Goal: Task Accomplishment & Management: Manage account settings

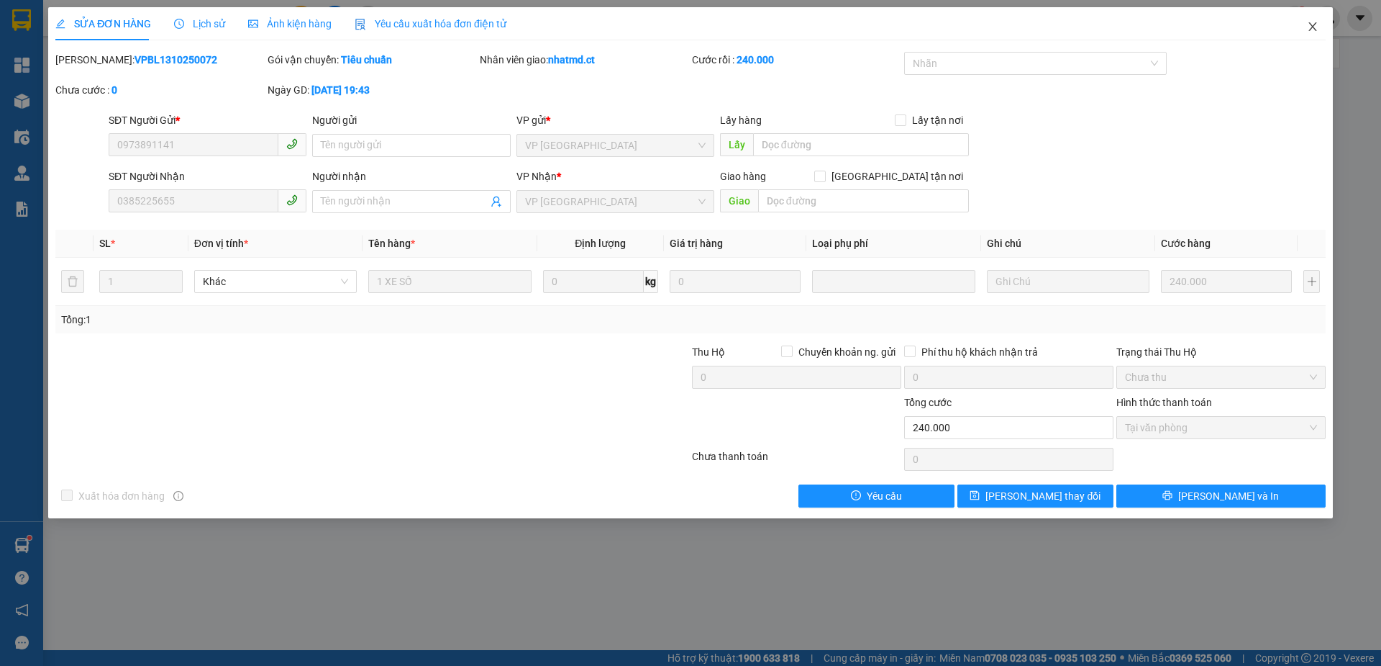
click at [1314, 27] on icon "close" at bounding box center [1313, 27] width 12 height 12
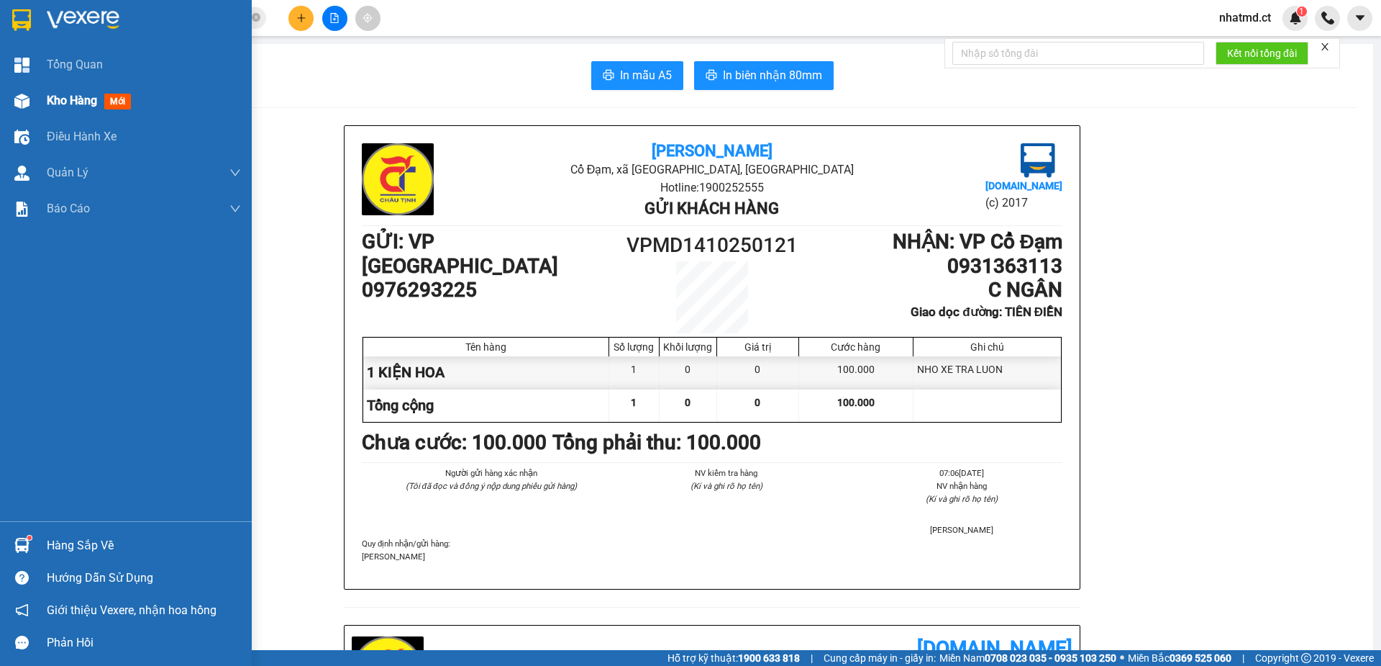
click at [58, 99] on span "Kho hàng" at bounding box center [72, 101] width 50 height 14
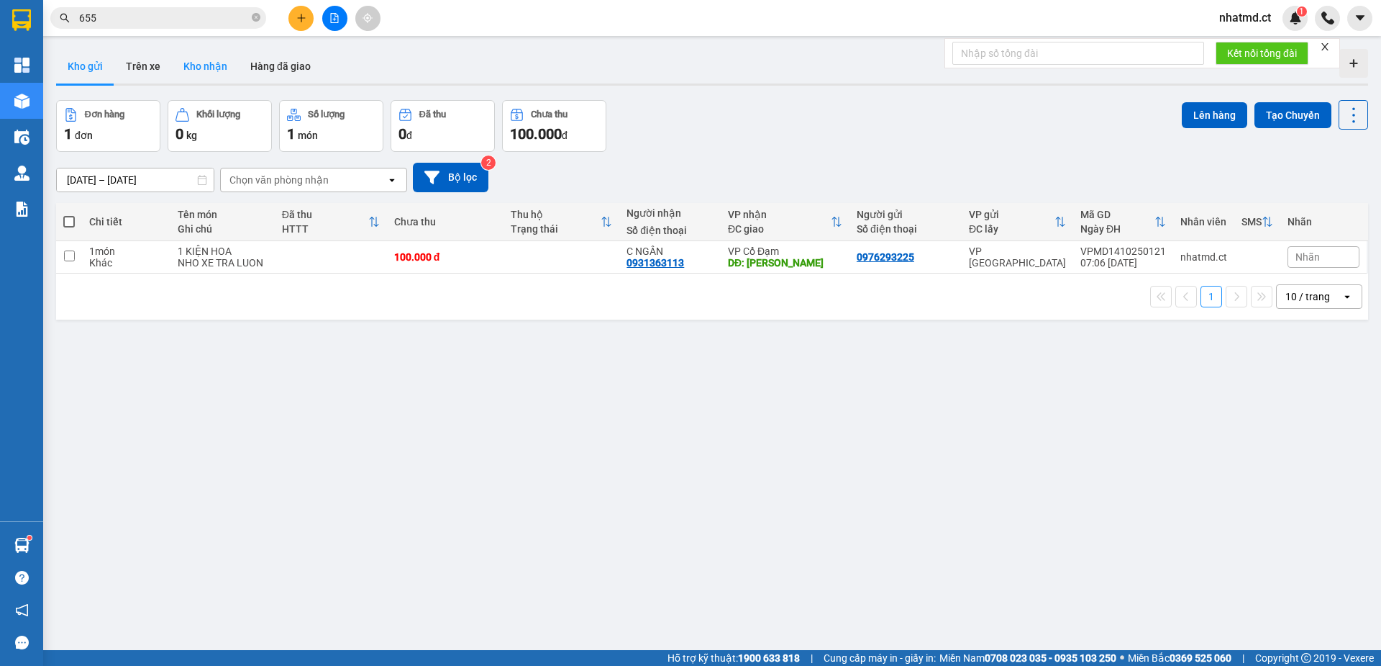
click at [209, 65] on button "Kho nhận" at bounding box center [205, 66] width 67 height 35
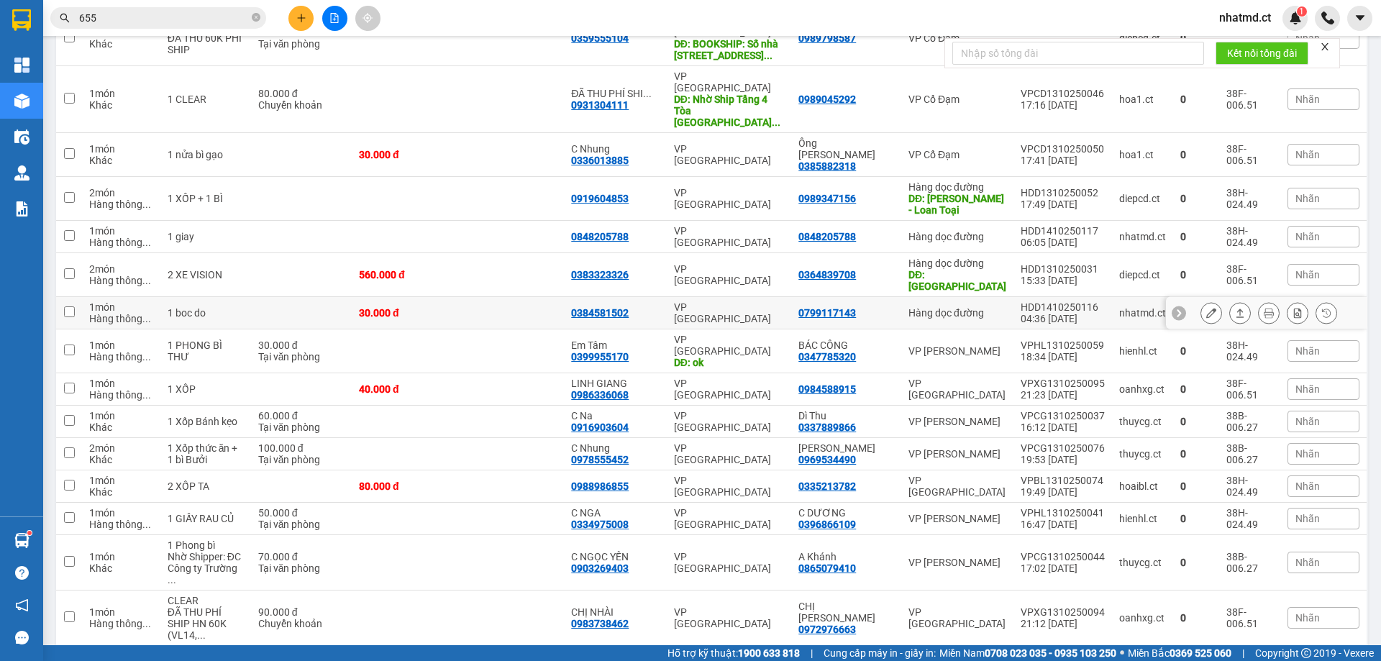
scroll to position [112, 0]
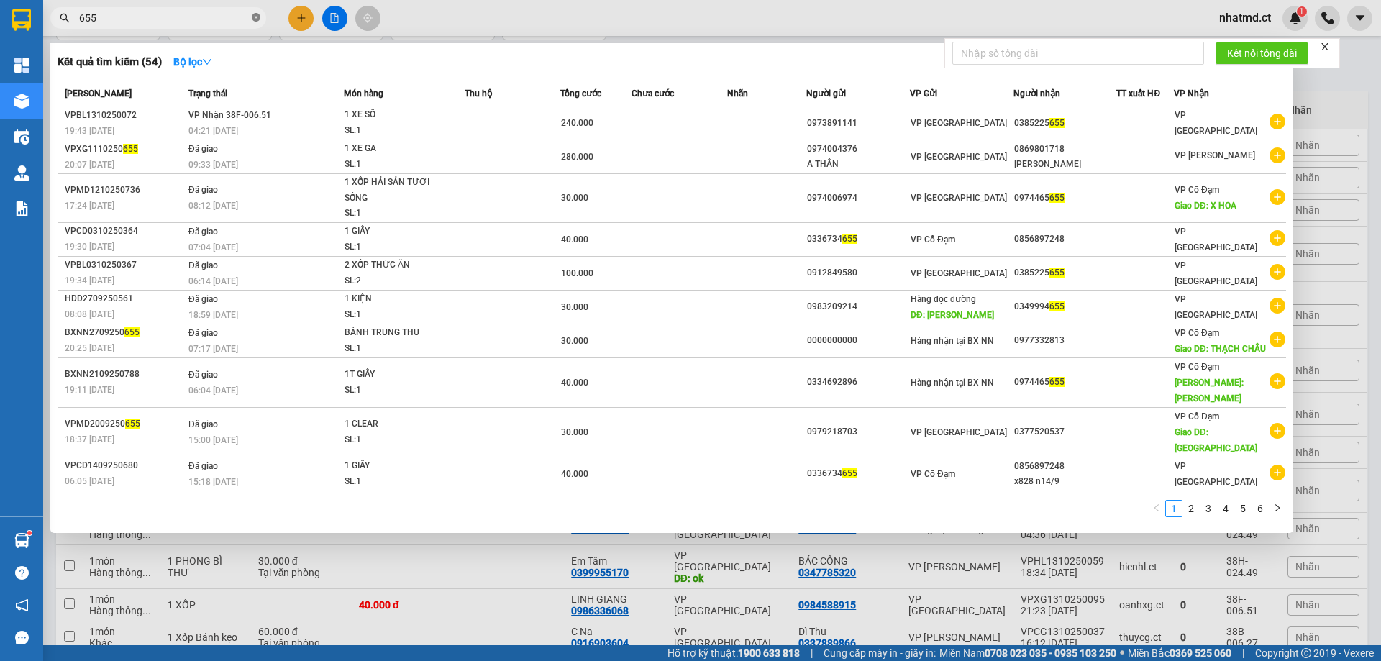
click at [257, 23] on span at bounding box center [256, 19] width 9 height 14
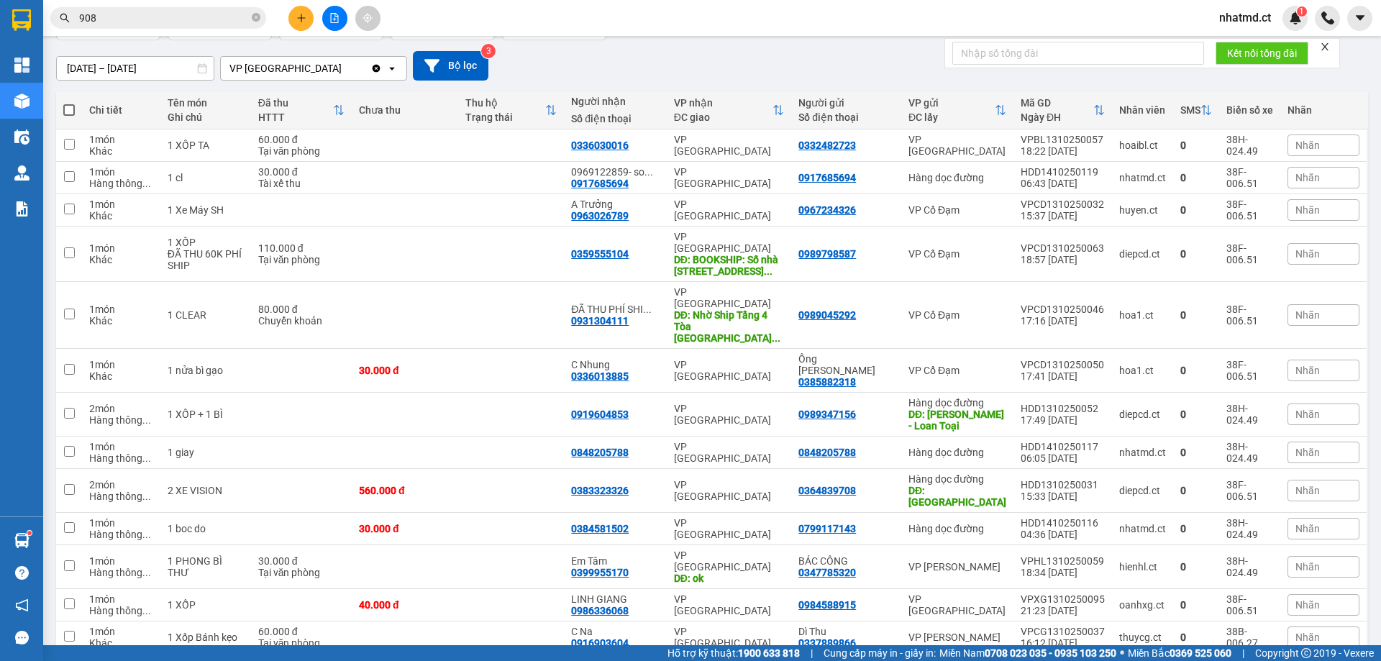
type input "9080"
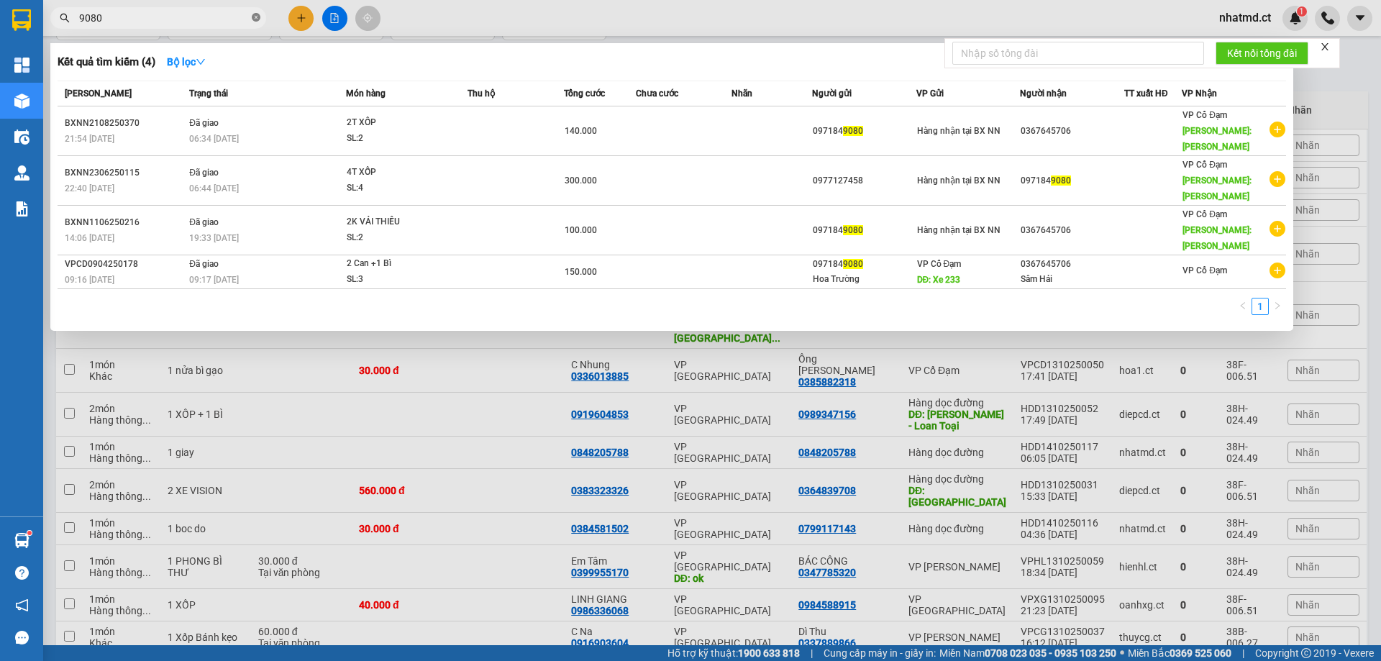
click at [254, 17] on icon "close-circle" at bounding box center [256, 17] width 9 height 9
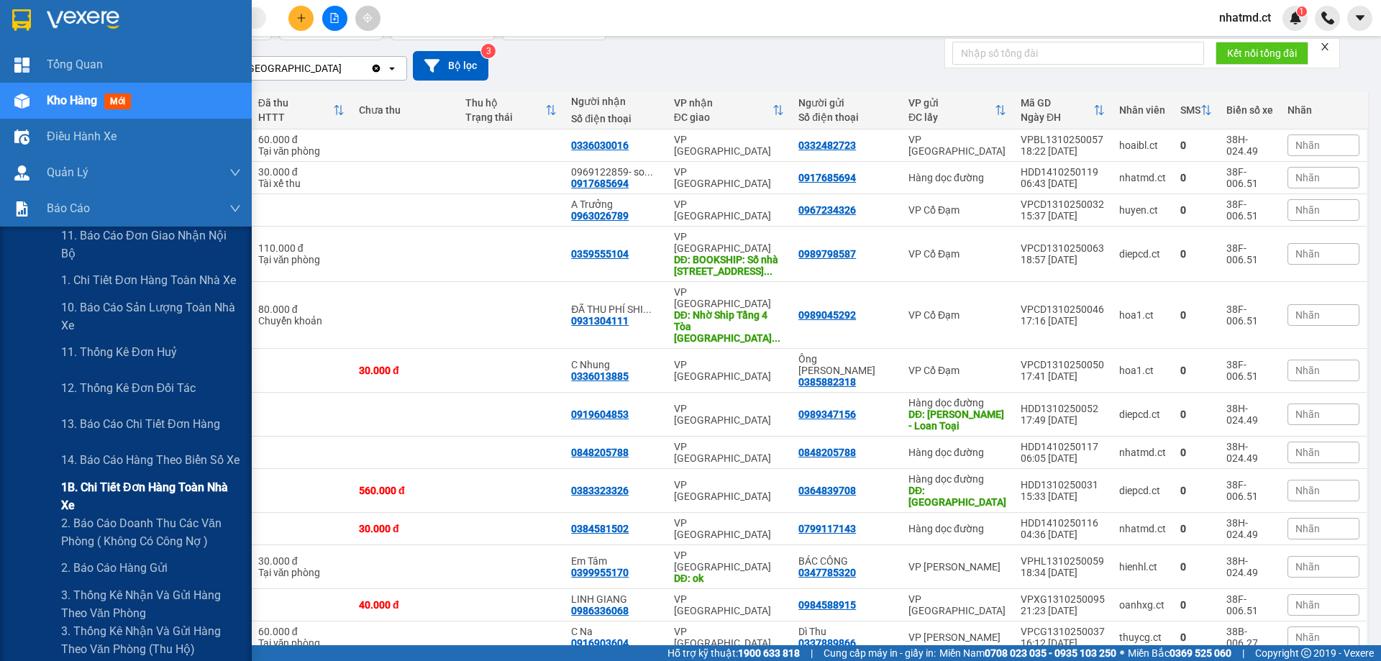
click at [125, 487] on span "1B. Chi tiết đơn hàng toàn nhà xe" at bounding box center [151, 496] width 180 height 36
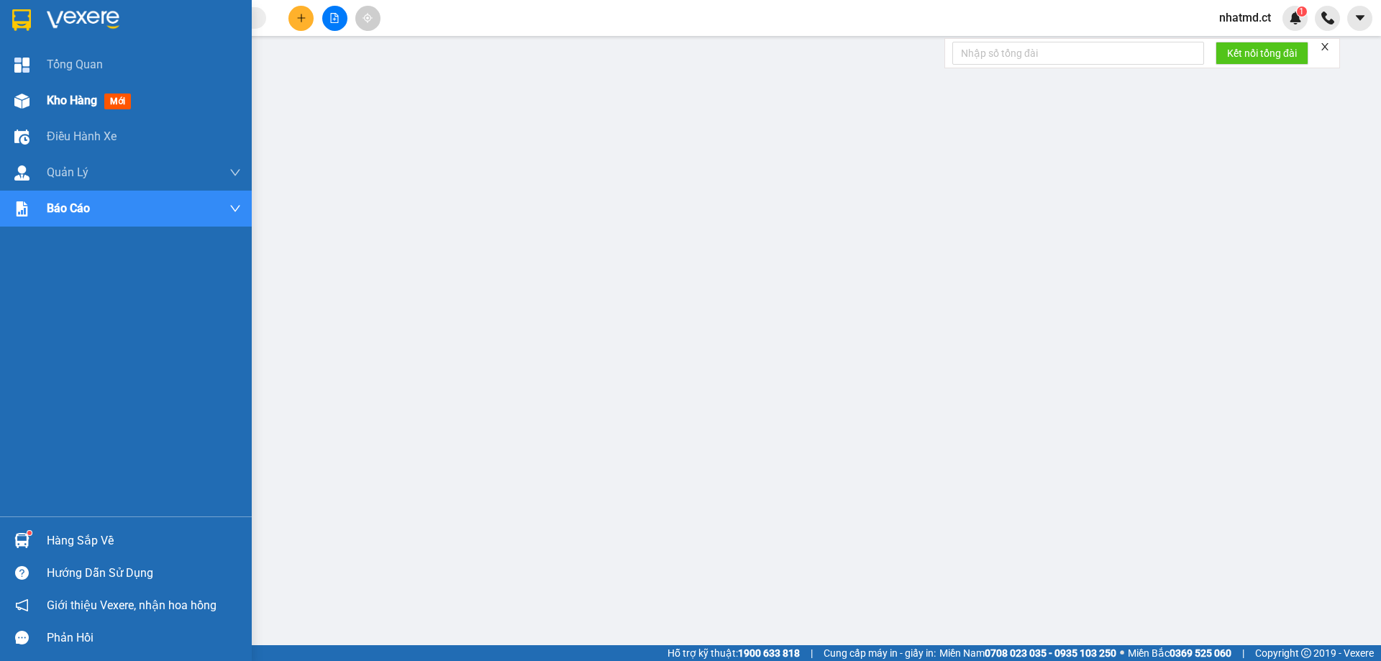
click at [45, 105] on div "Kho hàng mới" at bounding box center [126, 101] width 252 height 36
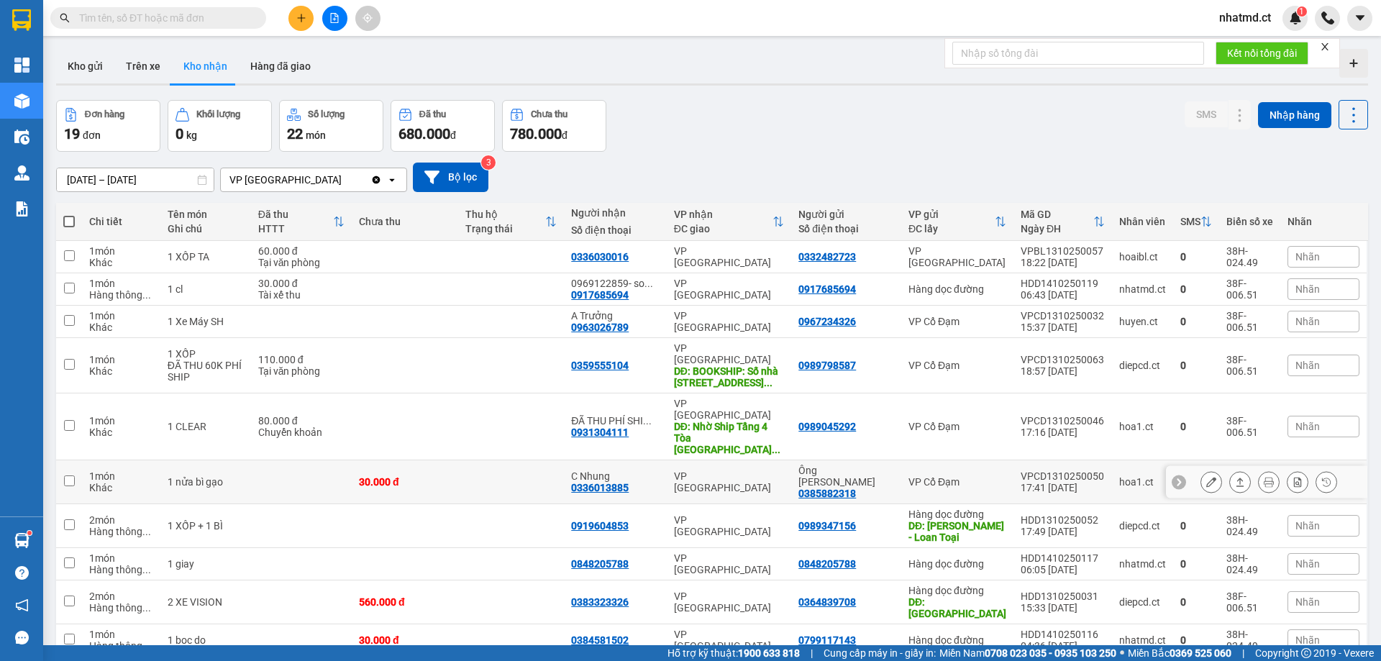
click at [532, 460] on td at bounding box center [511, 482] width 106 height 44
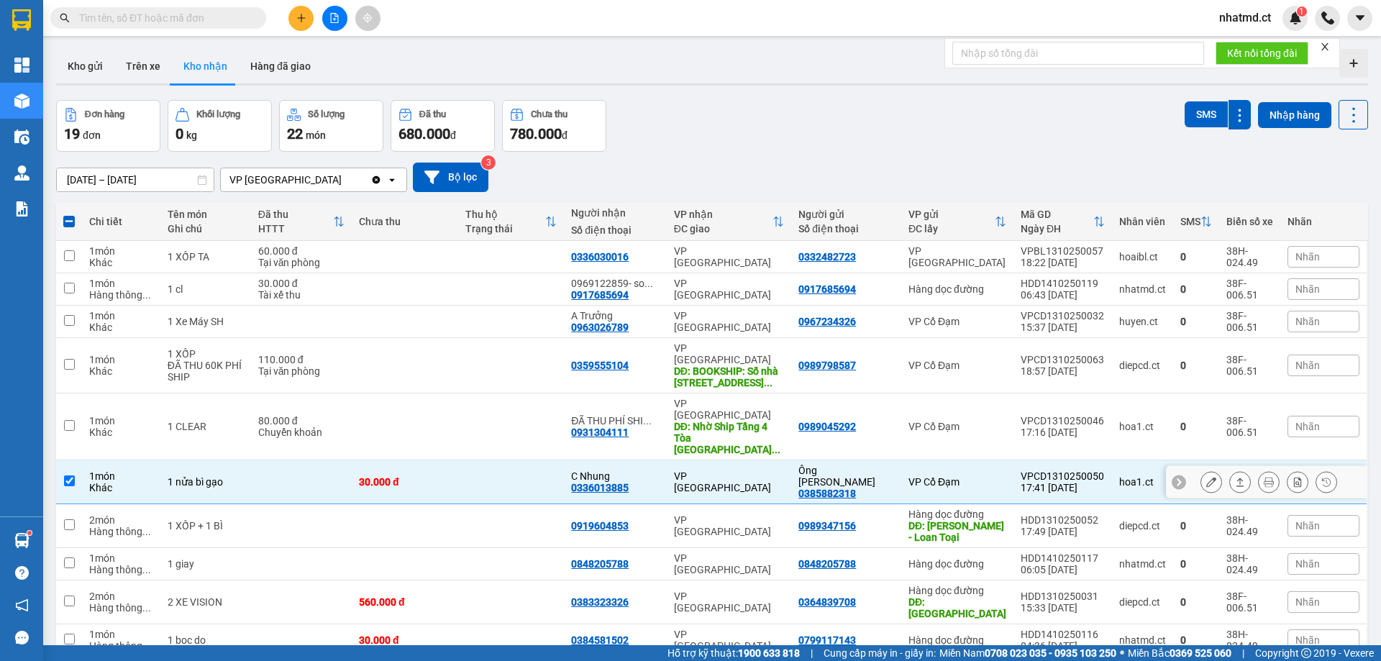
click at [527, 460] on td at bounding box center [511, 482] width 106 height 44
checkbox input "false"
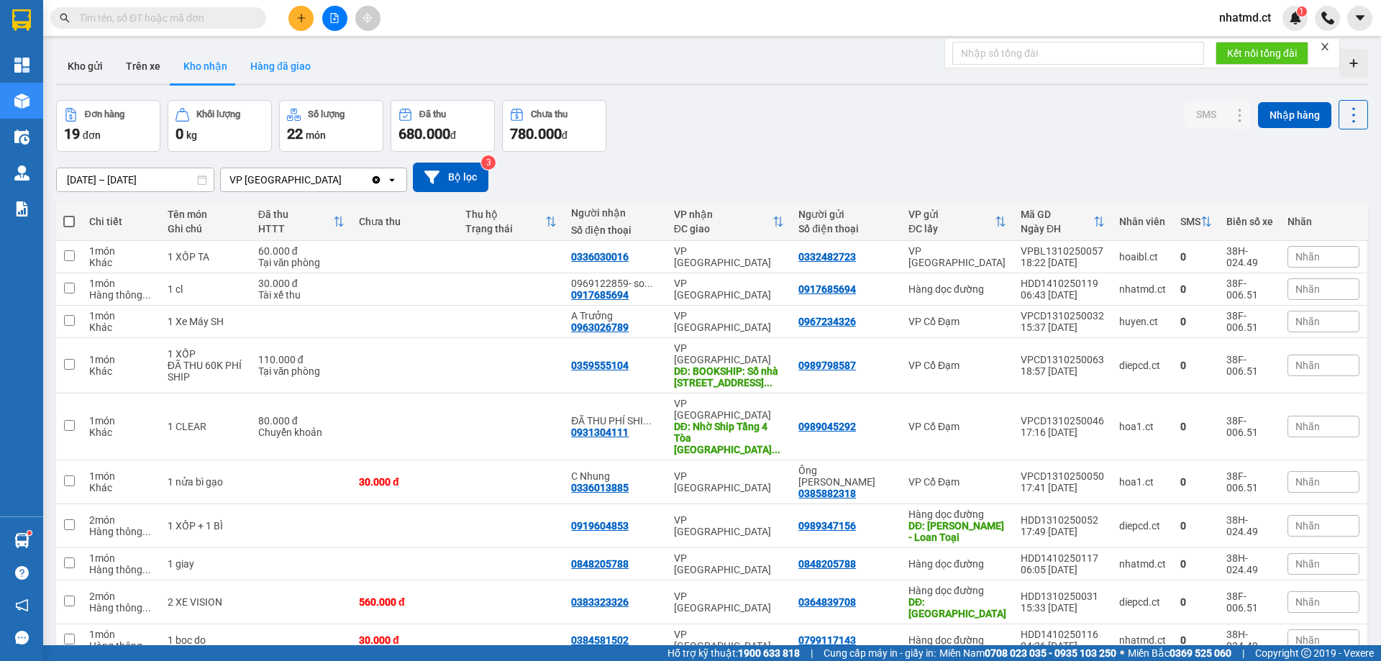
click at [290, 71] on button "Hàng đã giao" at bounding box center [280, 66] width 83 height 35
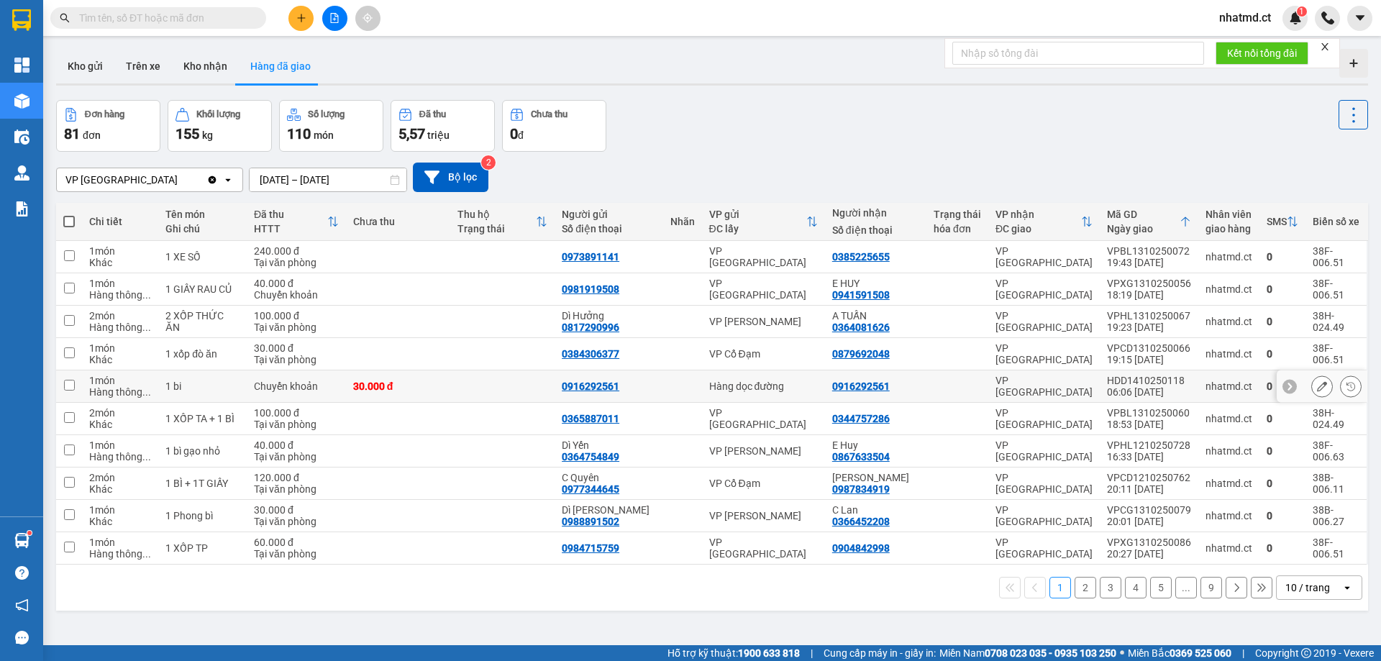
click at [435, 393] on td "30.000 đ" at bounding box center [398, 387] width 104 height 32
checkbox input "true"
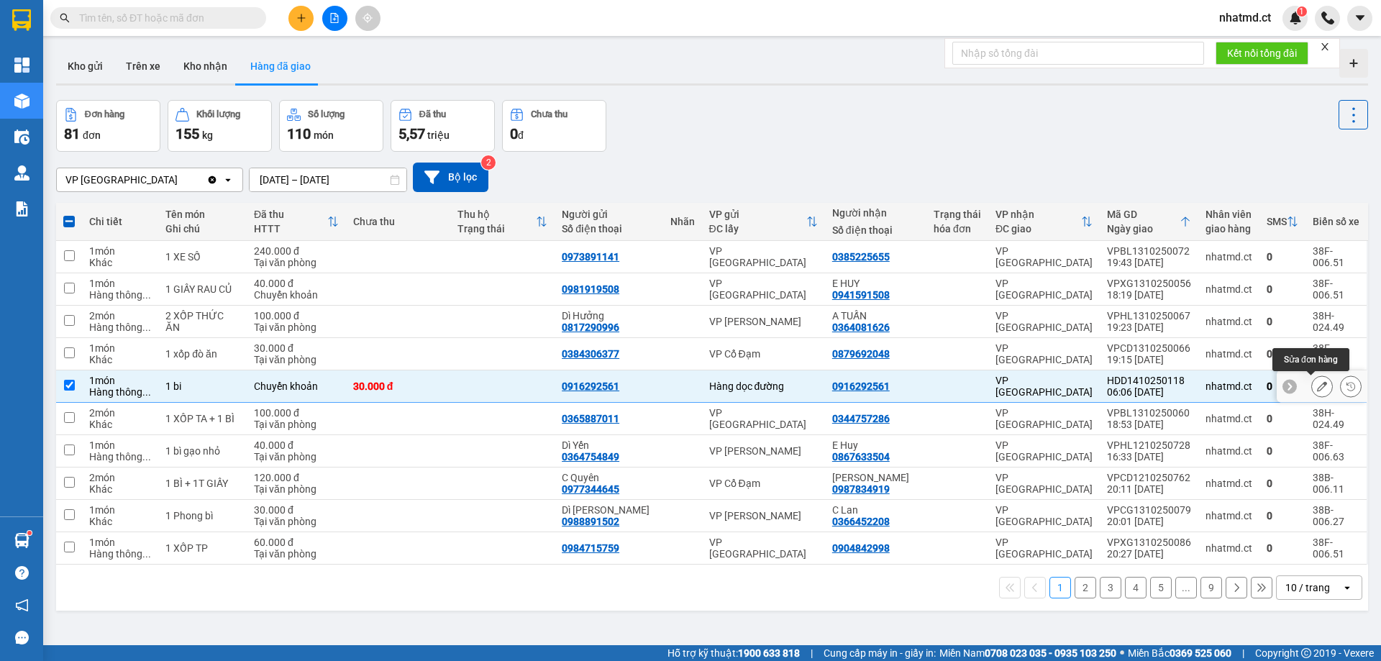
click at [1312, 386] on button at bounding box center [1322, 386] width 20 height 25
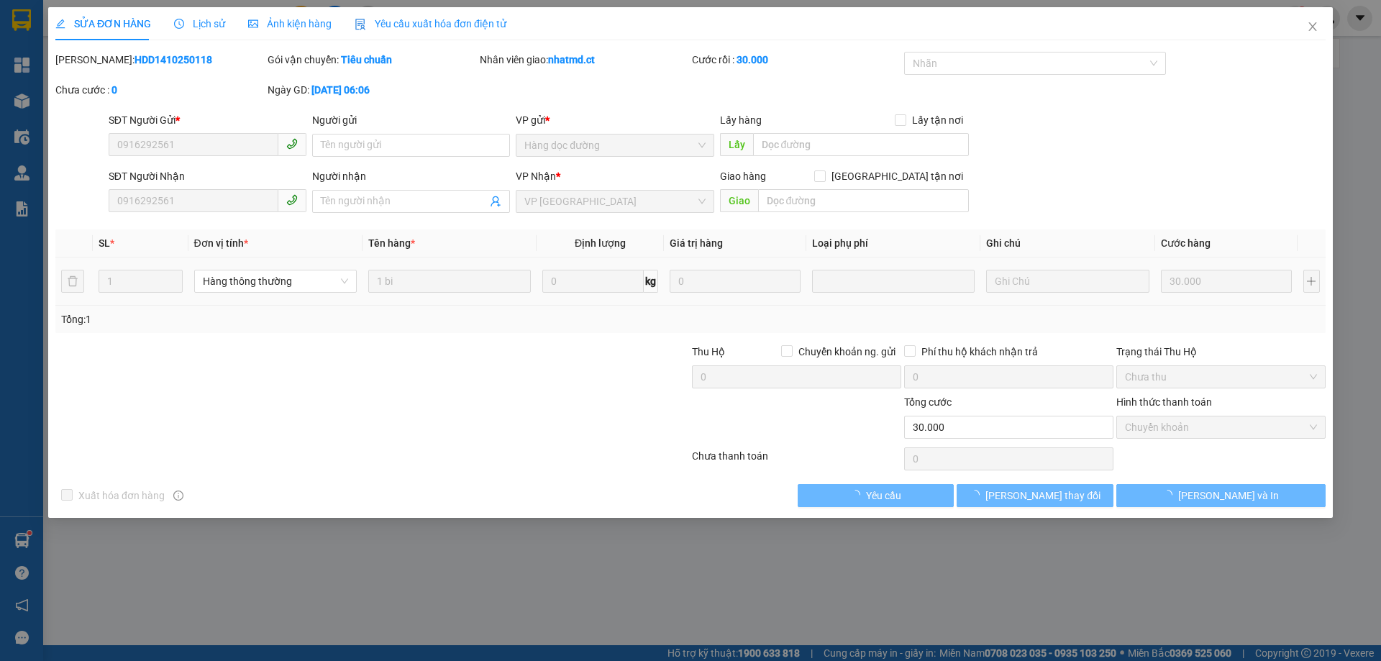
type input "0916292561"
type input "0"
type input "30.000"
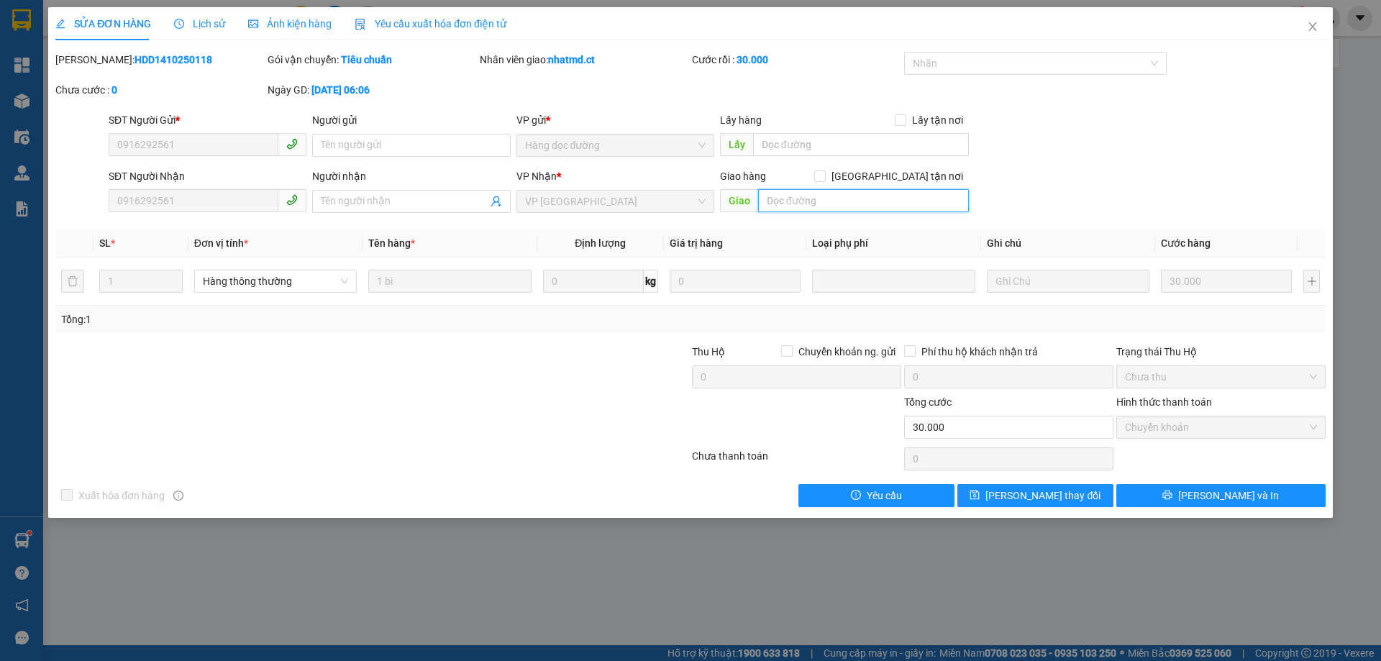
click at [948, 199] on input "text" at bounding box center [863, 200] width 211 height 23
type input "2 BI - 60K CR - 2 BILL"
click at [1041, 505] on button "[PERSON_NAME] thay đổi" at bounding box center [1036, 495] width 156 height 23
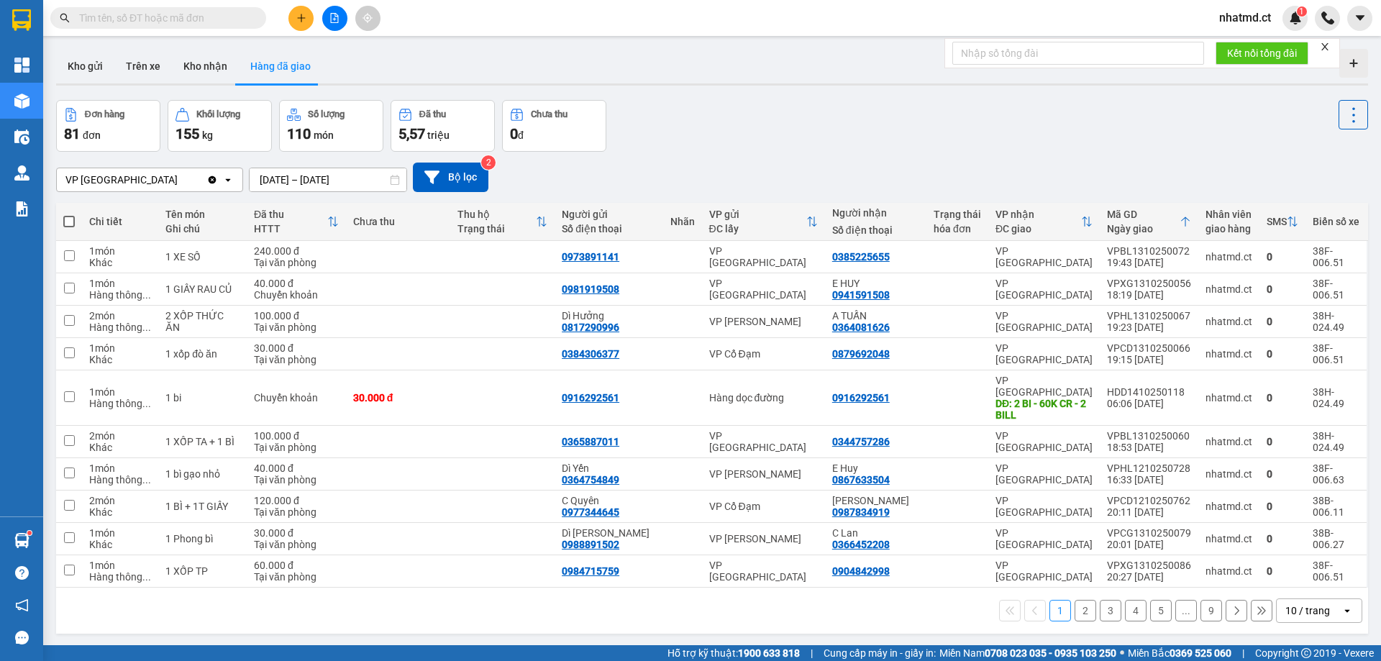
click at [307, 21] on button at bounding box center [301, 18] width 25 height 25
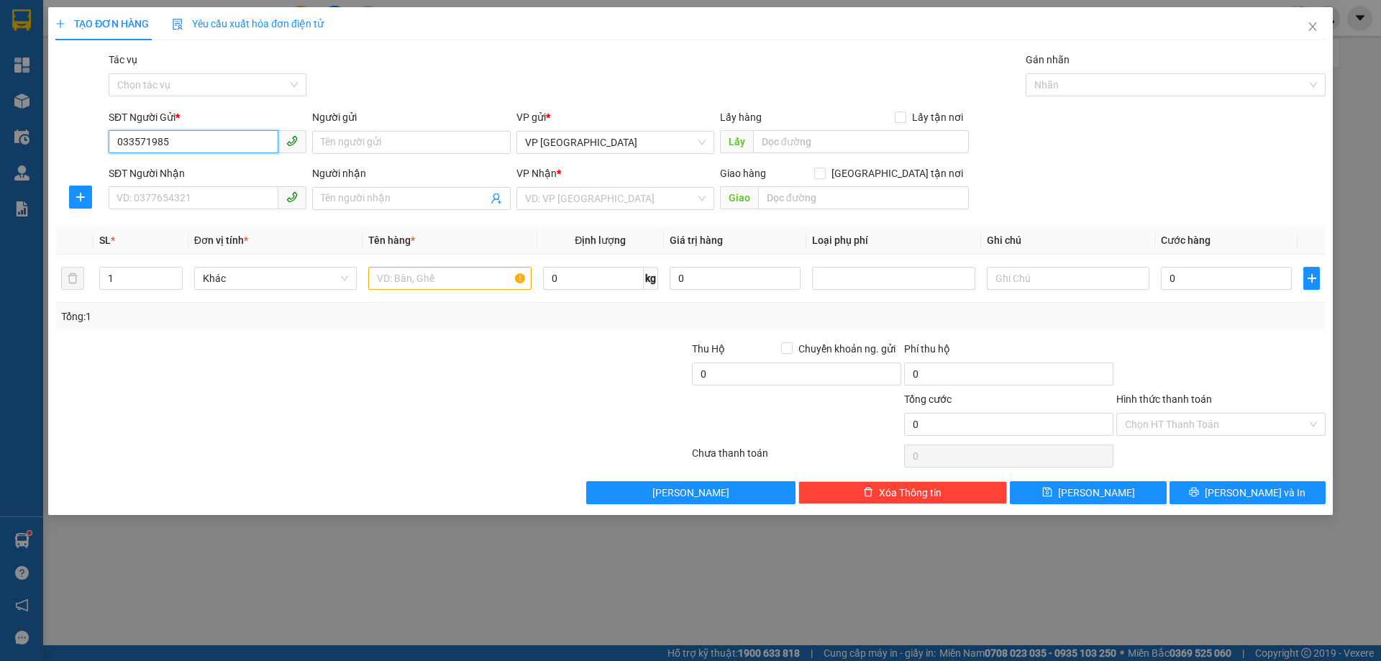
type input "0335719855"
click at [206, 178] on div "0335719855" at bounding box center [207, 171] width 181 height 16
type input "0377369184"
type input "DÌ LƯƠNG"
type input "CX AN LỘC"
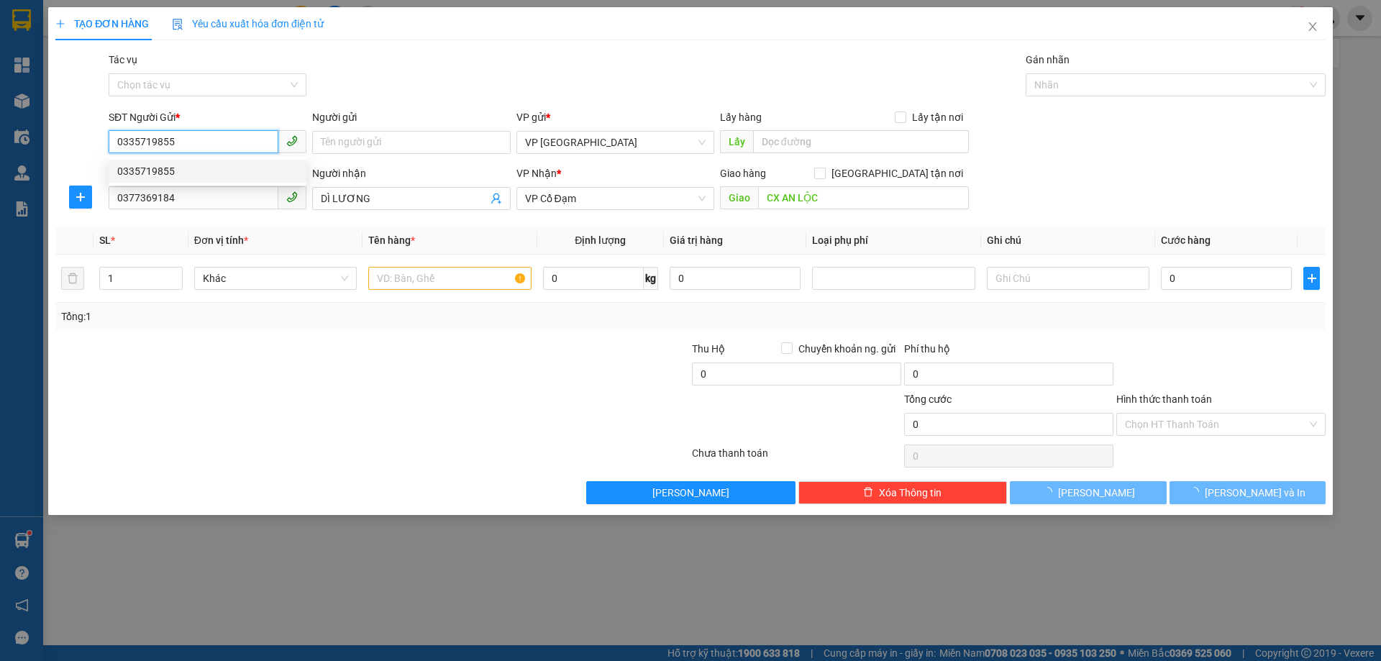
type input "80.000"
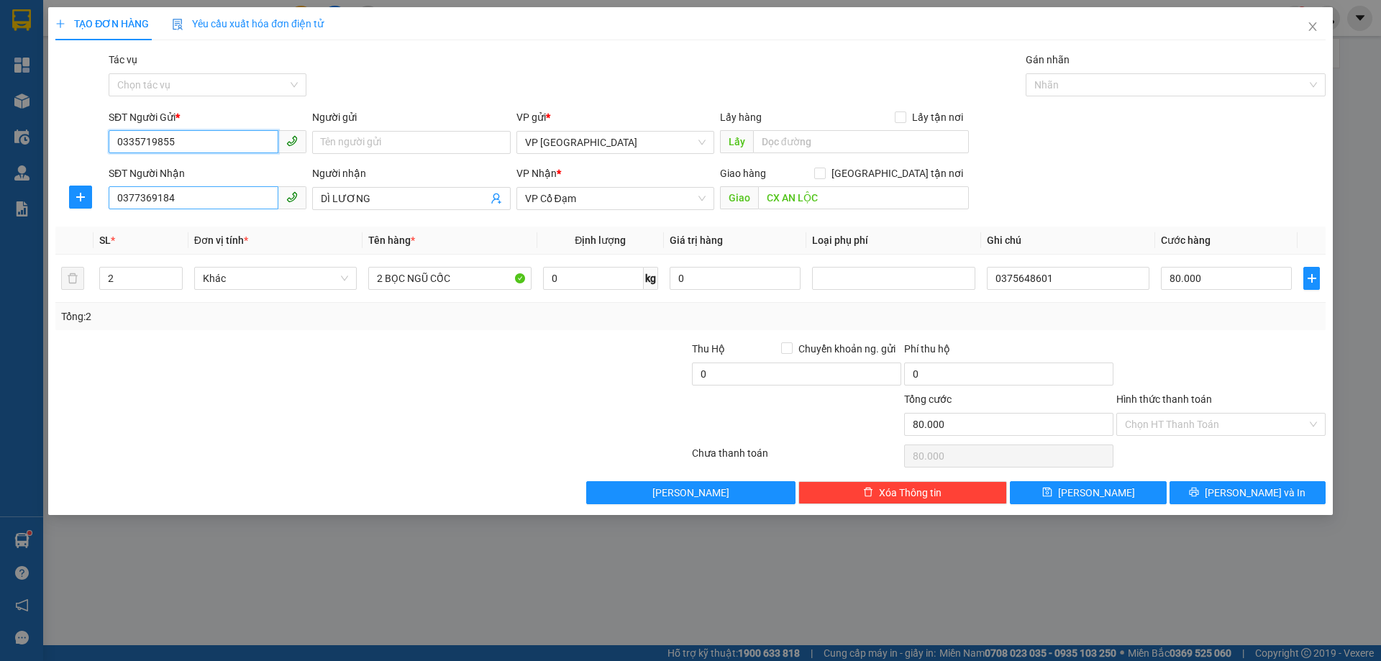
type input "0335719855"
click at [242, 198] on input "0377369184" at bounding box center [194, 197] width 170 height 23
type input "0375648610"
click at [446, 199] on input "DÌ LƯƠNG" at bounding box center [404, 199] width 166 height 16
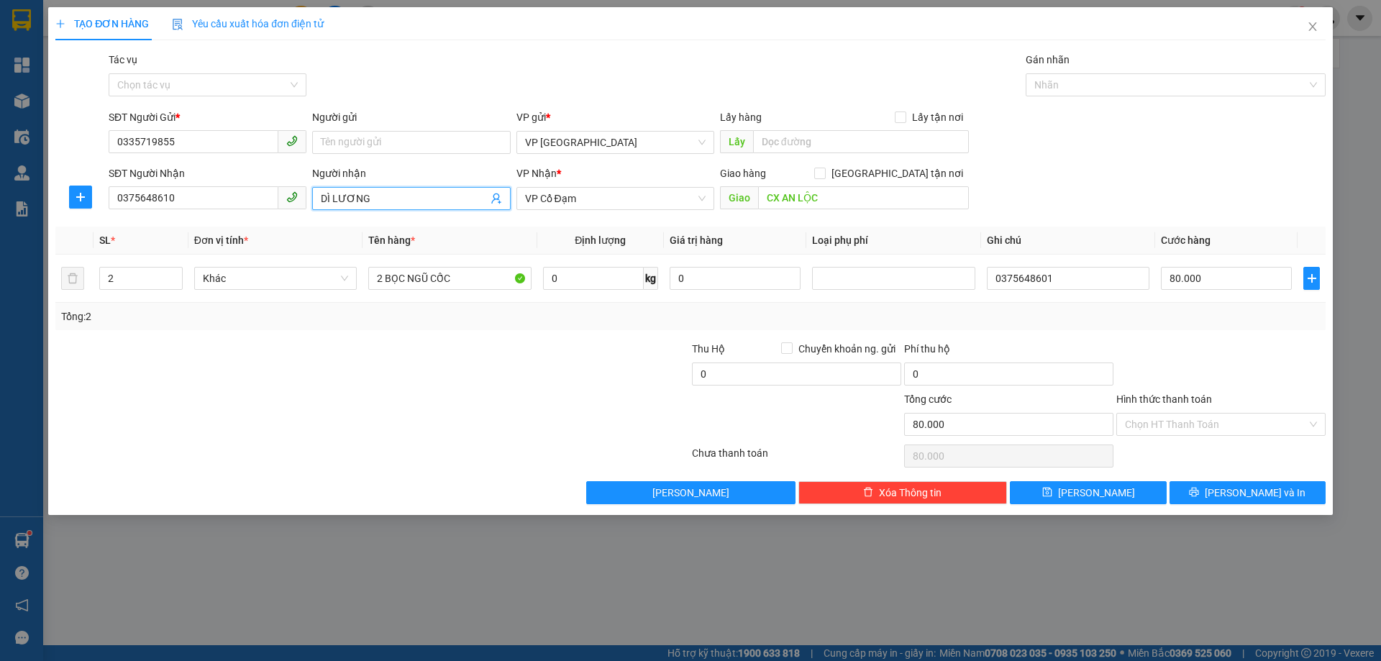
click at [446, 199] on input "DÌ LƯƠNG" at bounding box center [404, 199] width 166 height 16
click at [785, 196] on input "CX AN LỘC" at bounding box center [863, 197] width 211 height 23
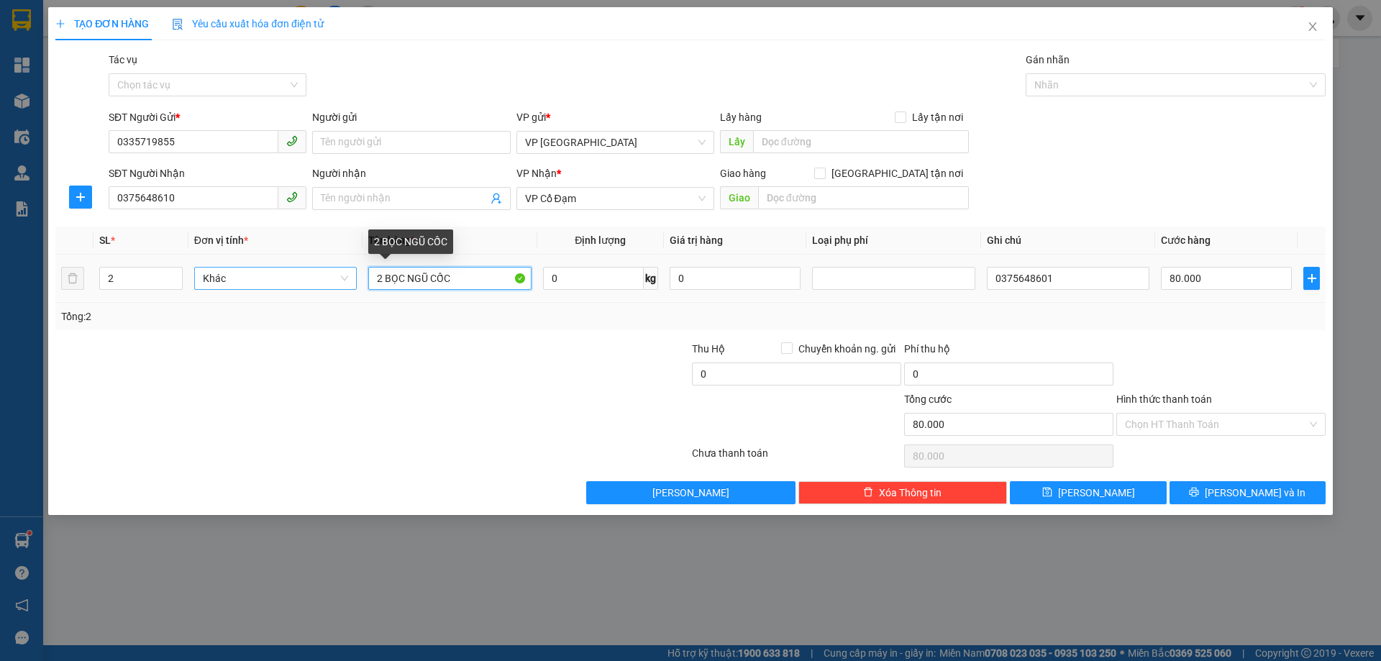
drag, startPoint x: 468, startPoint y: 285, endPoint x: 322, endPoint y: 278, distance: 146.2
click at [322, 278] on tr "2 Khác 2 BỌC NGŨ CỐC 0 kg 0 0375648601 80.000" at bounding box center [690, 279] width 1271 height 48
type input "1 BOC QA"
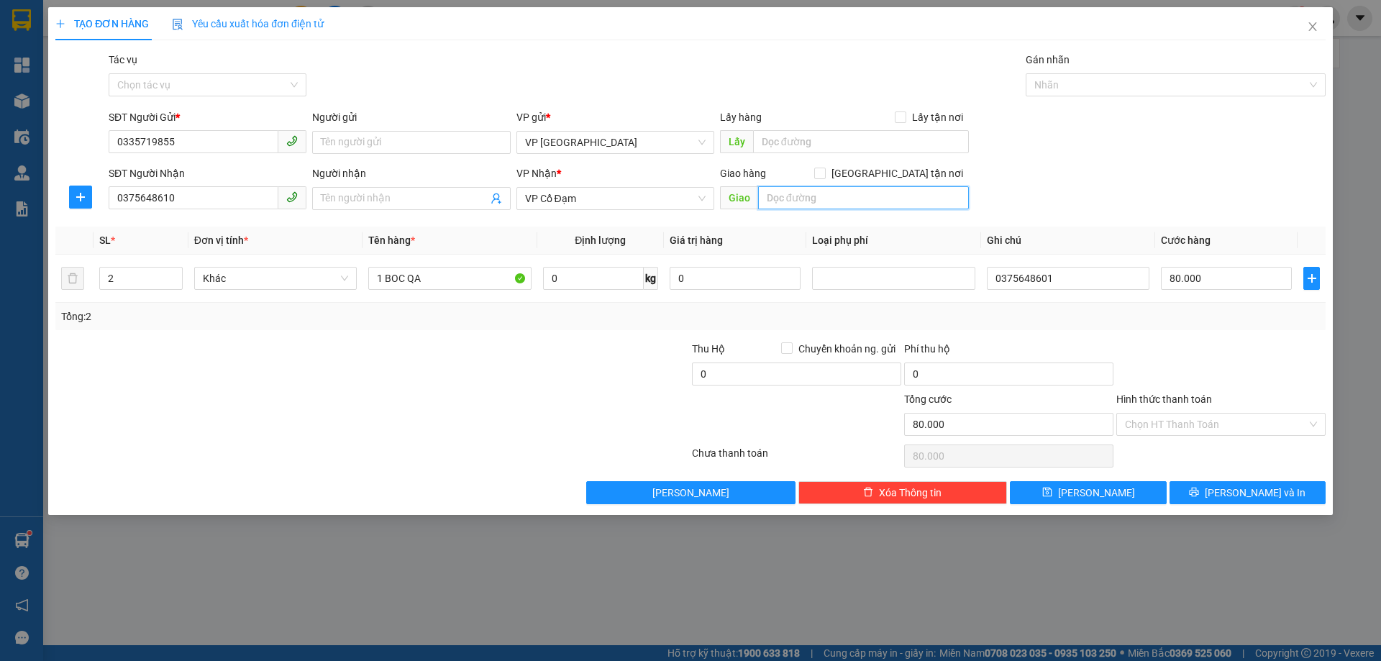
click at [816, 194] on input "text" at bounding box center [863, 197] width 211 height 23
type input "SB AN LOC"
click at [1213, 278] on input "80.000" at bounding box center [1226, 278] width 131 height 23
type input "3"
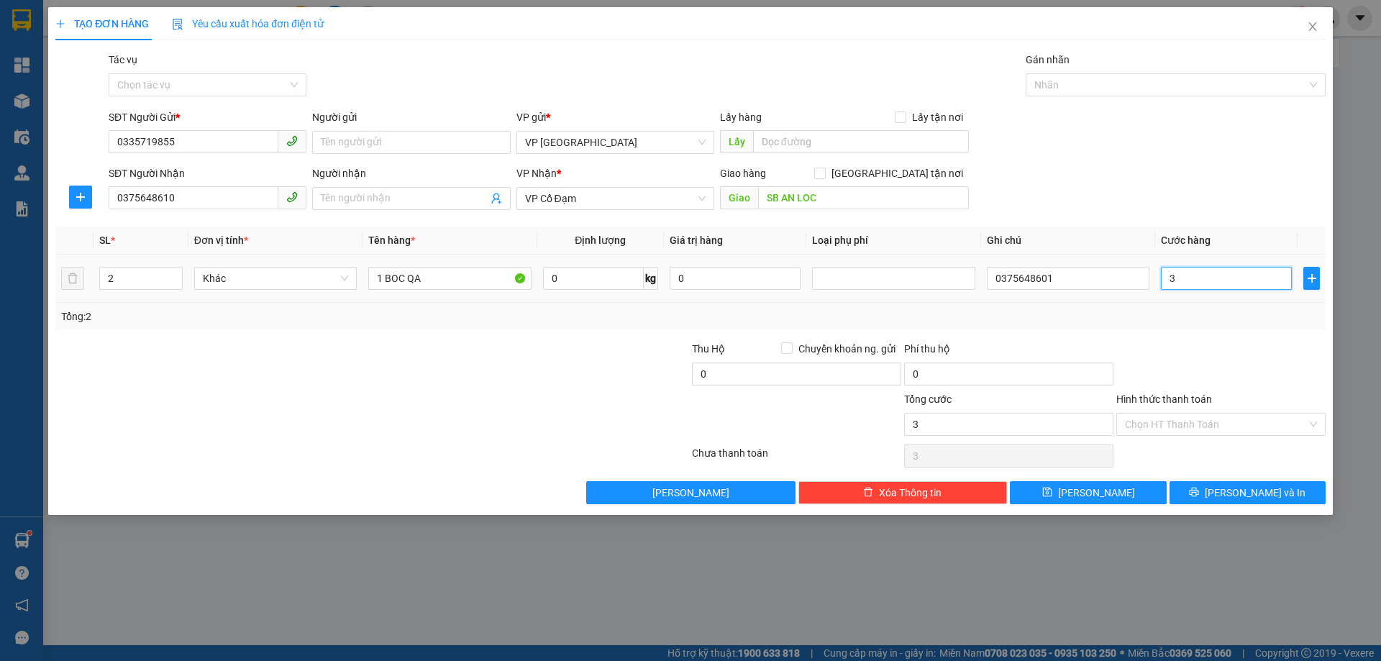
type input "30"
type input "30.000"
click at [1210, 319] on div "Tổng: 2" at bounding box center [690, 317] width 1259 height 16
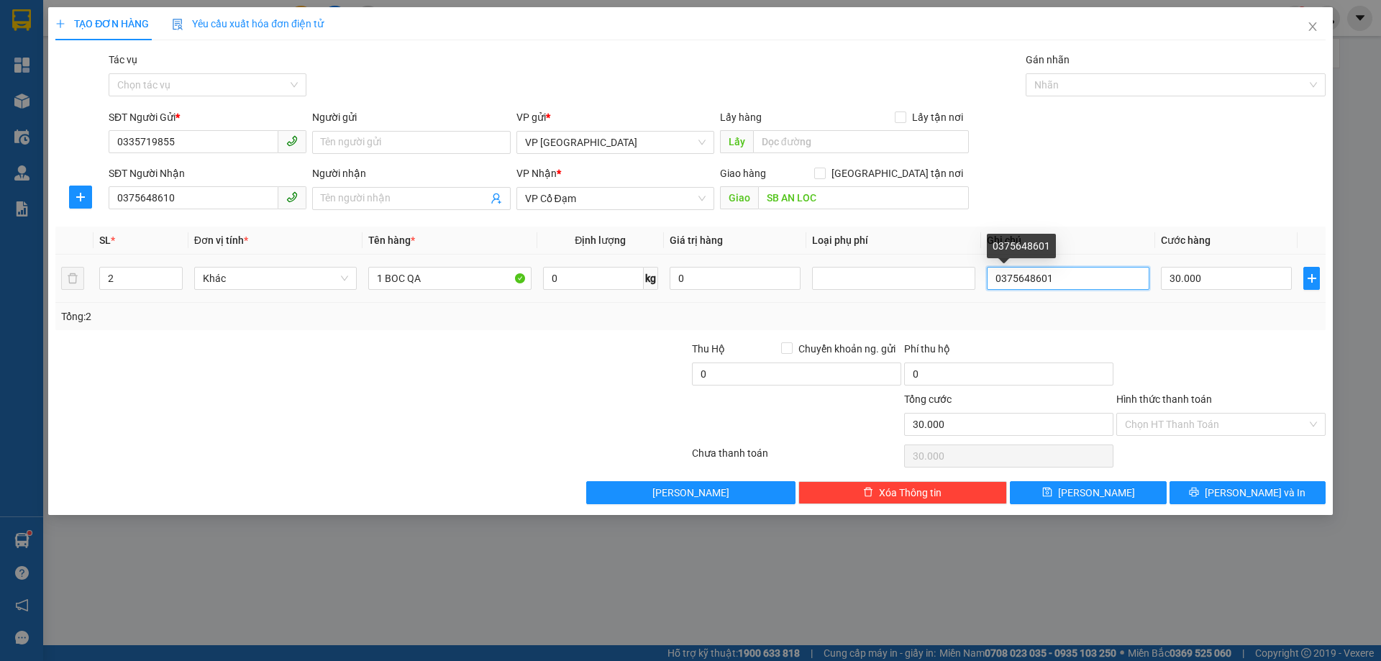
click at [1068, 284] on input "0375648601" at bounding box center [1068, 278] width 163 height 23
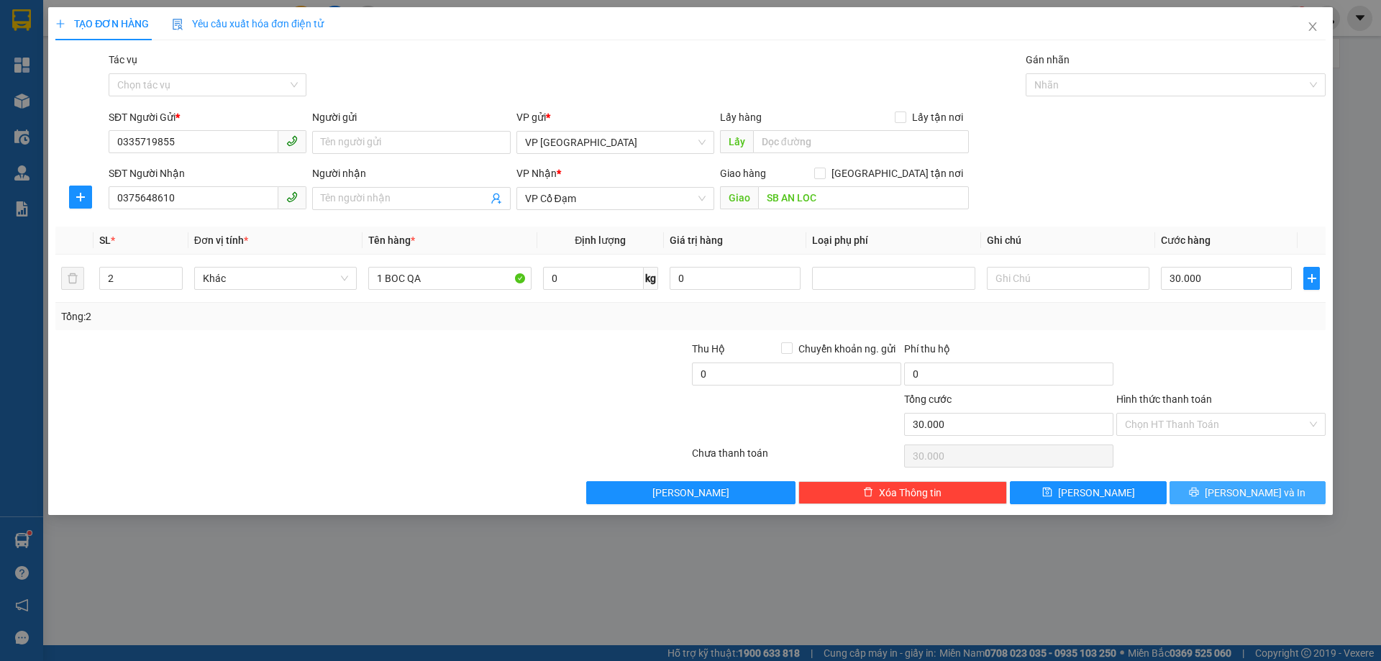
click at [1226, 502] on button "[PERSON_NAME] và In" at bounding box center [1248, 492] width 156 height 23
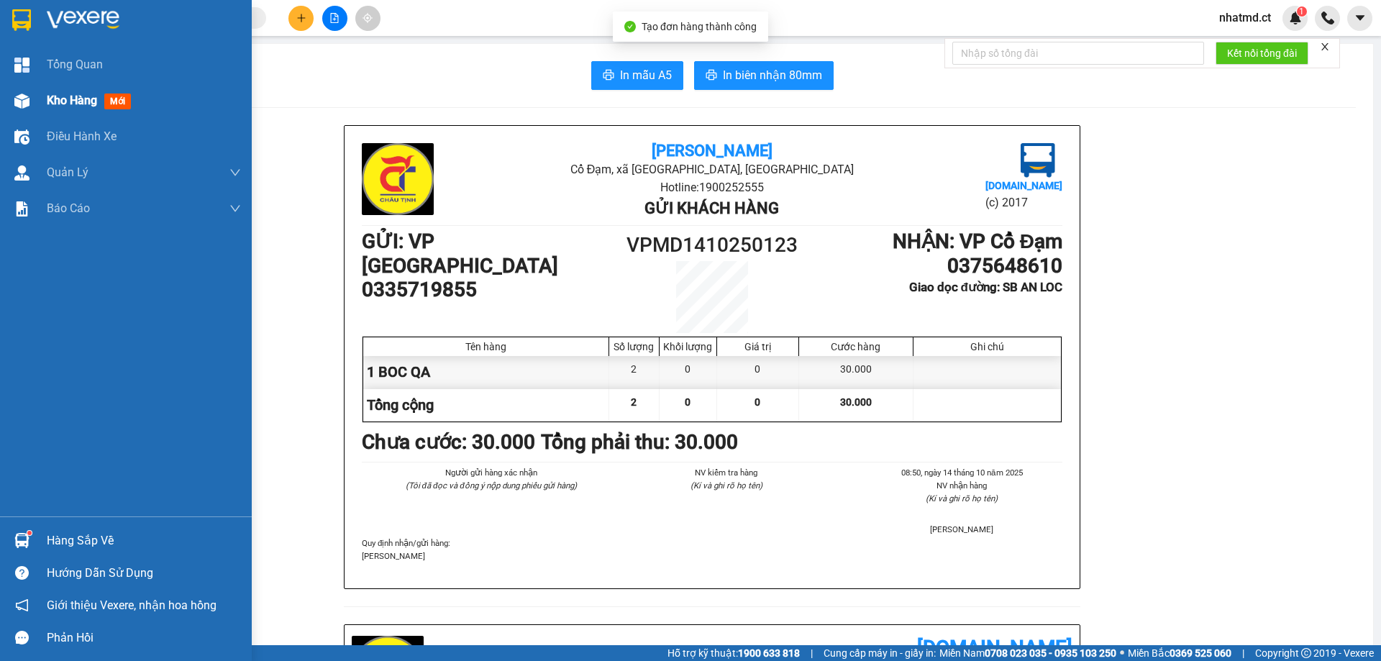
click at [23, 99] on img at bounding box center [21, 101] width 15 height 15
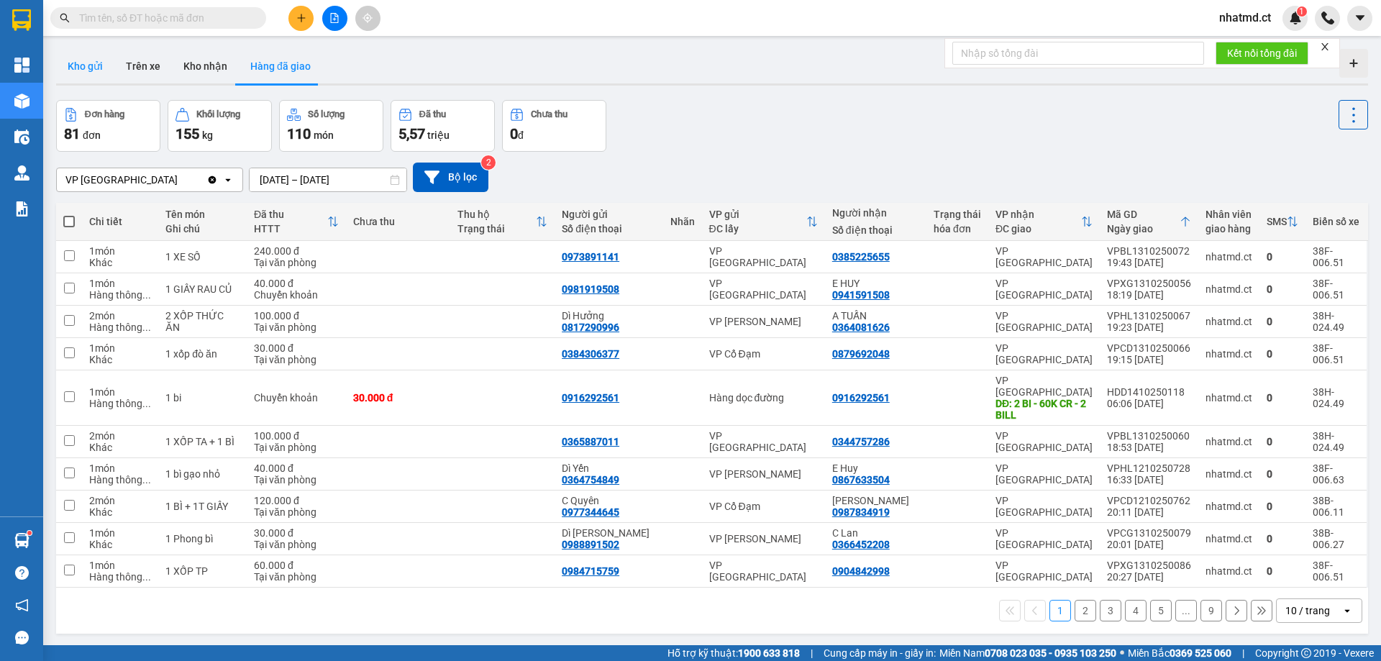
click at [94, 71] on button "Kho gửi" at bounding box center [85, 66] width 58 height 35
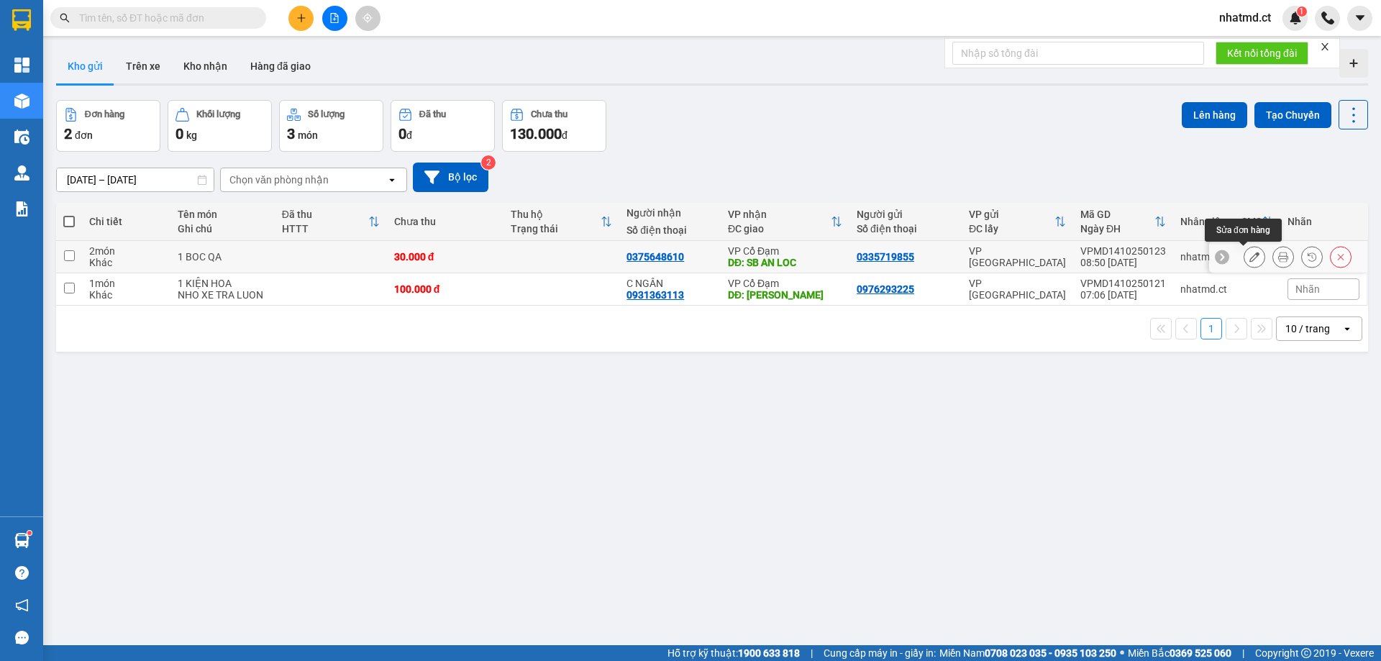
click at [1250, 255] on icon at bounding box center [1255, 257] width 10 height 10
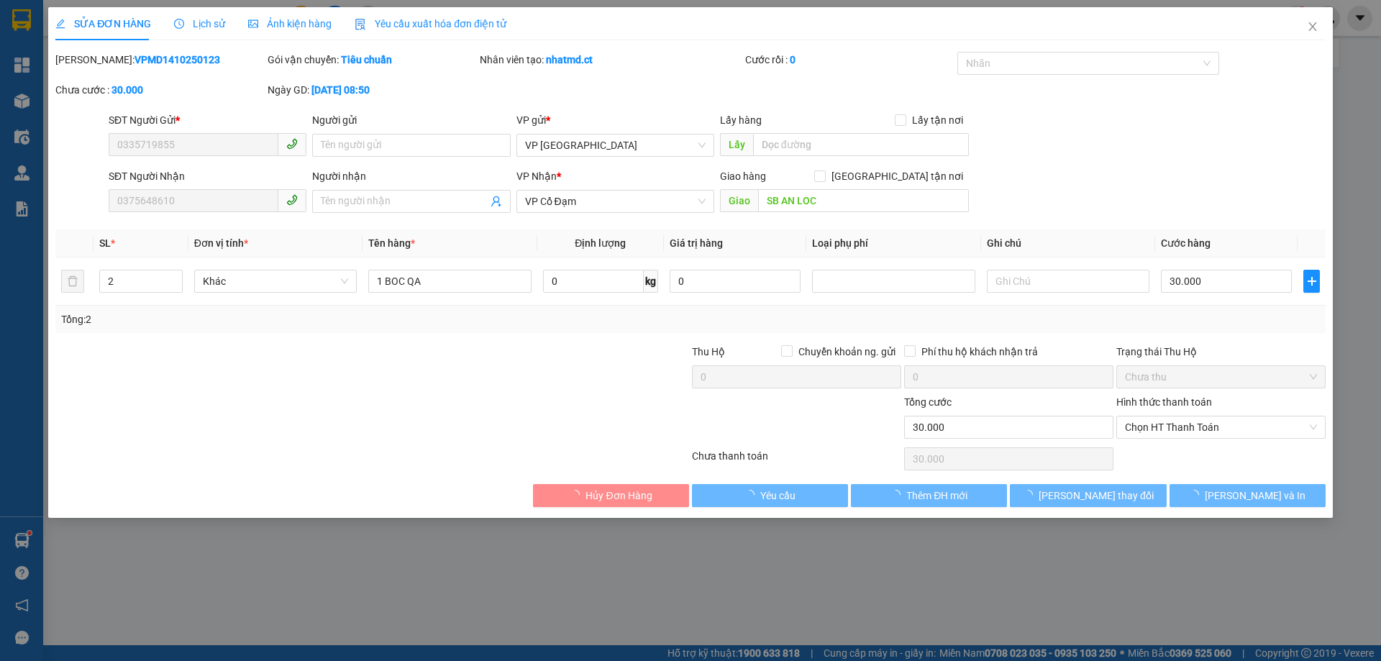
type input "0335719855"
type input "0375648610"
type input "SB AN LOC"
type input "0"
type input "30.000"
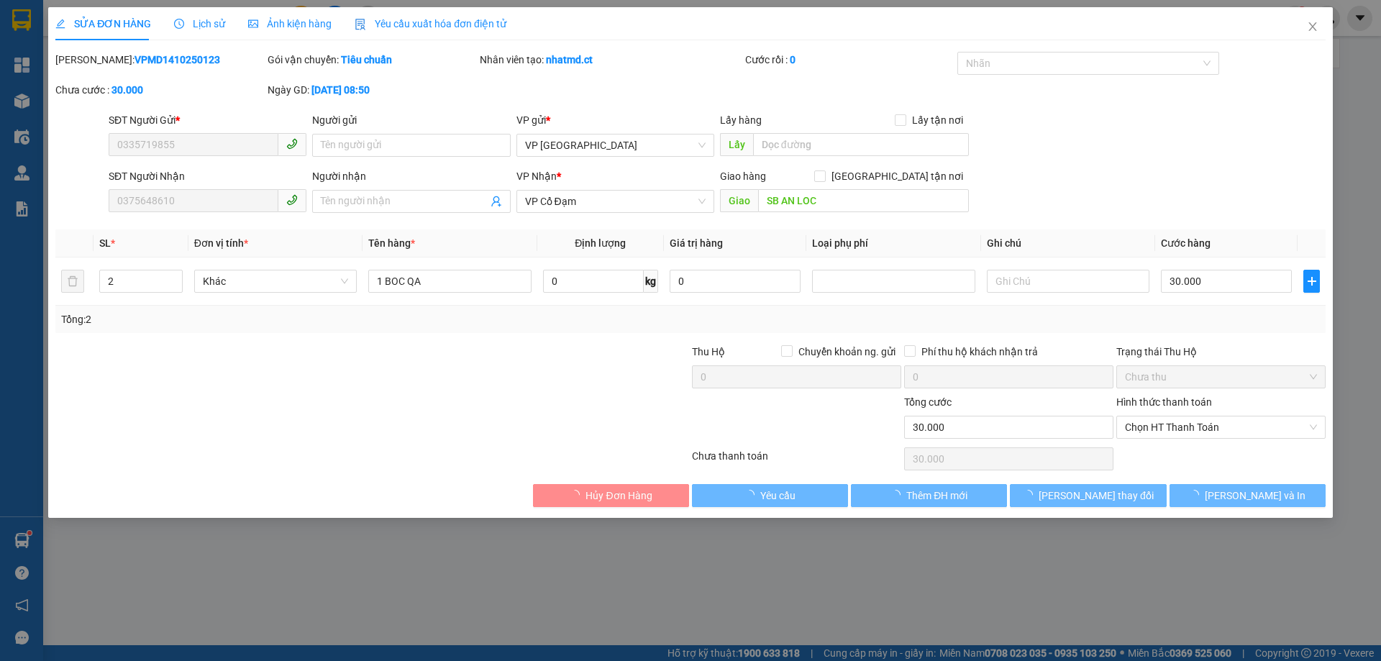
type input "30.000"
click at [381, 201] on input "Người nhận" at bounding box center [404, 202] width 166 height 16
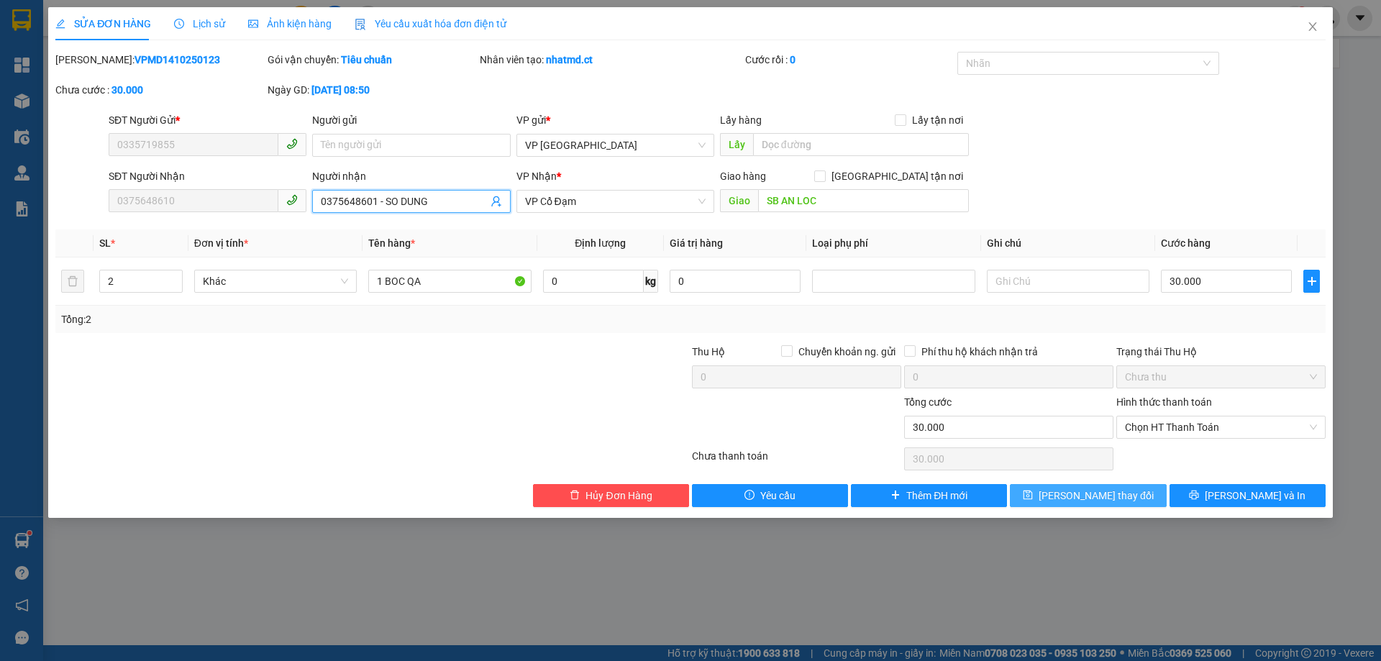
type input "0375648601 - SO DUNG"
click at [1051, 488] on button "[PERSON_NAME] thay đổi" at bounding box center [1088, 495] width 156 height 23
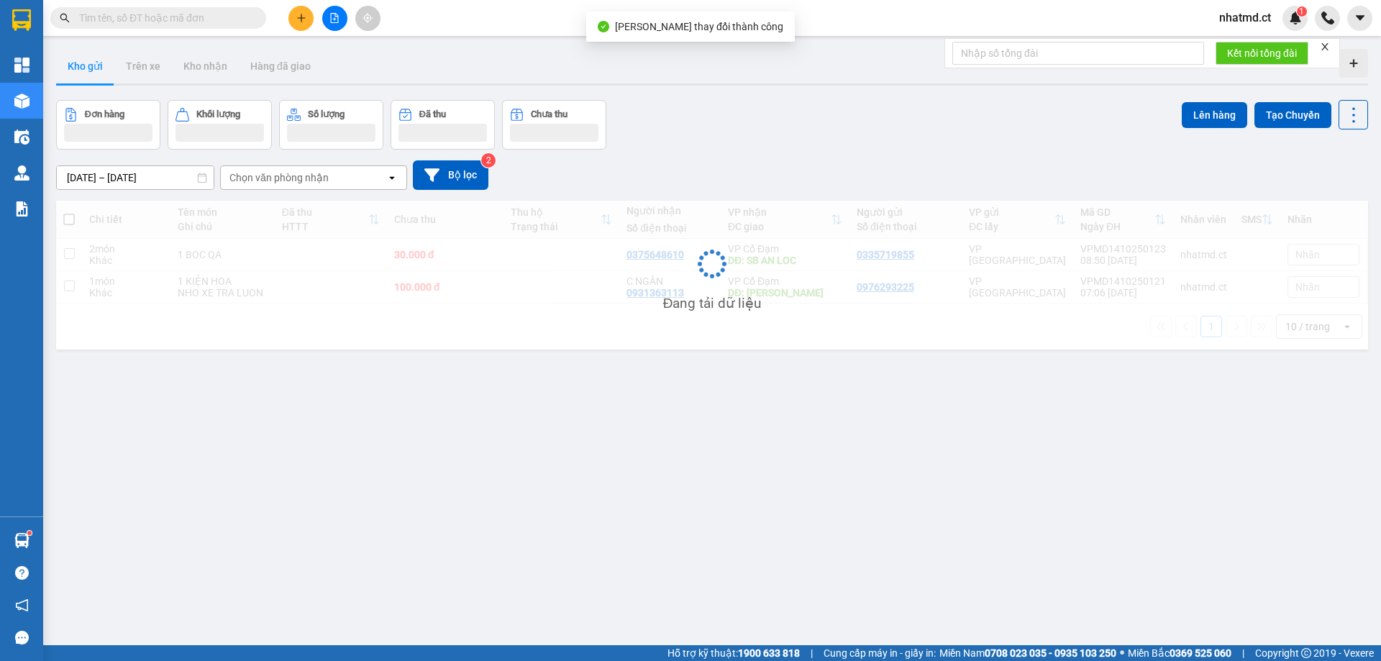
click at [976, 563] on div "ver 1.8.147 Kho gửi Trên xe Kho nhận Hàng đã giao Đơn hàng Khối lượng Số lượng …" at bounding box center [712, 373] width 1324 height 661
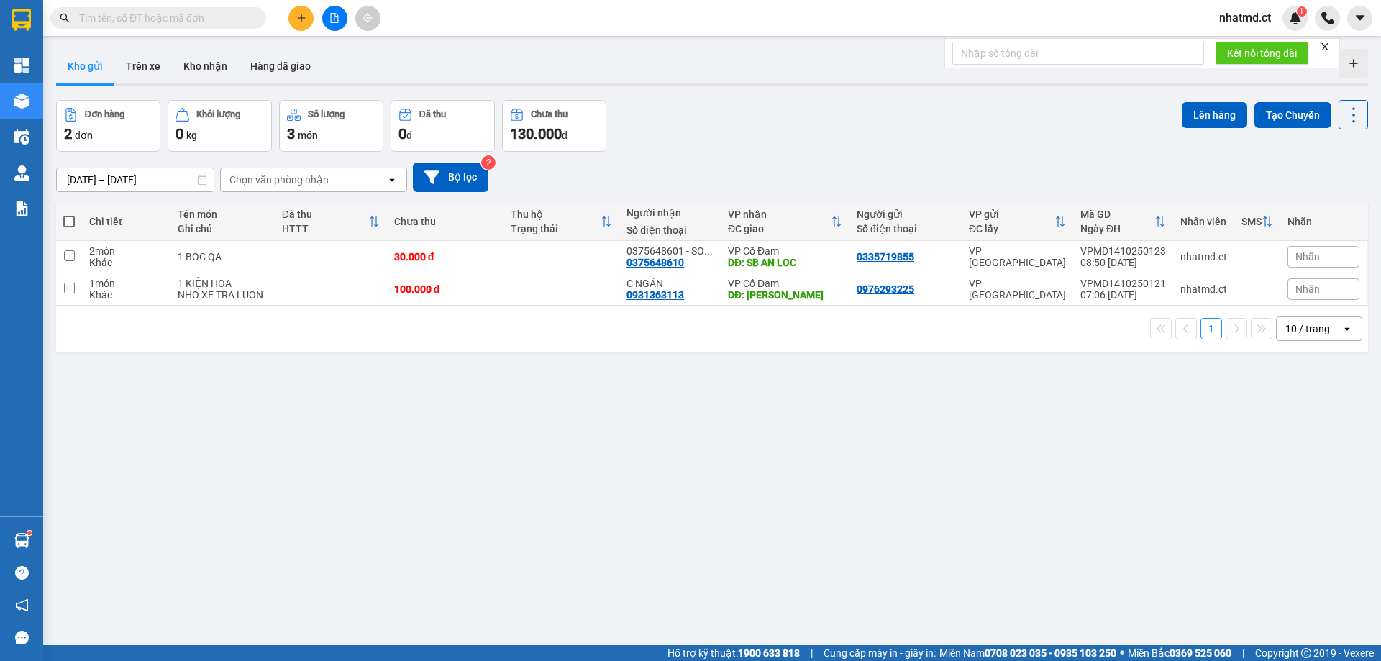
click at [248, 16] on input "text" at bounding box center [164, 18] width 170 height 16
click at [187, 72] on button "Kho nhận" at bounding box center [205, 66] width 67 height 35
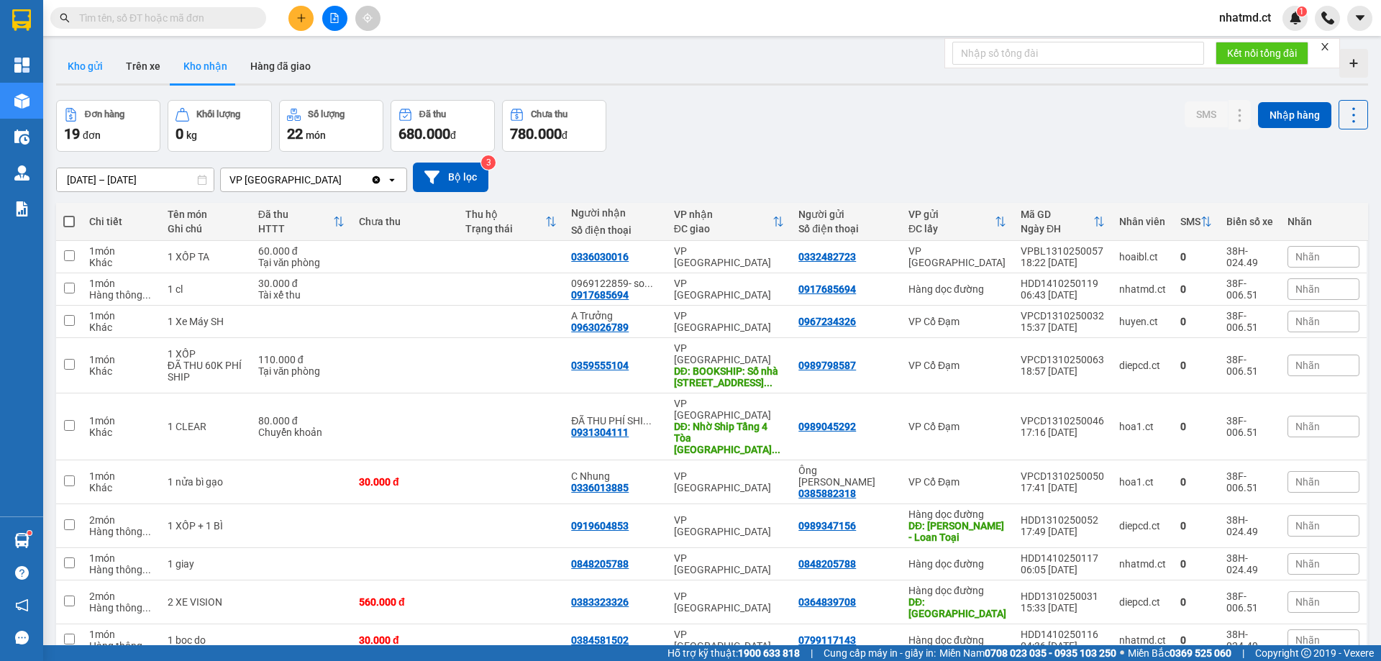
click at [88, 58] on button "Kho gửi" at bounding box center [85, 66] width 58 height 35
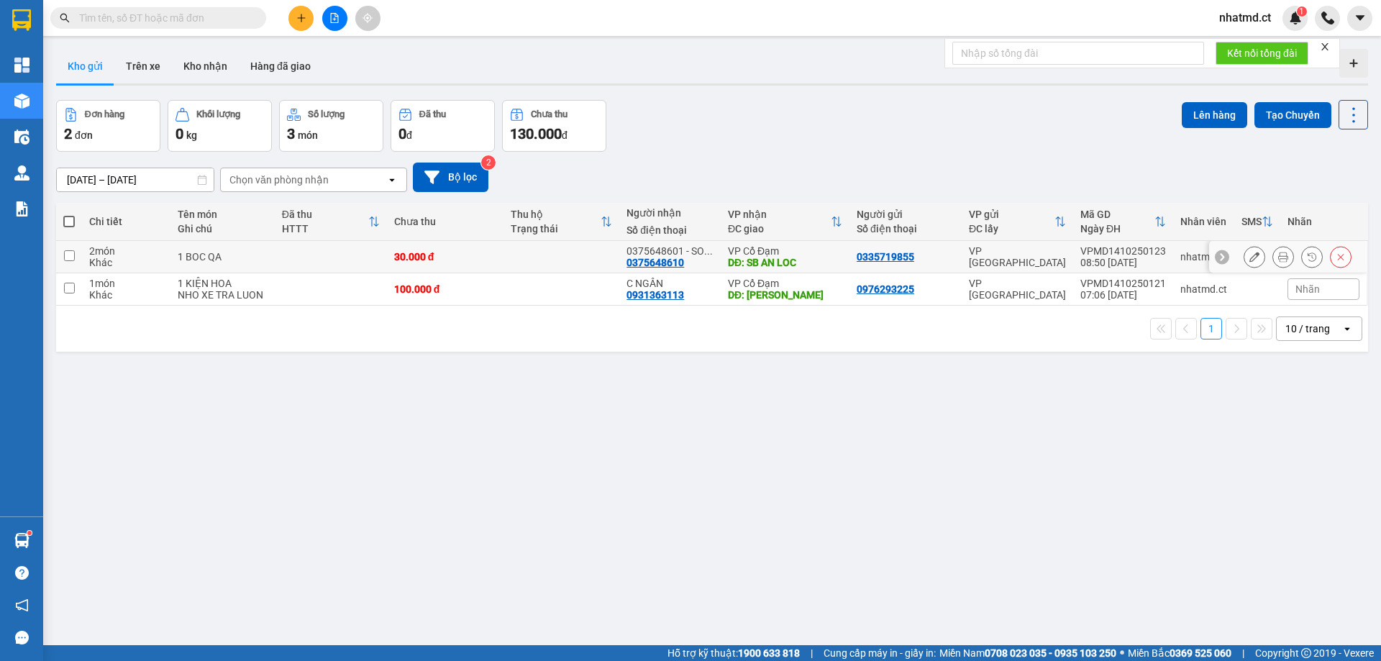
click at [504, 256] on td at bounding box center [562, 257] width 117 height 32
checkbox input "true"
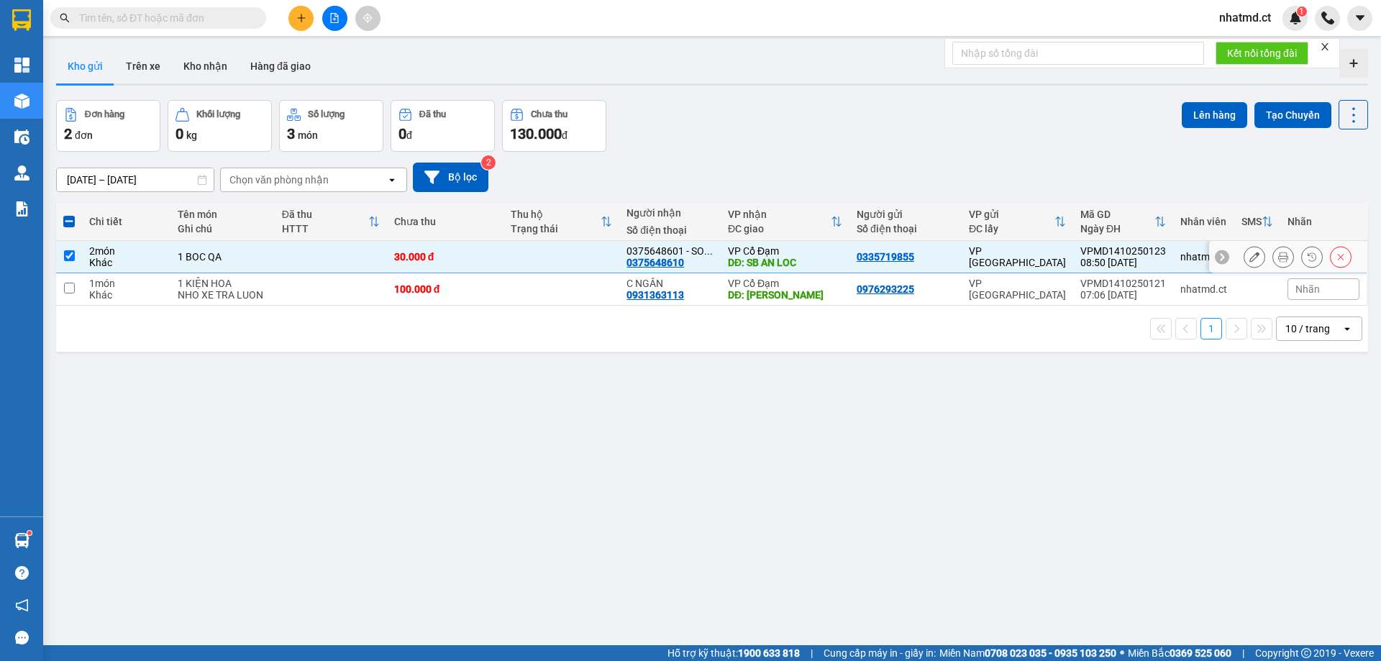
click at [1250, 252] on icon at bounding box center [1255, 257] width 10 height 10
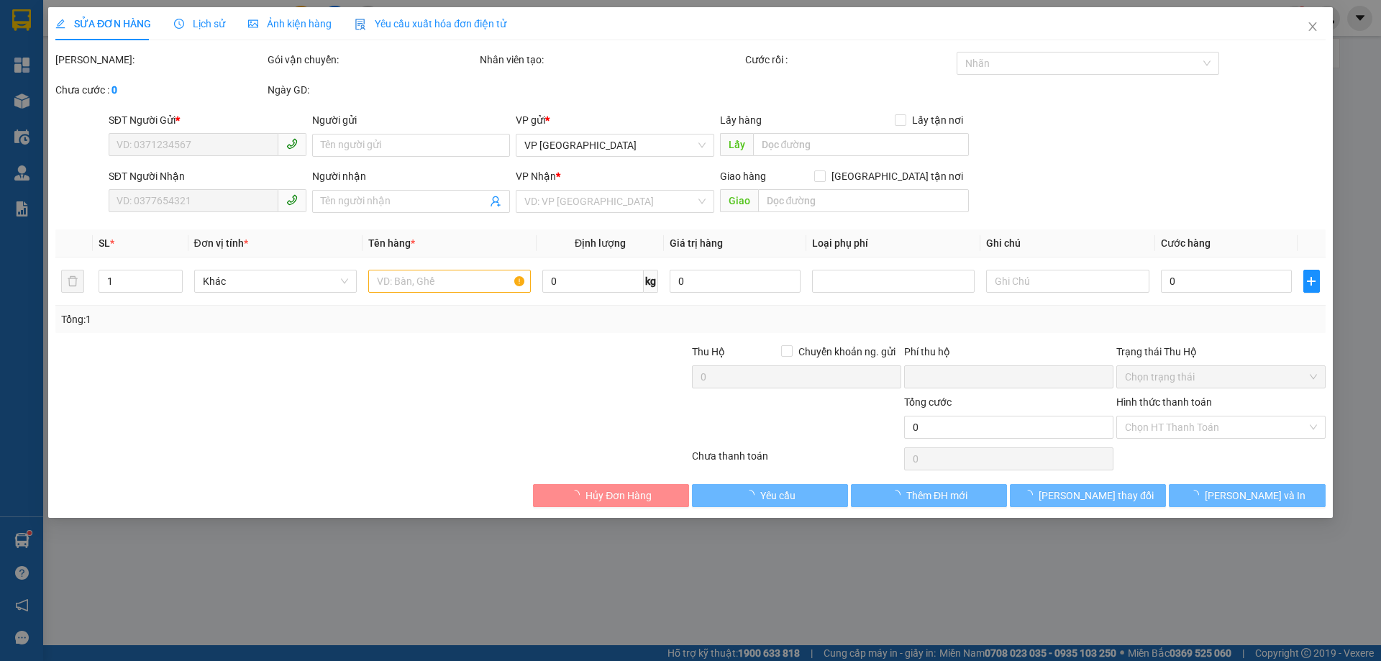
type input "0335719855"
type input "0375648610"
type input "0375648601 - SO DUNG"
type input "SB AN LOC"
type input "0"
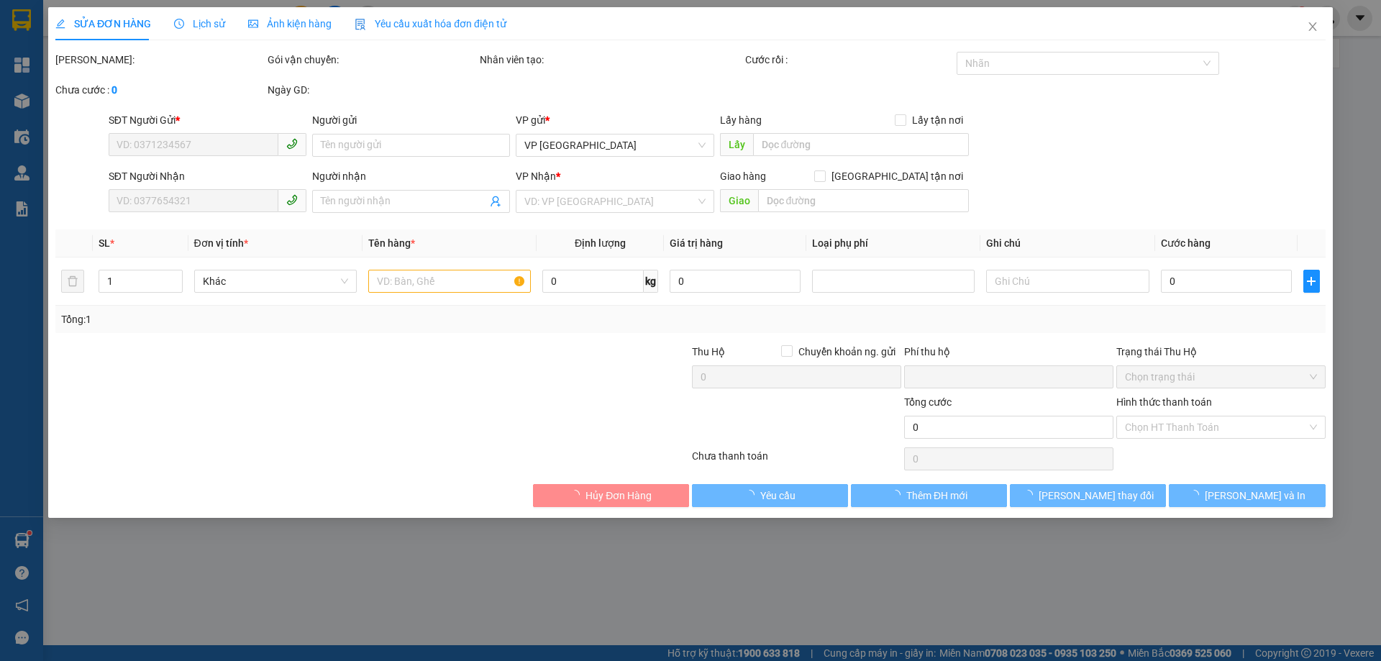
type input "30.000"
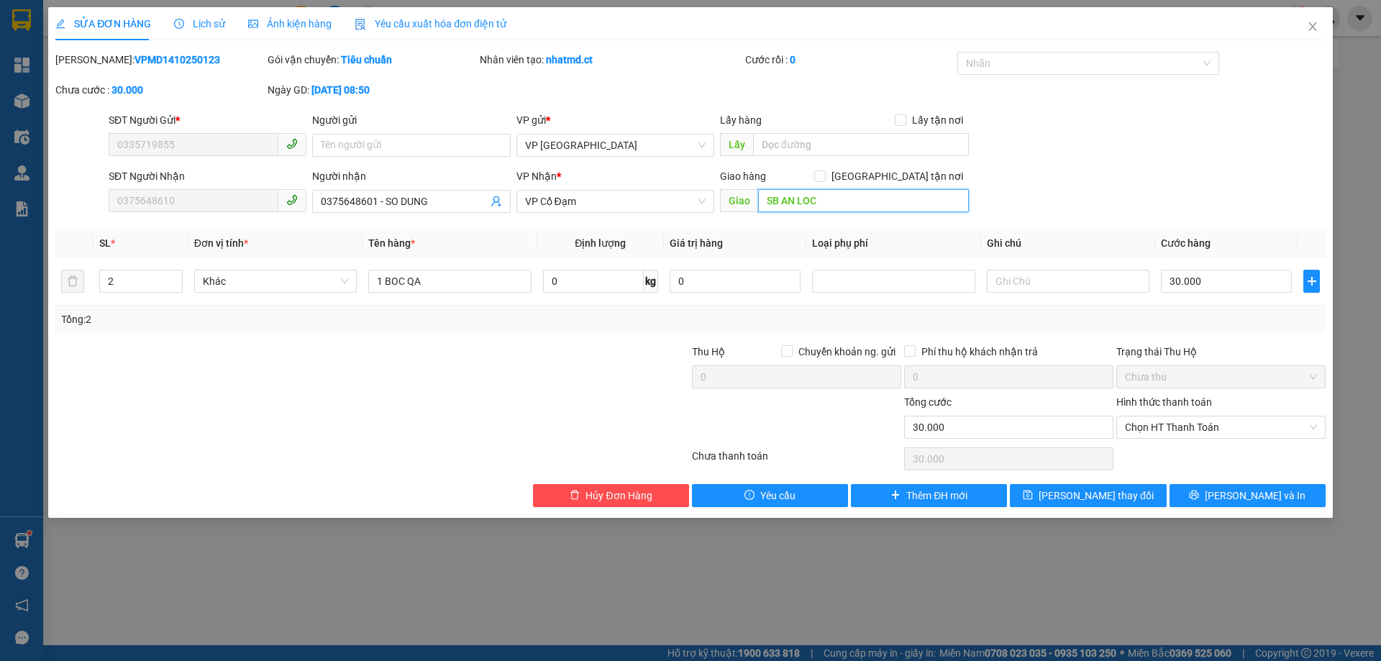
click at [784, 204] on input "SB AN LOC" at bounding box center [863, 200] width 211 height 23
drag, startPoint x: 775, startPoint y: 204, endPoint x: 732, endPoint y: 206, distance: 42.5
click at [733, 205] on span "Giao SB AN LOC" at bounding box center [844, 200] width 249 height 23
type input "CX AN LOC"
click at [1062, 207] on div "SĐT Người Nhận 0375648610 Người nhận 0375648601 - SO DUNG VP Nhận * VP Cổ Đạm G…" at bounding box center [717, 193] width 1223 height 50
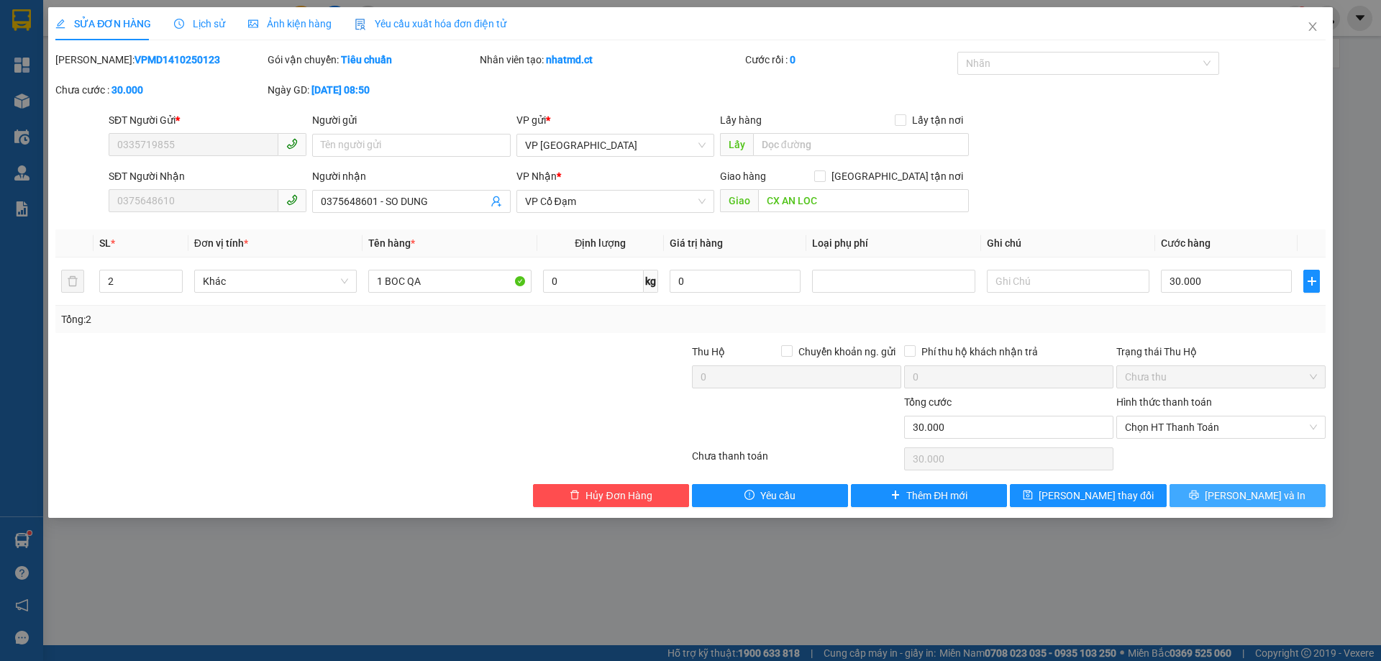
click at [1203, 503] on button "[PERSON_NAME] và In" at bounding box center [1248, 495] width 156 height 23
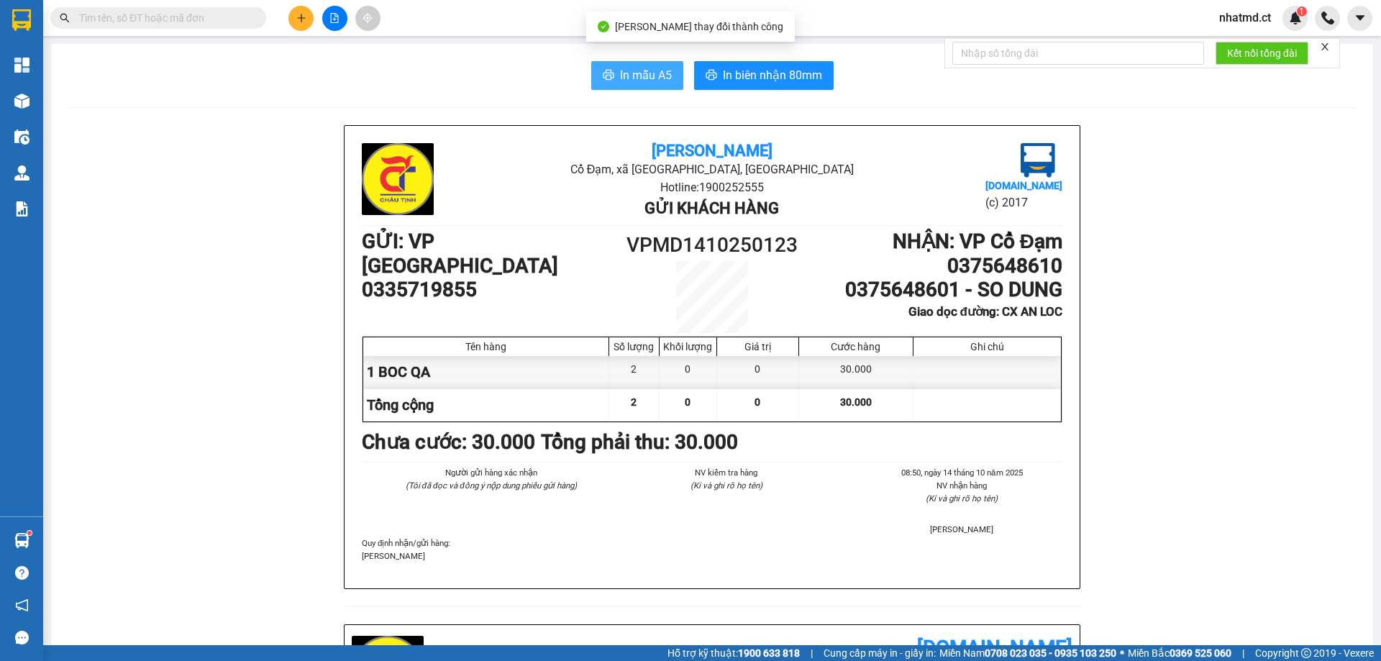
click at [603, 81] on icon "printer" at bounding box center [609, 75] width 12 height 12
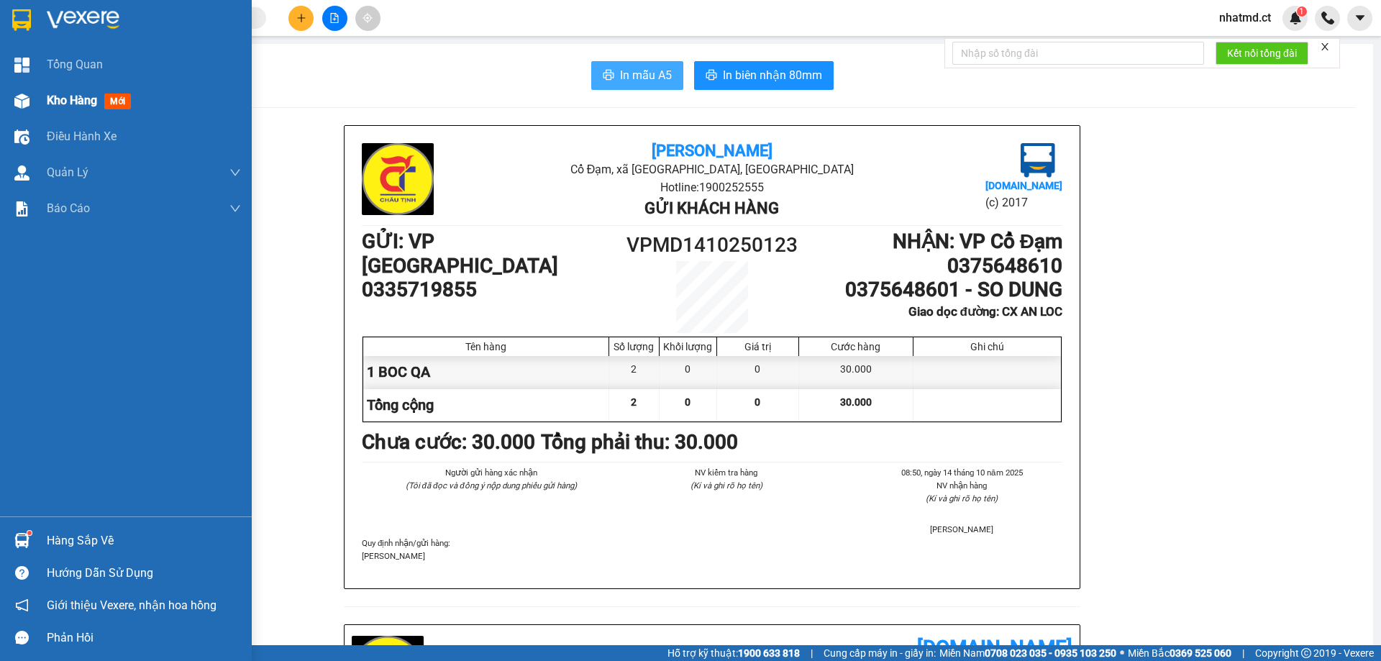
click at [68, 104] on span "Kho hàng" at bounding box center [72, 101] width 50 height 14
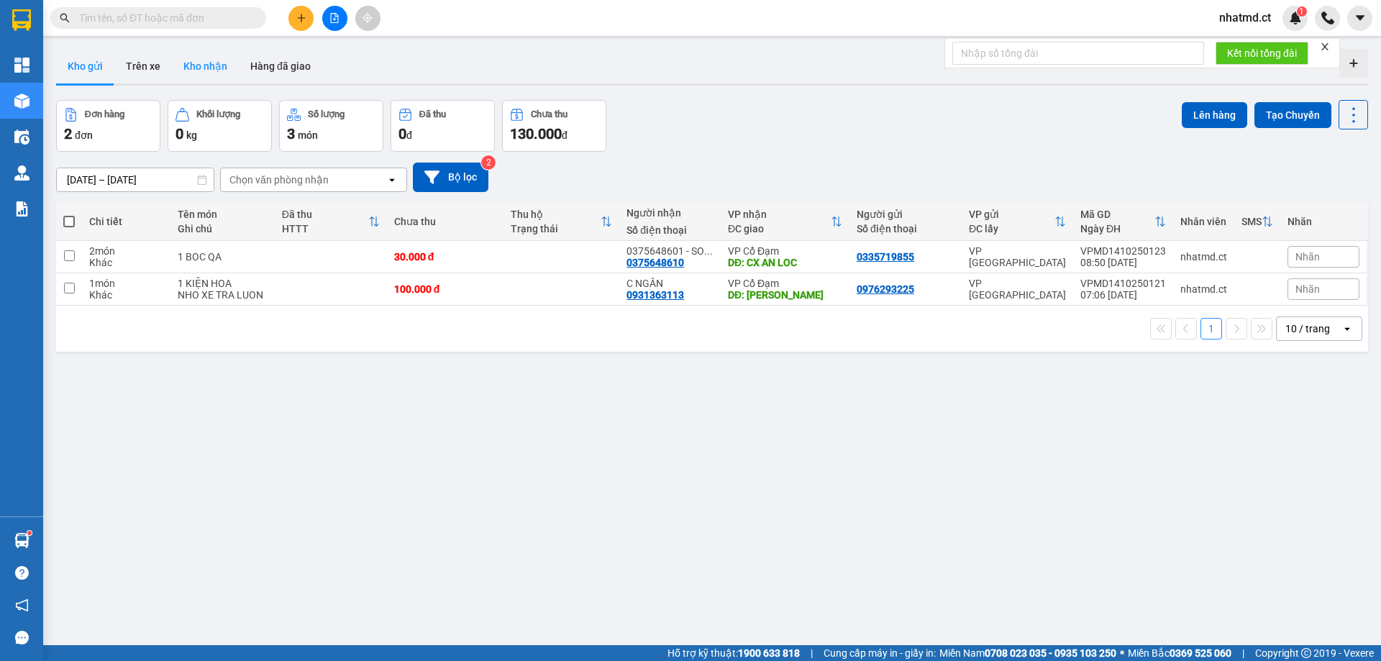
click at [194, 76] on button "Kho nhận" at bounding box center [205, 66] width 67 height 35
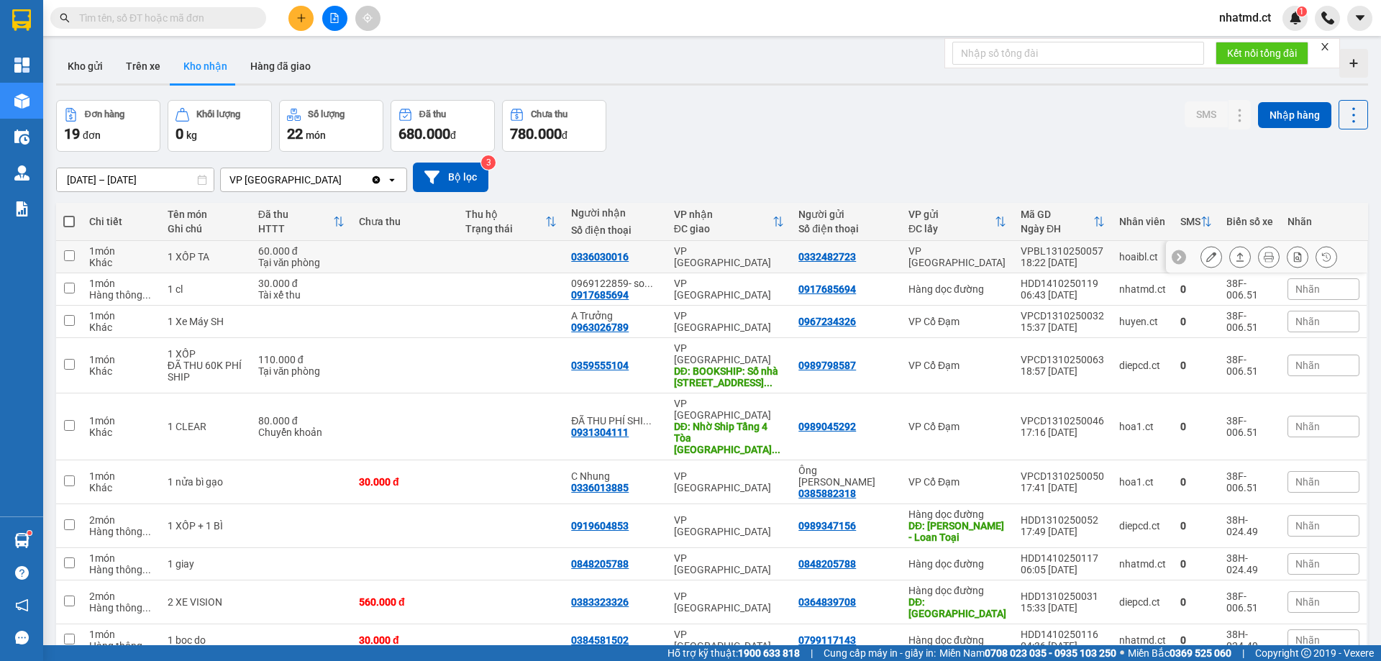
scroll to position [327, 0]
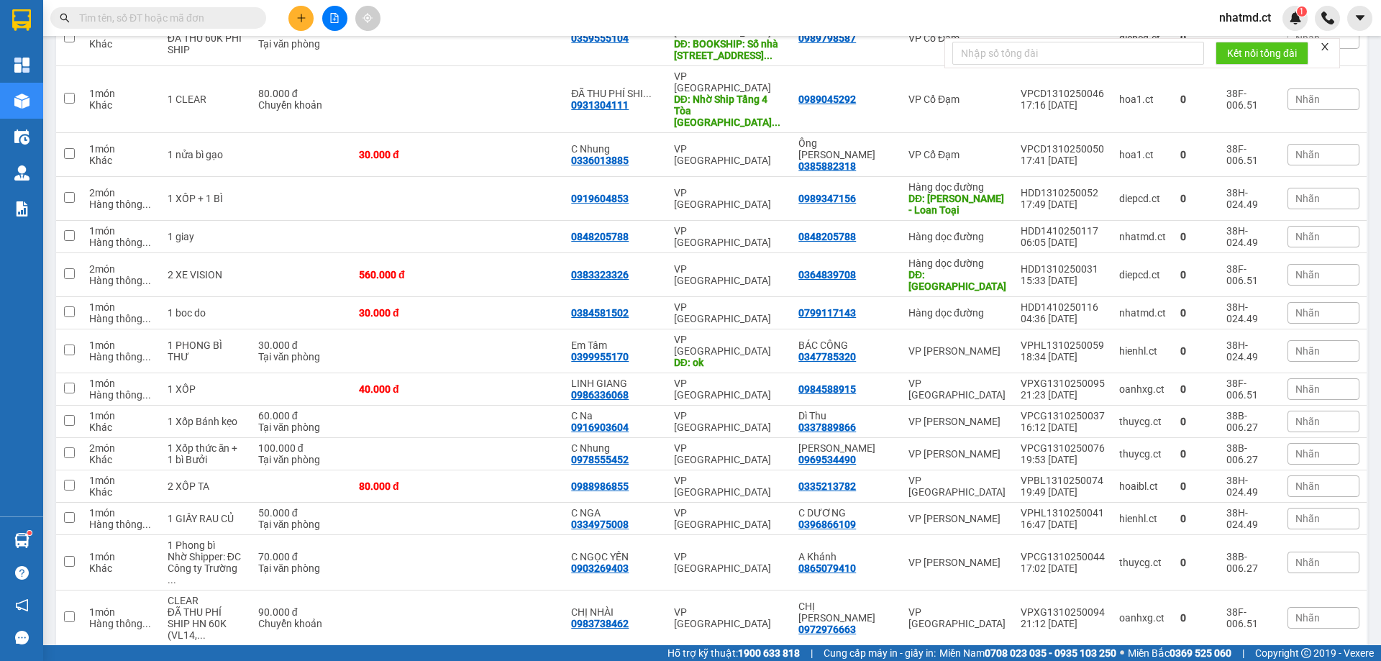
click at [232, 11] on input "text" at bounding box center [164, 18] width 170 height 16
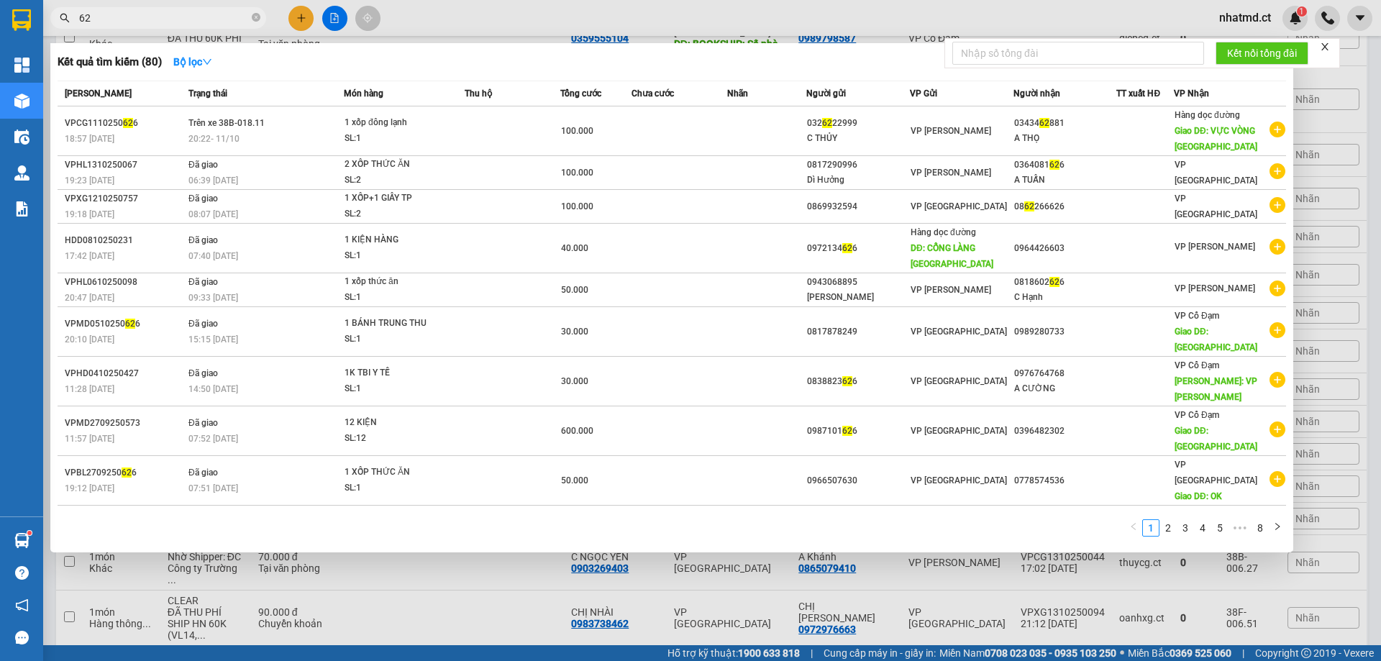
type input "6"
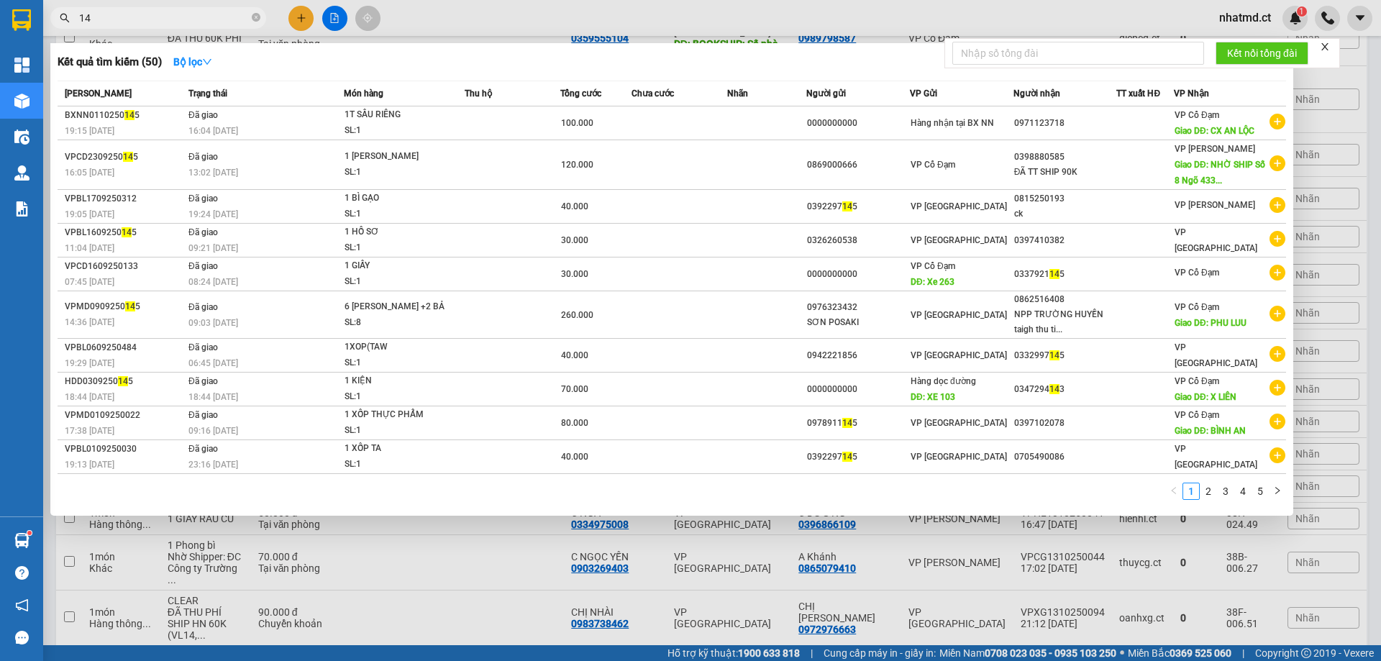
type input "1"
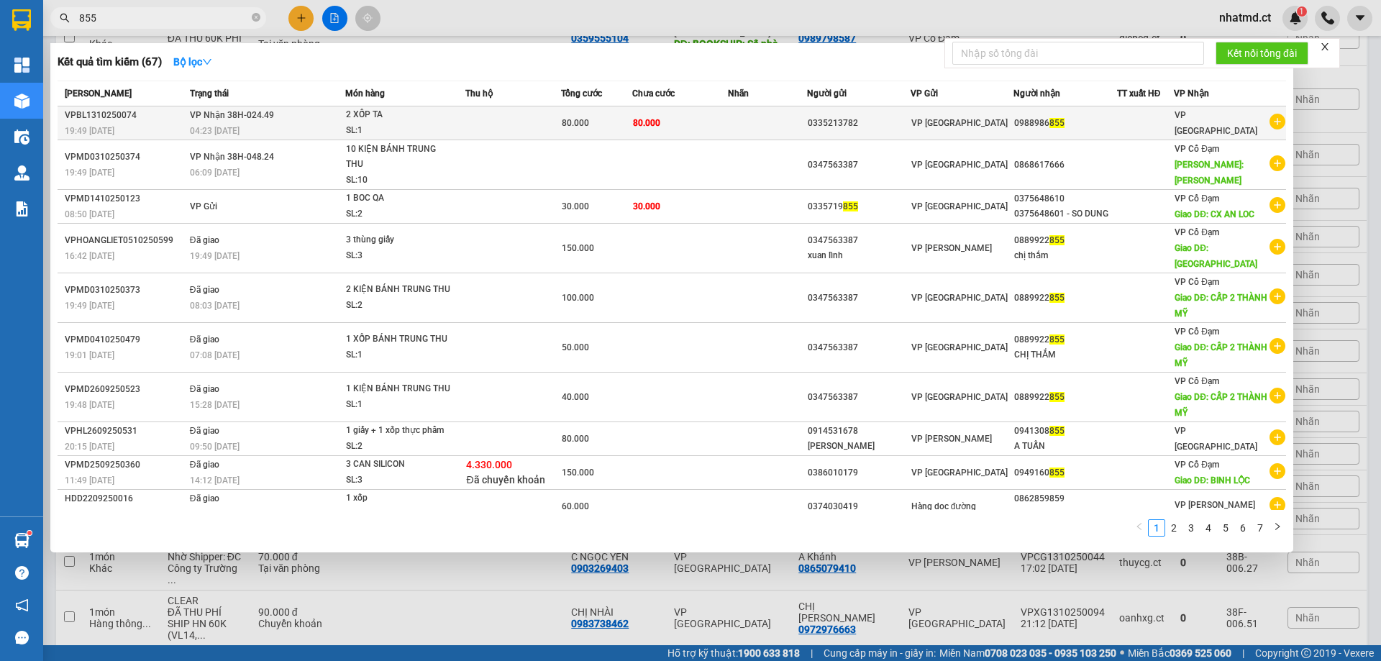
type input "855"
click at [291, 117] on td "VP Nhận 38H-024.49 04:23 [DATE]" at bounding box center [265, 123] width 159 height 34
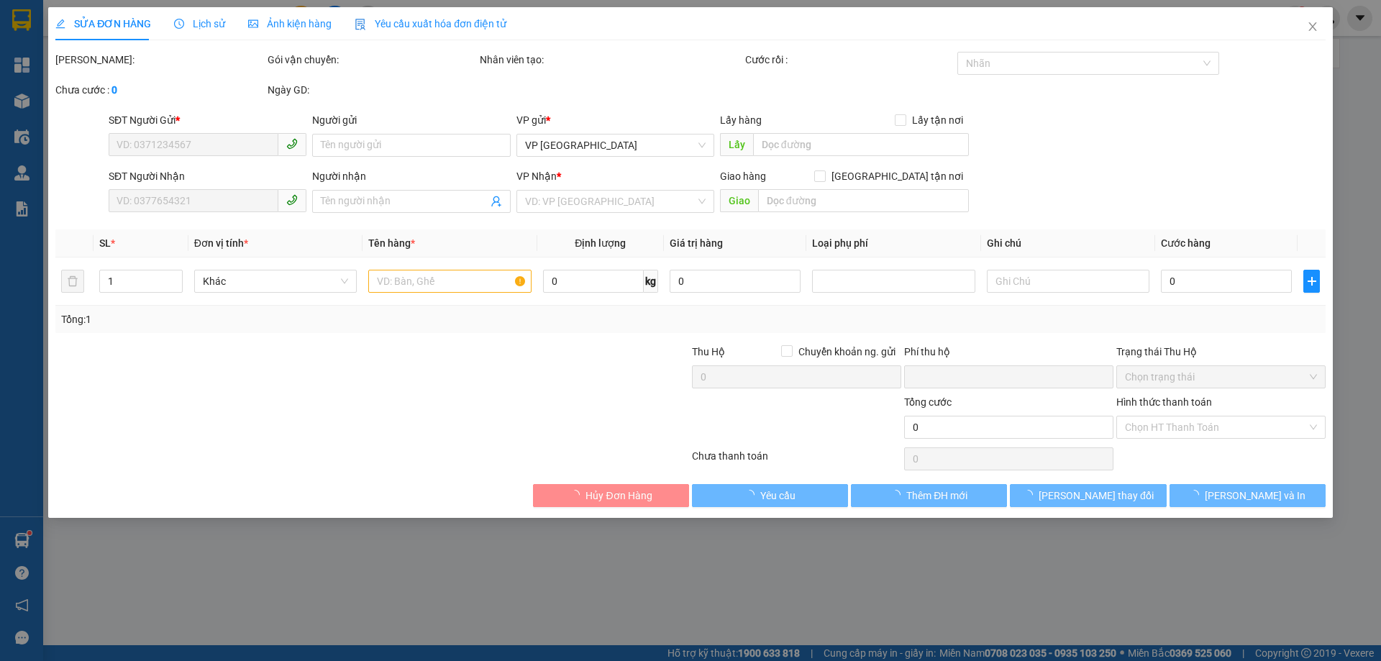
type input "0335213782"
type input "0988986855"
type input "0"
type input "80.000"
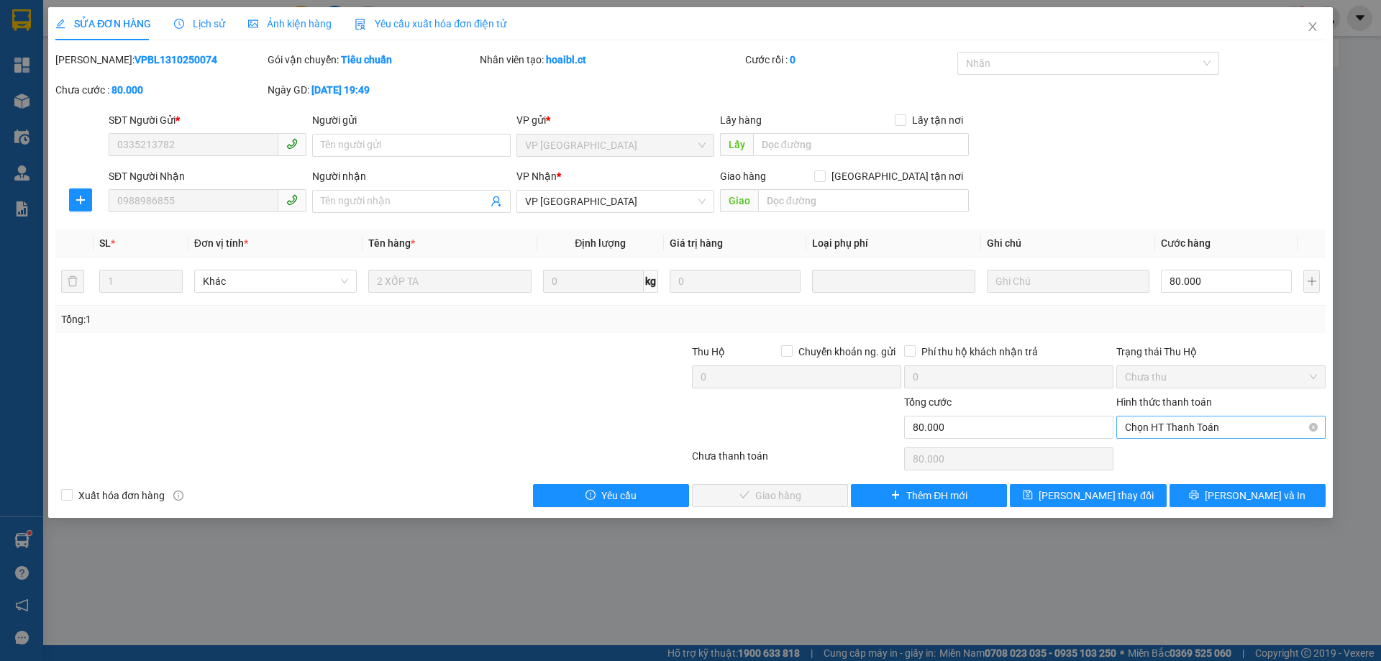
click at [1174, 422] on span "Chọn HT Thanh Toán" at bounding box center [1221, 428] width 192 height 22
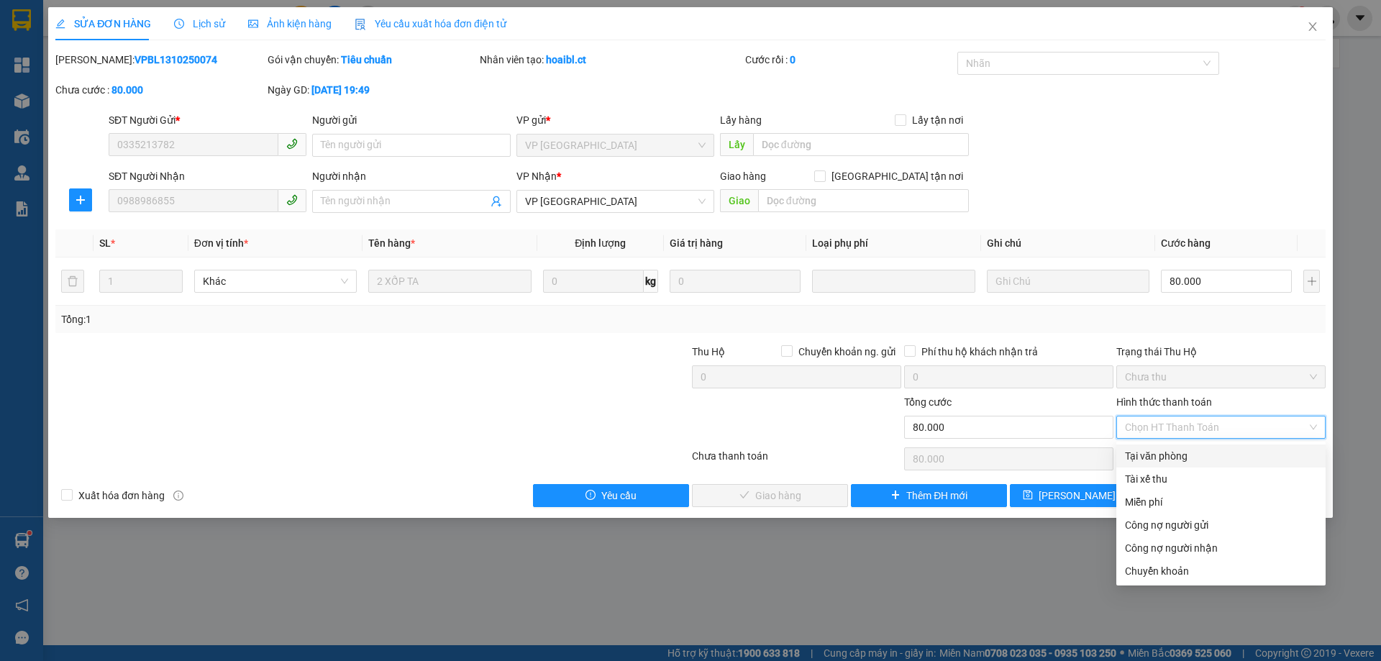
click at [1168, 445] on div "Tại văn phòng" at bounding box center [1221, 456] width 209 height 23
type input "0"
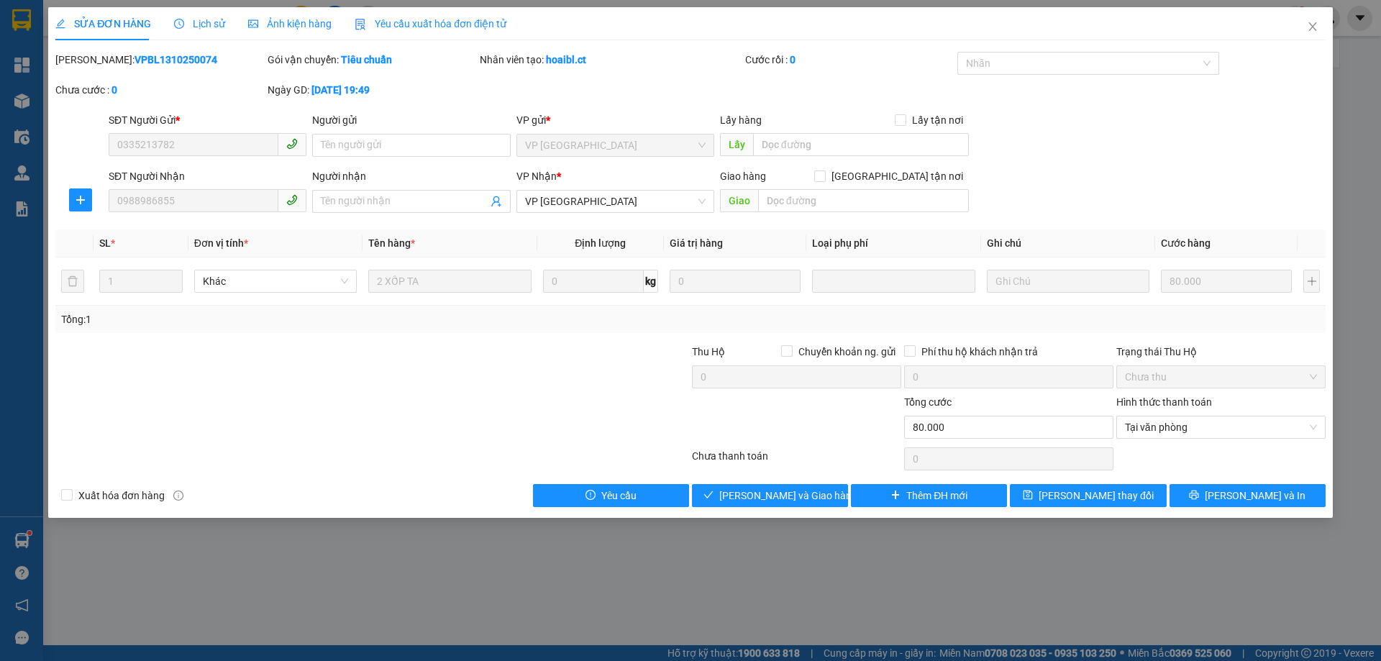
click at [781, 514] on div "SỬA ĐƠN HÀNG Lịch sử Ảnh kiện hàng Yêu cầu xuất hóa đơn điện tử Total Paid Fee …" at bounding box center [690, 262] width 1285 height 511
click at [781, 510] on div "SỬA ĐƠN HÀNG Lịch sử Ảnh kiện hàng Yêu cầu xuất hóa đơn điện tử Total Paid Fee …" at bounding box center [690, 262] width 1285 height 511
click at [786, 504] on button "[PERSON_NAME] và Giao hàng" at bounding box center [770, 495] width 156 height 23
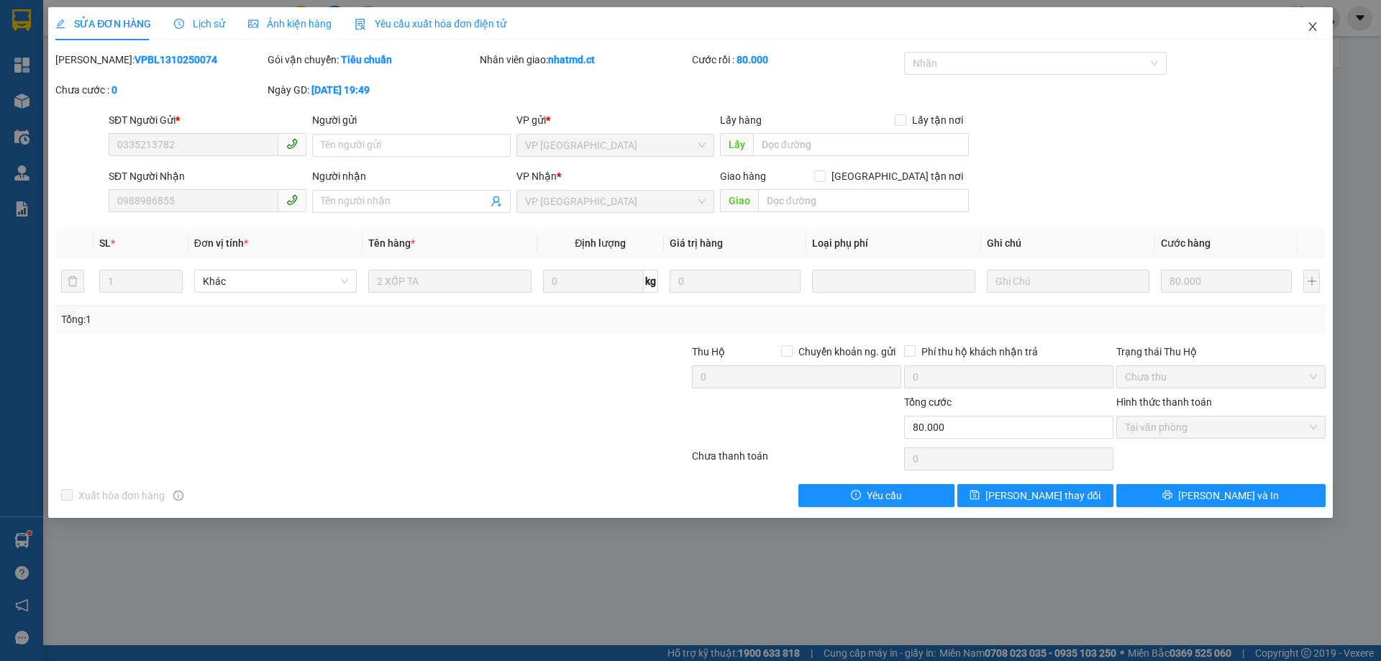
click at [1315, 35] on span "Close" at bounding box center [1313, 27] width 40 height 40
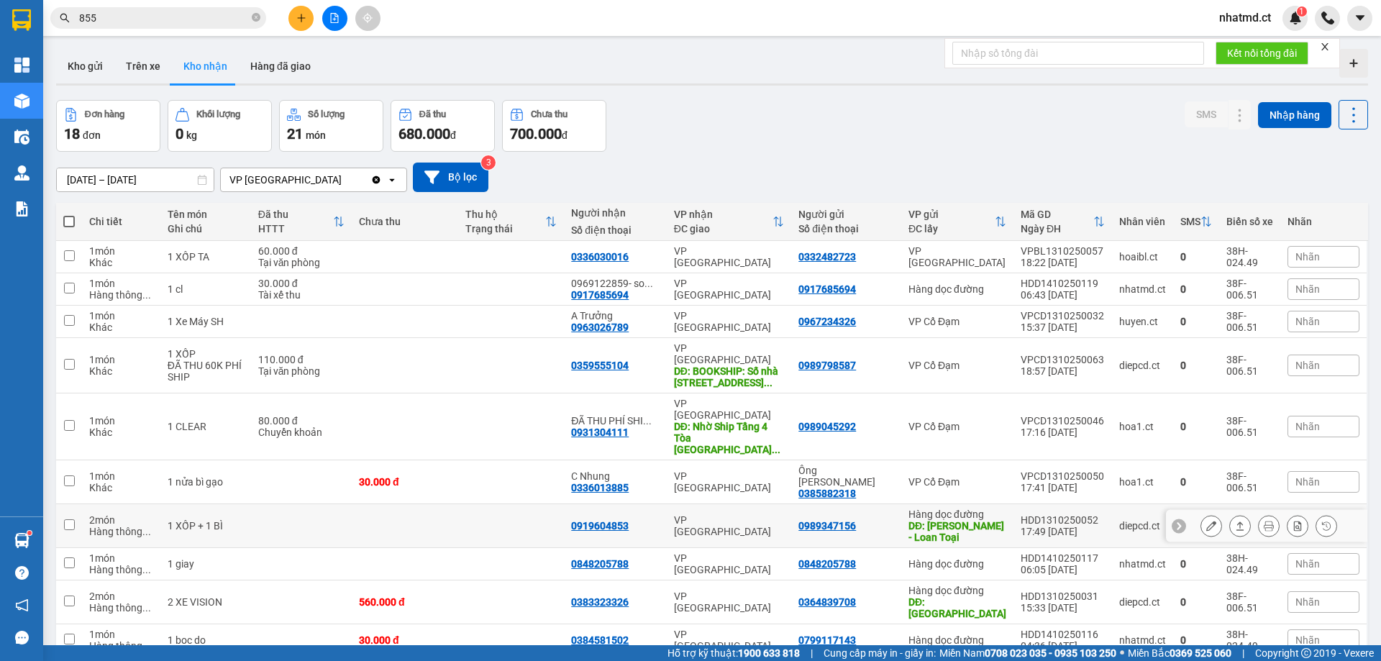
drag, startPoint x: 432, startPoint y: 481, endPoint x: 421, endPoint y: 478, distance: 11.2
click at [431, 504] on td at bounding box center [405, 526] width 106 height 44
checkbox input "true"
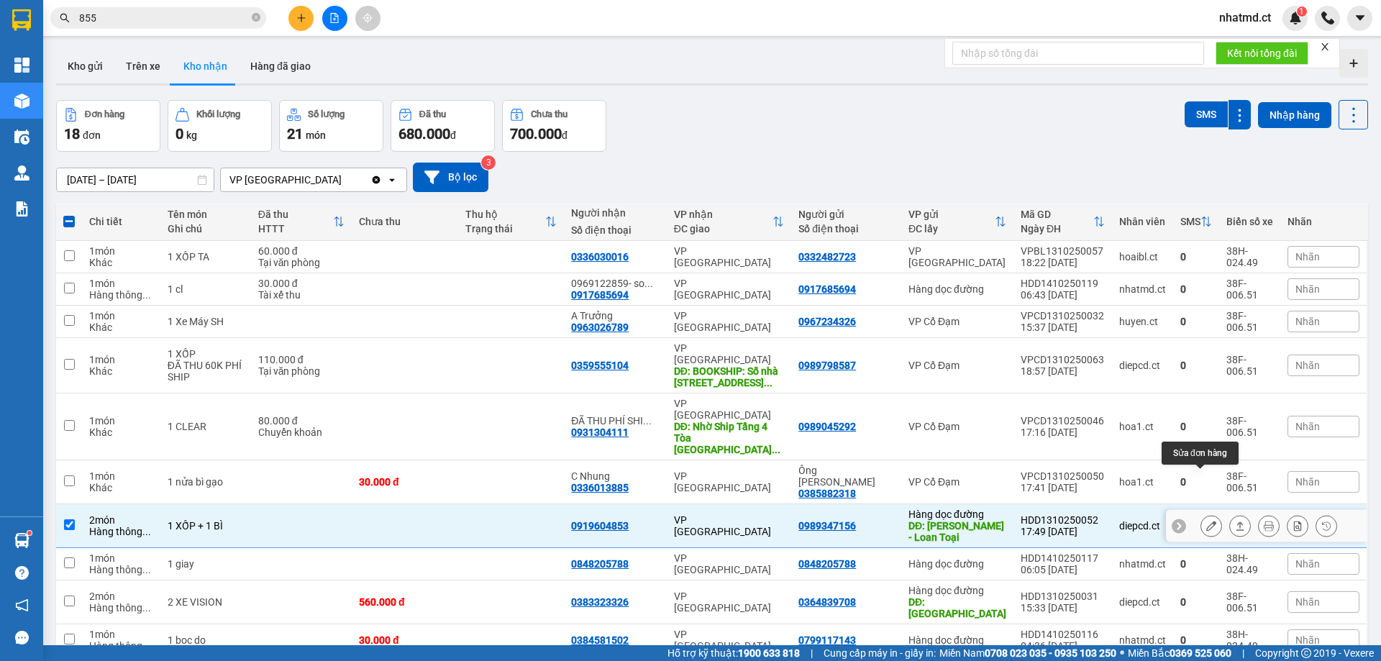
click at [1207, 521] on icon at bounding box center [1212, 526] width 10 height 10
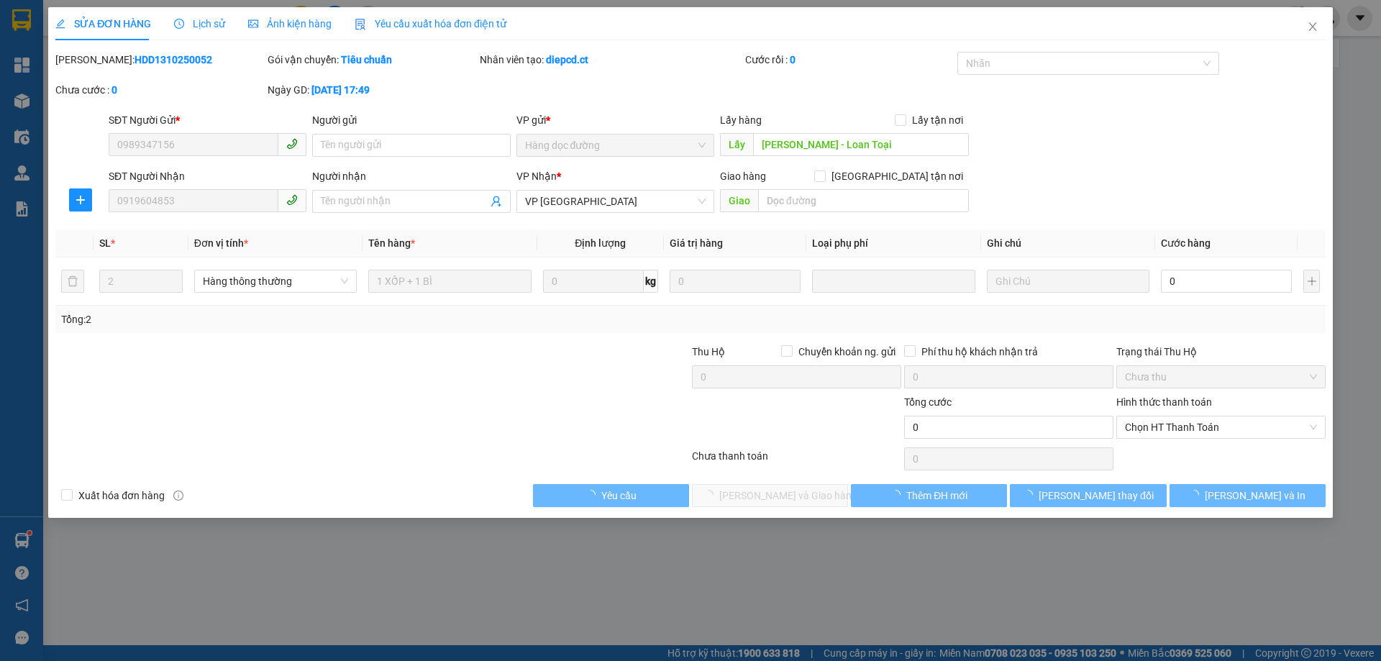
type input "0989347156"
type input "[PERSON_NAME] - Loan Toại"
type input "0919604853"
type input "0"
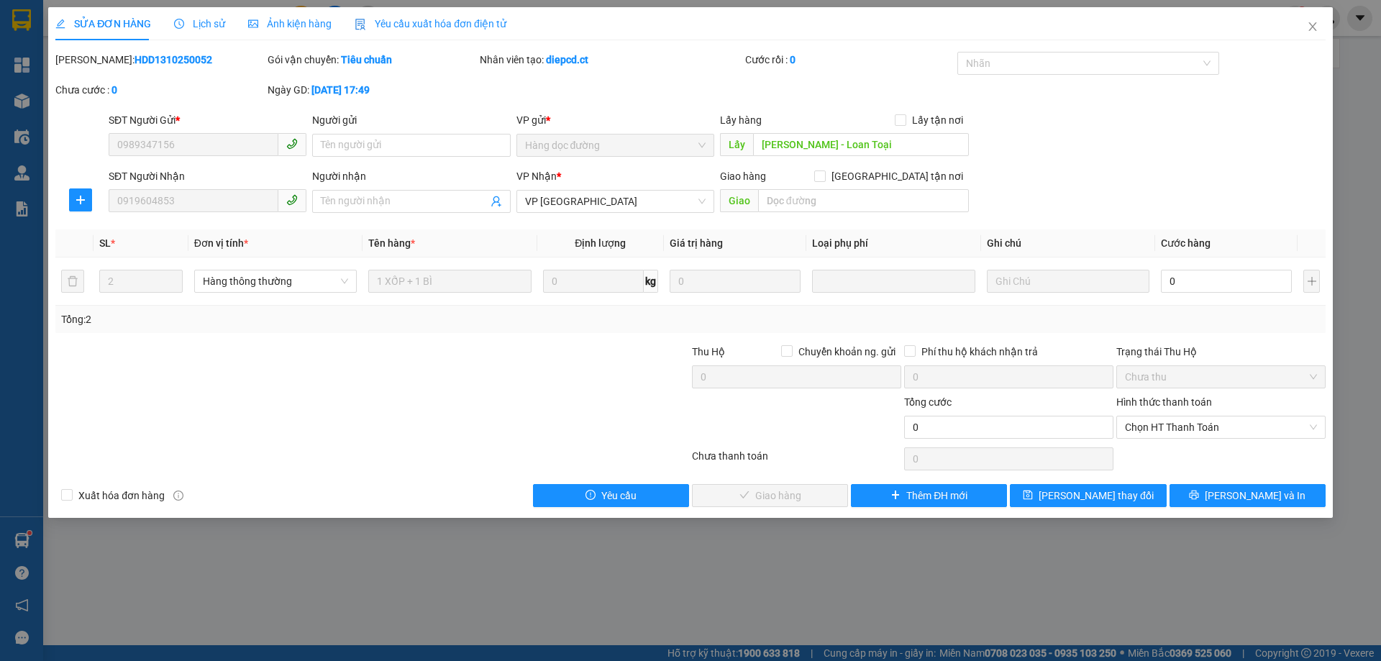
click at [1179, 401] on label "Hình thức thanh toán" at bounding box center [1165, 402] width 96 height 12
click at [1179, 417] on input "Hình thức thanh toán" at bounding box center [1216, 428] width 182 height 22
click at [1313, 25] on icon "close" at bounding box center [1313, 27] width 12 height 12
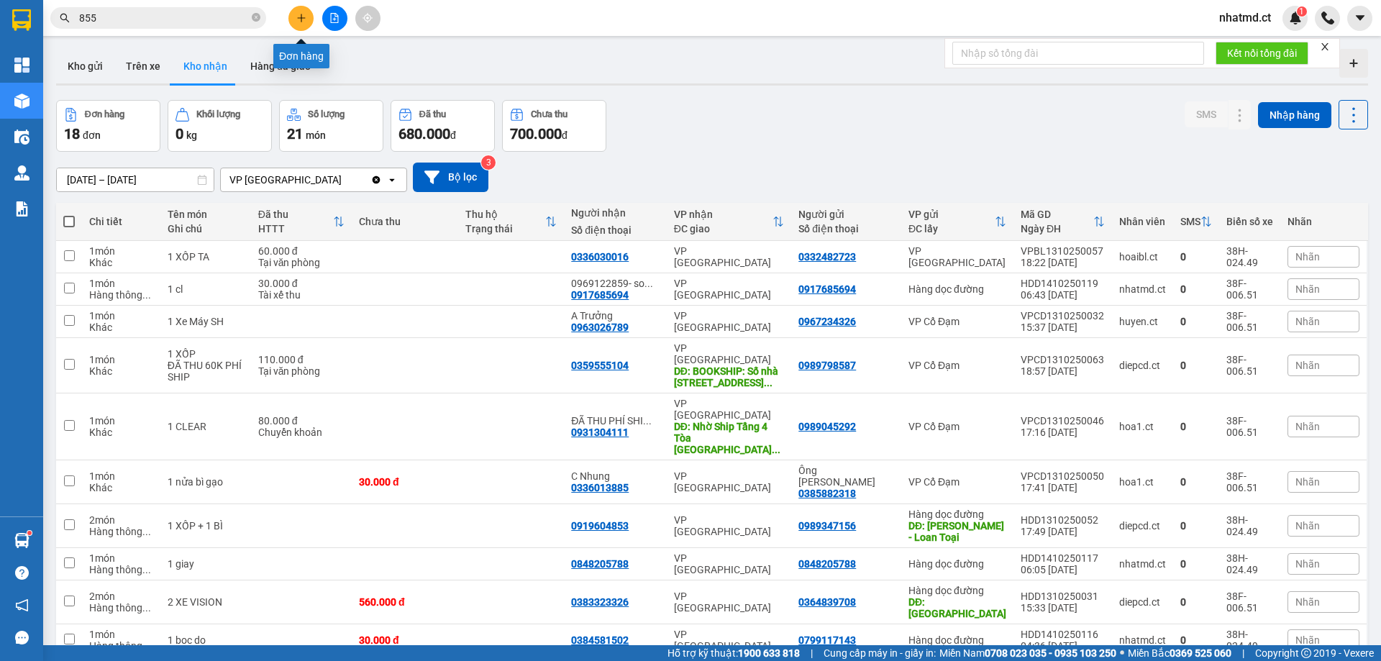
click at [299, 19] on icon "plus" at bounding box center [301, 18] width 10 height 10
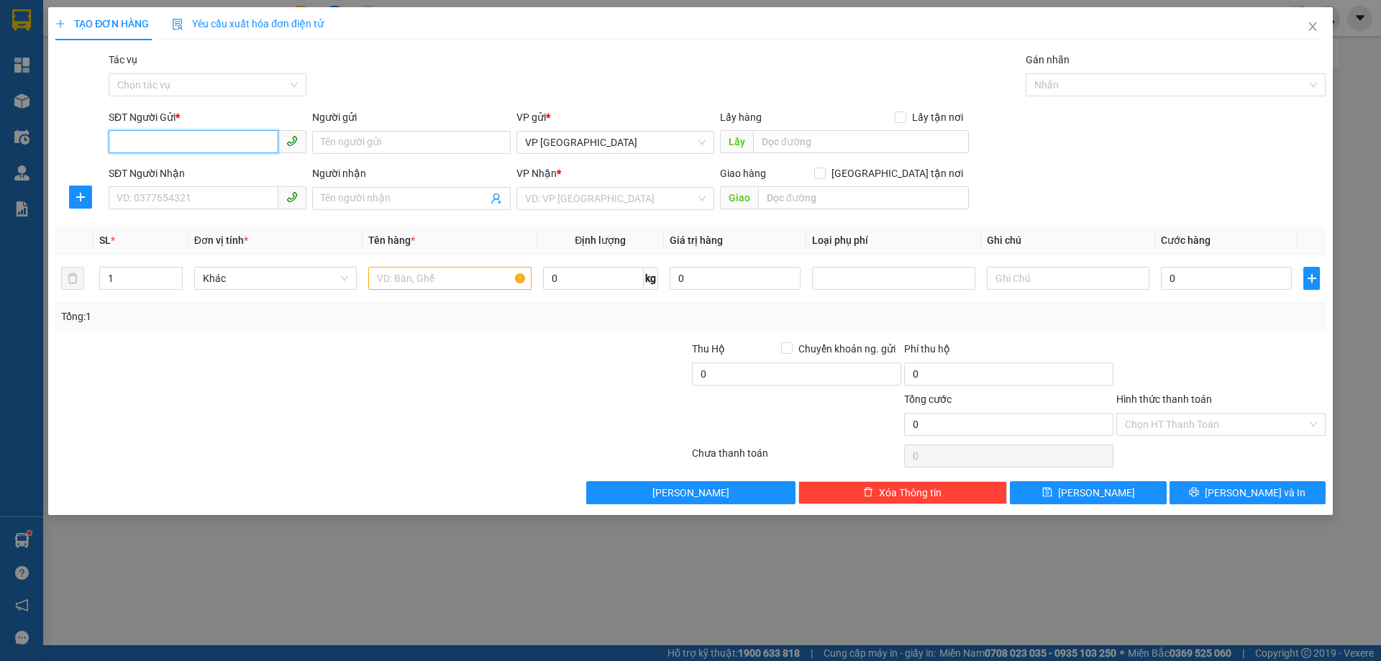
click at [251, 144] on input "SĐT Người Gửi *" at bounding box center [194, 141] width 170 height 23
type input "0862698758"
click at [237, 184] on div "0862698758 0862698758" at bounding box center [208, 171] width 198 height 29
click at [233, 144] on input "0862698758" at bounding box center [194, 141] width 170 height 23
click at [235, 173] on div "0862698758" at bounding box center [207, 171] width 181 height 16
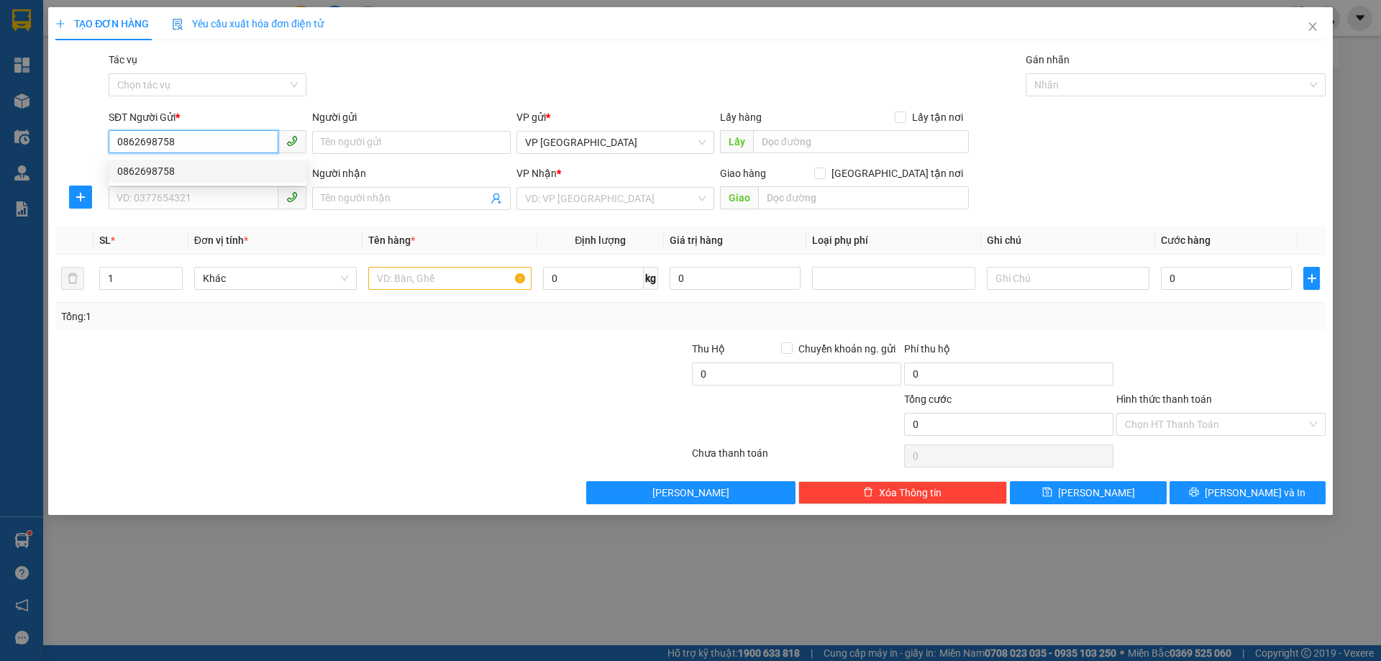
type input "0947834783"
type input "vpxg trả hàng"
type input "[PERSON_NAME]"
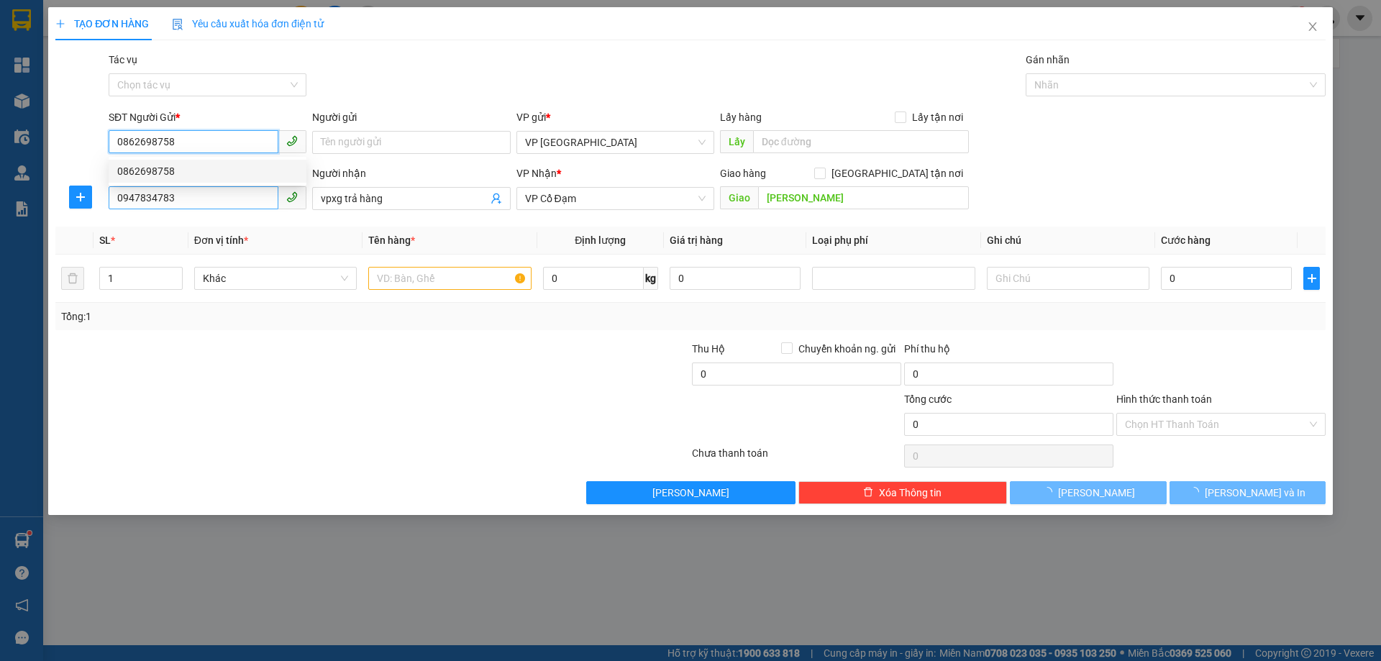
type input "60.000"
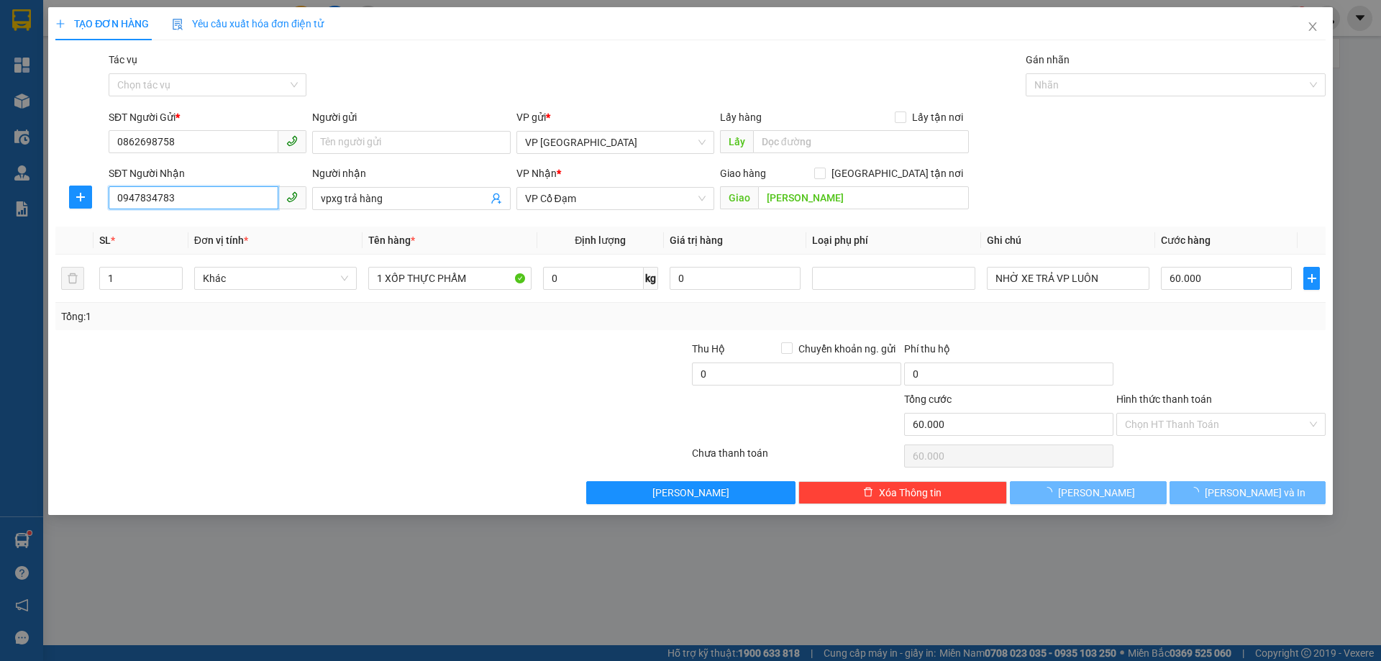
click at [237, 201] on input "0947834783" at bounding box center [194, 197] width 170 height 23
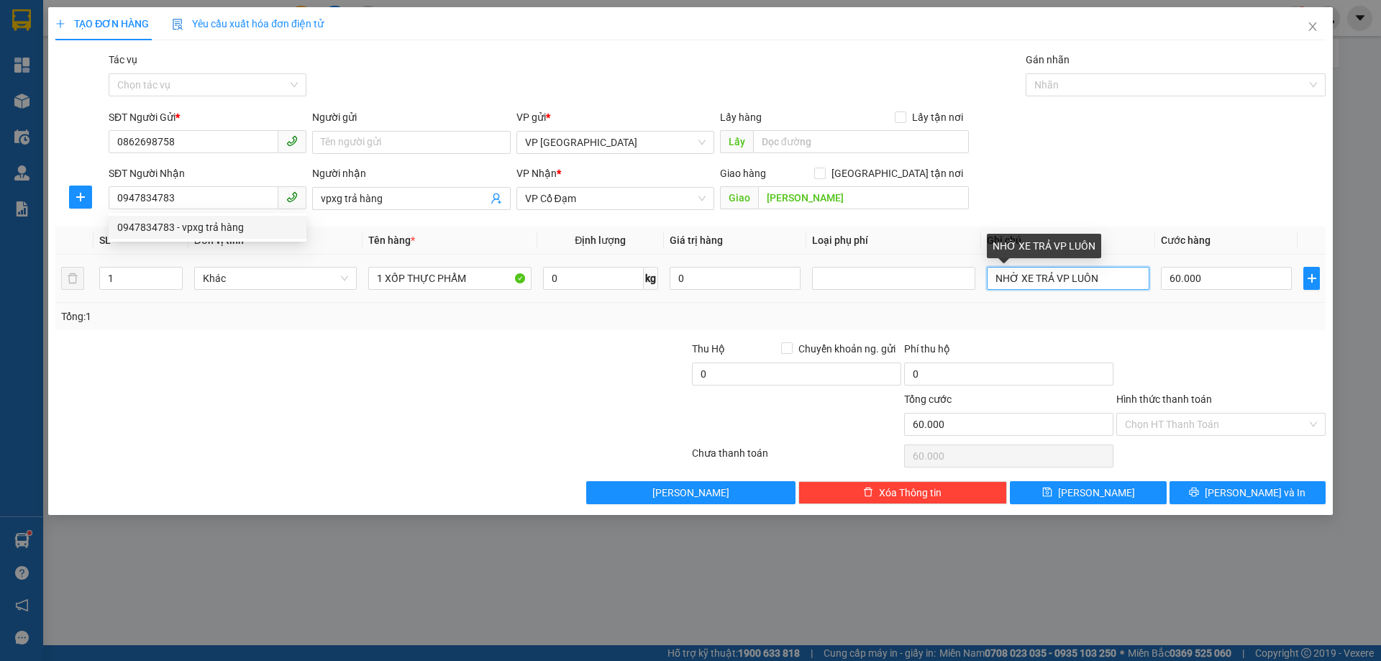
click at [1075, 284] on input "NHỜ XE TRẢ VP LUÔN" at bounding box center [1068, 278] width 163 height 23
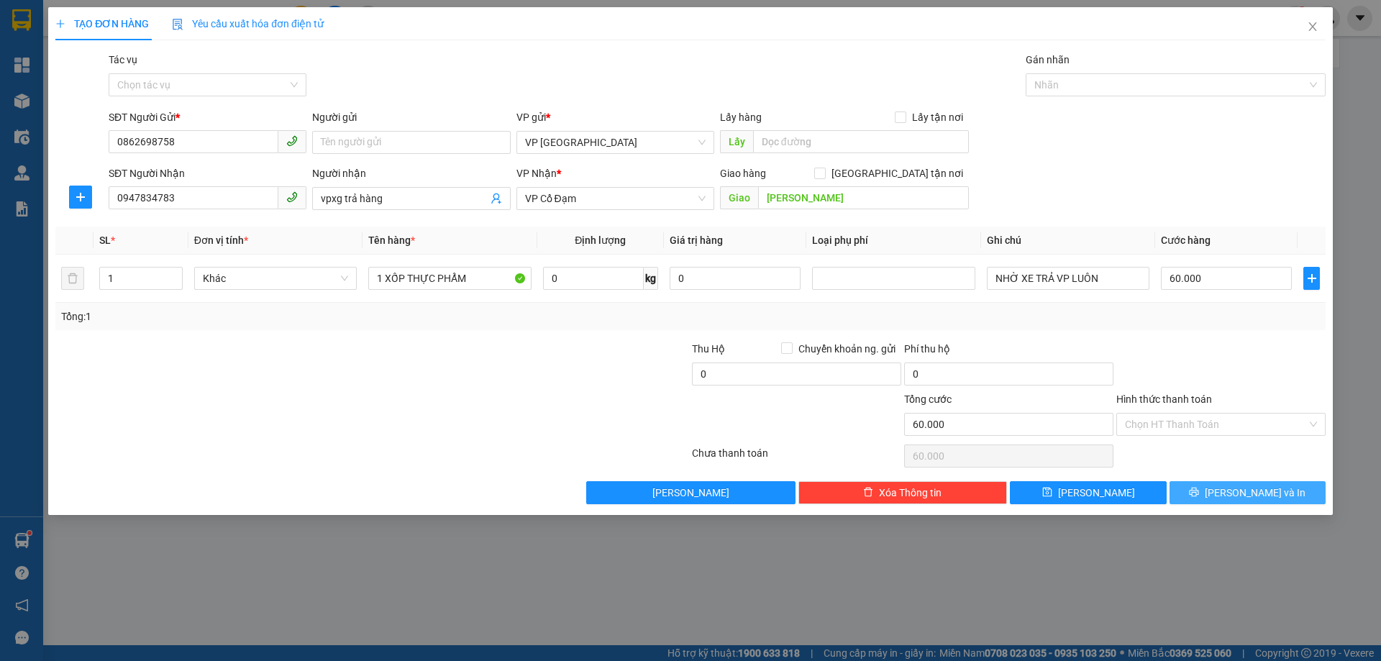
click at [1210, 494] on button "[PERSON_NAME] và In" at bounding box center [1248, 492] width 156 height 23
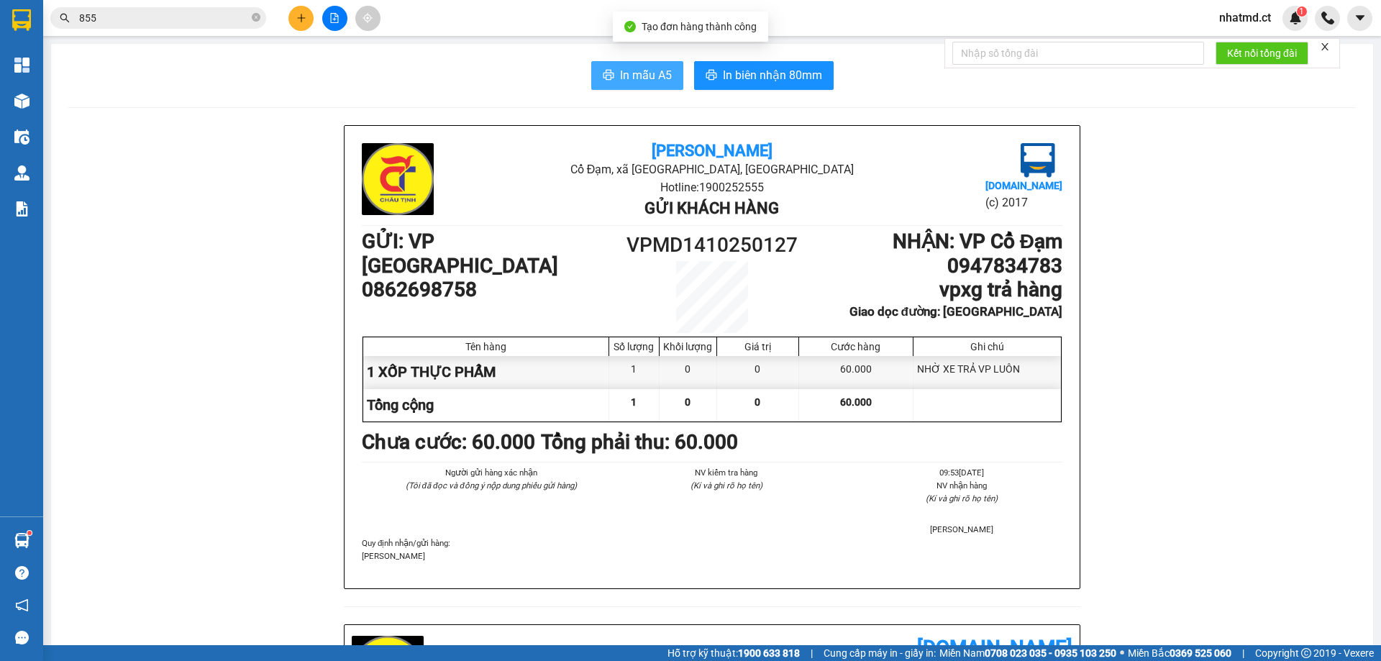
click at [625, 73] on span "In mẫu A5" at bounding box center [646, 75] width 52 height 18
click at [311, 22] on button at bounding box center [301, 18] width 25 height 25
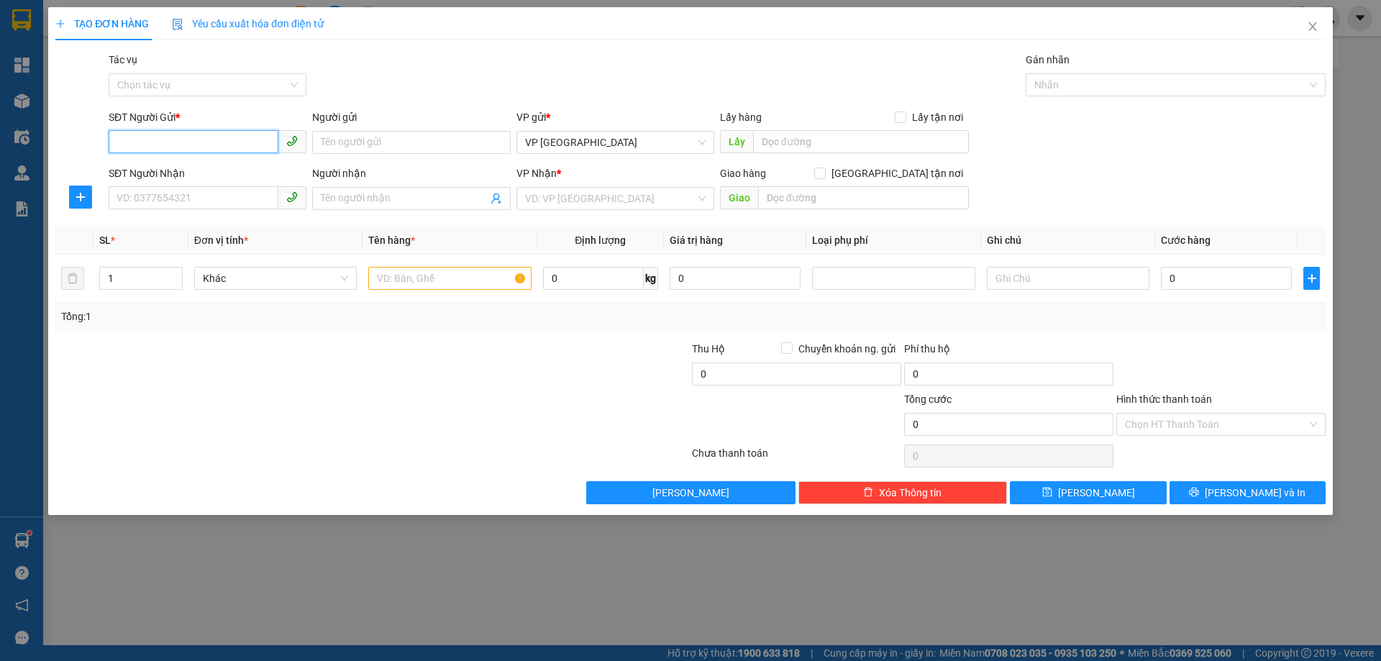
click at [258, 142] on input "SĐT Người Gửi *" at bounding box center [194, 141] width 170 height 23
click at [404, 149] on input "Người gửi" at bounding box center [411, 142] width 198 height 23
click at [404, 145] on input "XOP DAU" at bounding box center [411, 142] width 198 height 23
type input "XOP DAU"
click at [230, 137] on input "SĐT Người Gửi *" at bounding box center [194, 141] width 170 height 23
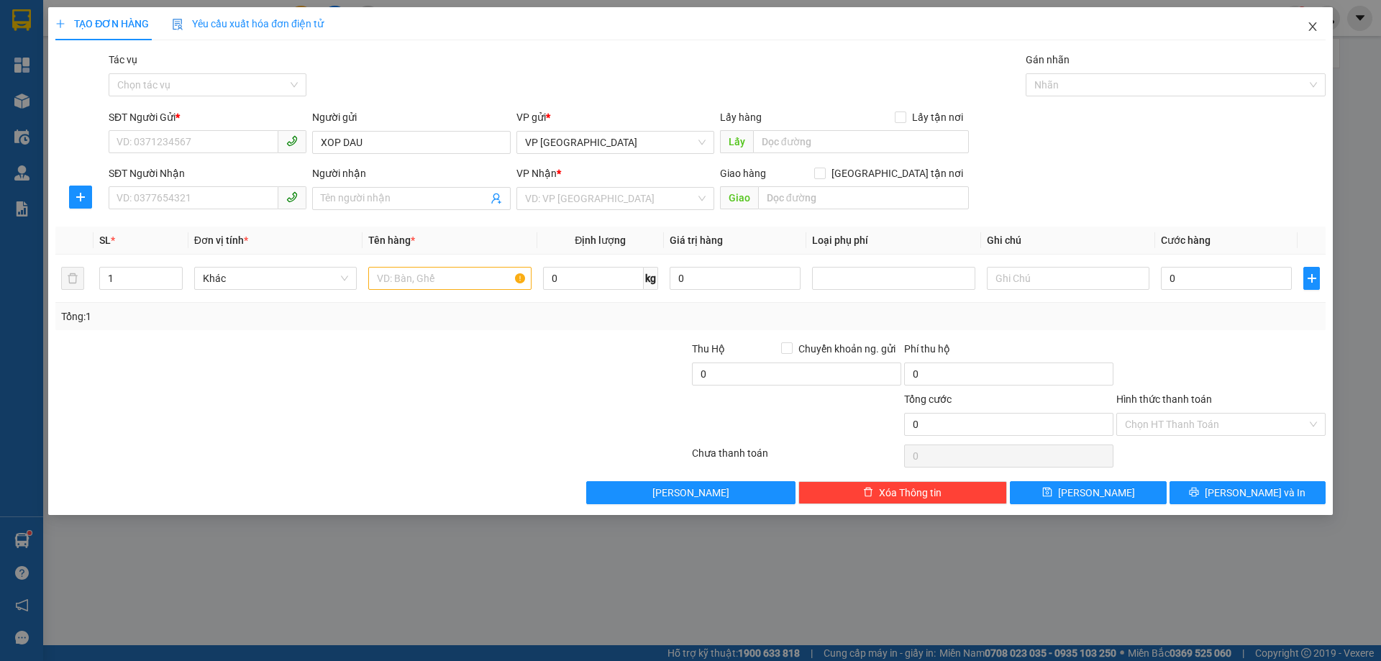
click at [1310, 31] on icon "close" at bounding box center [1313, 26] width 8 height 9
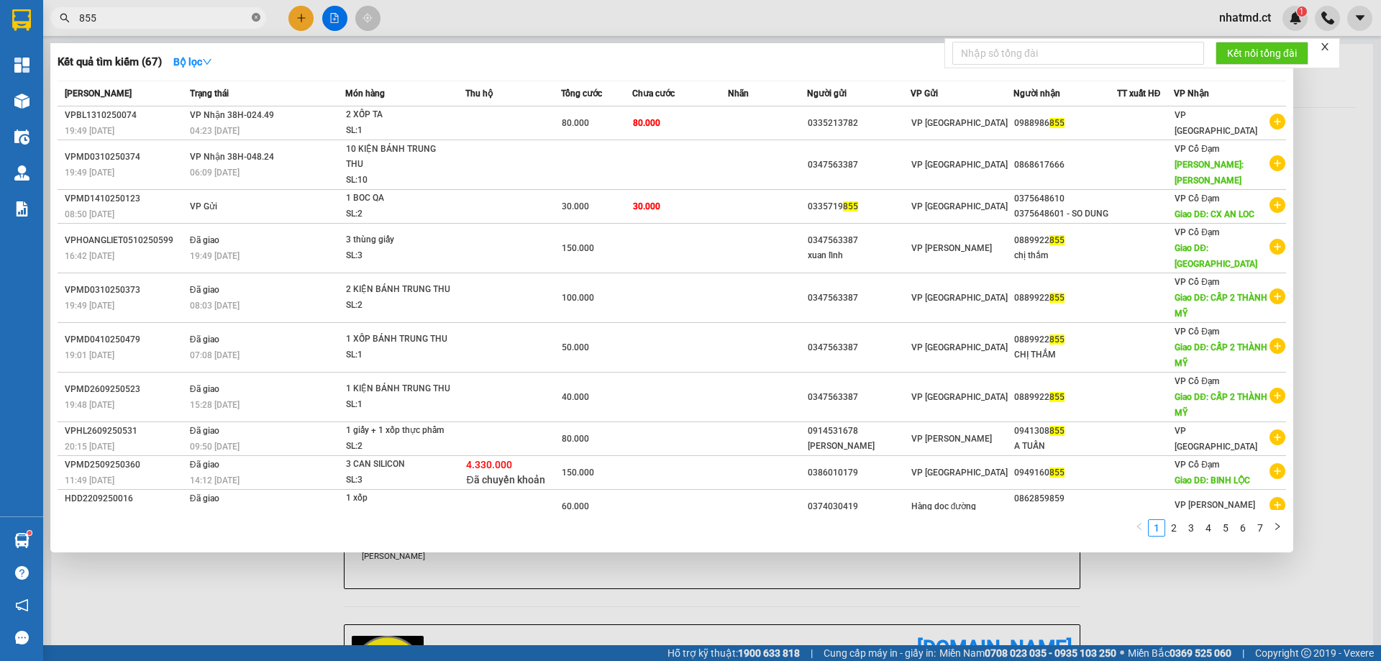
click at [253, 17] on icon "close-circle" at bounding box center [256, 17] width 9 height 9
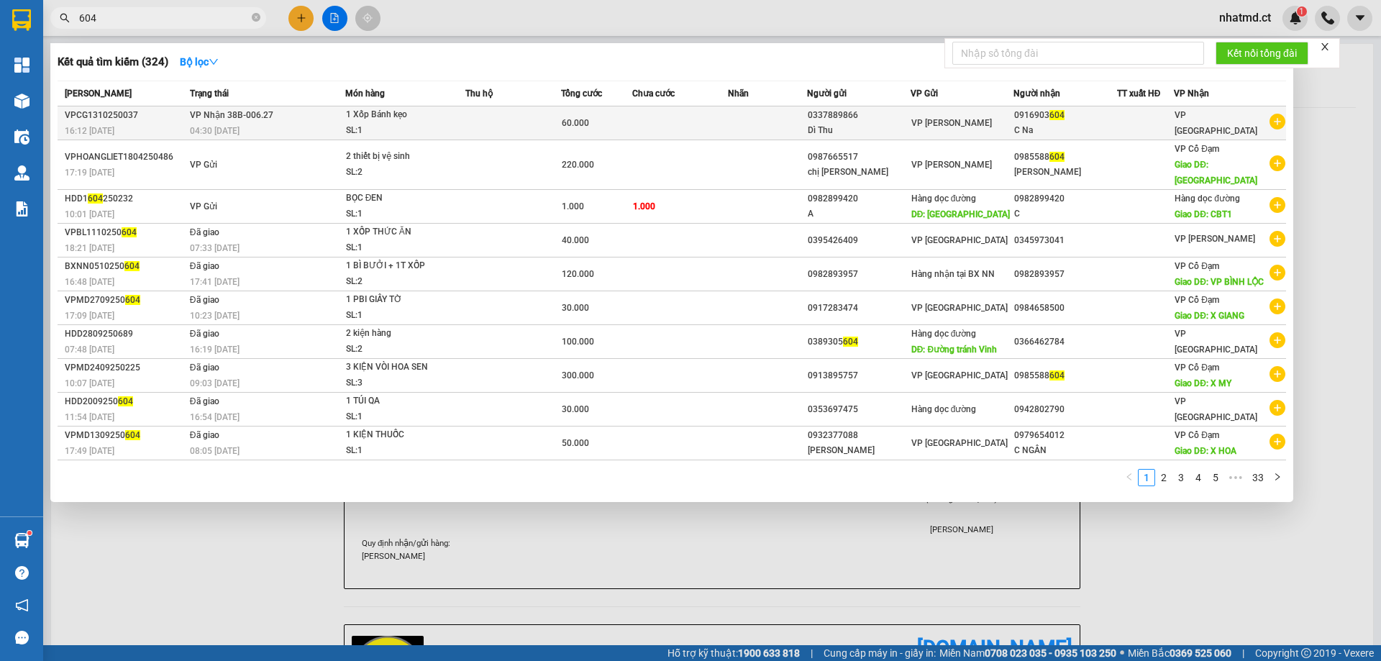
type input "604"
click at [260, 131] on div "04:30 [DATE]" at bounding box center [267, 131] width 155 height 16
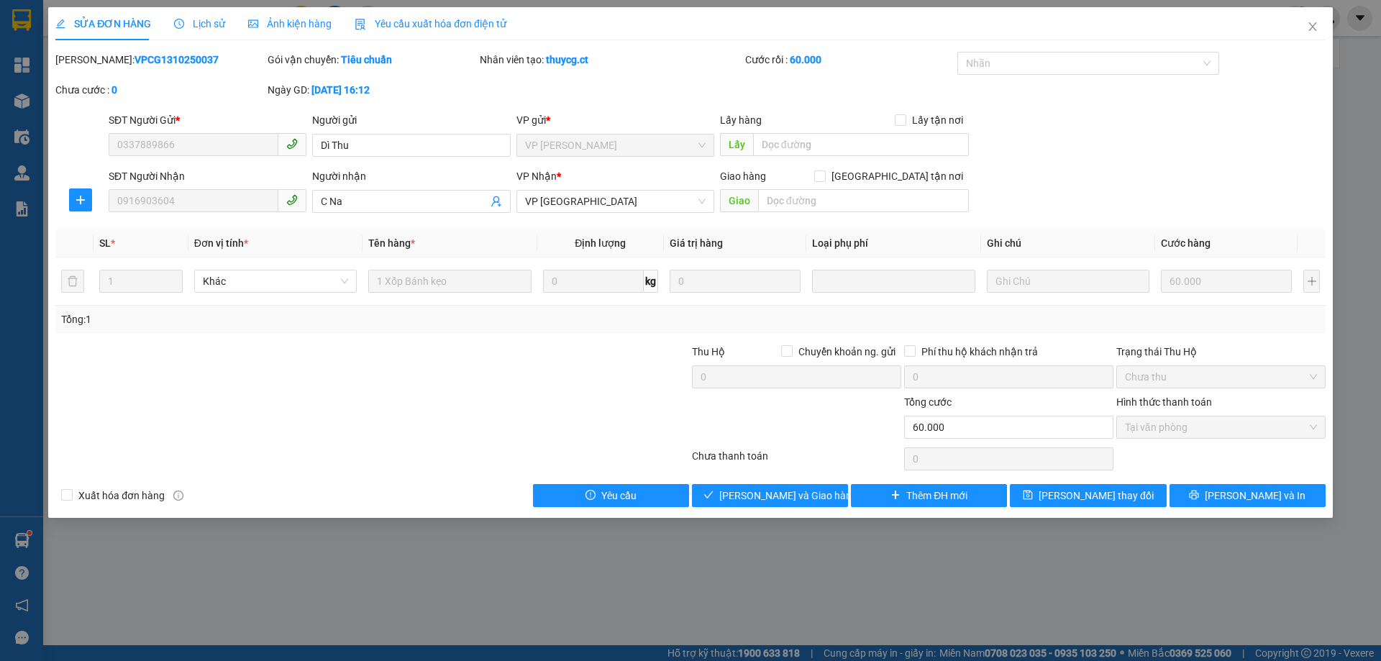
type input "0337889866"
type input "Dì Thu"
type input "0916903604"
type input "C Na"
type input "0"
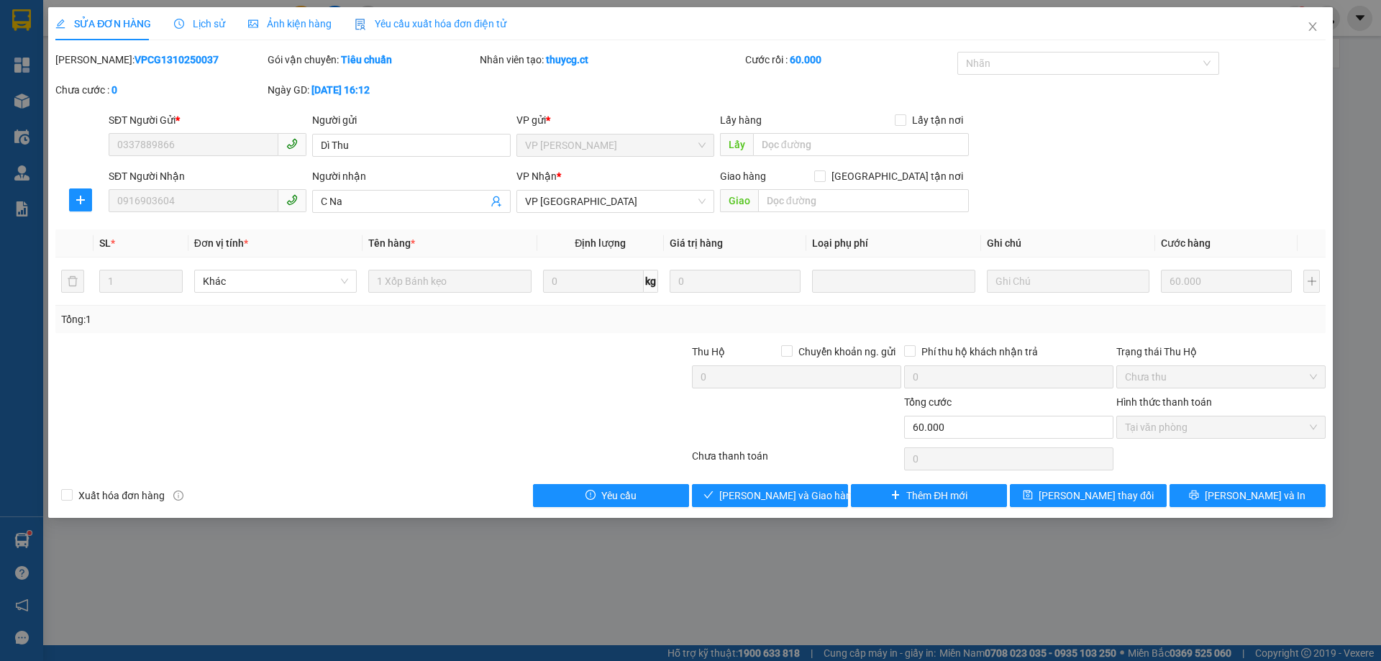
type input "60.000"
click at [765, 491] on span "Giao hàng" at bounding box center [778, 496] width 46 height 16
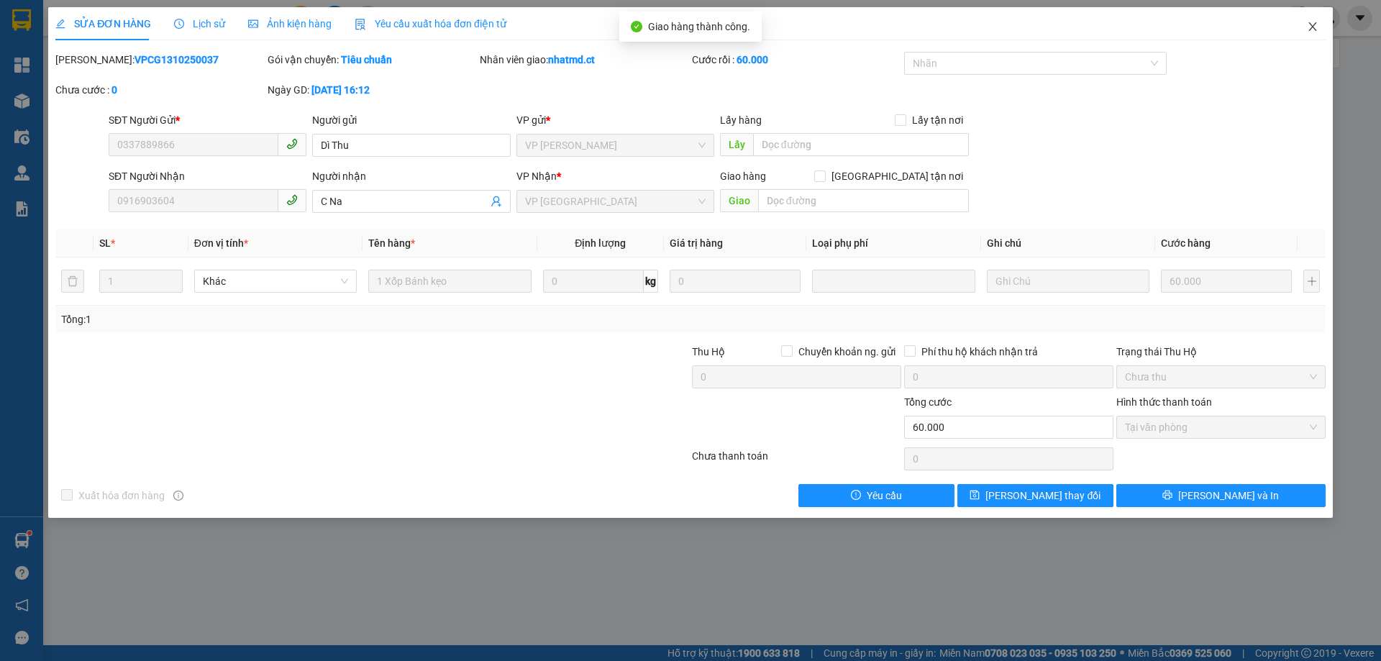
click at [1315, 31] on icon "close" at bounding box center [1313, 27] width 12 height 12
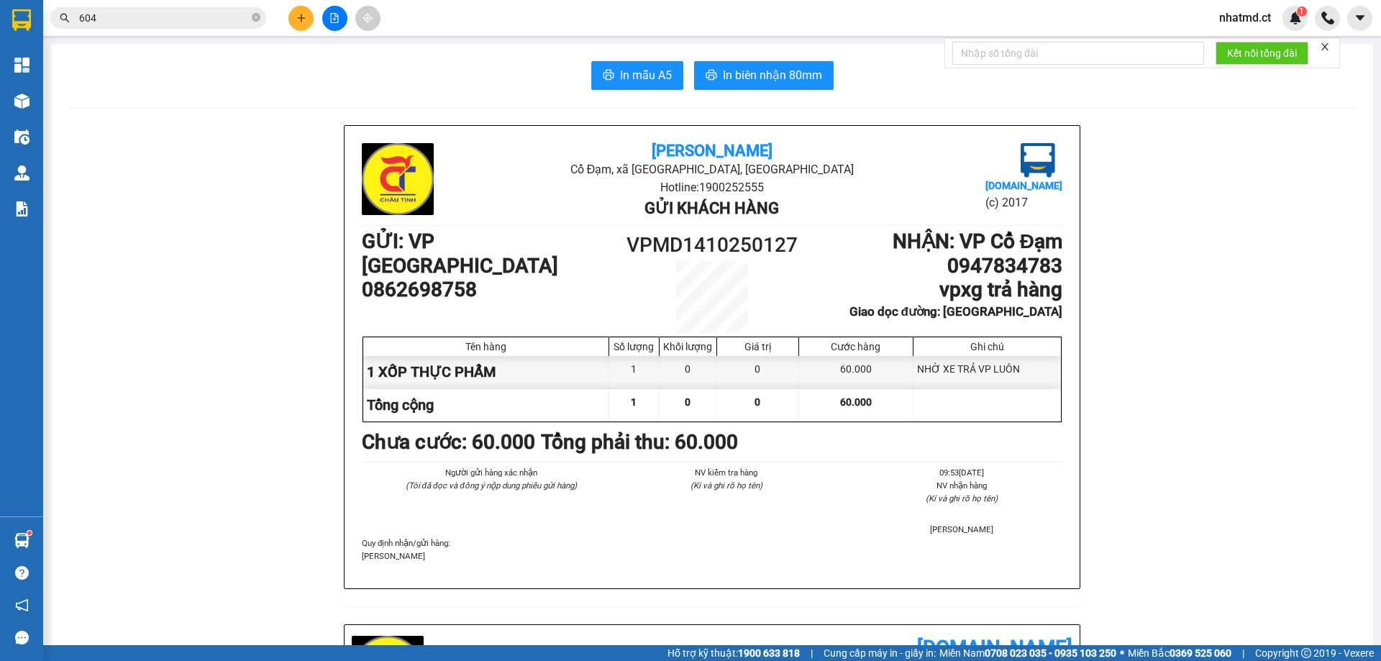
click at [219, 9] on span "604" at bounding box center [158, 18] width 216 height 22
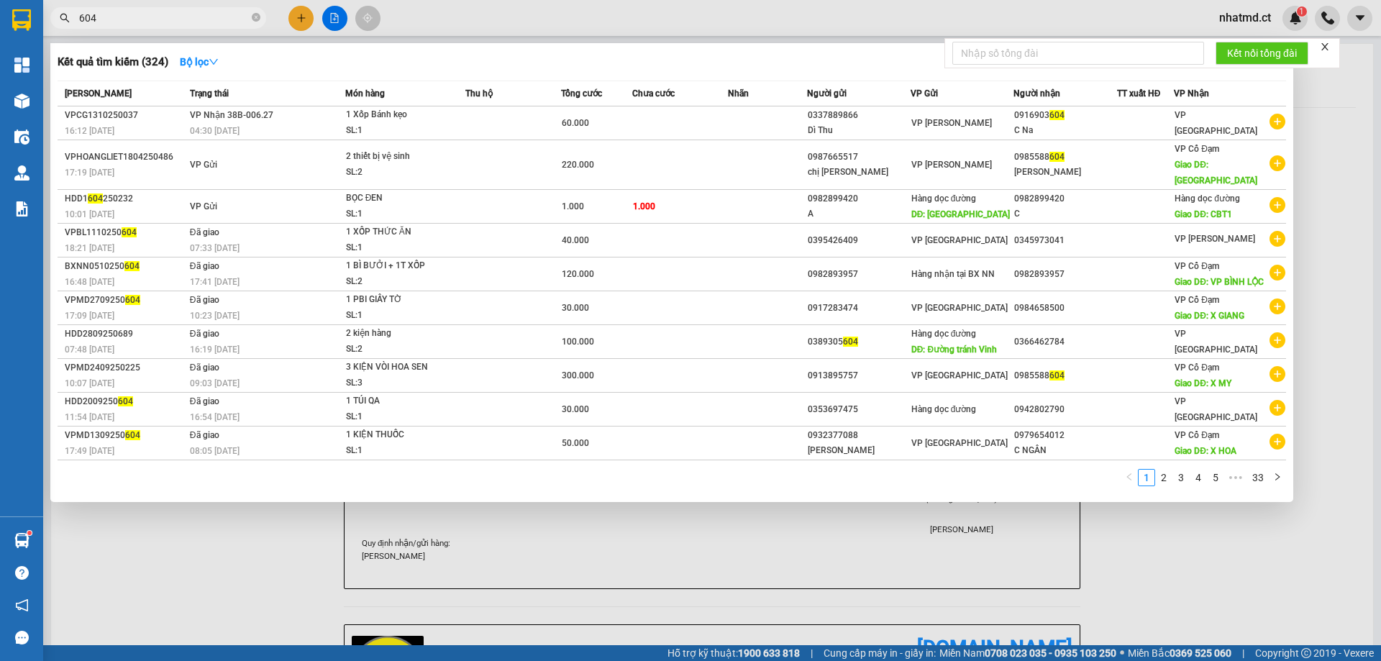
click at [218, 14] on input "604" at bounding box center [164, 18] width 170 height 16
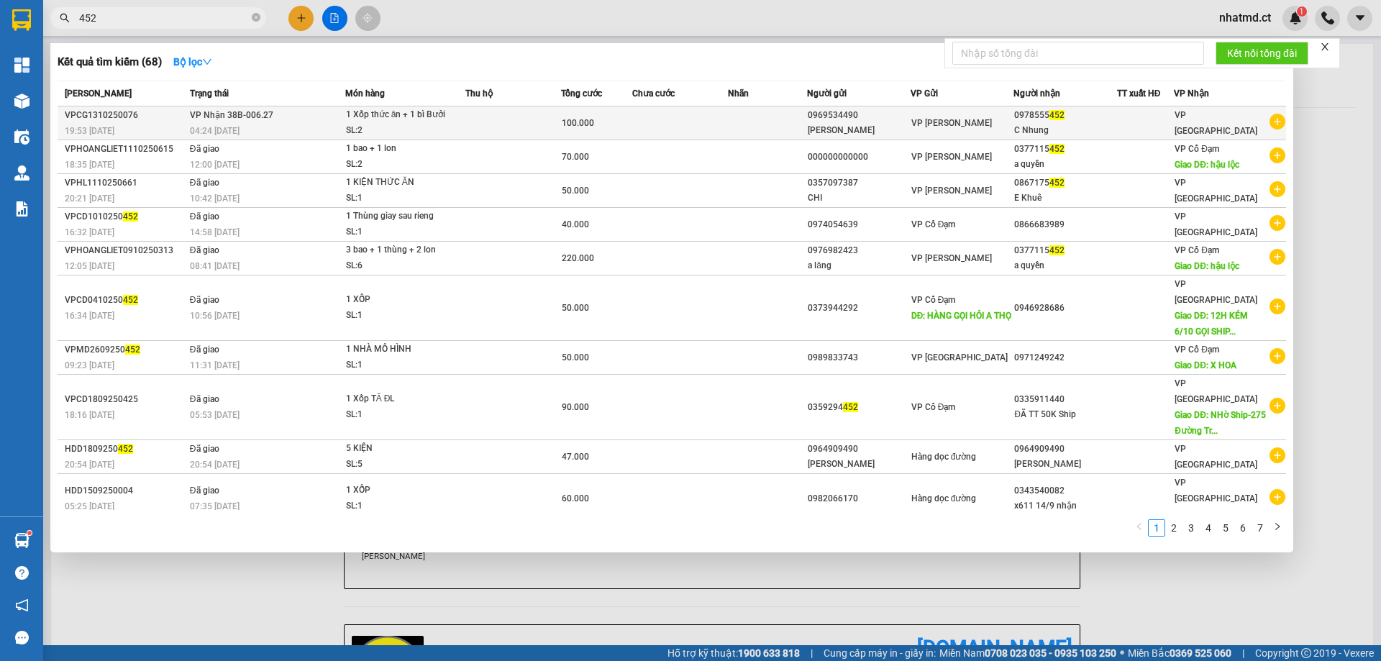
type input "452"
click at [298, 133] on div "04:24 [DATE]" at bounding box center [267, 131] width 155 height 16
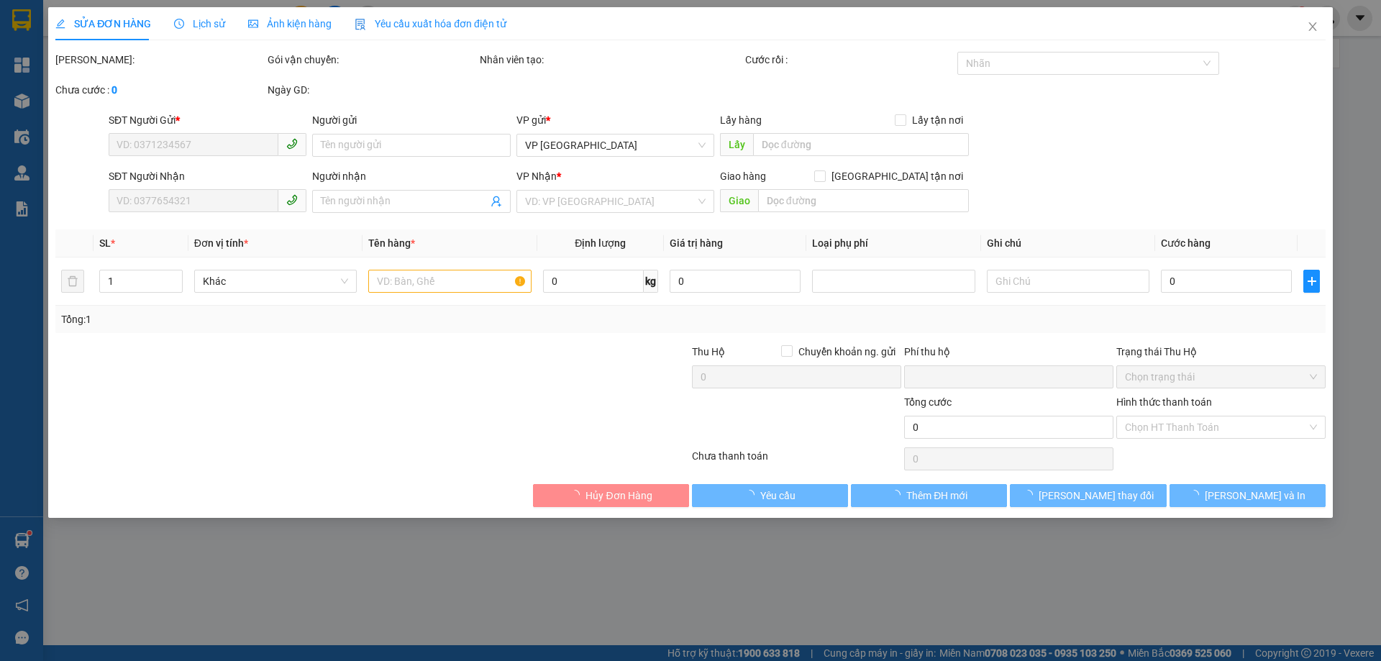
type input "0969534490"
type input "[PERSON_NAME]"
type input "0978555452"
type input "C Nhung"
type input "0"
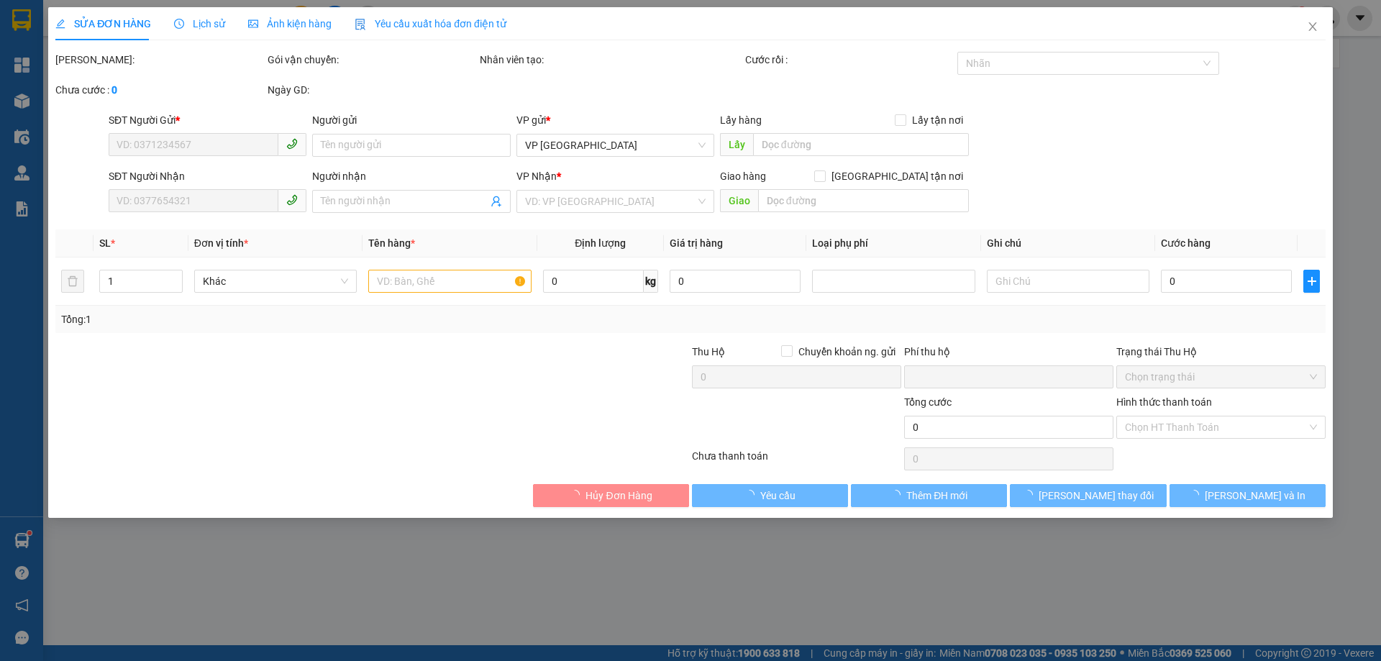
type input "100.000"
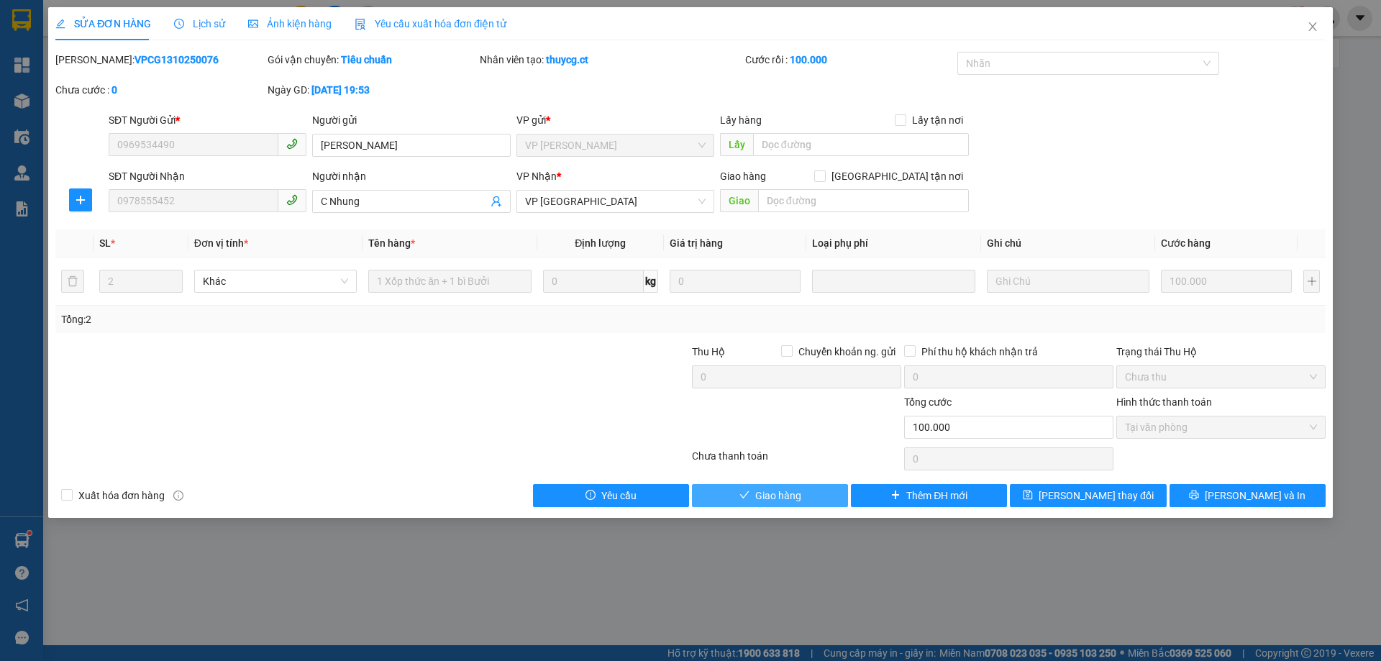
click at [793, 491] on span "Giao hàng" at bounding box center [778, 496] width 46 height 16
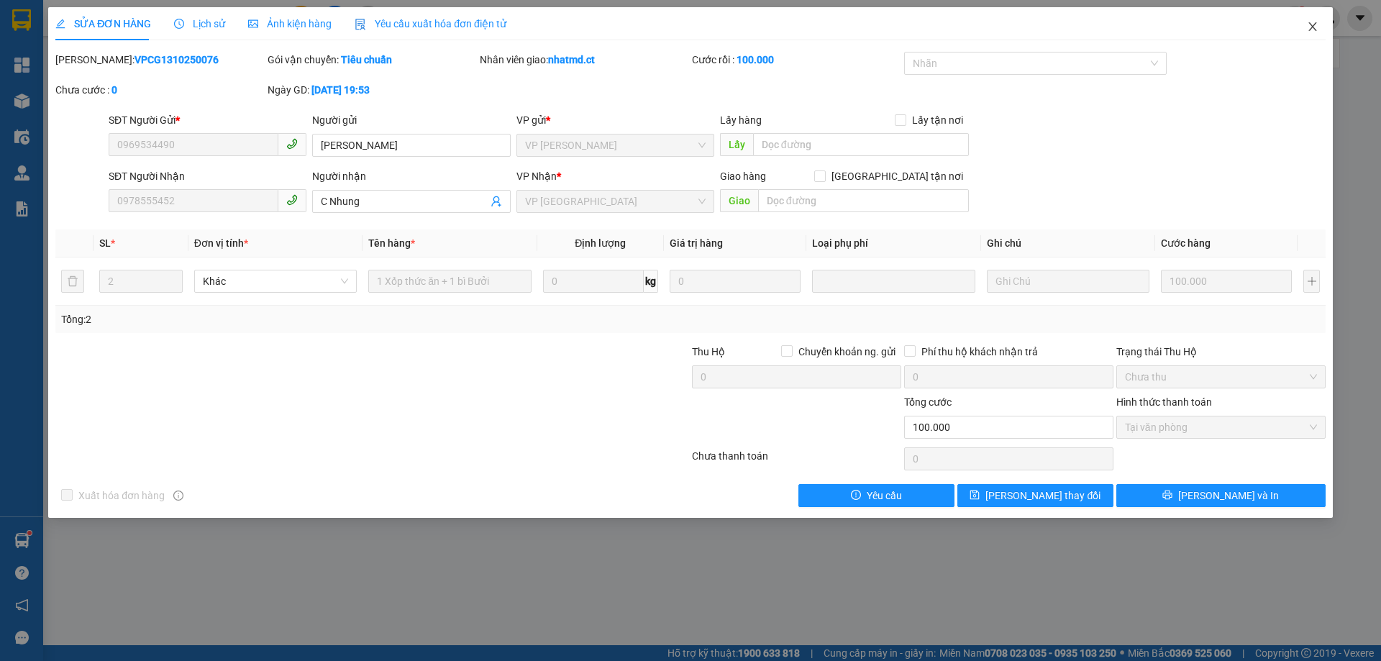
click at [1317, 31] on icon "close" at bounding box center [1313, 27] width 12 height 12
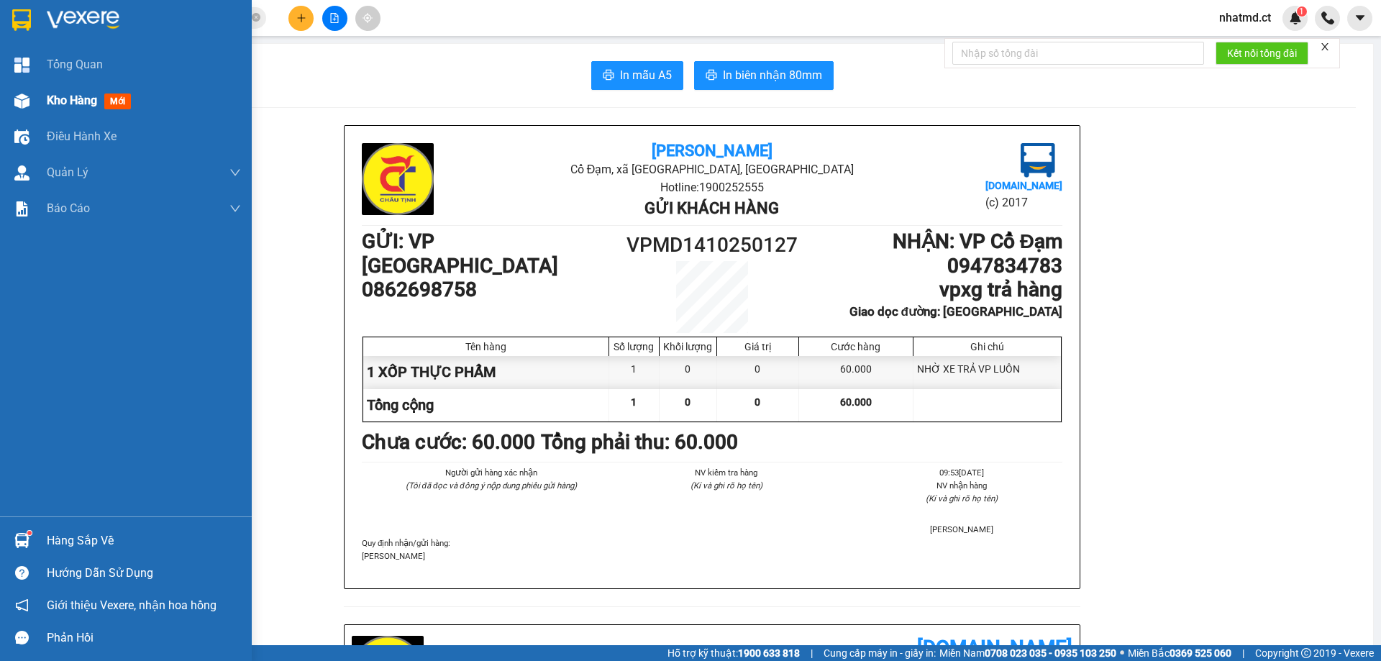
click at [57, 100] on span "Kho hàng" at bounding box center [72, 101] width 50 height 14
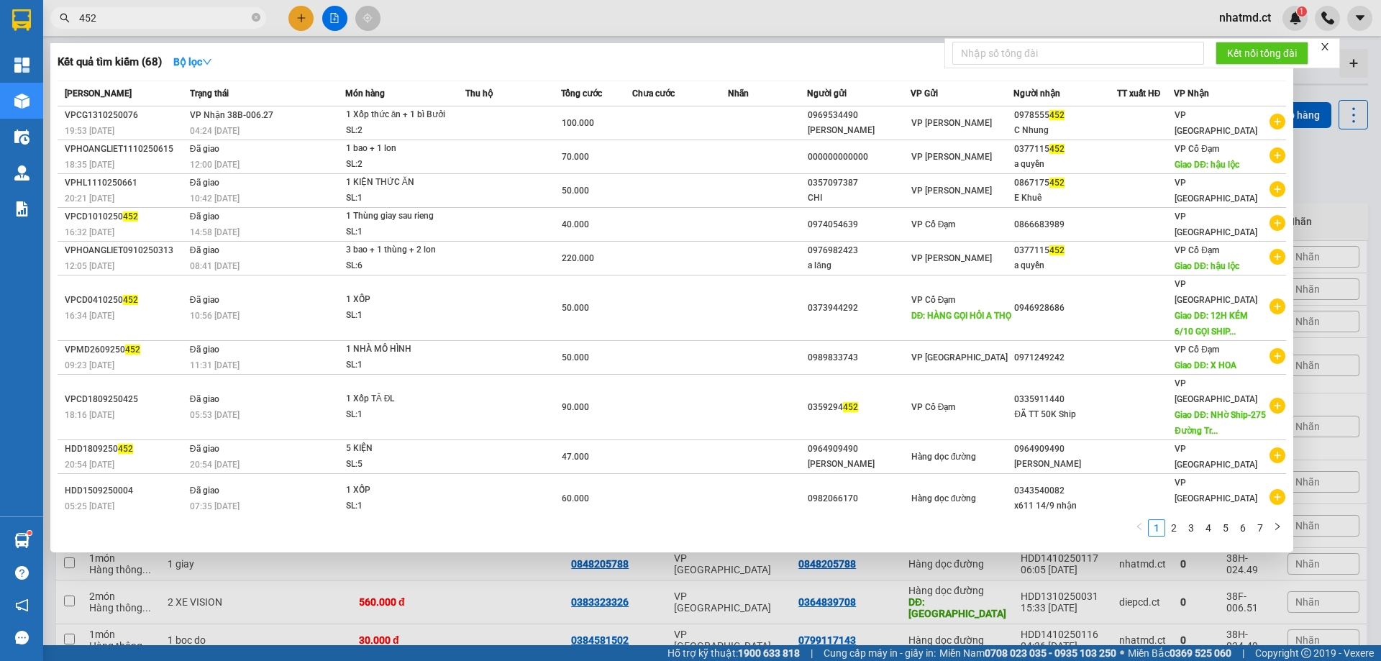
click at [196, 14] on input "452" at bounding box center [164, 18] width 170 height 16
type input "1708"
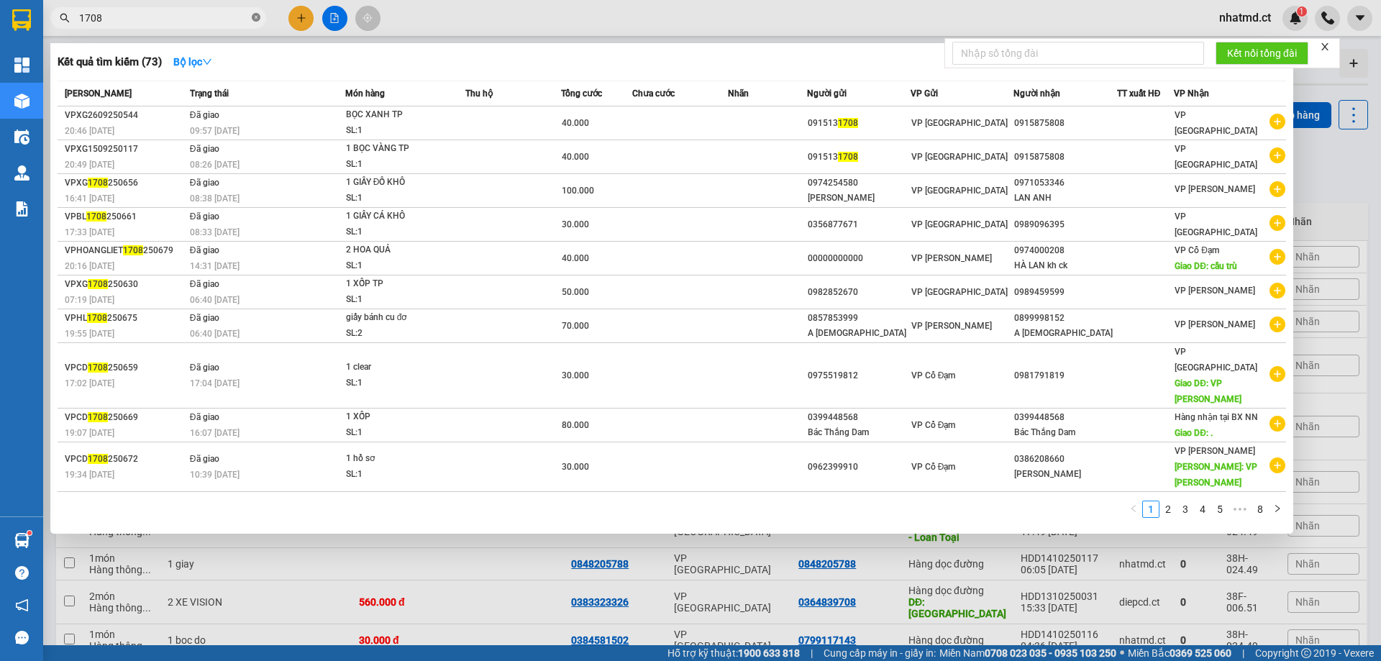
click at [255, 17] on icon "close-circle" at bounding box center [256, 17] width 9 height 9
type input "7405"
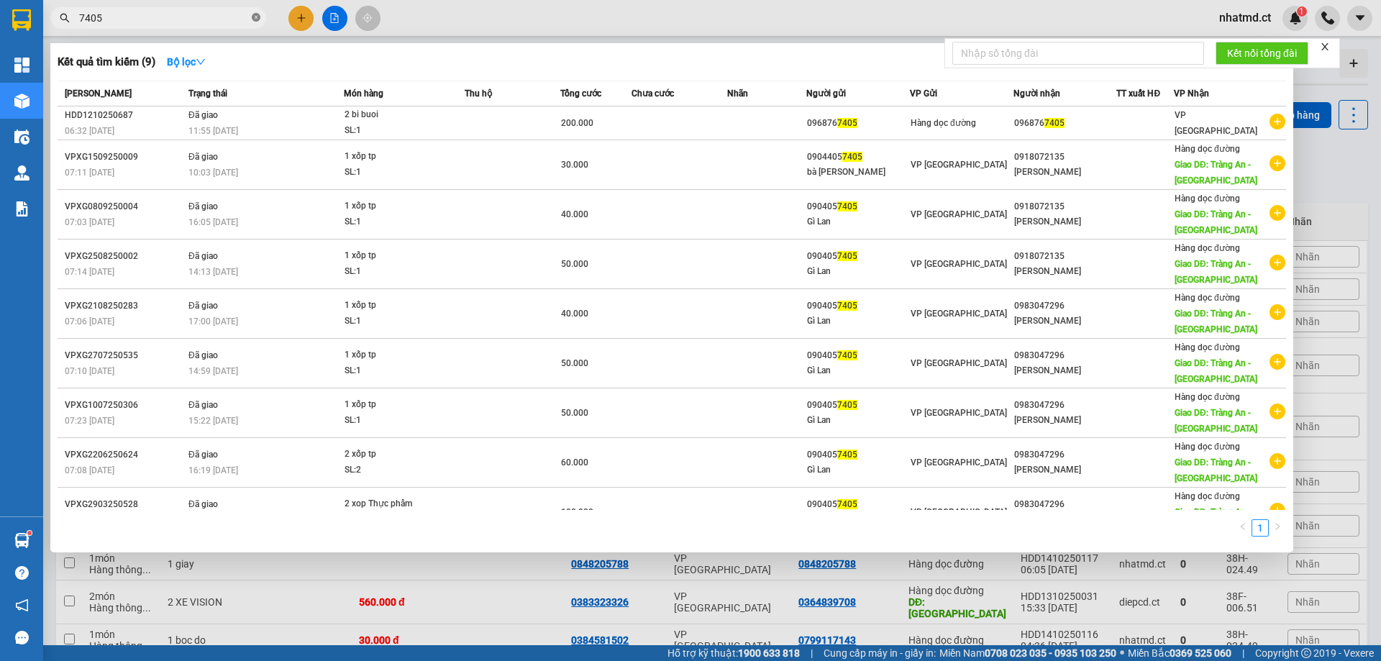
click at [253, 21] on icon "close-circle" at bounding box center [256, 17] width 9 height 9
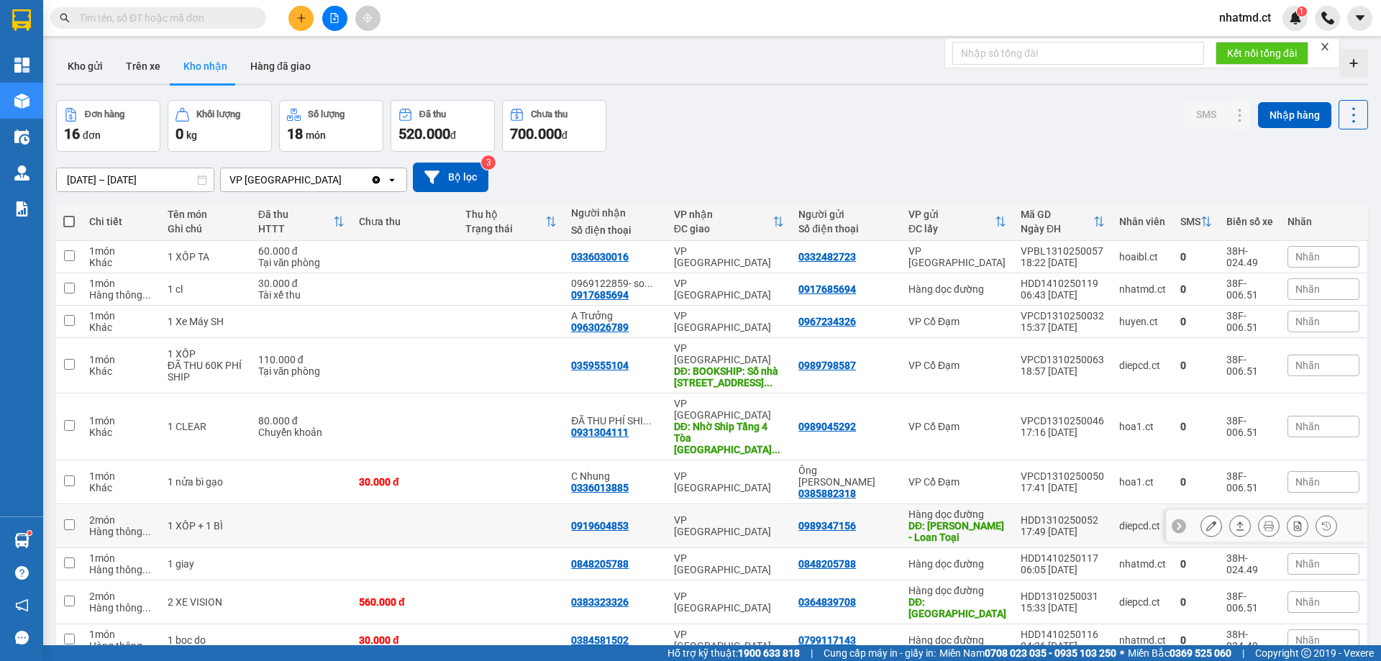
click at [496, 504] on td at bounding box center [511, 526] width 106 height 44
checkbox input "true"
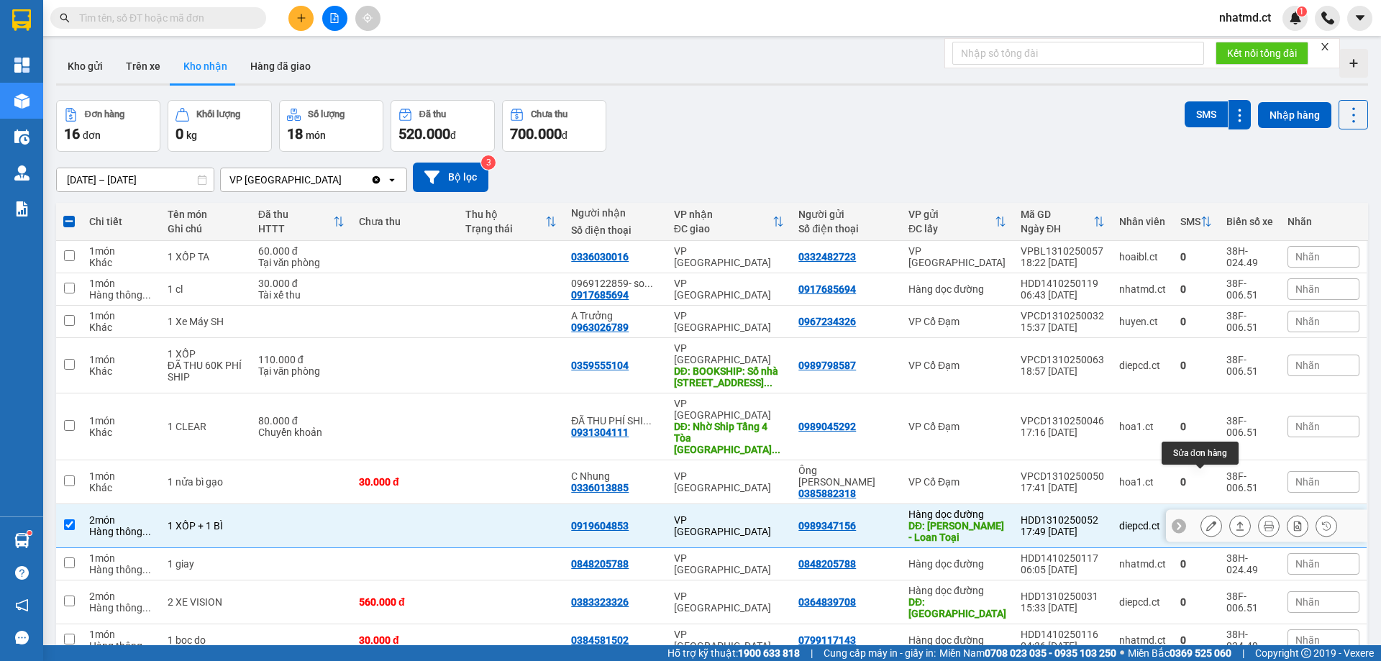
click at [1210, 514] on button at bounding box center [1212, 526] width 20 height 25
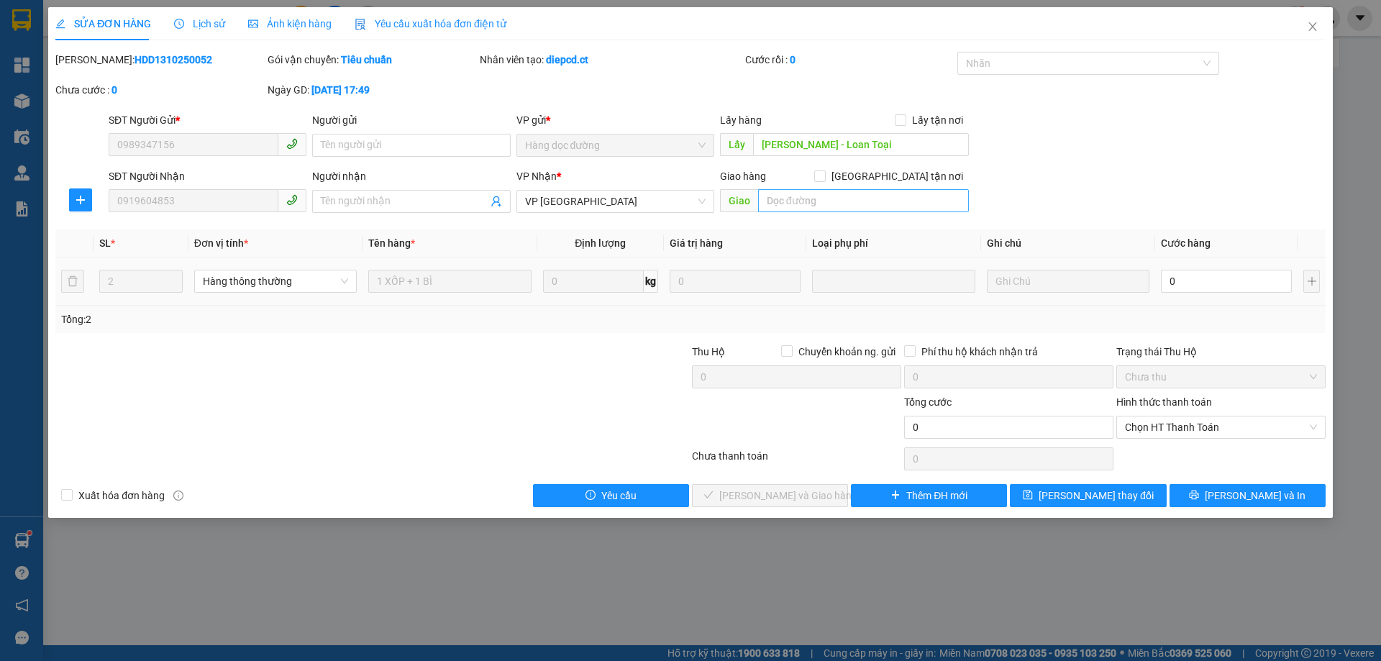
type input "0989347156"
type input "[PERSON_NAME] - Loan Toại"
type input "0919604853"
type input "0"
click at [1176, 291] on input "0" at bounding box center [1226, 281] width 131 height 23
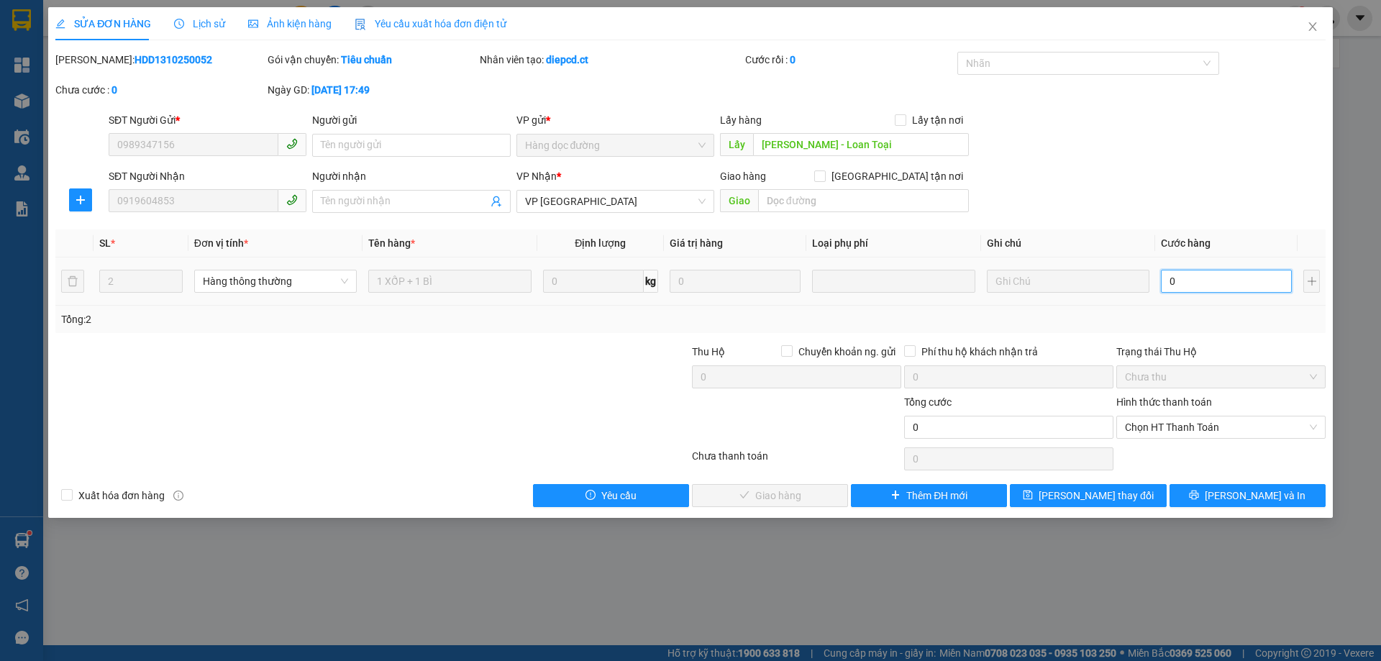
type input "9"
type input "90"
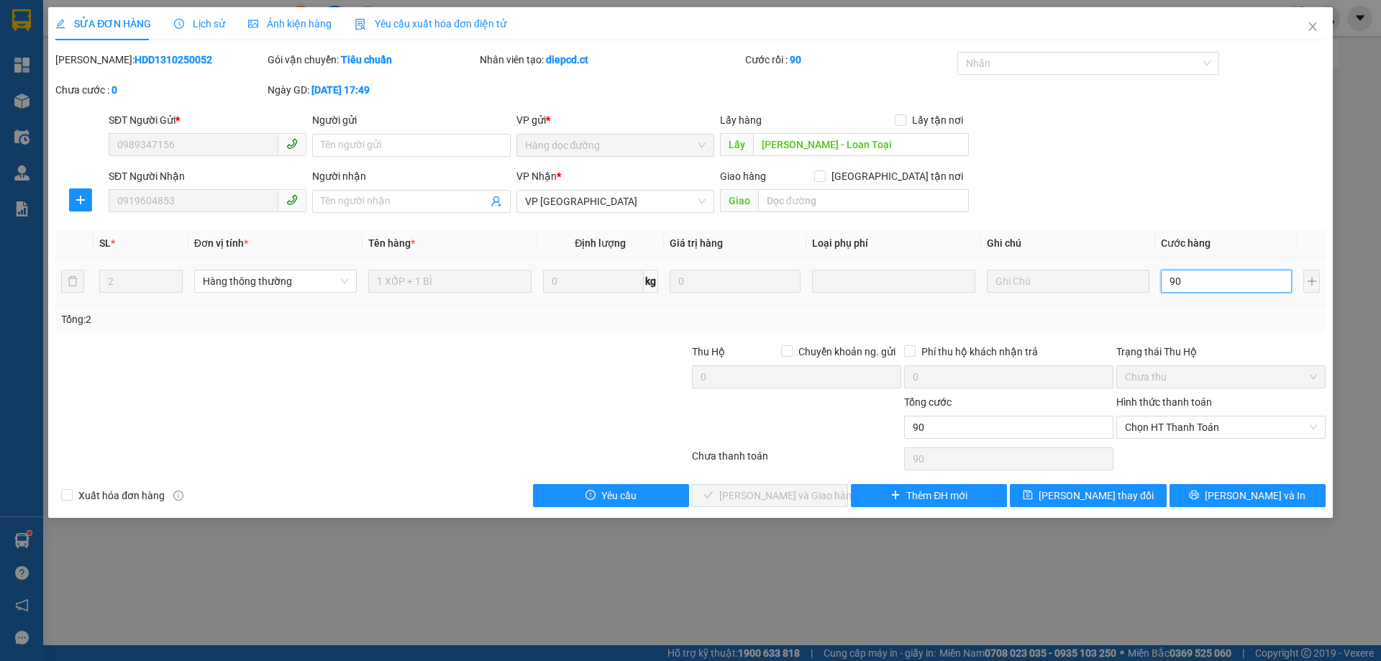
type input "90"
type input "90.000"
click at [1238, 342] on div "Total Paid Fee 0 Total UnPaid Fee 0 Cash Collection Total Fee Mã ĐH: HDD1310250…" at bounding box center [690, 279] width 1271 height 455
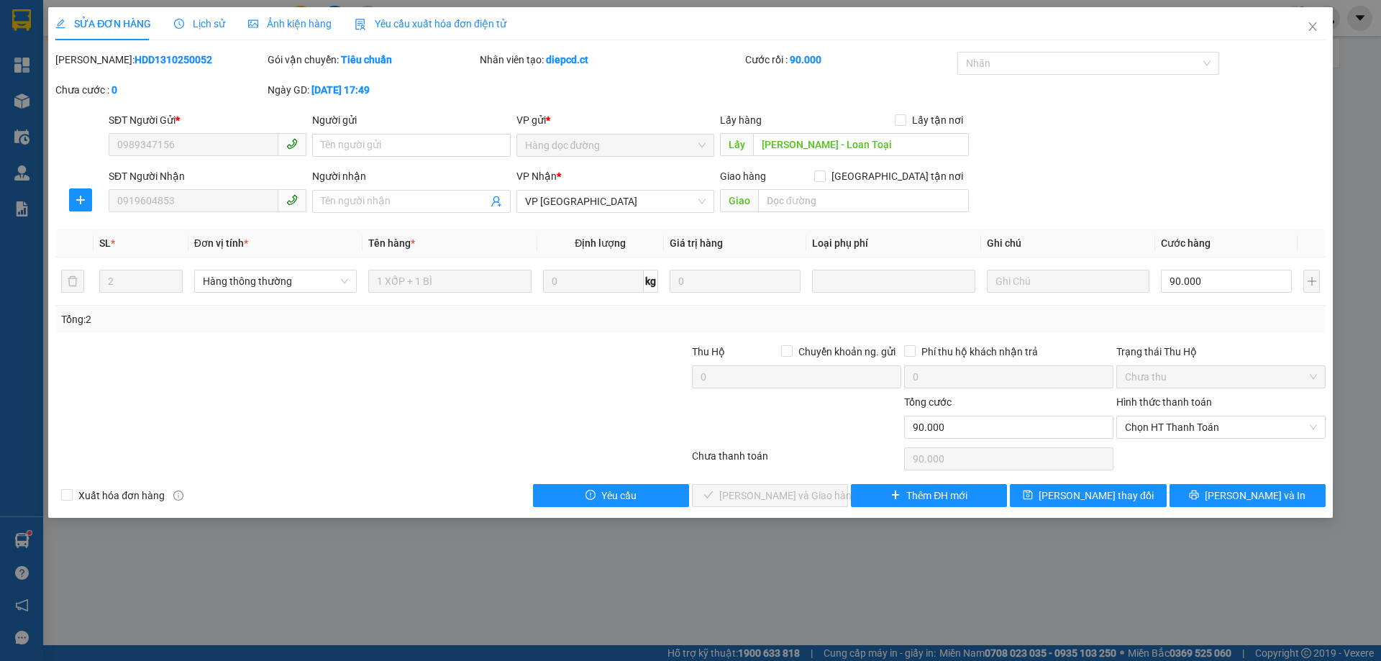
click at [1230, 441] on div "Hình thức thanh toán Chọn HT Thanh Toán" at bounding box center [1221, 419] width 209 height 50
click at [1227, 432] on span "Chọn HT Thanh Toán" at bounding box center [1221, 428] width 192 height 22
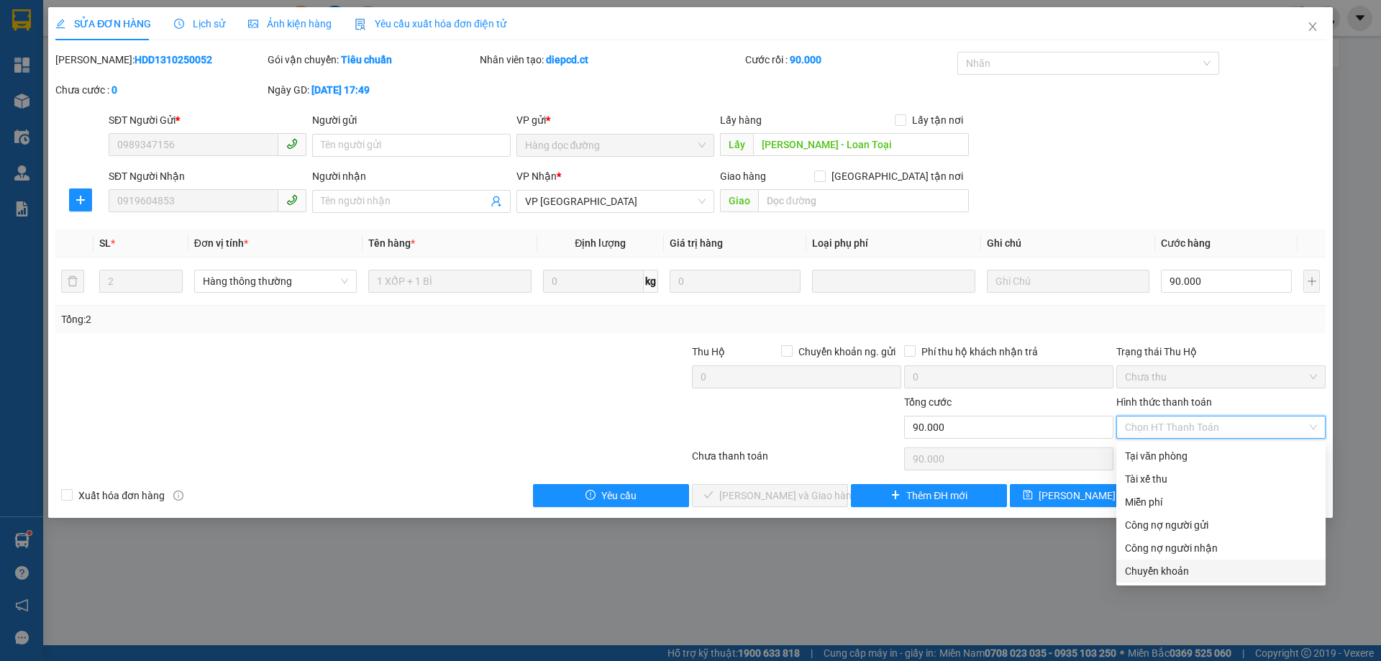
click at [1179, 574] on div "Chuyển khoản" at bounding box center [1221, 571] width 192 height 16
type input "0"
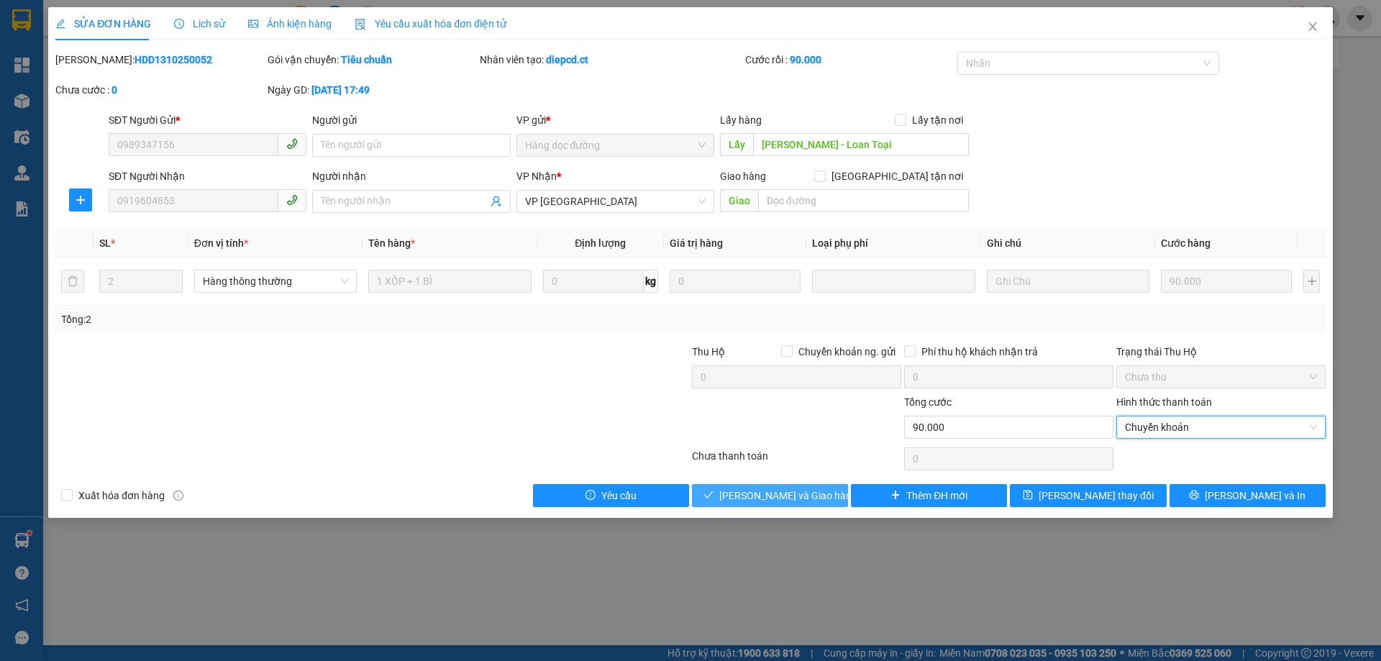
click at [773, 490] on span "[PERSON_NAME] và Giao hàng" at bounding box center [789, 496] width 138 height 16
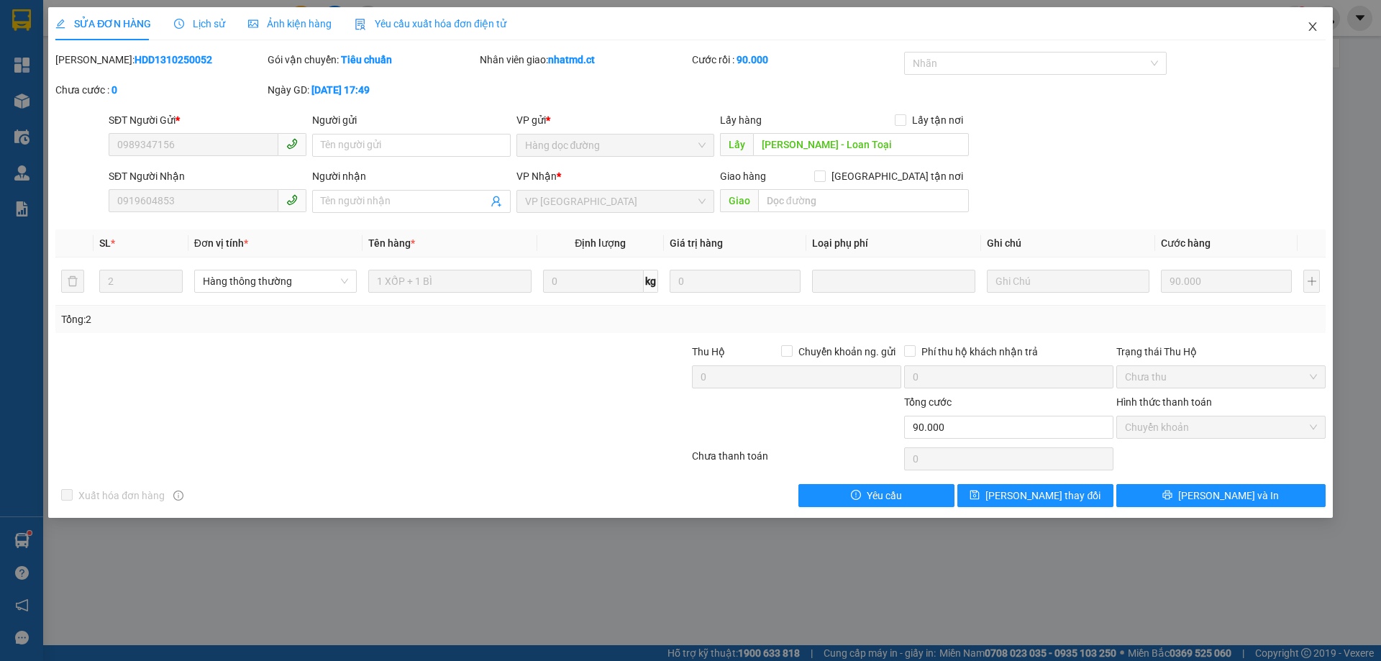
click at [1310, 27] on icon "close" at bounding box center [1313, 27] width 12 height 12
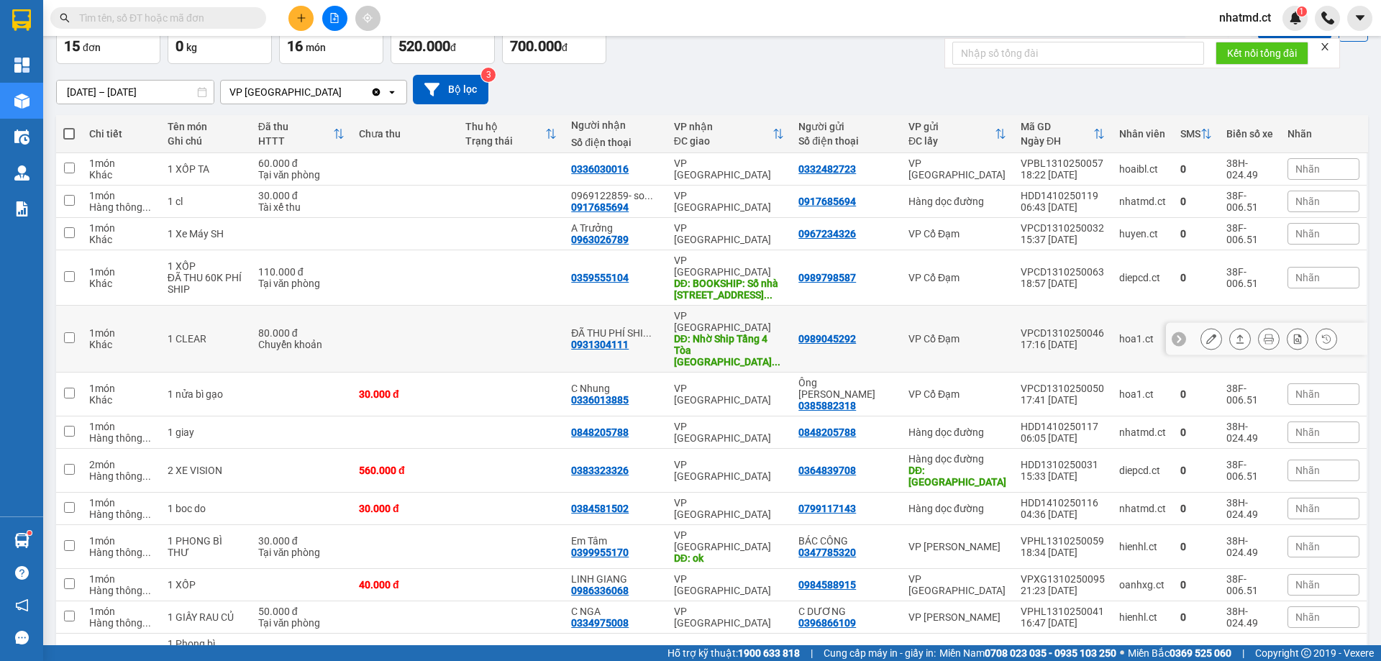
scroll to position [186, 0]
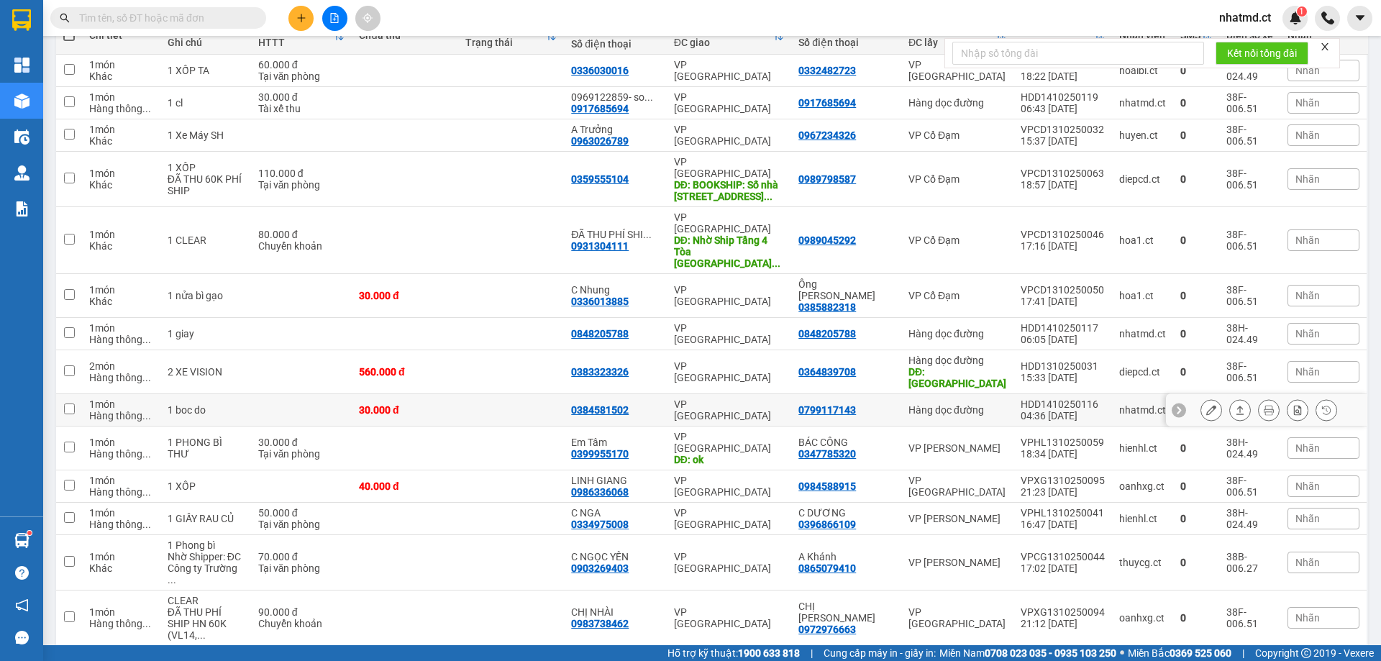
click at [458, 350] on td "560.000 đ" at bounding box center [405, 372] width 106 height 44
checkbox input "true"
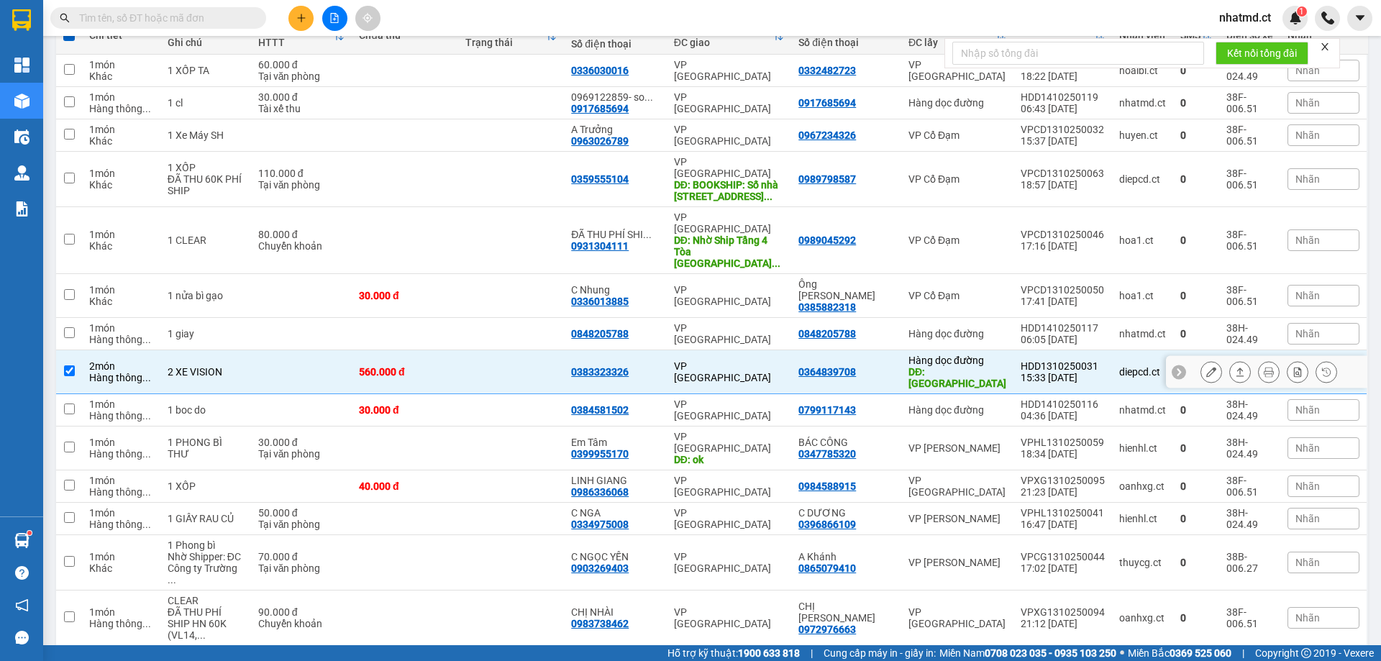
click at [1207, 367] on icon at bounding box center [1212, 372] width 10 height 10
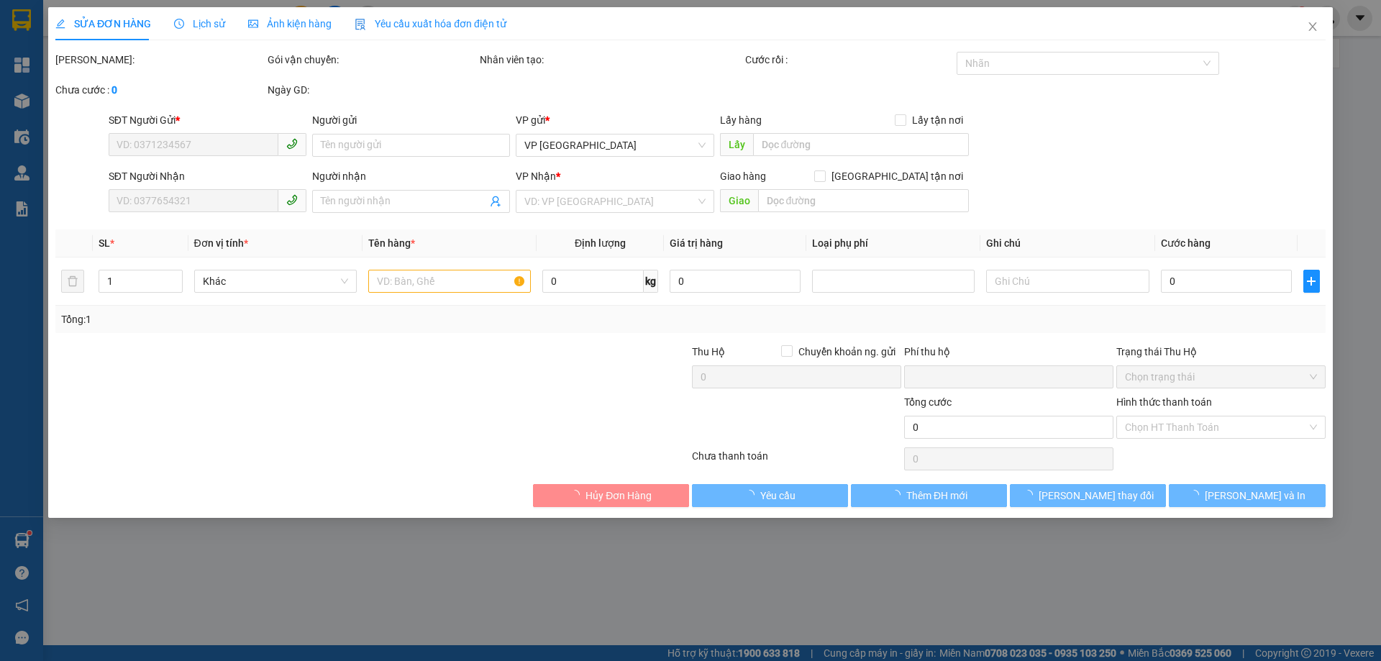
type input "0364839708"
type input "[GEOGRAPHIC_DATA]"
type input "0383323326"
type input "0"
type input "560.000"
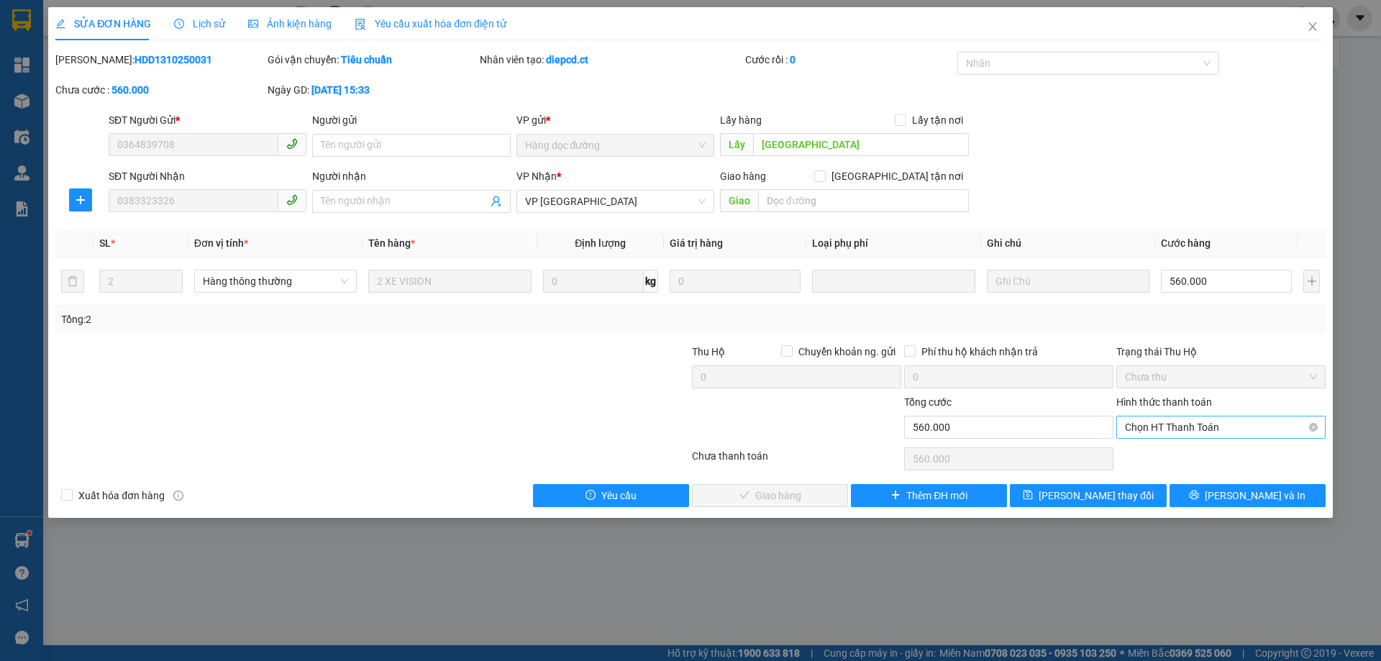
click at [1195, 435] on span "Chọn HT Thanh Toán" at bounding box center [1221, 428] width 192 height 22
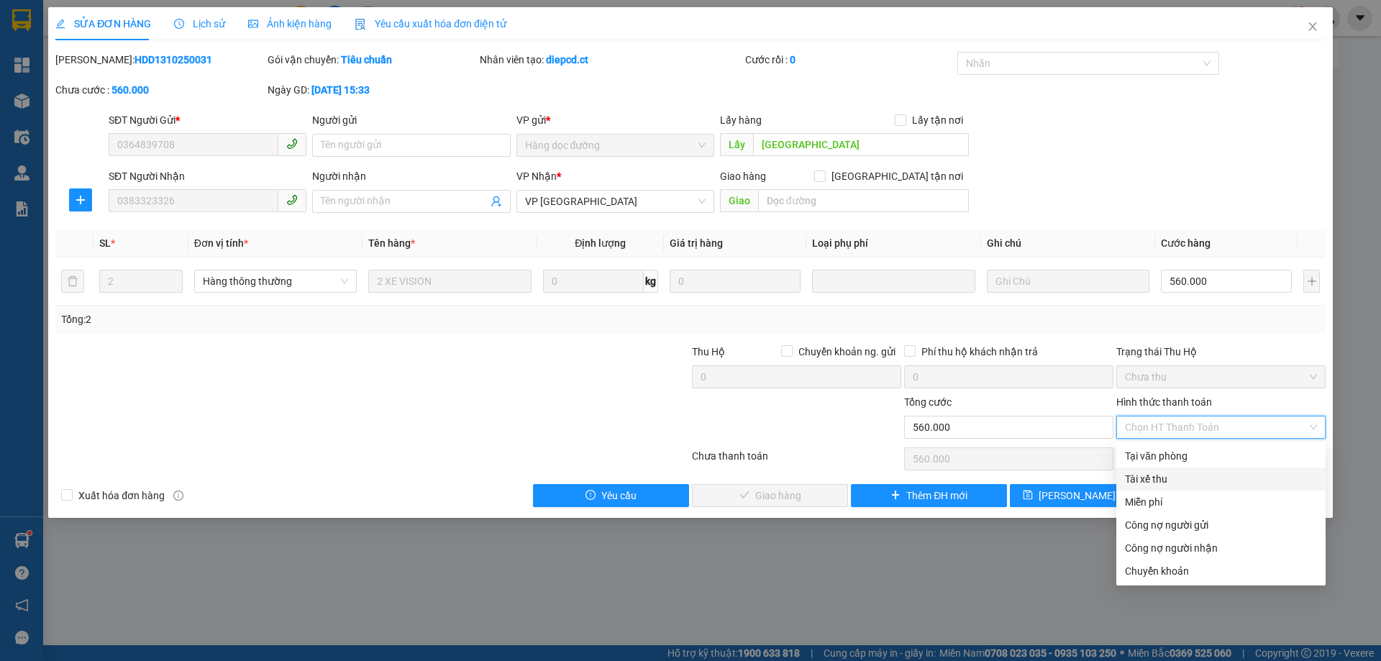
click at [1153, 477] on div "Tài xế thu" at bounding box center [1221, 479] width 192 height 16
type input "0"
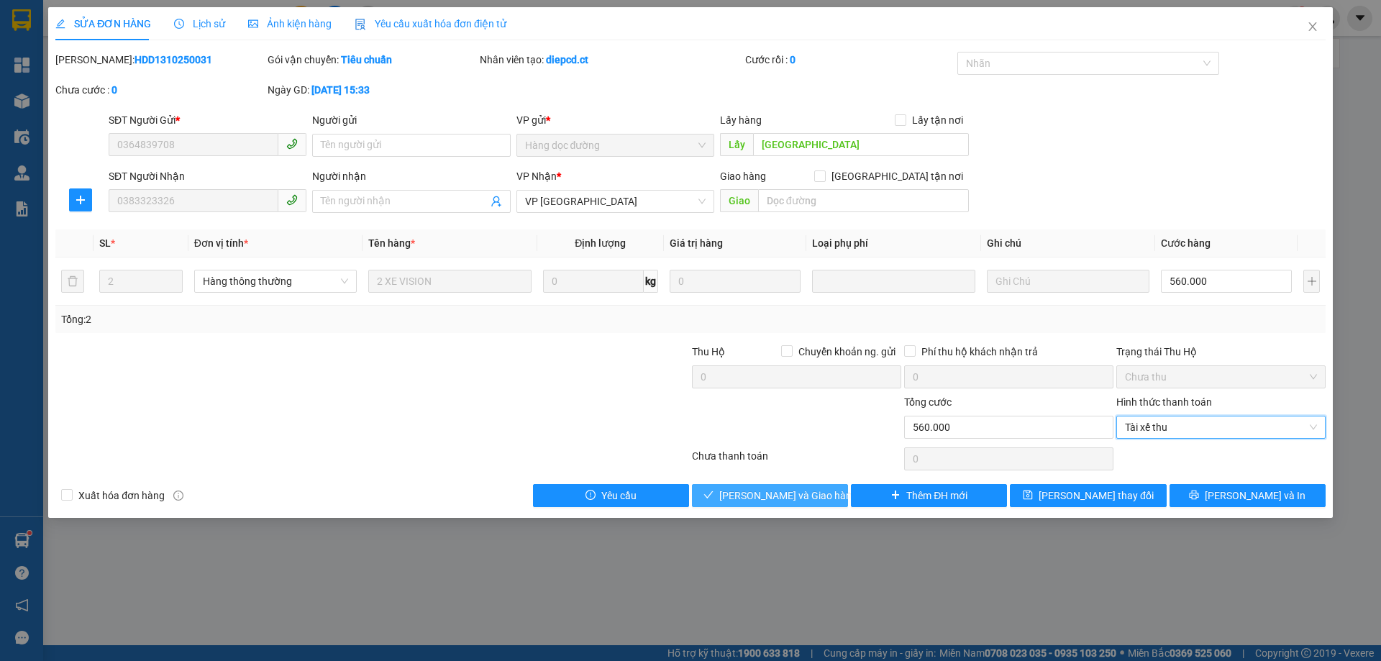
click at [796, 495] on span "[PERSON_NAME] và Giao hàng" at bounding box center [789, 496] width 138 height 16
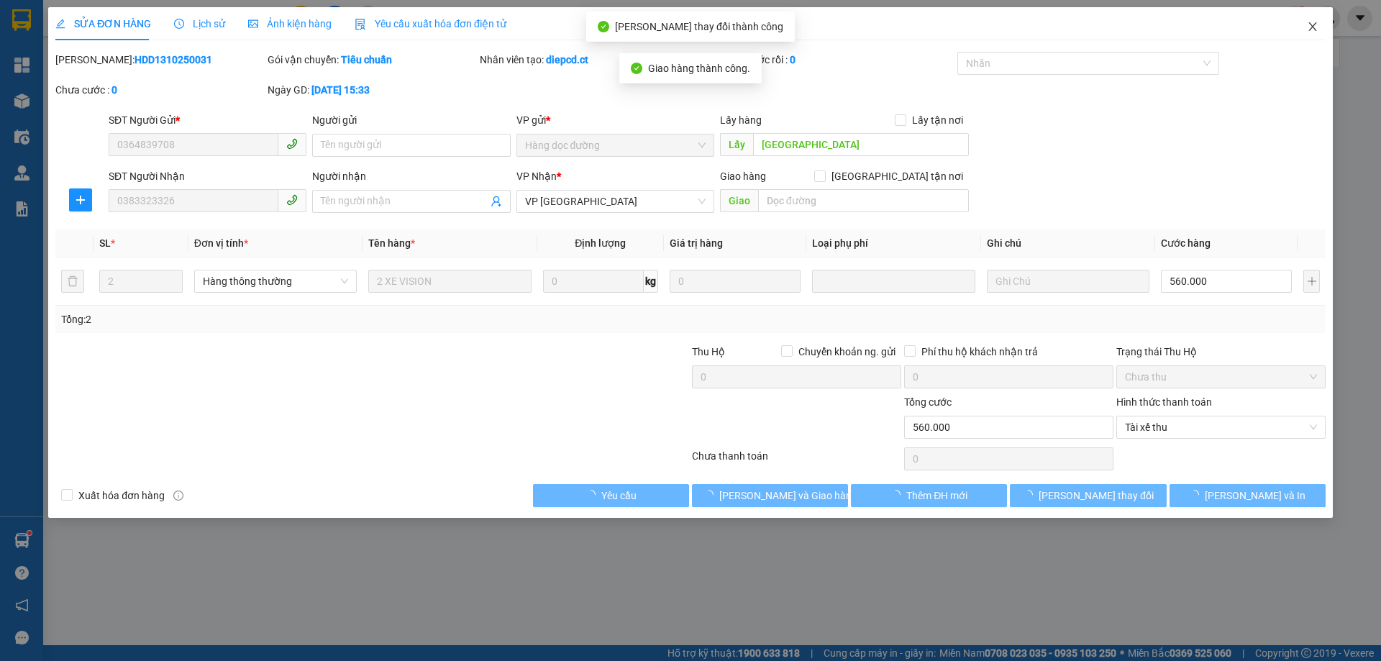
click at [1315, 32] on icon "close" at bounding box center [1313, 27] width 12 height 12
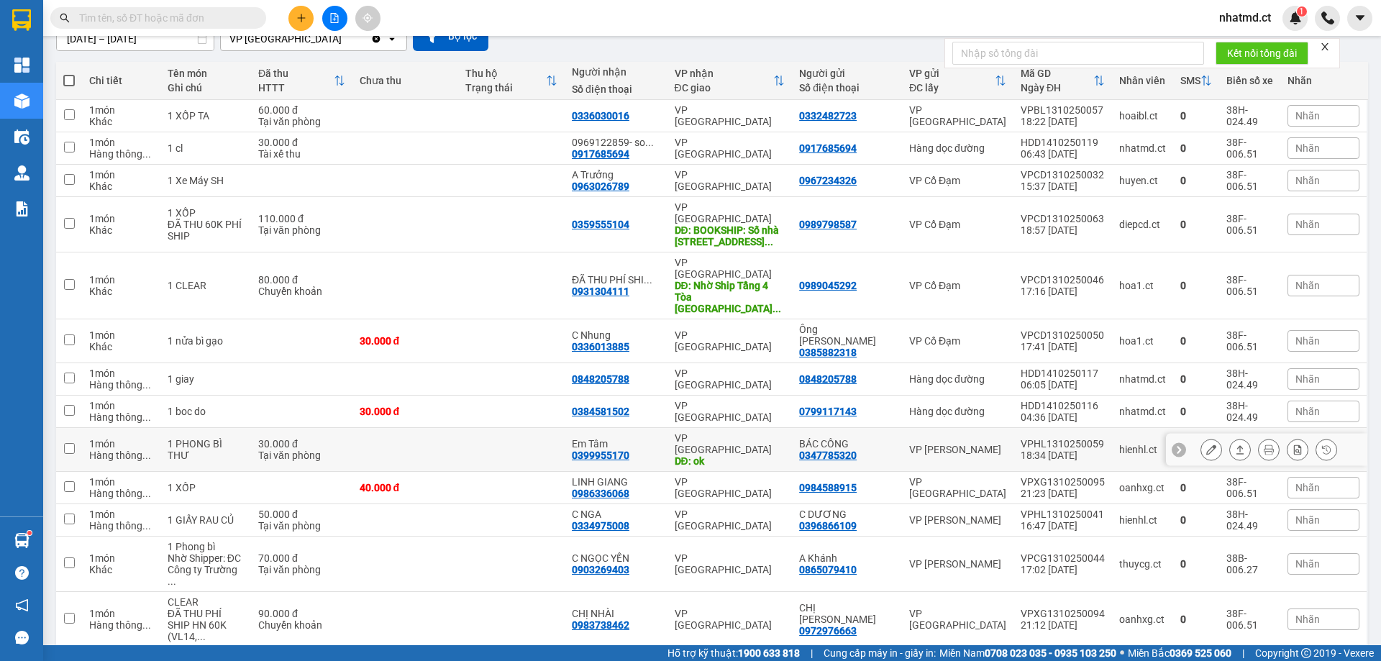
scroll to position [154, 0]
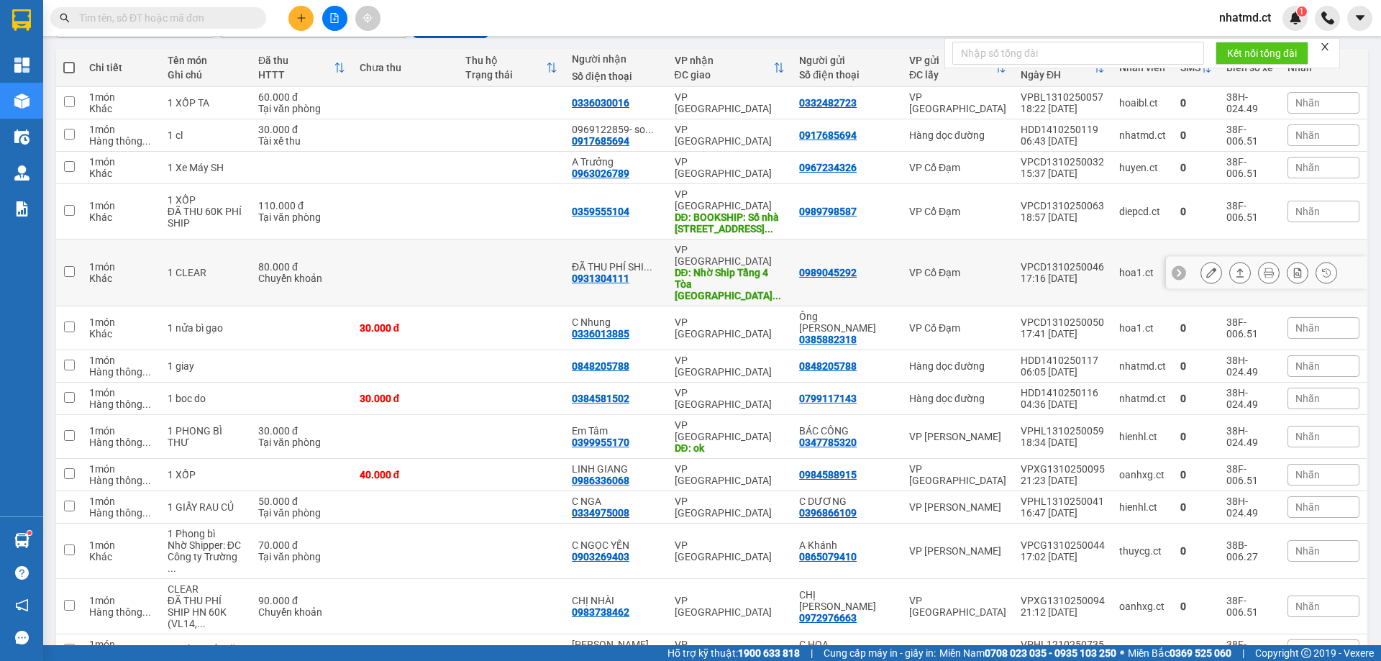
click at [425, 259] on td at bounding box center [406, 273] width 106 height 67
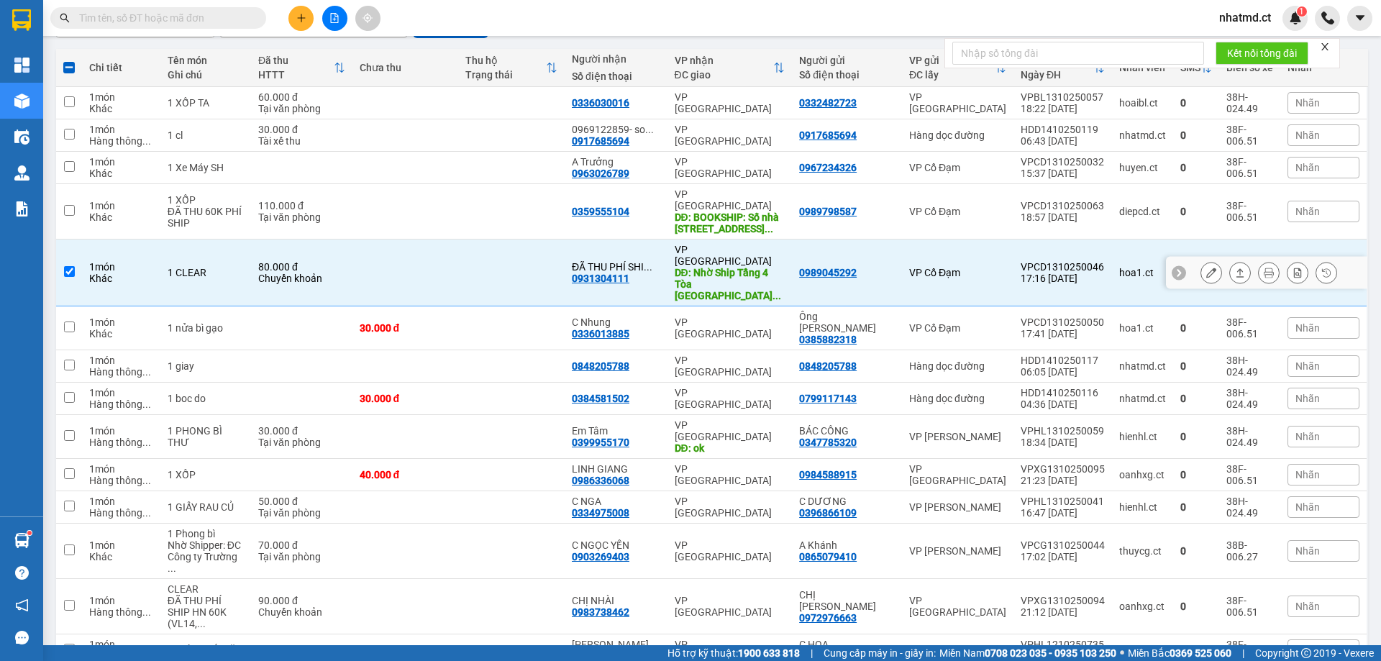
click at [425, 259] on td at bounding box center [406, 273] width 106 height 67
checkbox input "false"
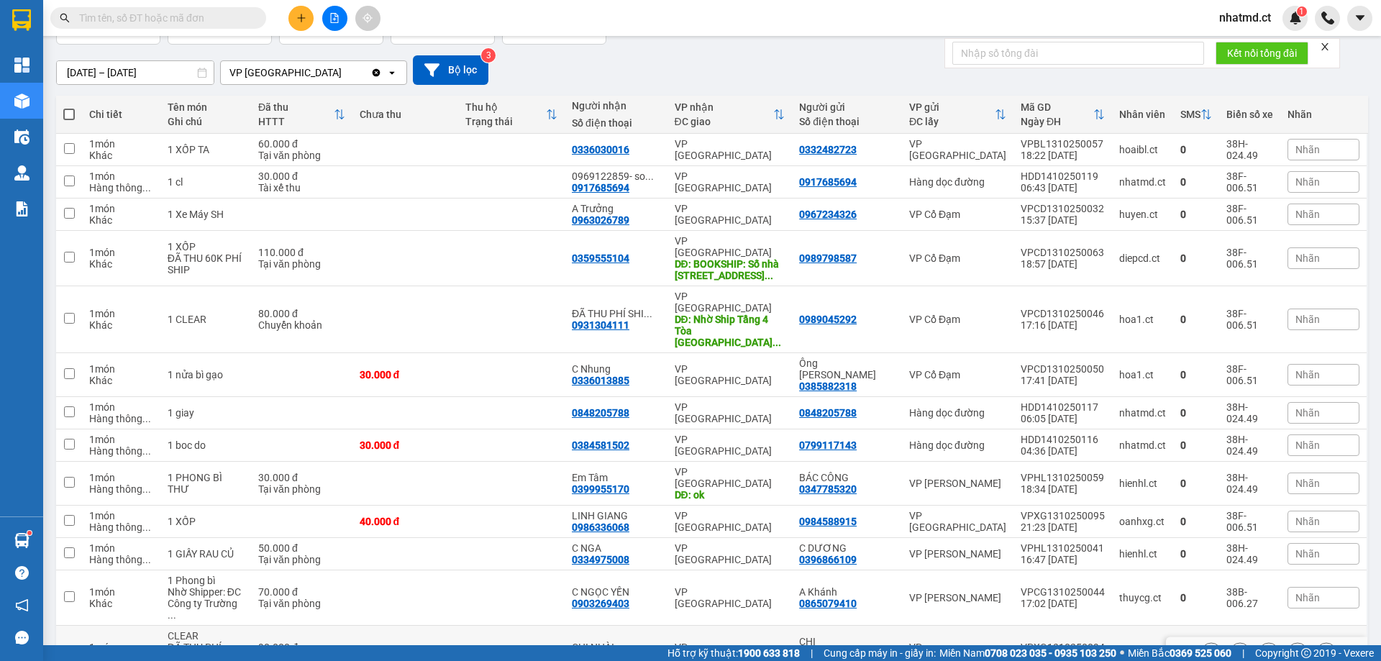
scroll to position [82, 0]
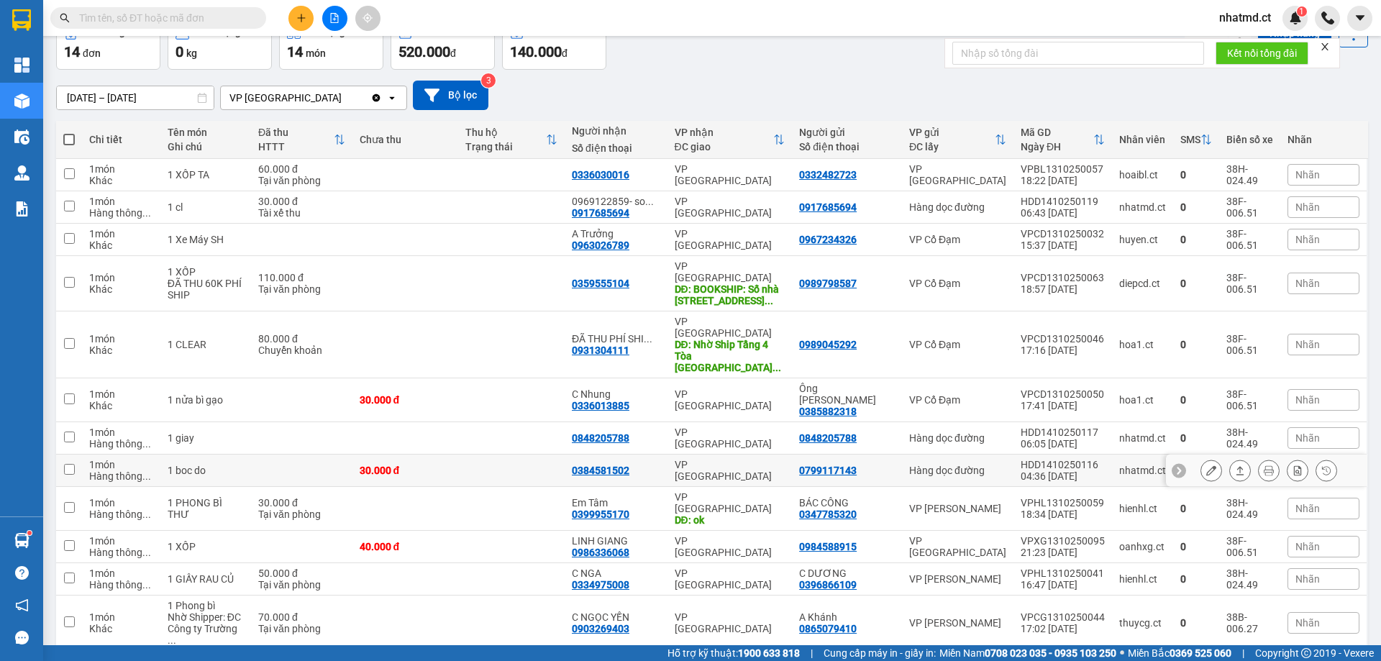
click at [497, 455] on td at bounding box center [511, 471] width 106 height 32
checkbox input "true"
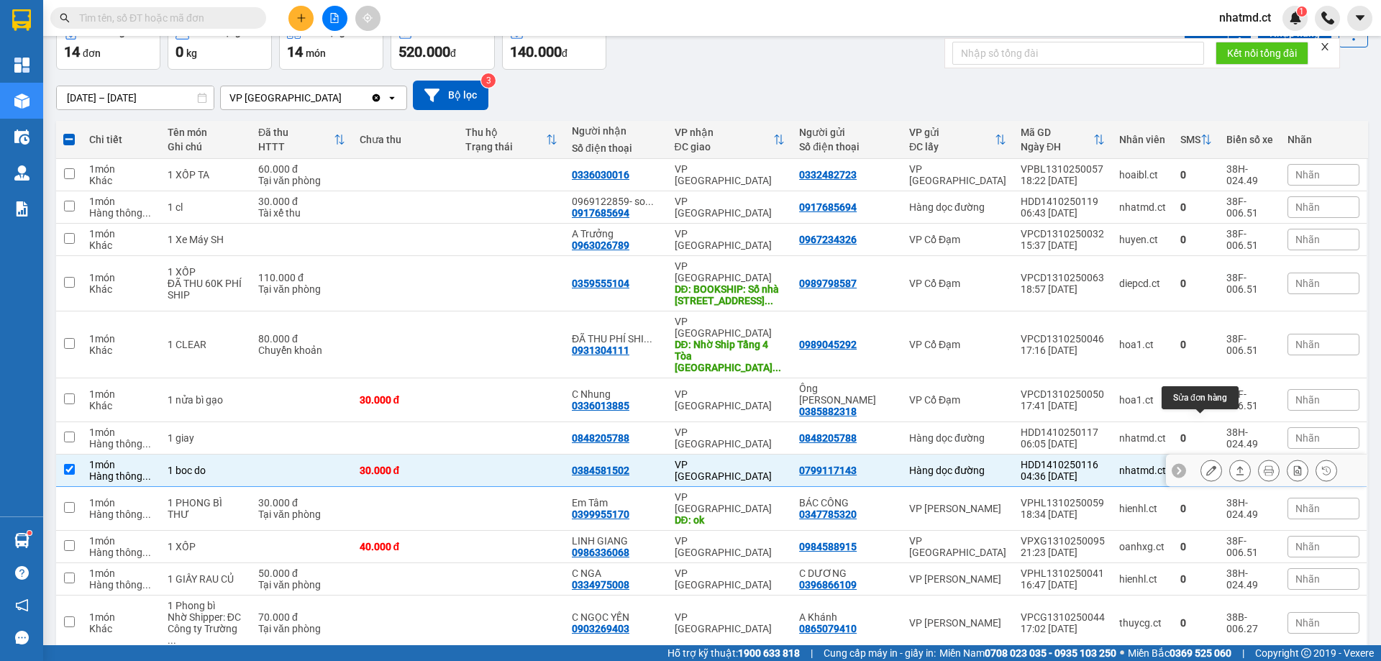
click at [1202, 458] on button at bounding box center [1212, 470] width 20 height 25
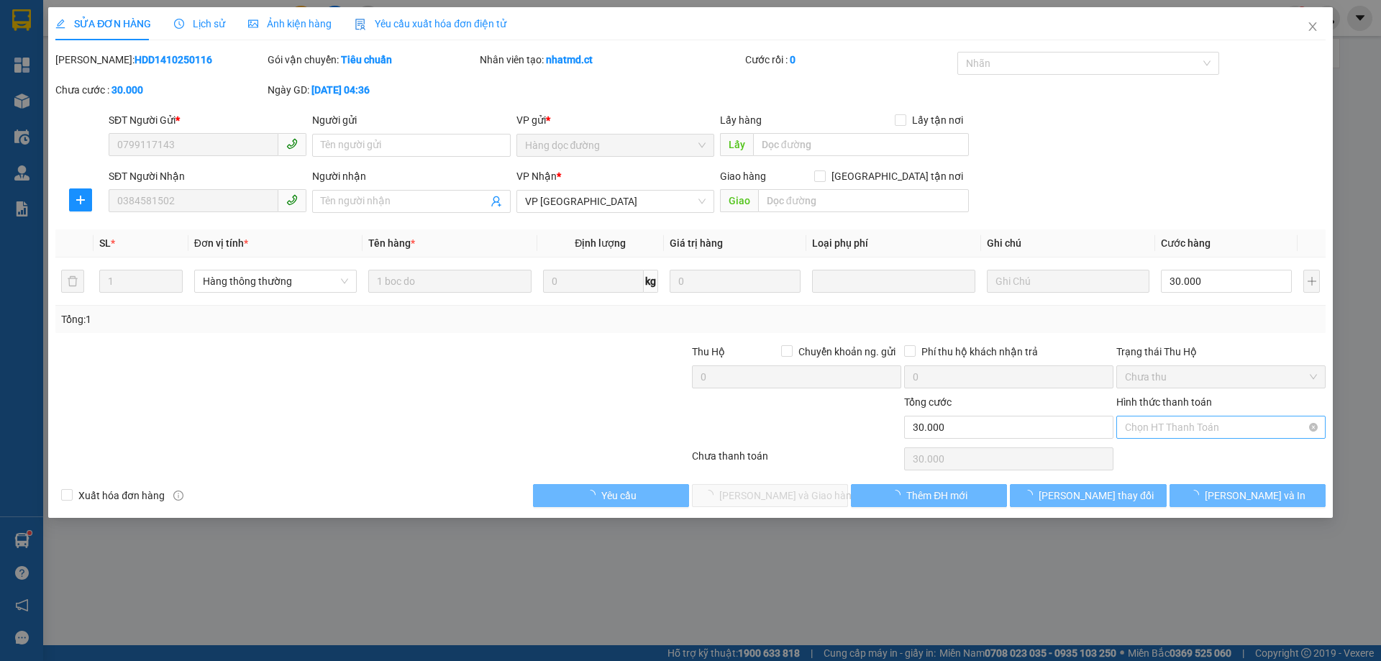
type input "0799117143"
type input "0384581502"
type input "0"
type input "30.000"
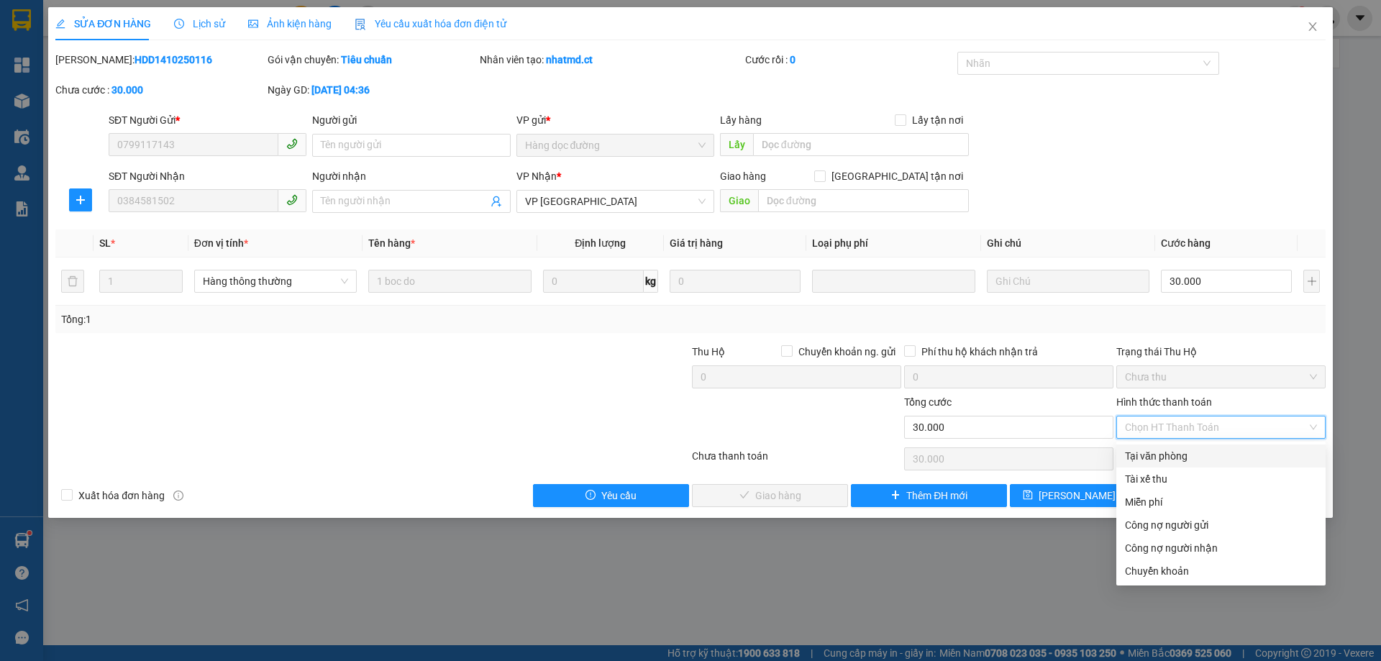
drag, startPoint x: 1158, startPoint y: 449, endPoint x: 798, endPoint y: 501, distance: 363.5
click at [1158, 450] on div "Tại văn phòng" at bounding box center [1221, 456] width 192 height 16
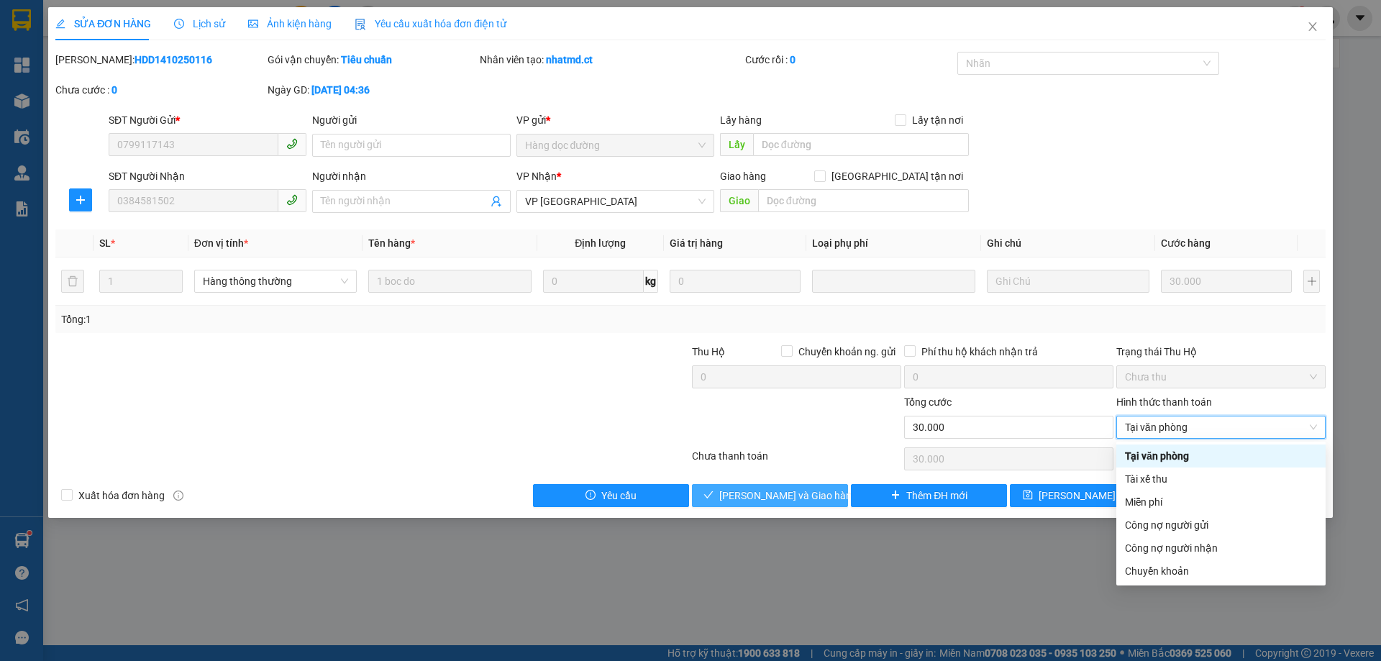
type input "0"
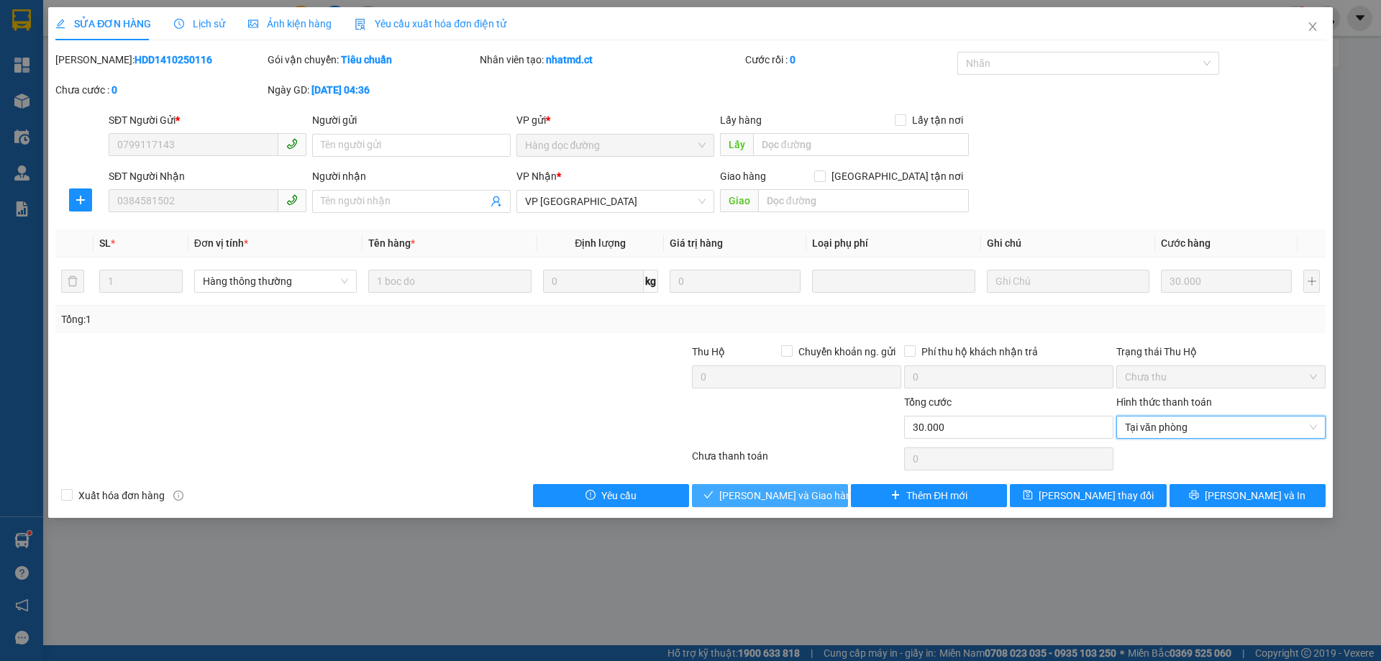
click at [812, 490] on span "[PERSON_NAME] và Giao hàng" at bounding box center [789, 496] width 138 height 16
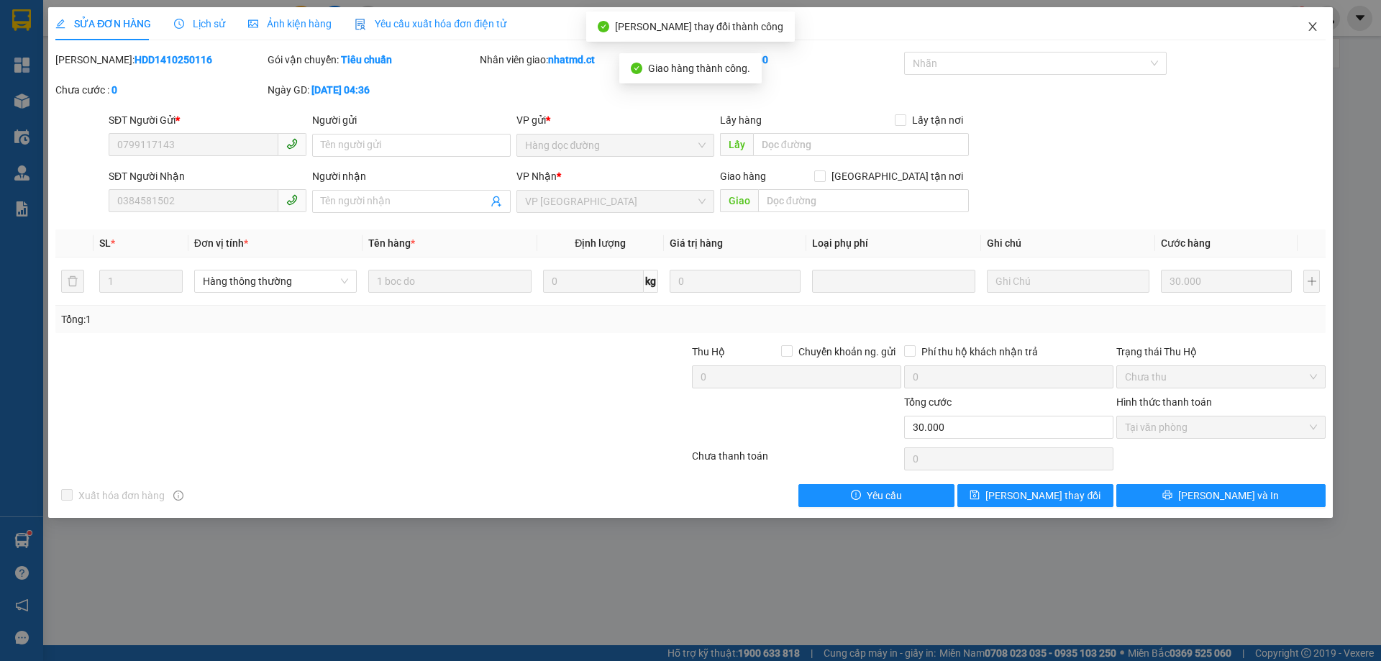
click at [1314, 34] on span "Close" at bounding box center [1313, 27] width 40 height 40
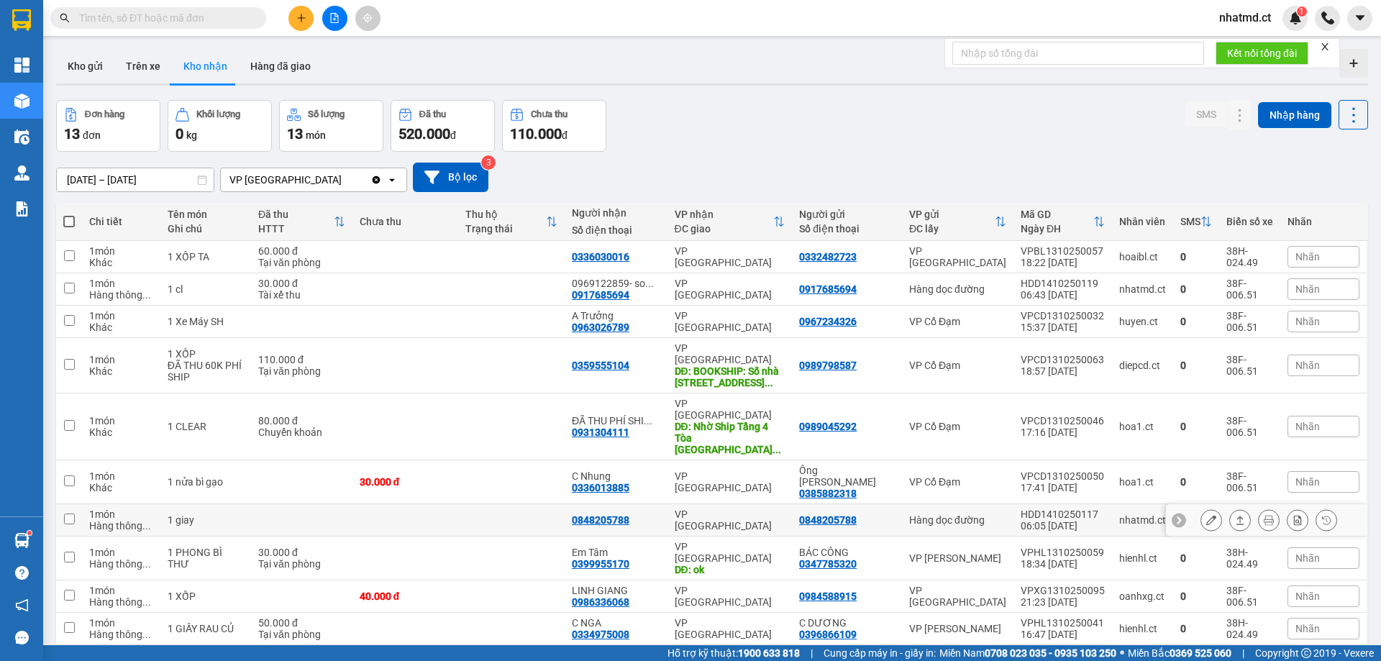
click at [543, 504] on td at bounding box center [511, 520] width 106 height 32
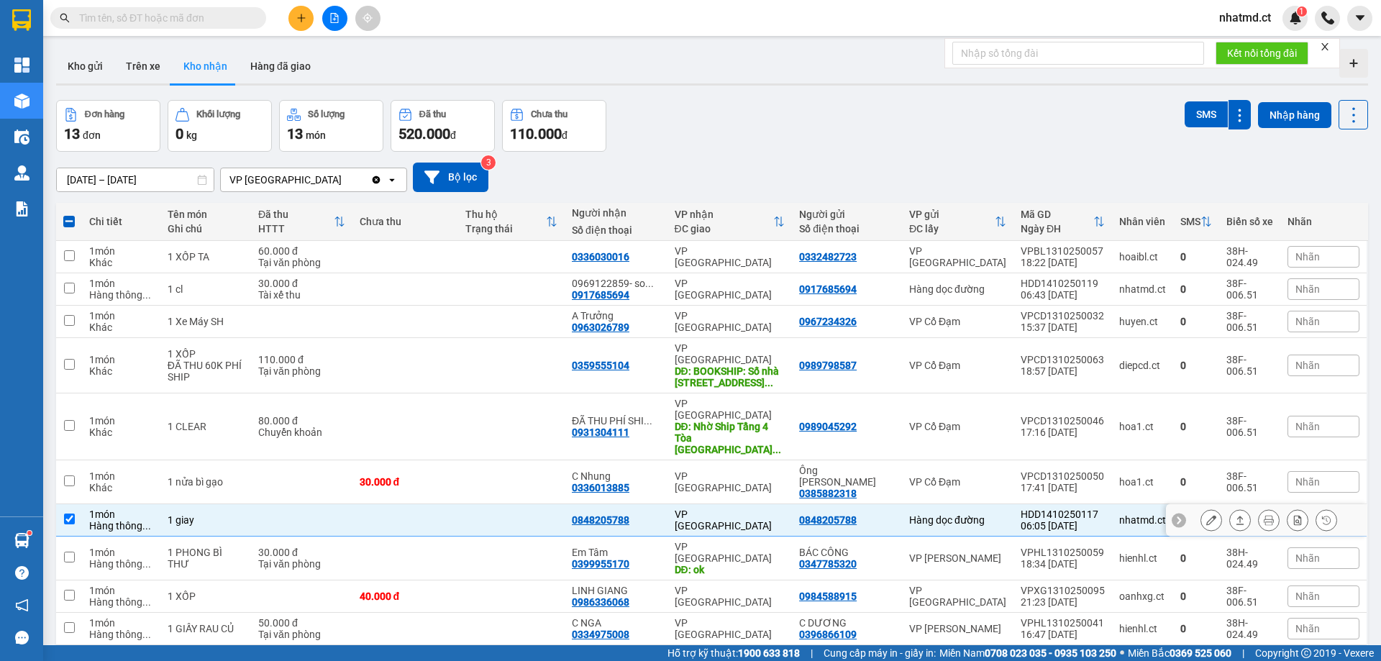
click at [526, 504] on td at bounding box center [511, 520] width 106 height 32
checkbox input "false"
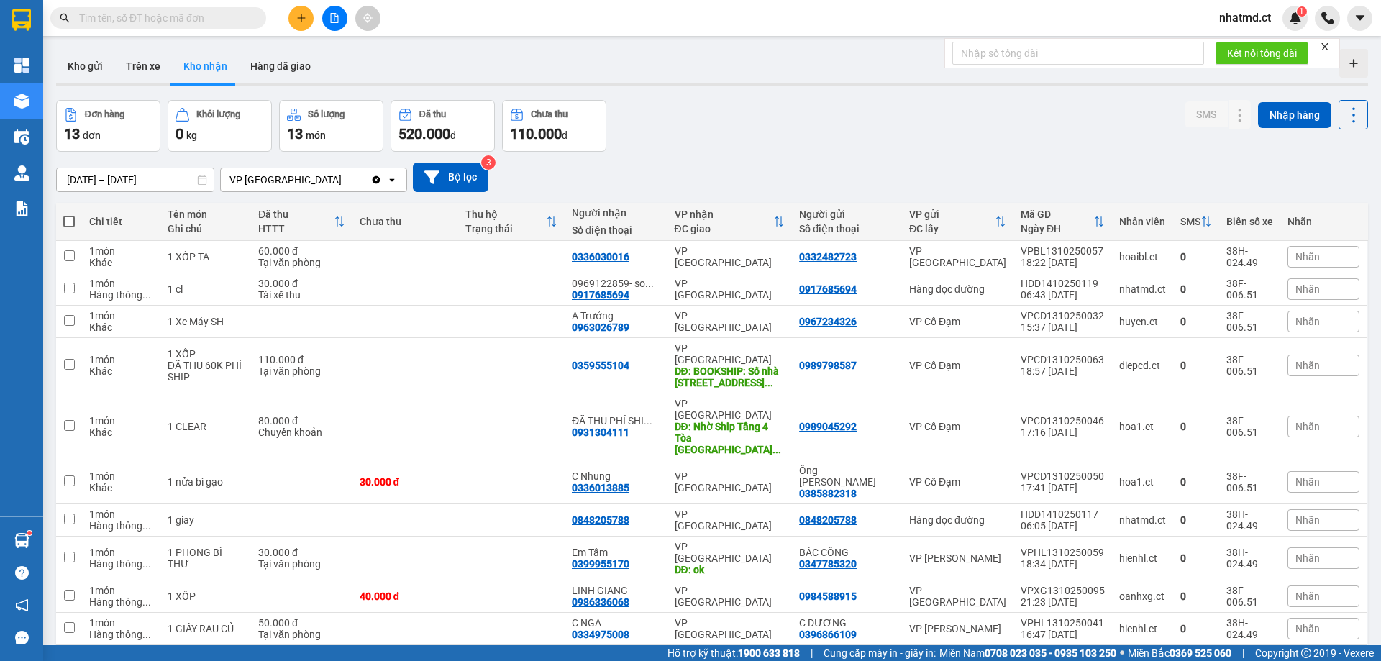
click at [304, 22] on icon "plus" at bounding box center [301, 18] width 10 height 10
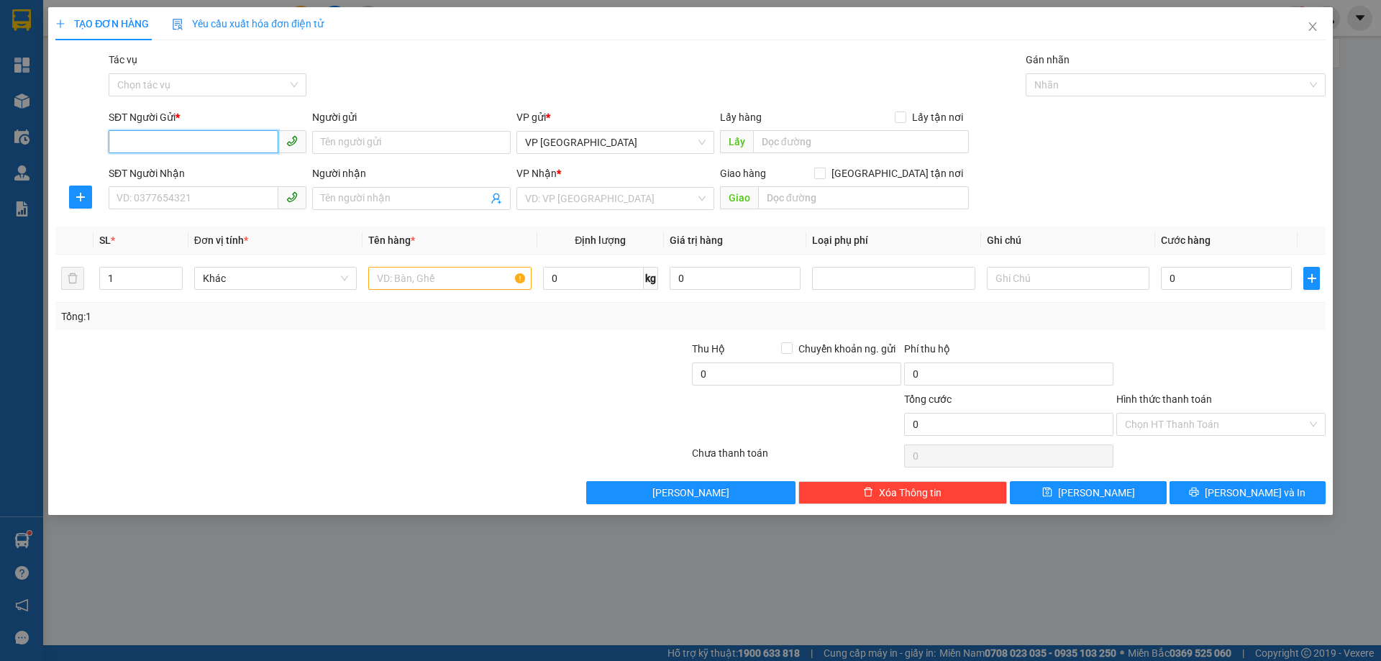
click at [245, 142] on input "SĐT Người Gửi *" at bounding box center [194, 141] width 170 height 23
click at [245, 163] on div "0353389082 - A Tân" at bounding box center [208, 171] width 198 height 23
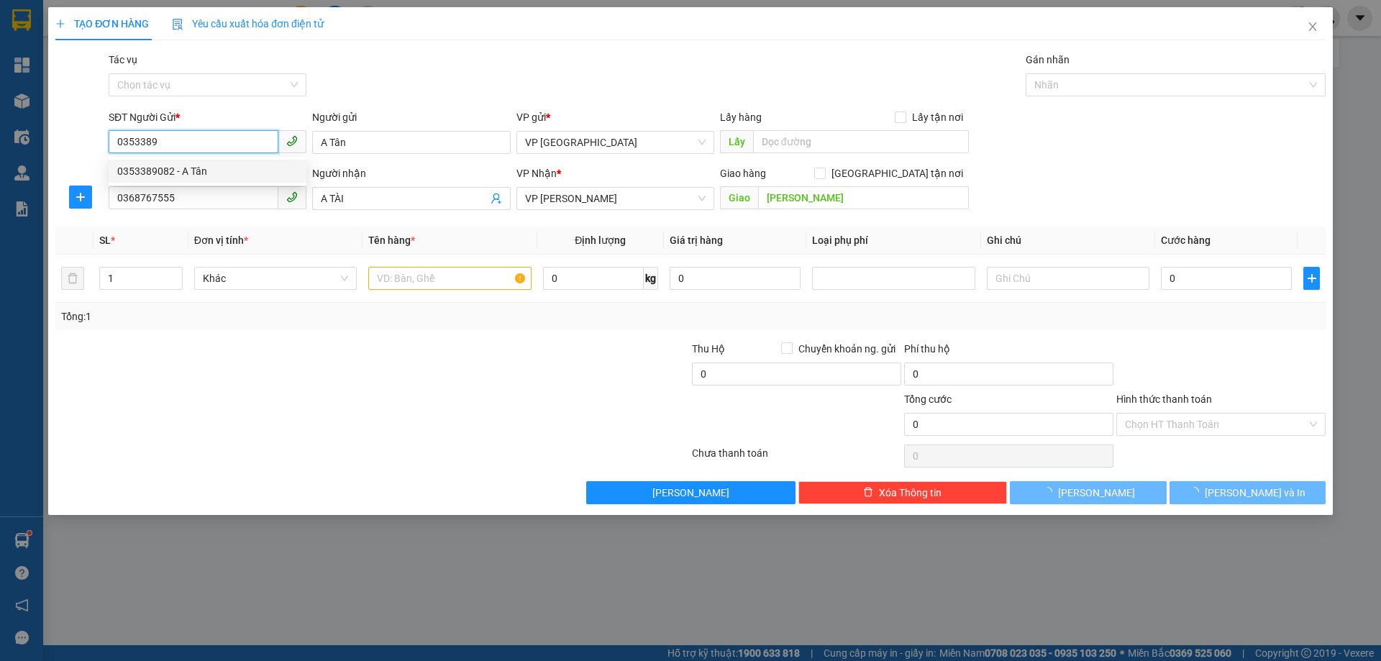
type input "0353389082"
type input "A Tân"
type input "0368767555"
type input "A TÀI"
type input "[PERSON_NAME]"
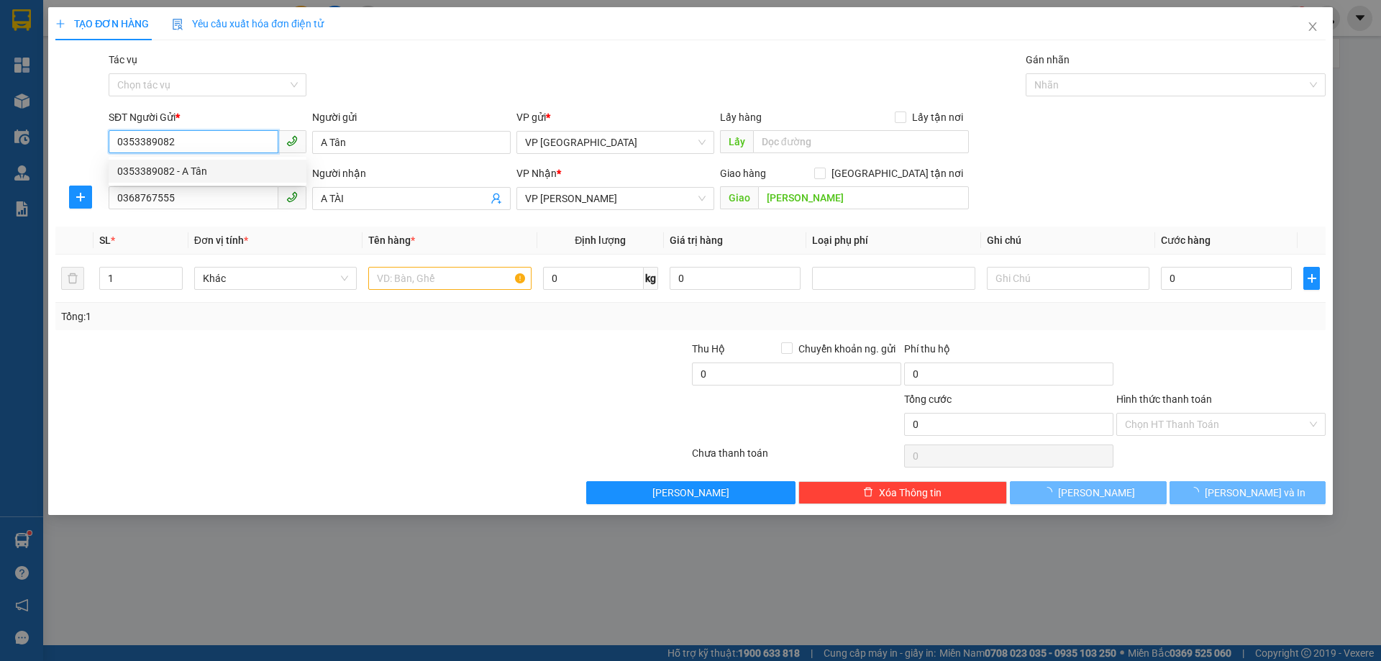
type input "50.000"
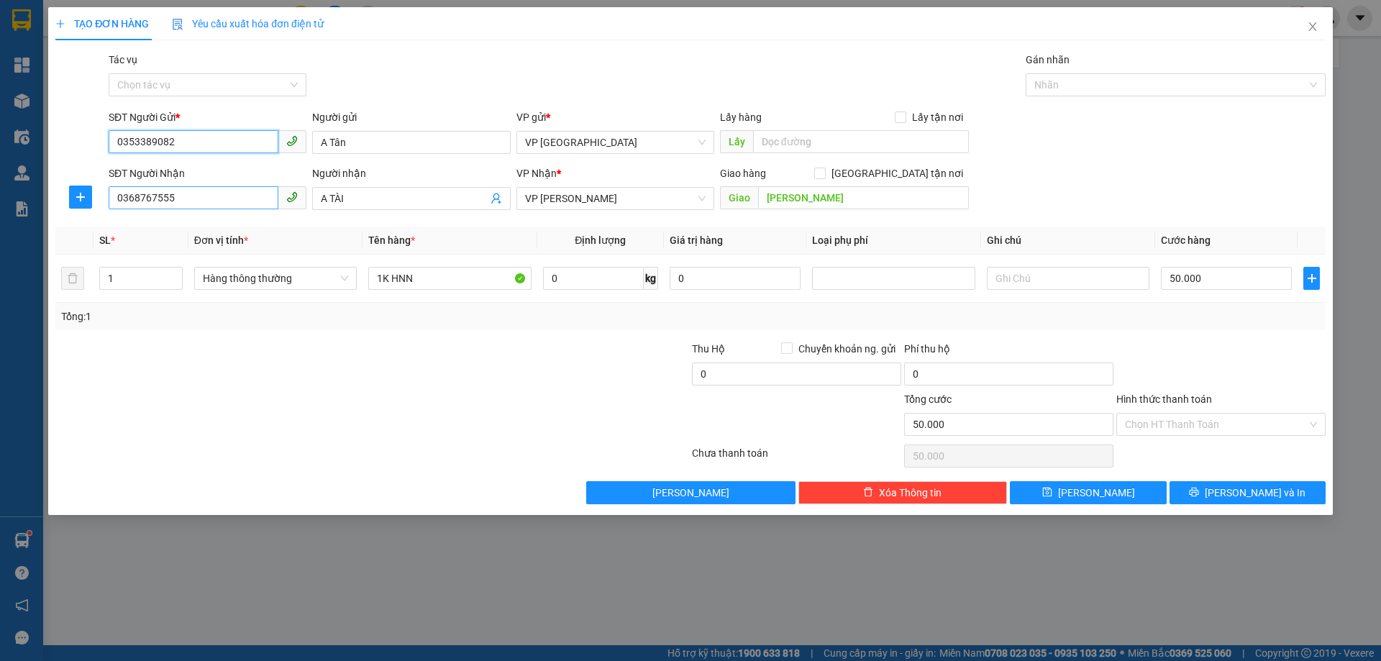
type input "0353389082"
click at [206, 206] on input "0368767555" at bounding box center [194, 197] width 170 height 23
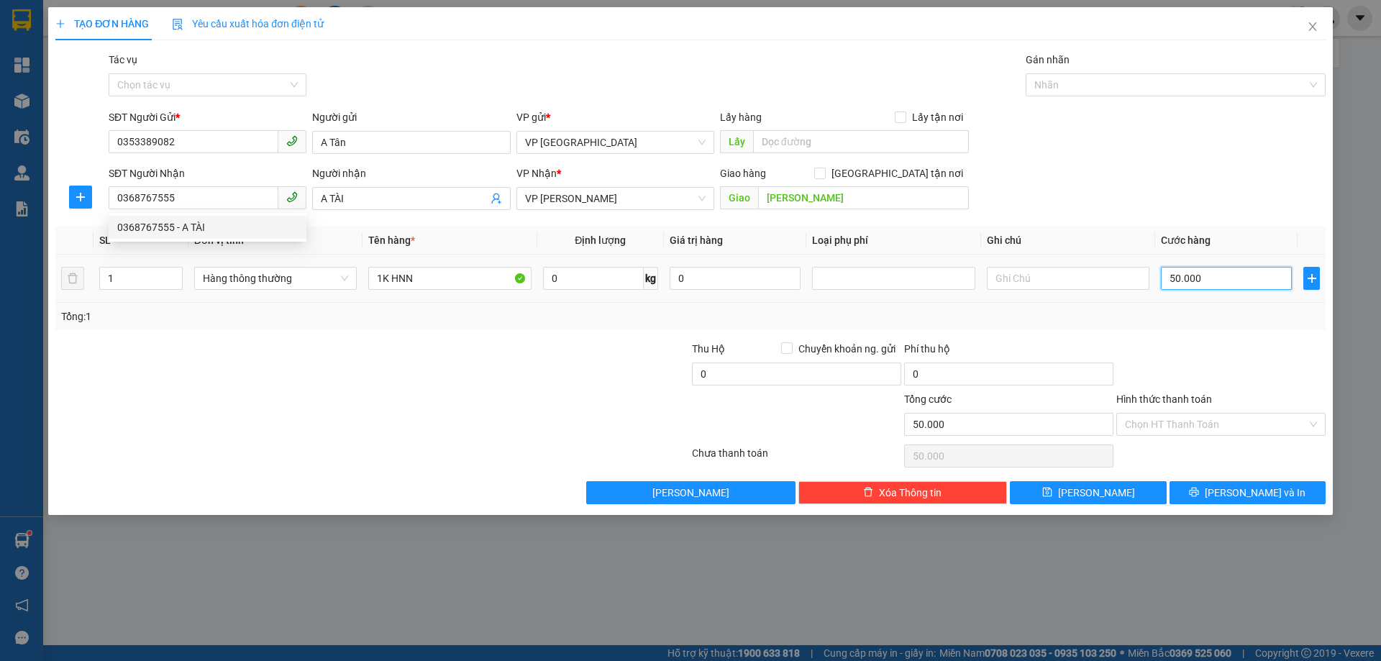
click at [1197, 276] on input "50.000" at bounding box center [1226, 278] width 131 height 23
drag, startPoint x: 1163, startPoint y: 348, endPoint x: 1169, endPoint y: 332, distance: 17.1
click at [1163, 348] on div at bounding box center [1221, 366] width 212 height 50
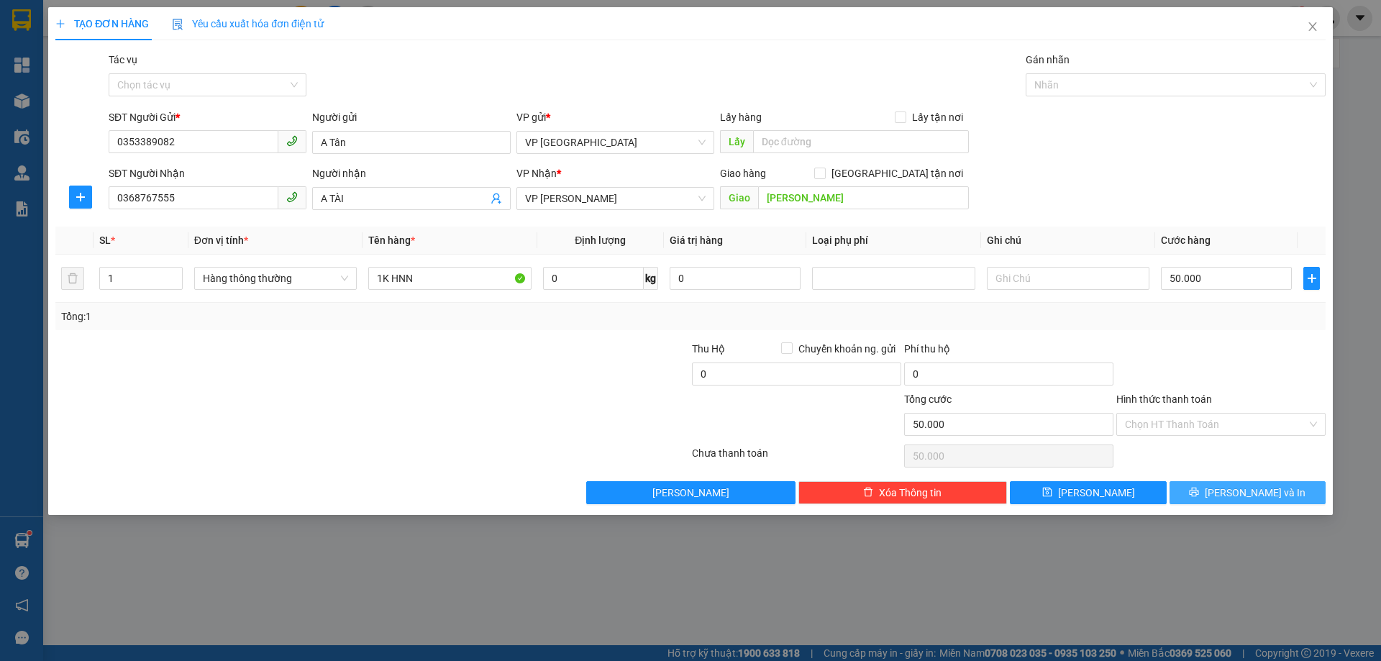
click at [1259, 496] on span "[PERSON_NAME] và In" at bounding box center [1255, 493] width 101 height 16
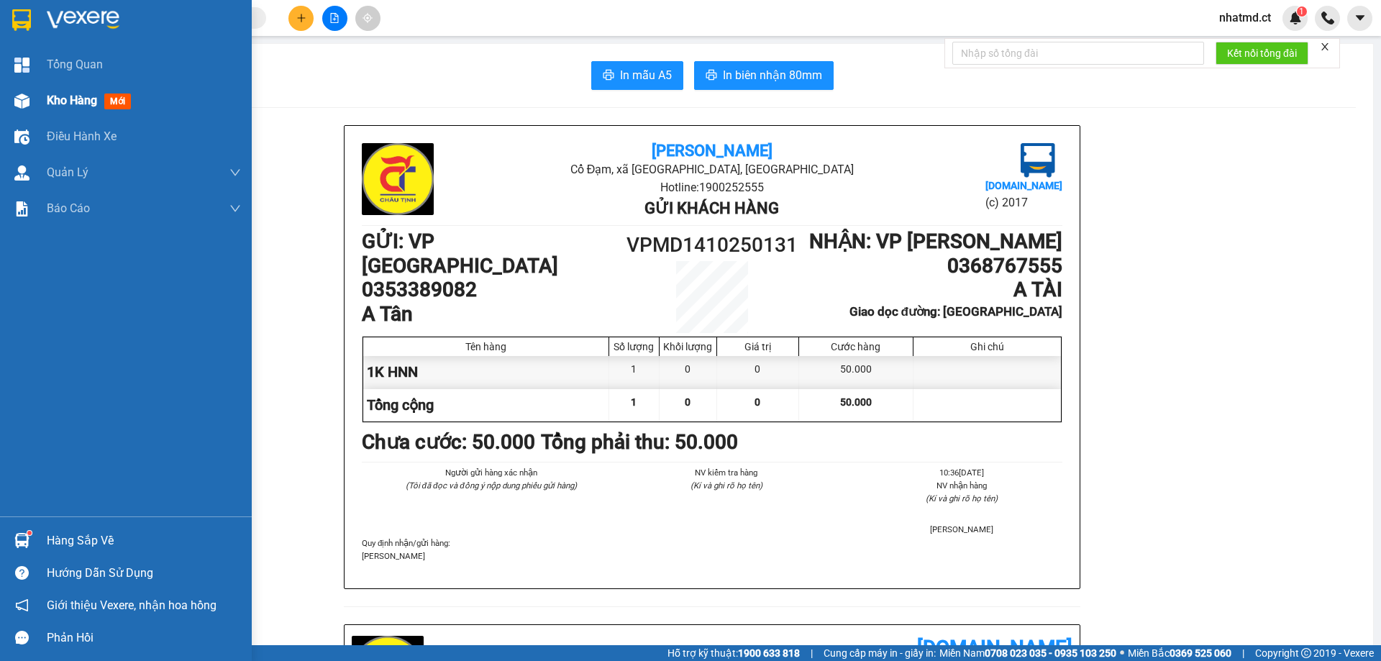
click at [45, 101] on div "Kho hàng mới" at bounding box center [126, 101] width 252 height 36
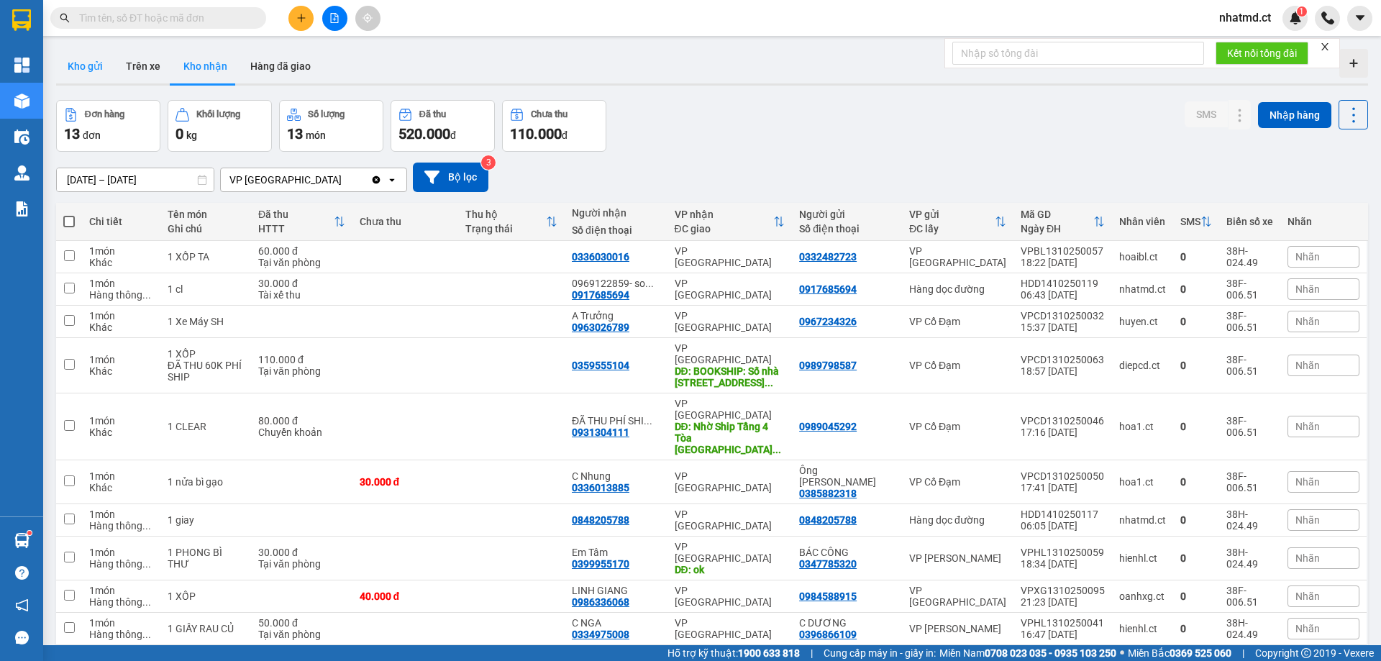
click at [89, 71] on button "Kho gửi" at bounding box center [85, 66] width 58 height 35
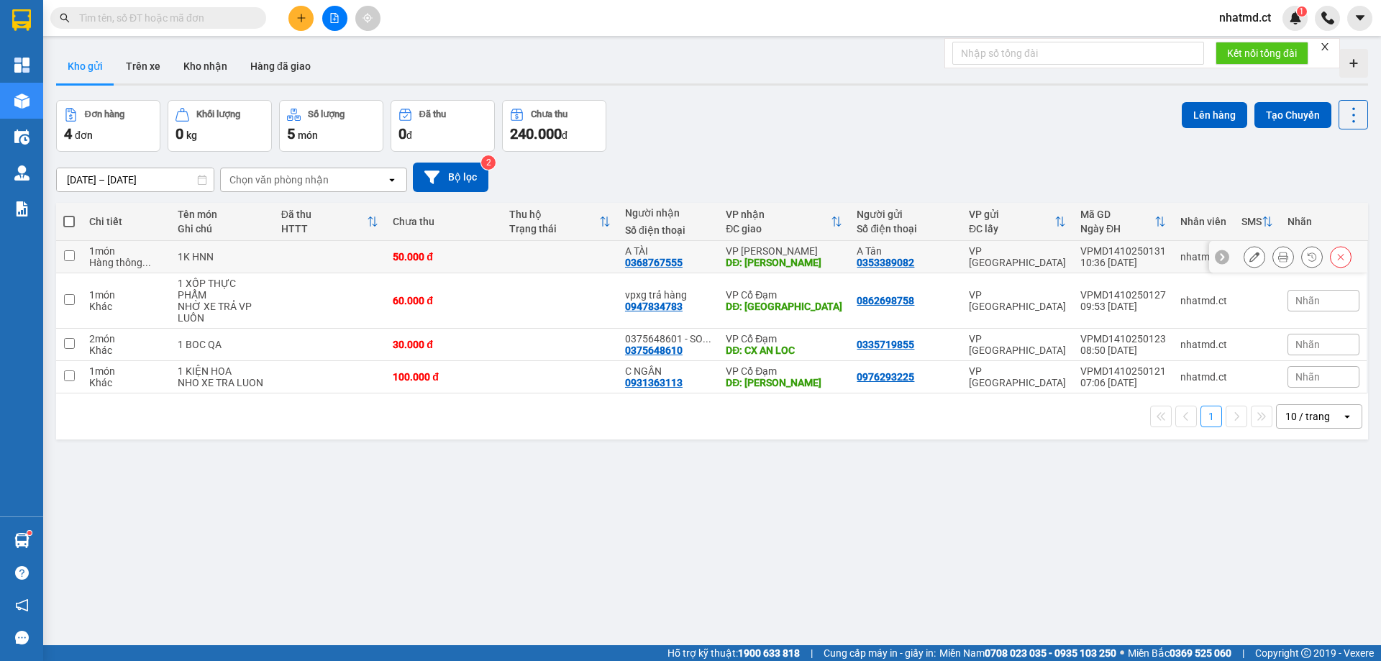
click at [228, 250] on td "1K HNN" at bounding box center [223, 257] width 104 height 32
checkbox input "true"
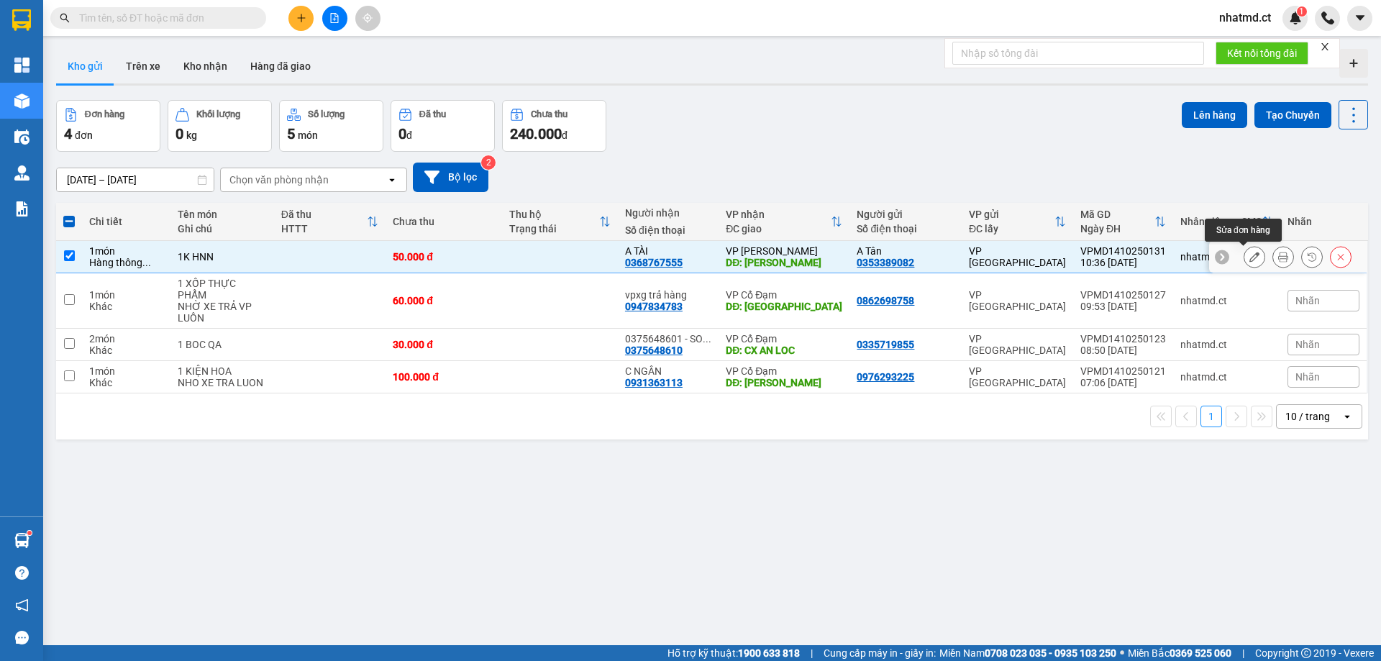
click at [1250, 256] on icon at bounding box center [1255, 257] width 10 height 10
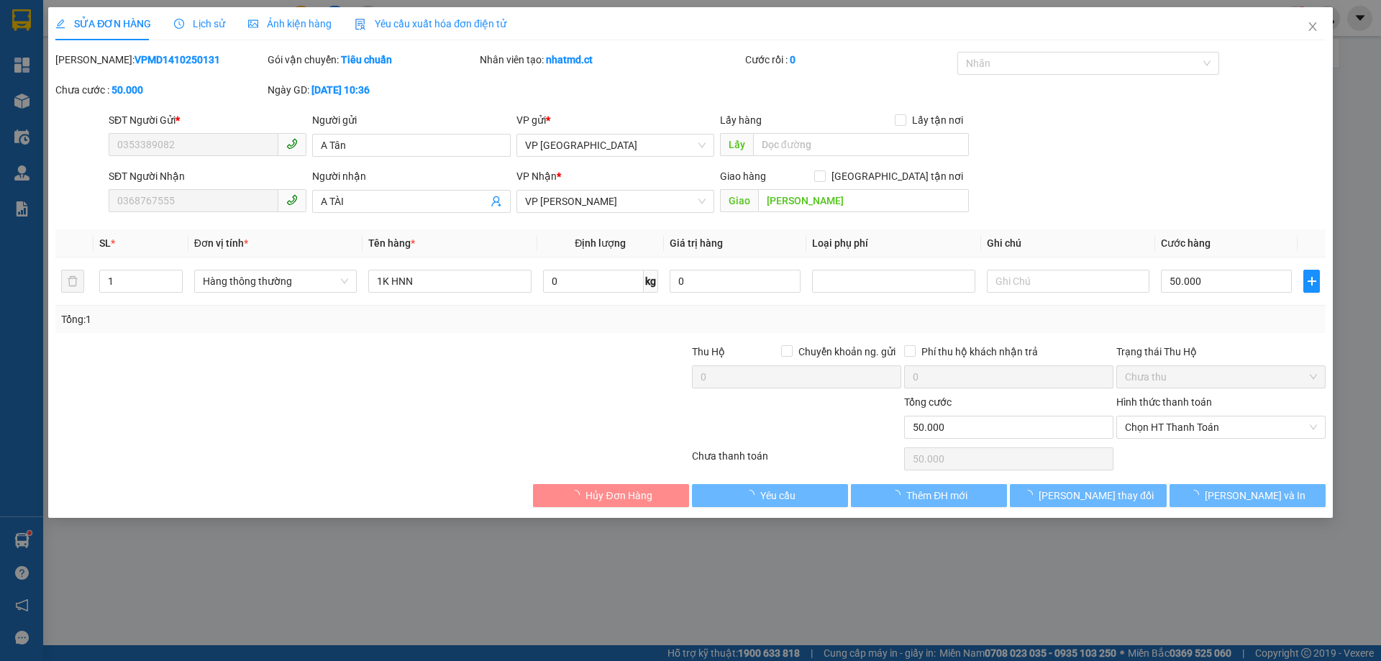
type input "0353389082"
type input "A Tân"
type input "0368767555"
type input "A TÀI"
type input "[PERSON_NAME]"
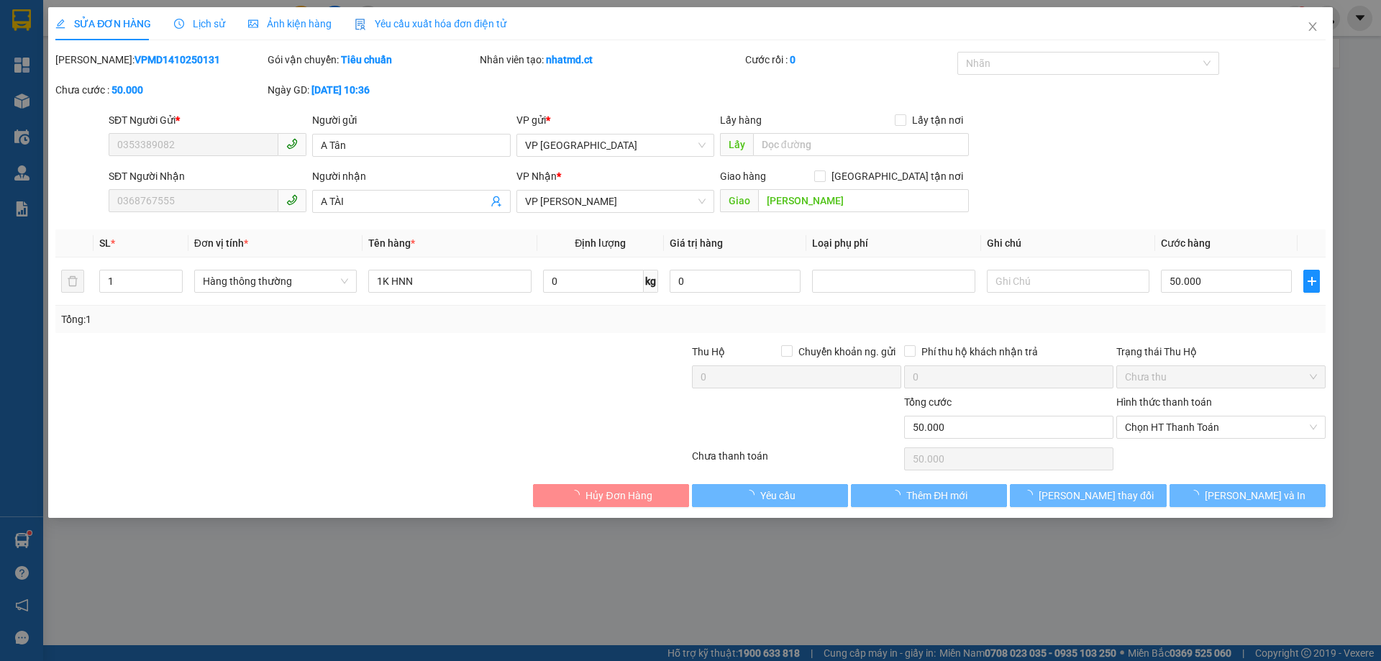
type input "0"
type input "50.000"
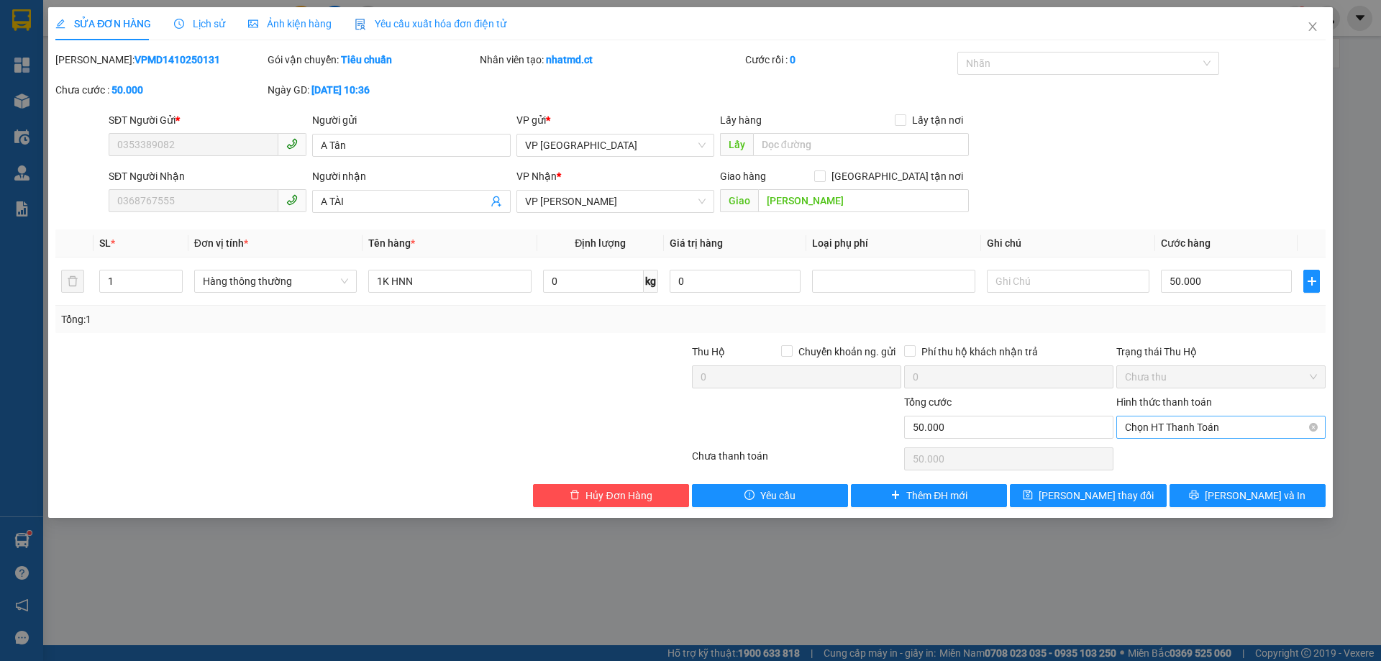
click at [1206, 420] on span "Chọn HT Thanh Toán" at bounding box center [1221, 428] width 192 height 22
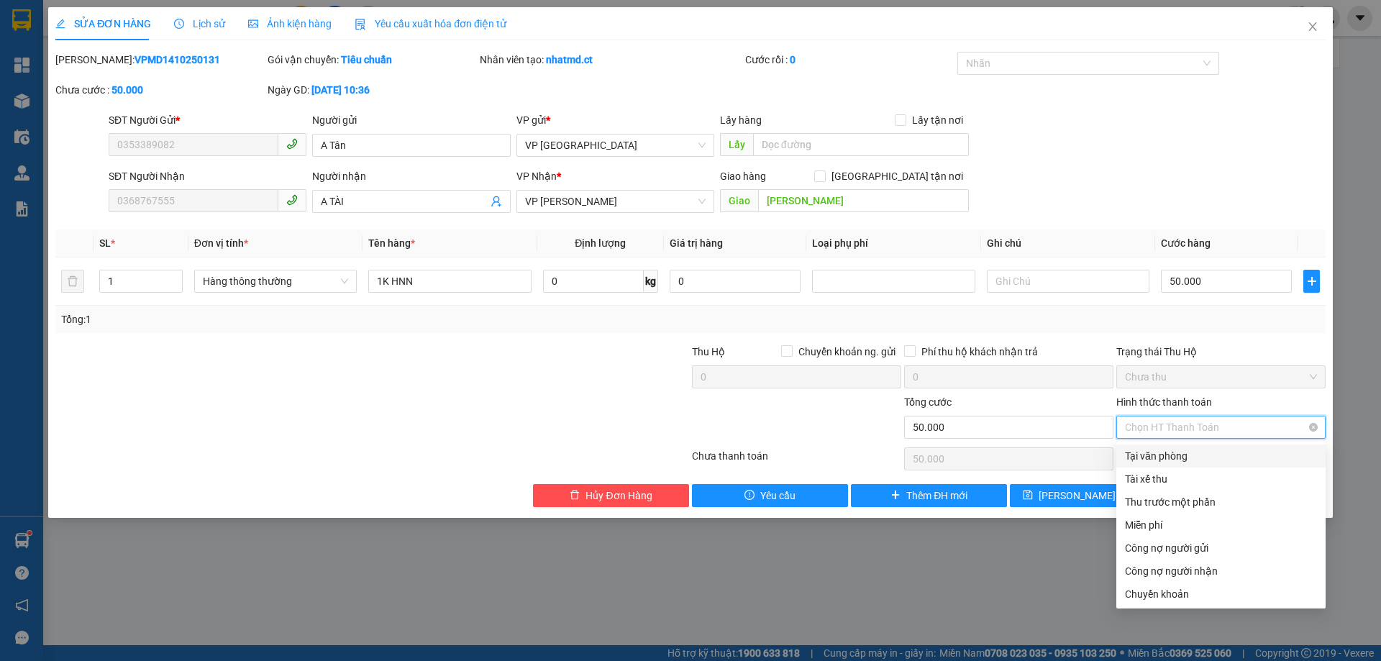
click at [1186, 465] on div "Tại văn phòng" at bounding box center [1221, 456] width 209 height 23
type input "0"
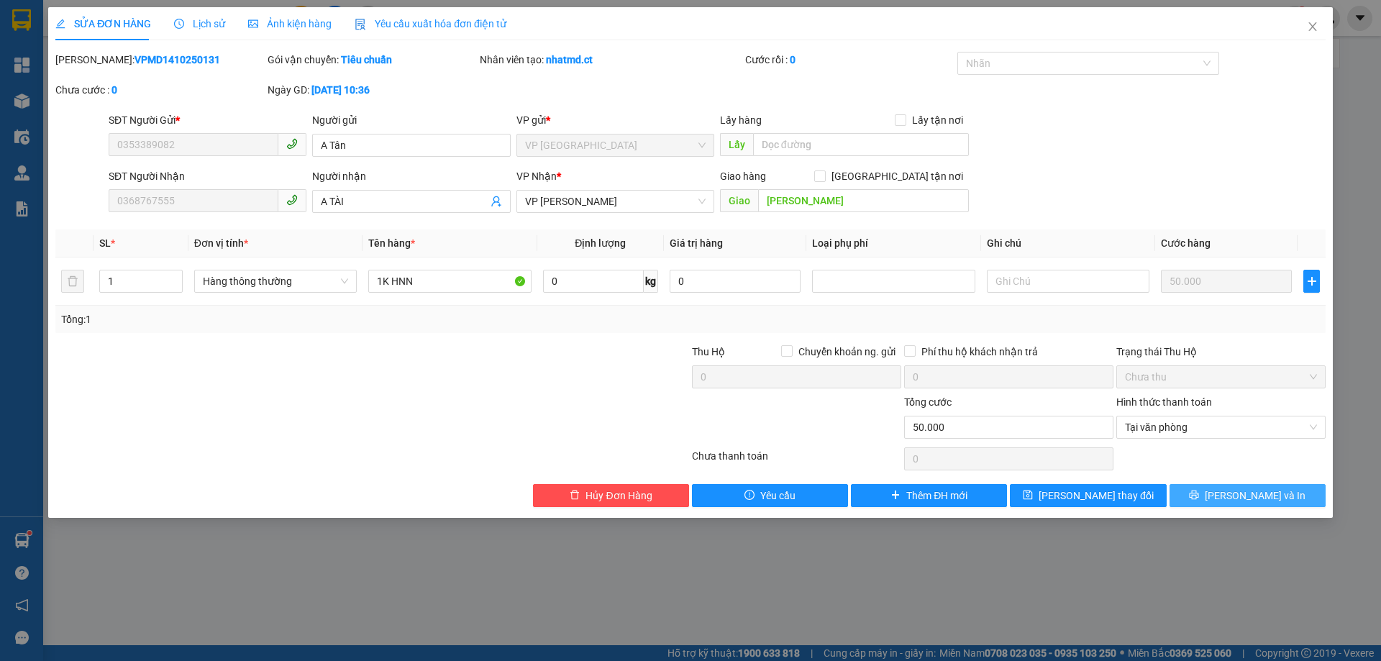
click at [1218, 495] on button "[PERSON_NAME] và In" at bounding box center [1248, 495] width 156 height 23
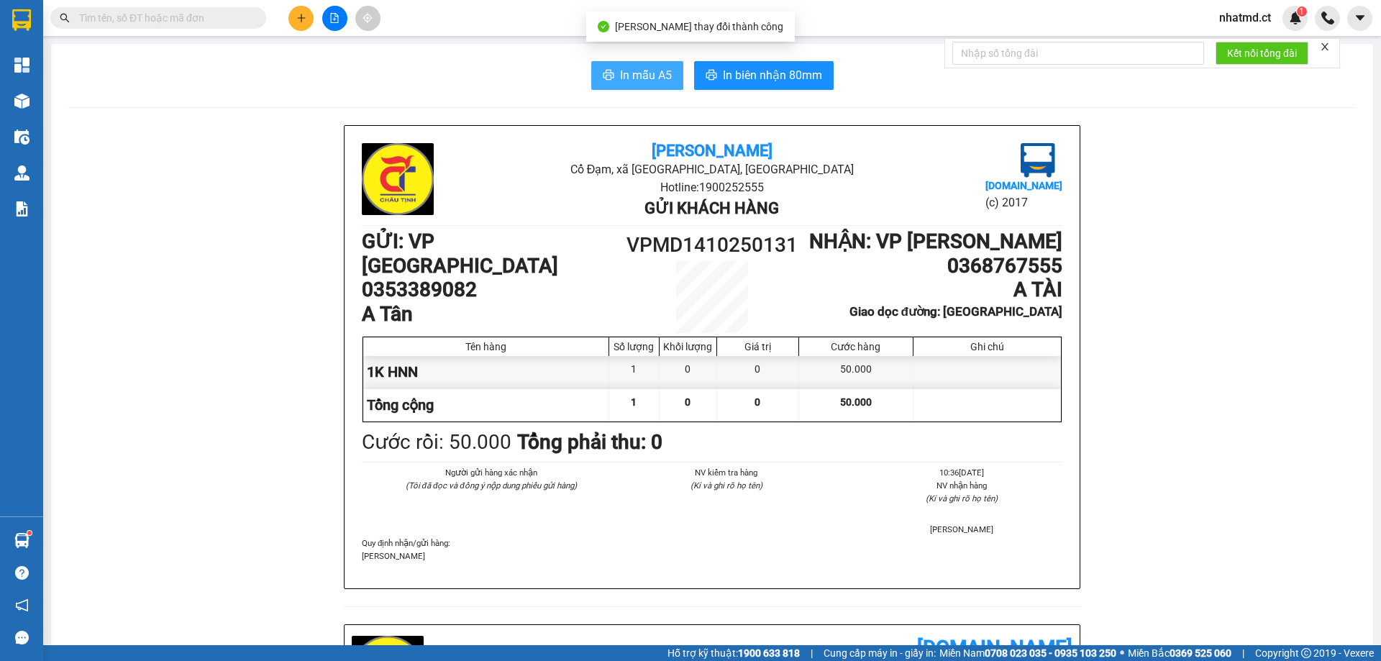
click at [591, 79] on button "In mẫu A5" at bounding box center [637, 75] width 92 height 29
click at [312, 21] on button at bounding box center [301, 18] width 25 height 25
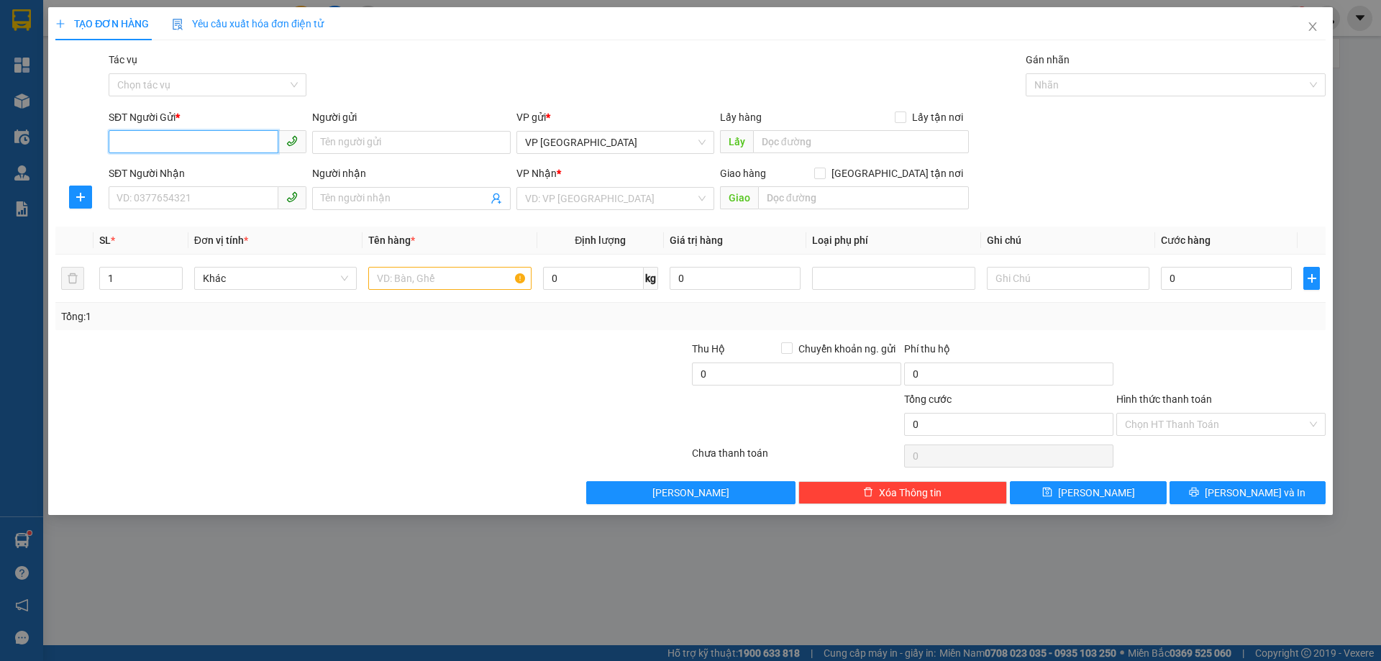
click at [246, 142] on input "SĐT Người Gửi *" at bounding box center [194, 141] width 170 height 23
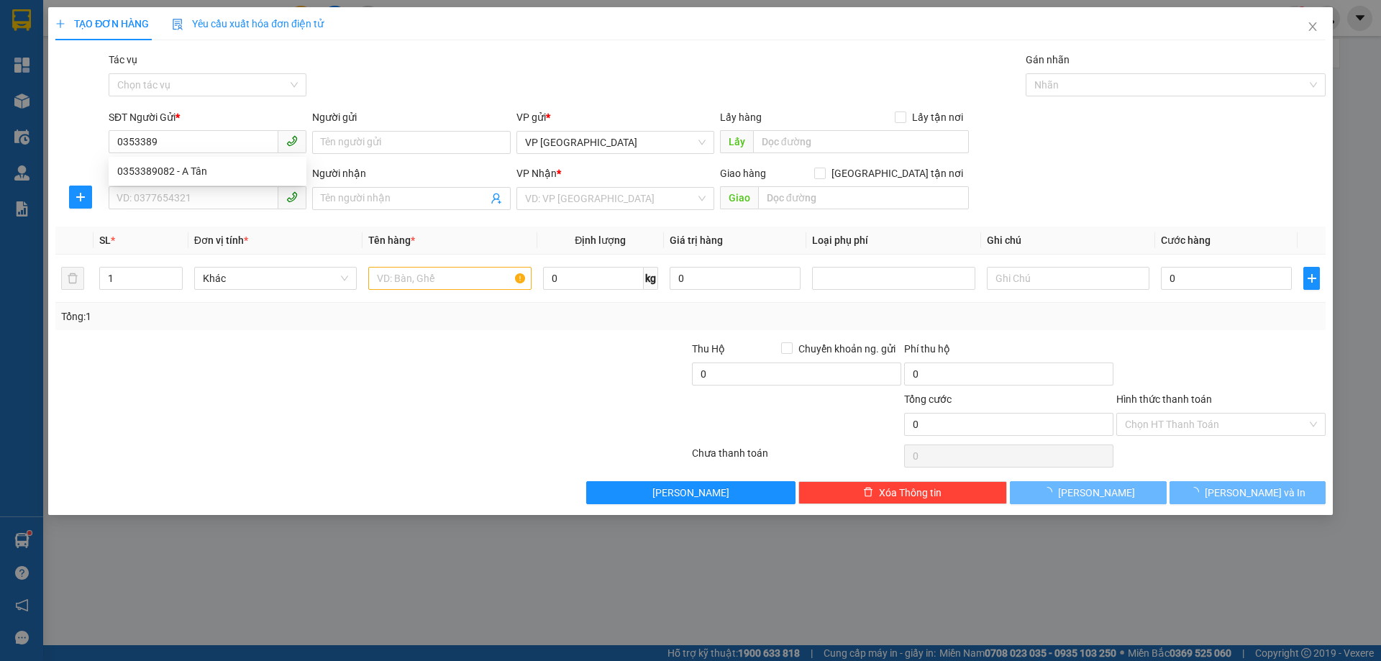
click at [247, 158] on body "Kết quả tìm kiếm ( 9 ) Bộ lọc Mã ĐH Trạng thái Món hàng Thu hộ Tổng cước Chưa c…" at bounding box center [690, 330] width 1381 height 661
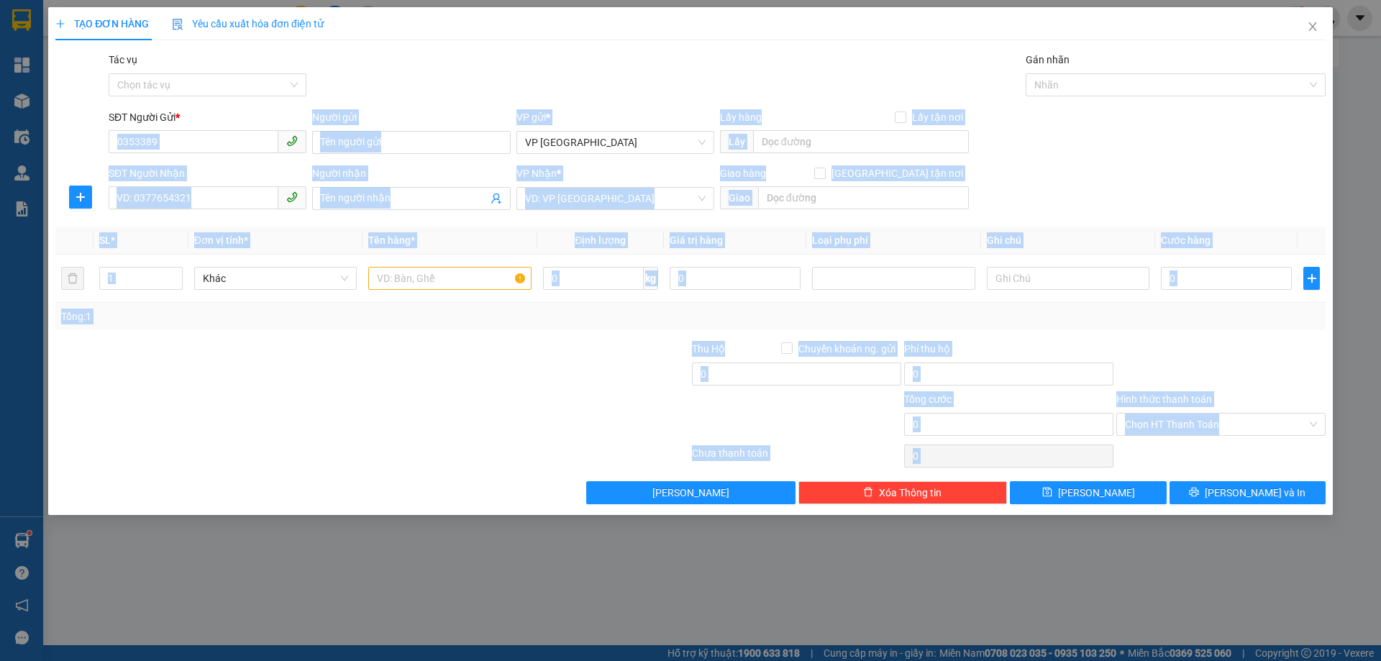
click at [247, 168] on div "SĐT Người Nhận" at bounding box center [208, 173] width 198 height 16
click at [247, 186] on input "SĐT Người Nhận" at bounding box center [194, 197] width 170 height 23
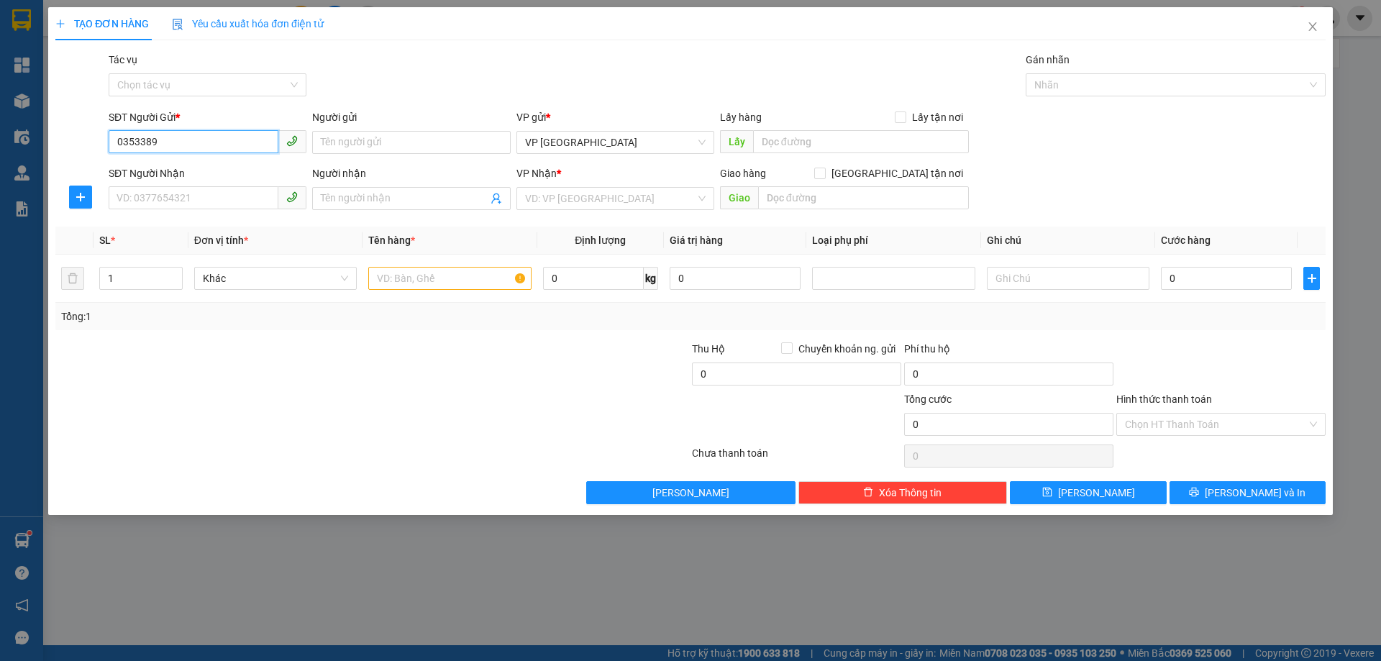
click at [248, 145] on input "0353389" at bounding box center [194, 141] width 170 height 23
click at [238, 173] on div "0353389082 - A Tân" at bounding box center [207, 171] width 181 height 16
type input "0353389082"
type input "A Tân"
type input "0368767555"
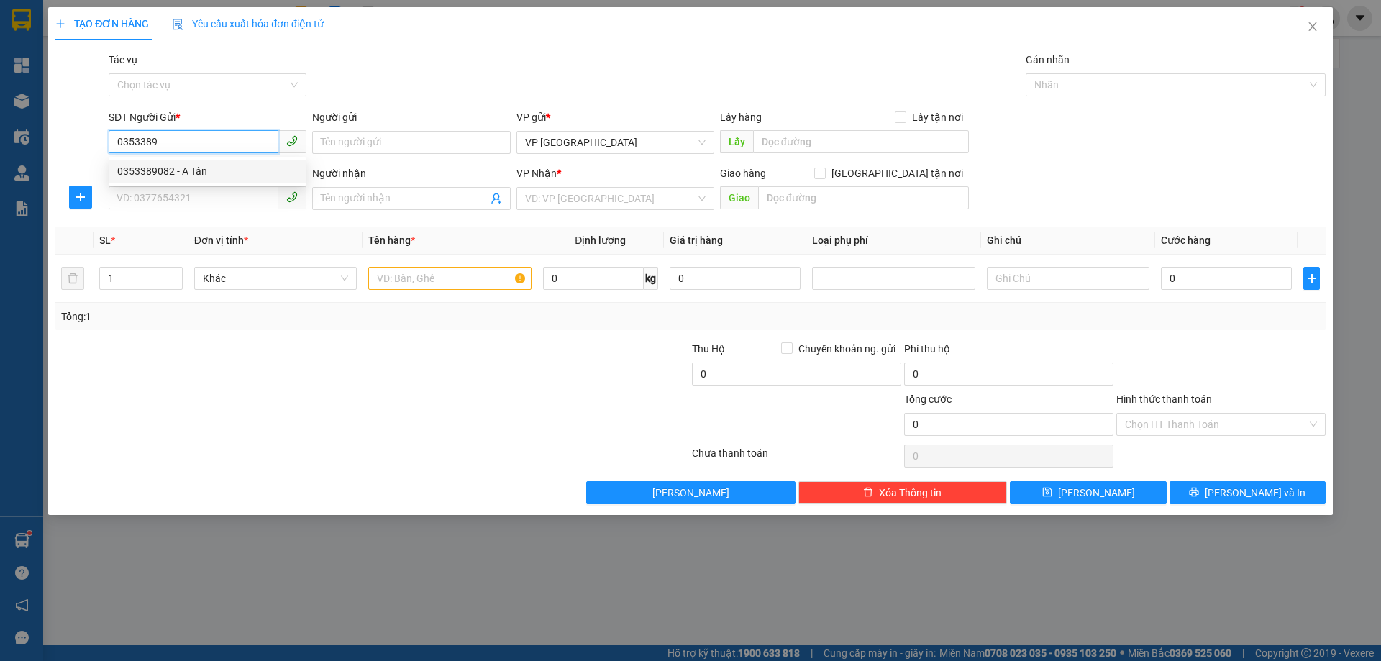
type input "A TÀI"
type input "[PERSON_NAME]"
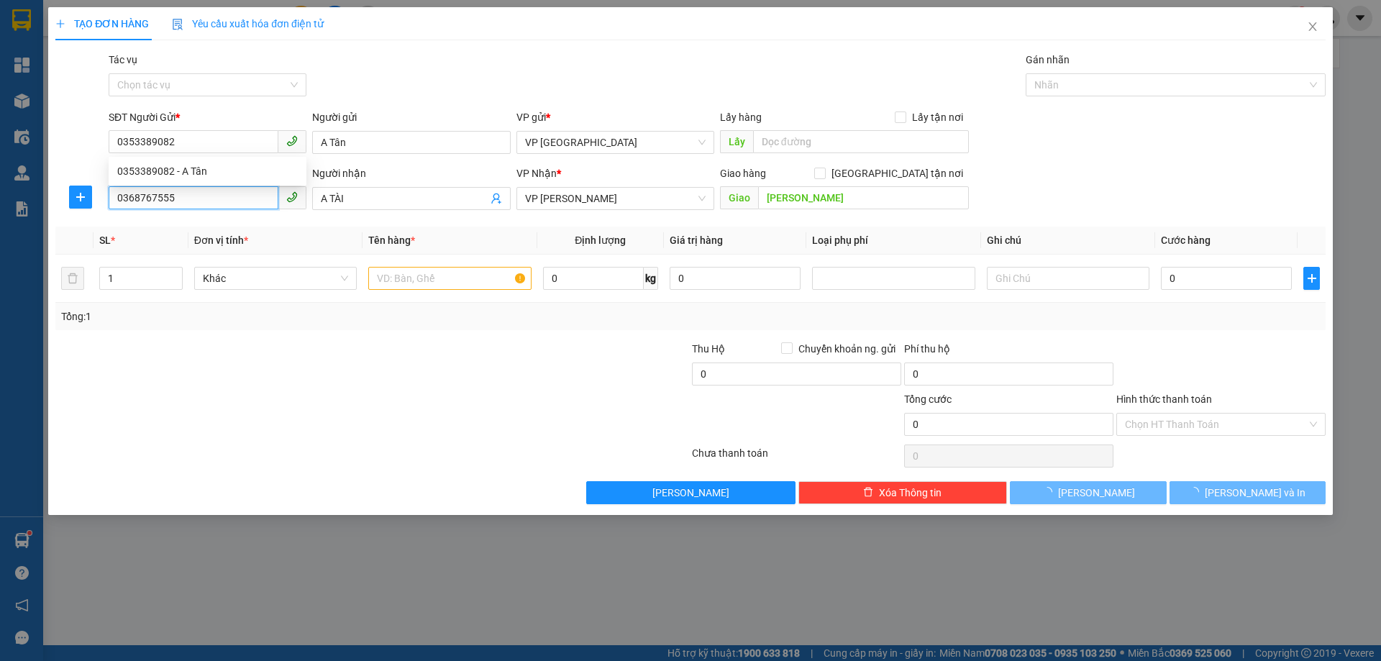
type input "50.000"
click at [234, 201] on input "0368767555" at bounding box center [194, 197] width 170 height 23
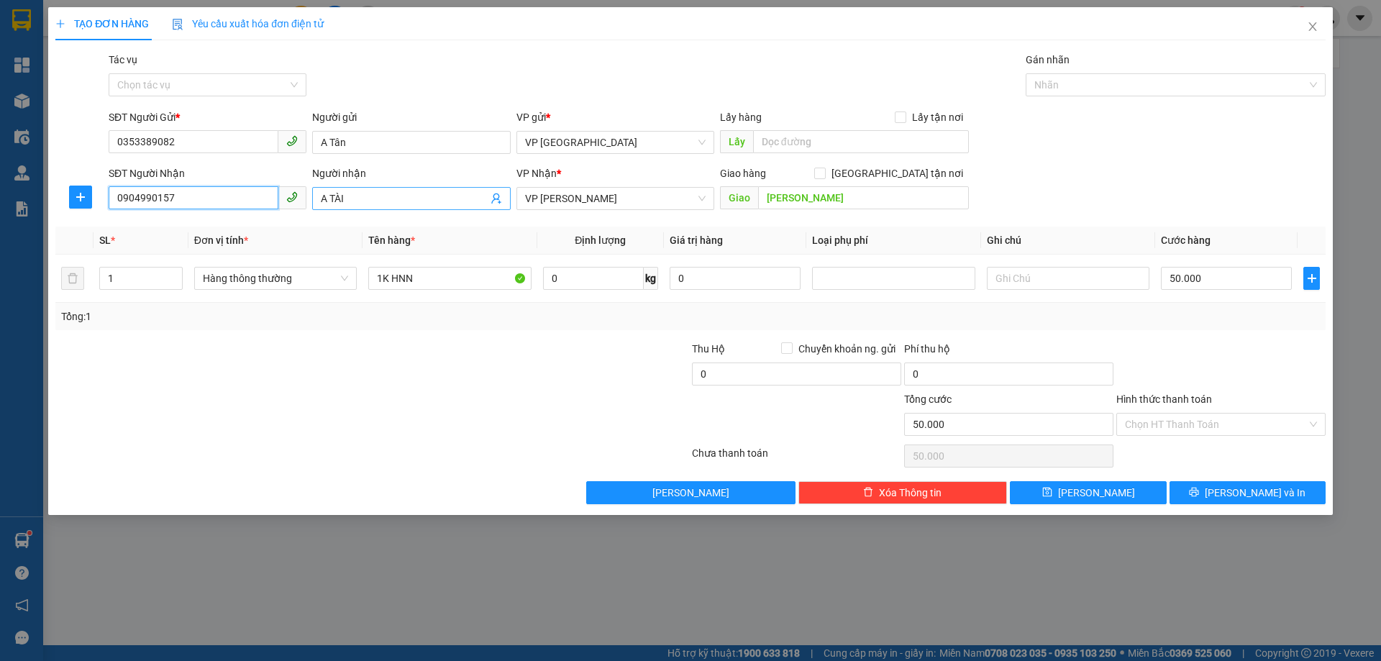
type input "0904990157"
click at [352, 200] on input "A TÀI" at bounding box center [404, 199] width 166 height 16
click at [242, 202] on input "0904990157" at bounding box center [194, 197] width 170 height 23
click at [228, 206] on input "0904990157" at bounding box center [194, 197] width 170 height 23
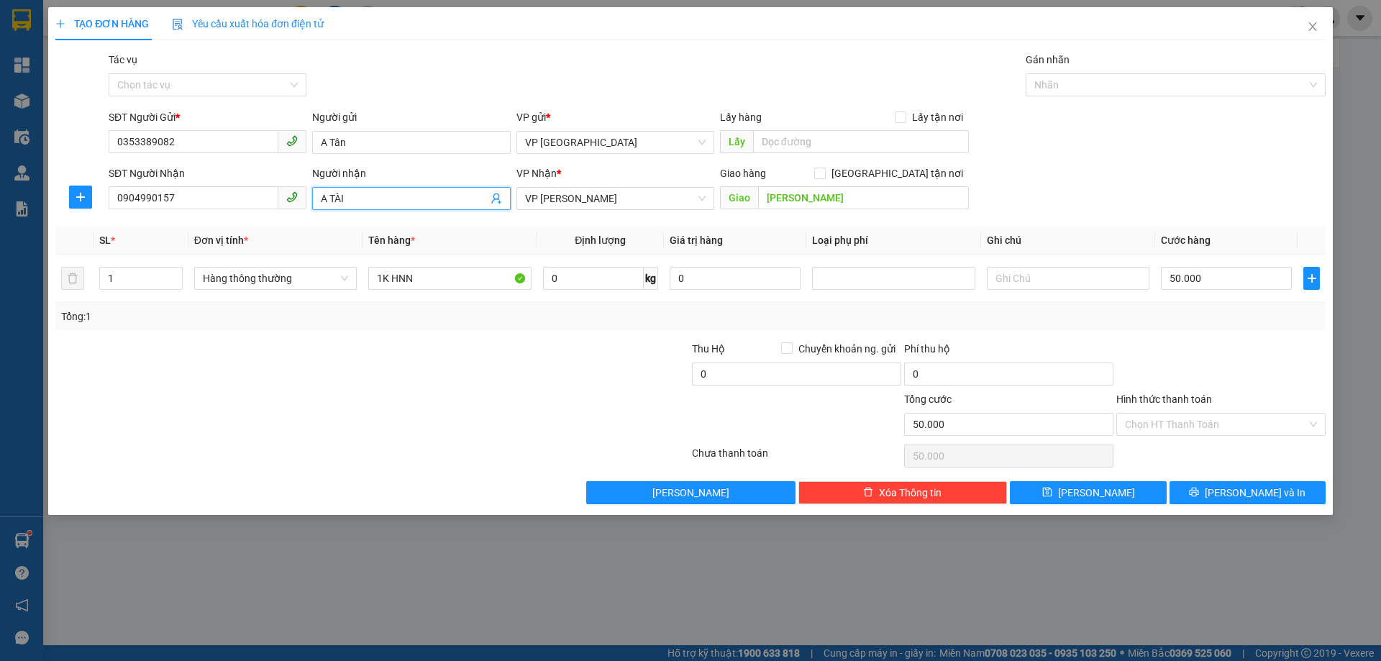
click at [374, 192] on input "A TÀI" at bounding box center [404, 199] width 166 height 16
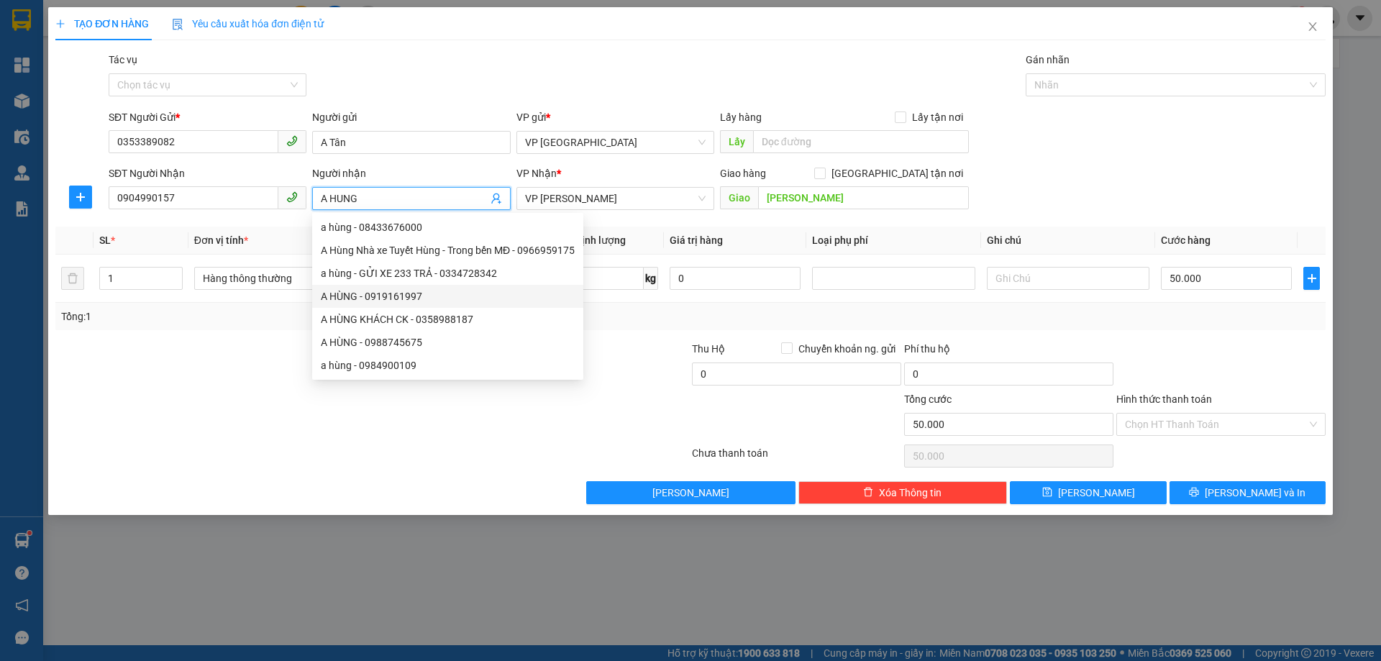
type input "A HUNG"
click at [630, 396] on div at bounding box center [584, 416] width 212 height 50
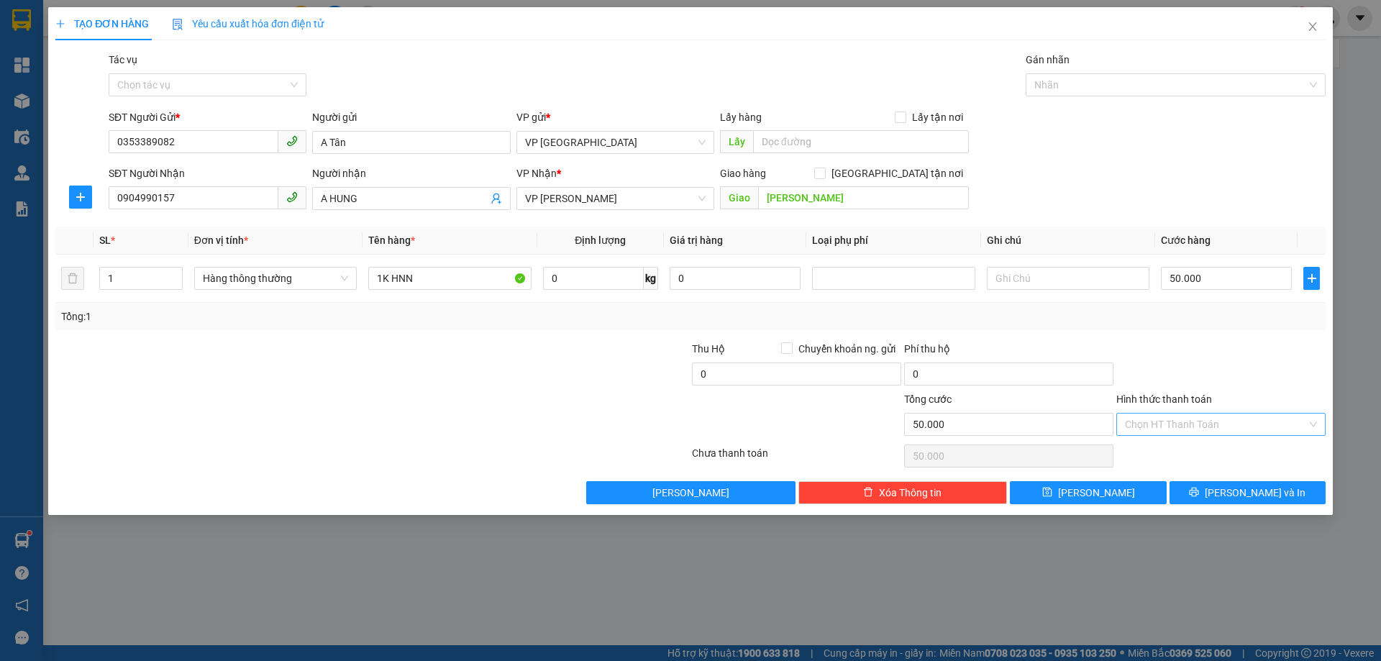
click at [1176, 432] on input "Hình thức thanh toán" at bounding box center [1216, 425] width 182 height 22
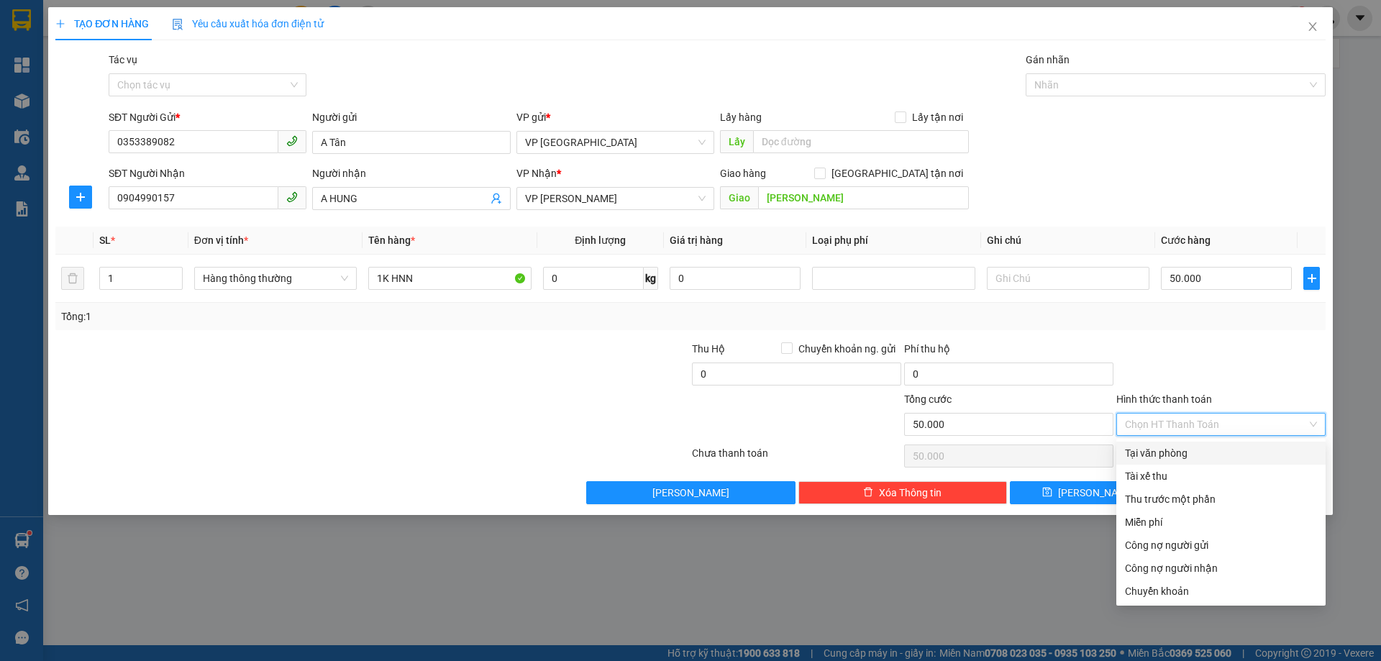
click at [1171, 450] on div "Tại văn phòng" at bounding box center [1221, 453] width 192 height 16
type input "0"
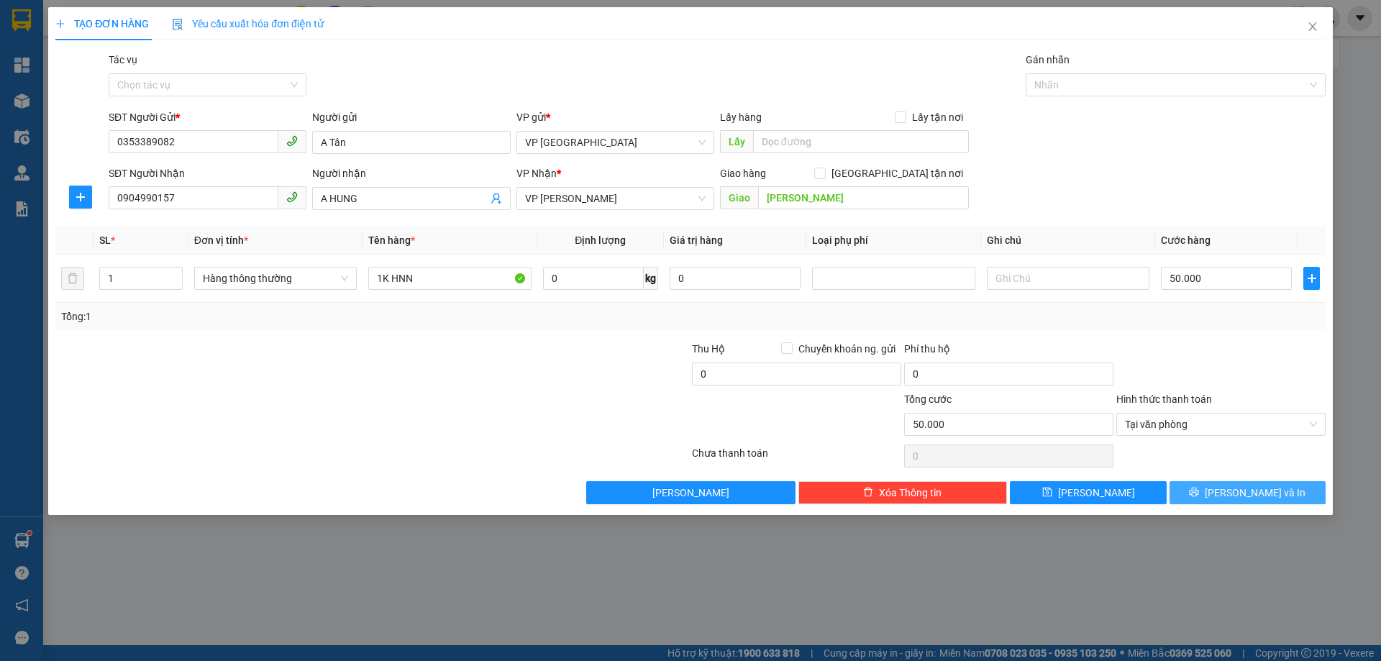
click at [1213, 488] on button "[PERSON_NAME] và In" at bounding box center [1248, 492] width 156 height 23
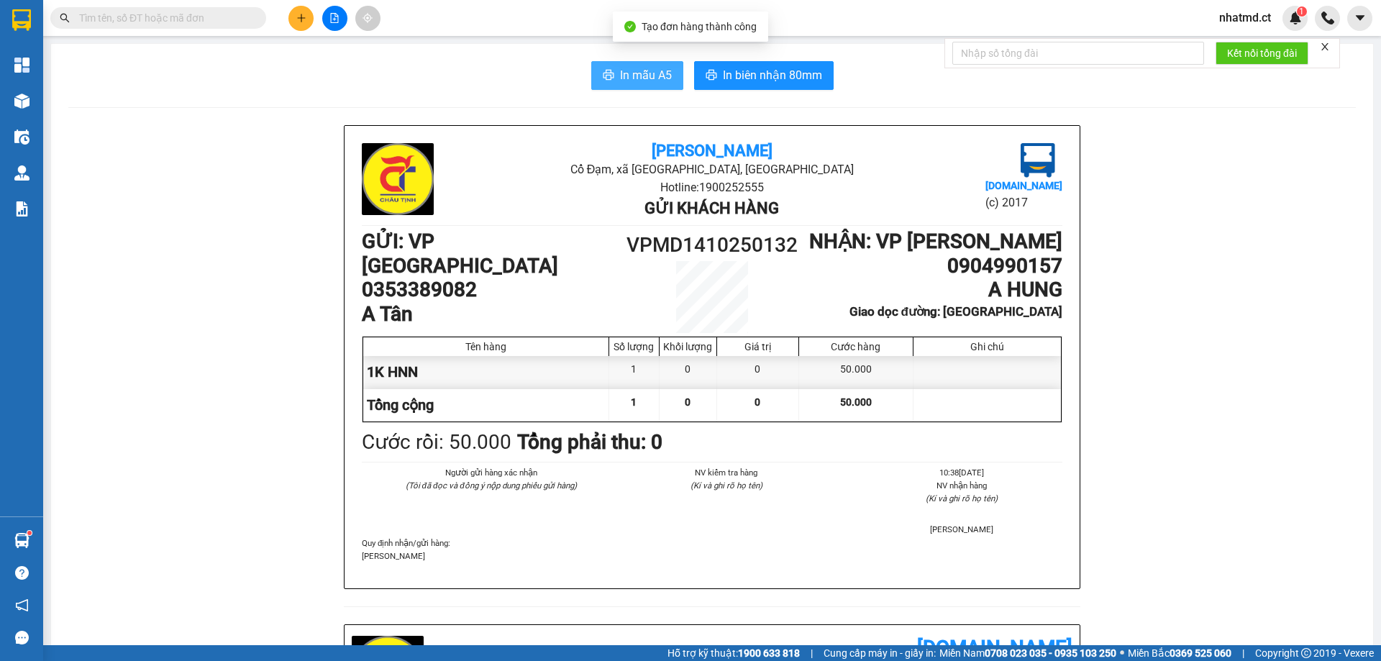
click at [605, 76] on icon "printer" at bounding box center [609, 75] width 12 height 12
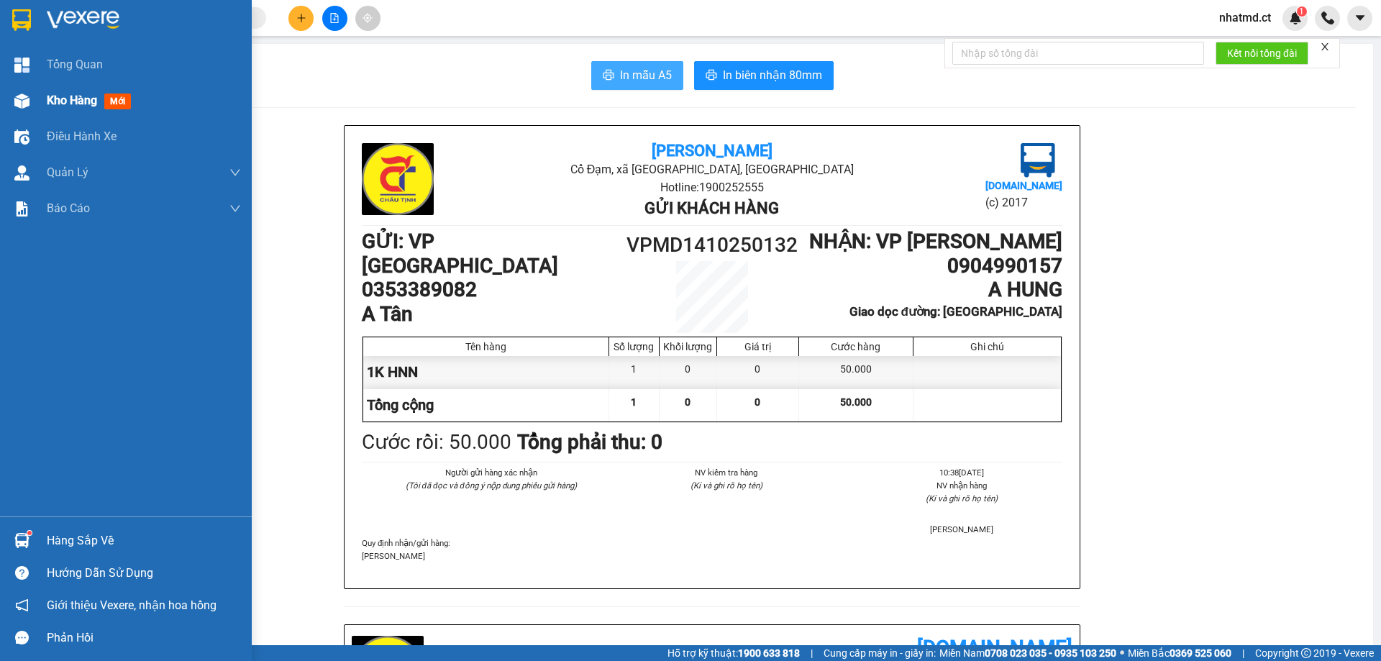
click at [37, 97] on div "Kho hàng mới" at bounding box center [126, 101] width 252 height 36
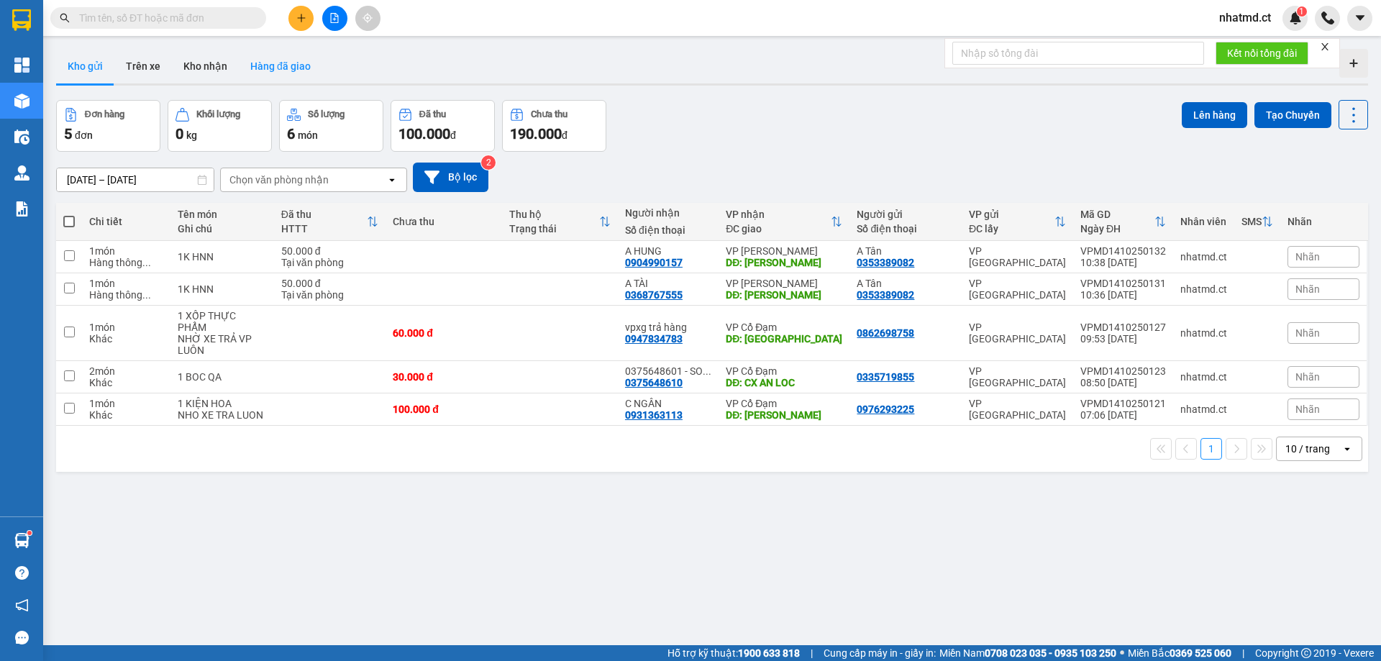
click at [295, 75] on button "Hàng đã giao" at bounding box center [280, 66] width 83 height 35
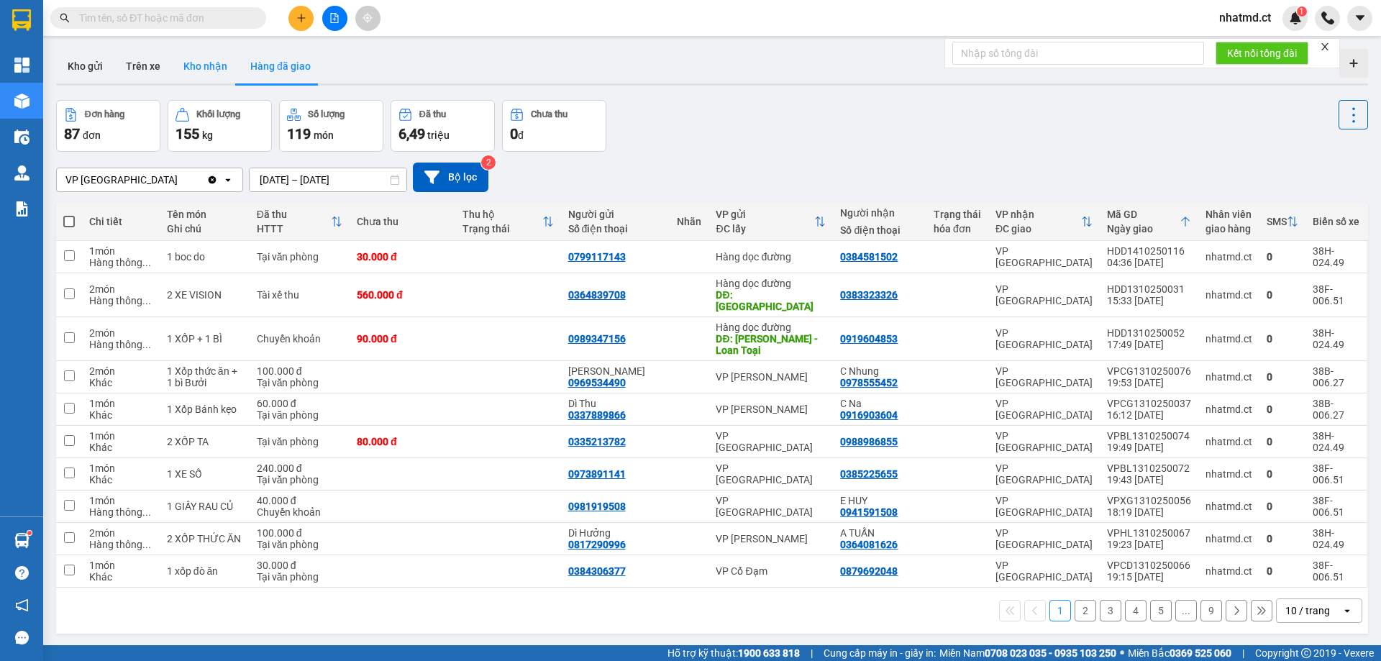
click at [190, 69] on button "Kho nhận" at bounding box center [205, 66] width 67 height 35
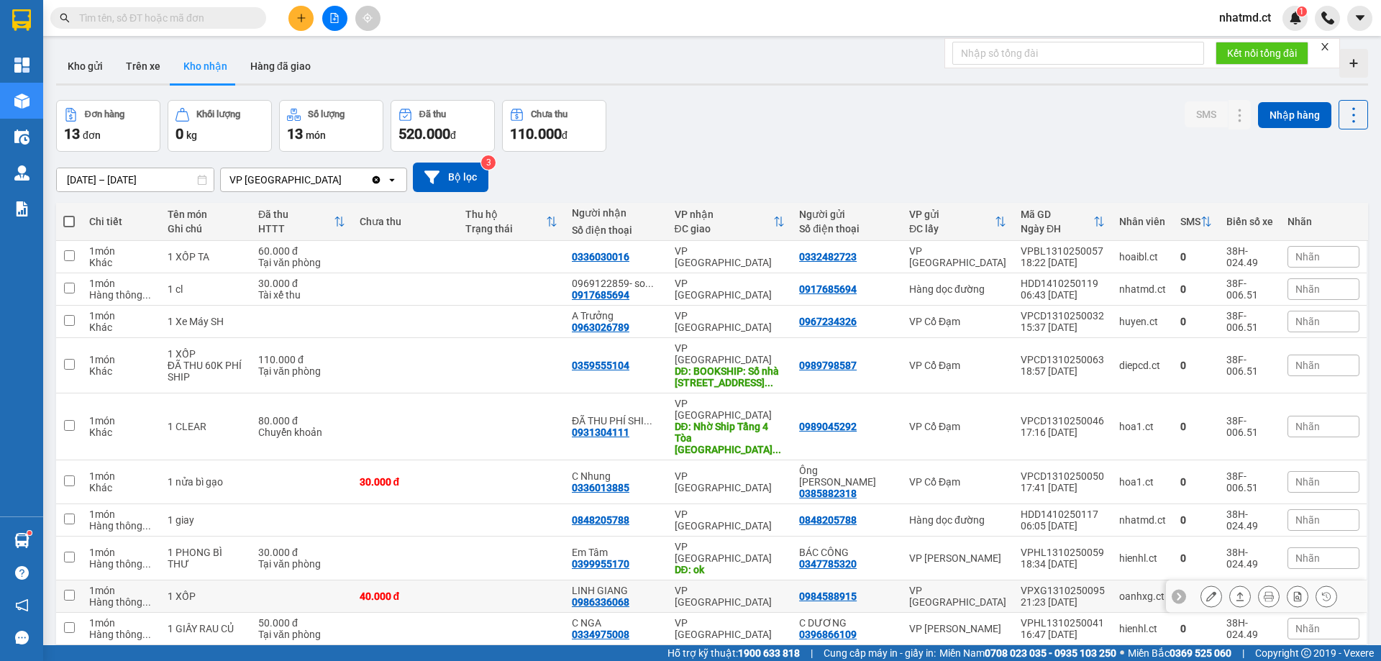
scroll to position [122, 0]
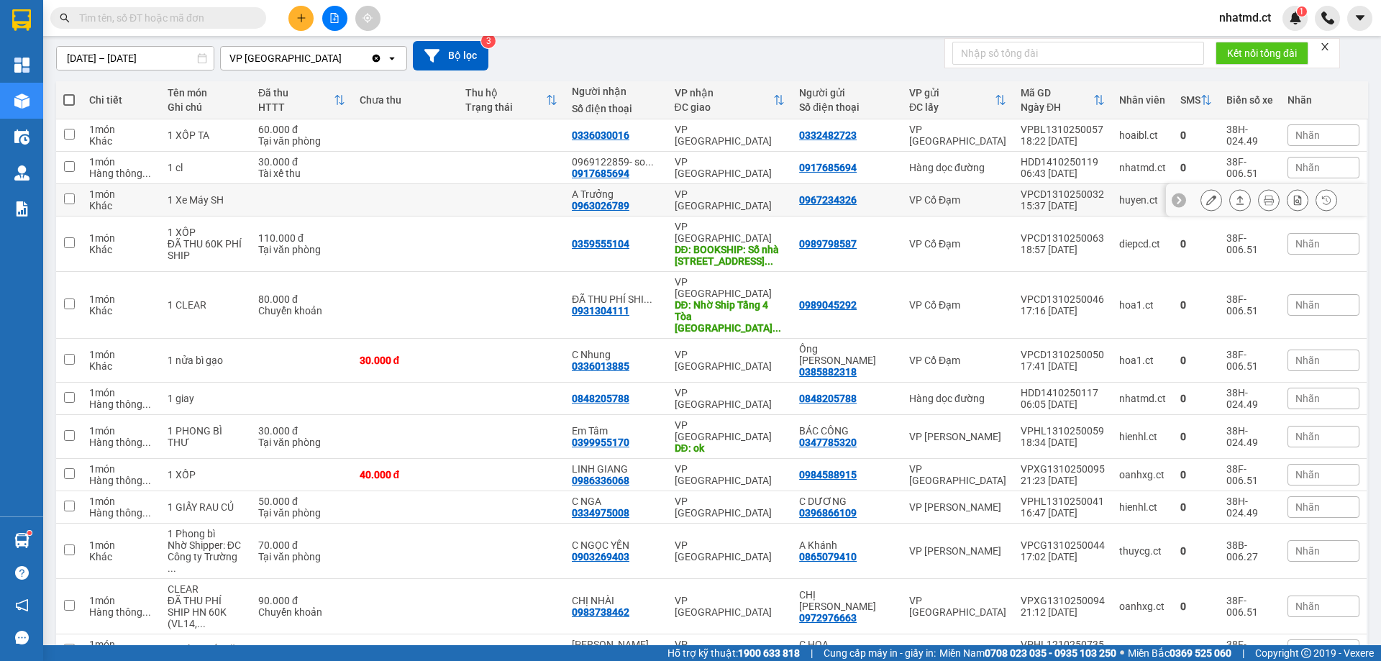
click at [362, 195] on td at bounding box center [406, 200] width 106 height 32
checkbox input "true"
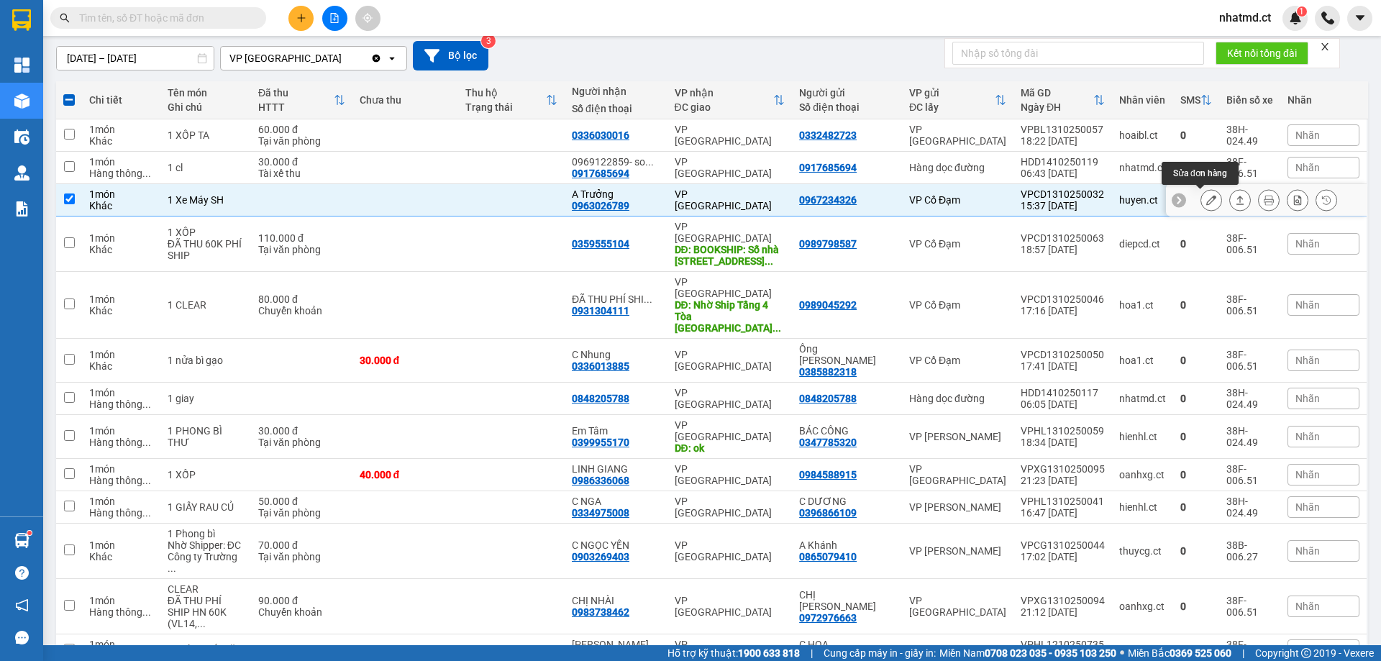
click at [1207, 200] on icon at bounding box center [1212, 200] width 10 height 10
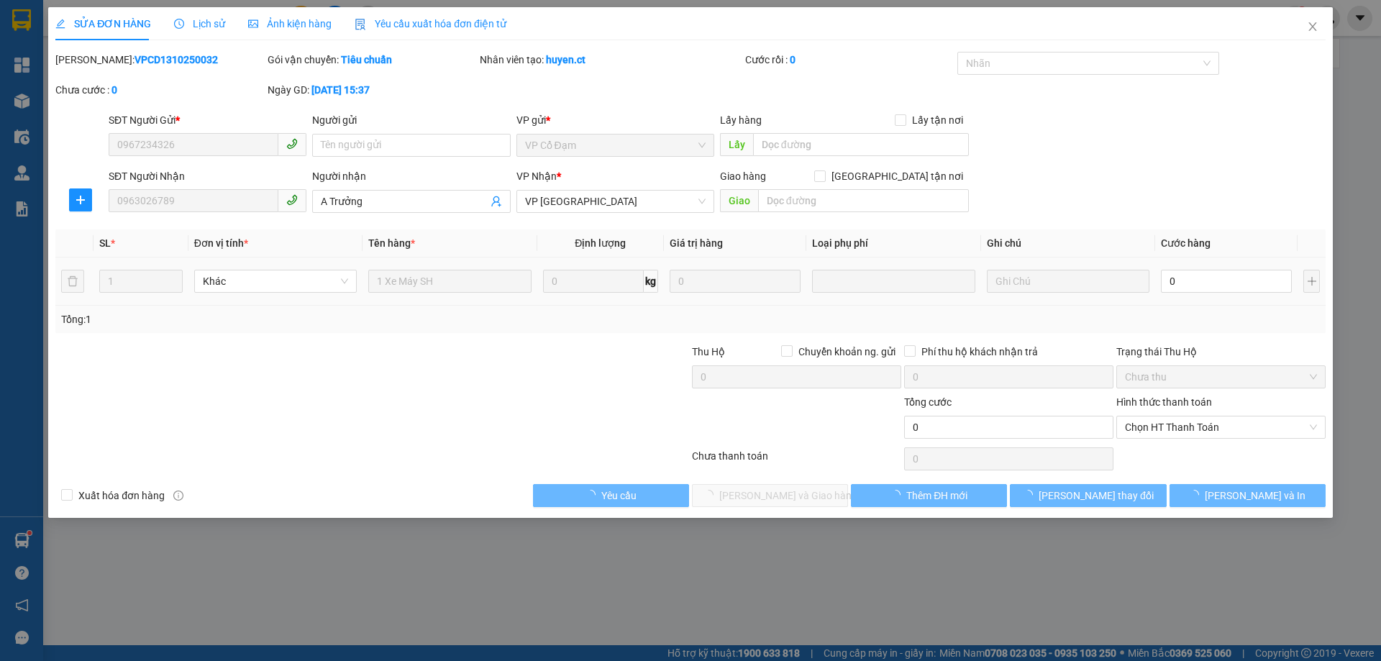
type input "0967234326"
type input "0963026789"
type input "A Trưởng"
type input "0"
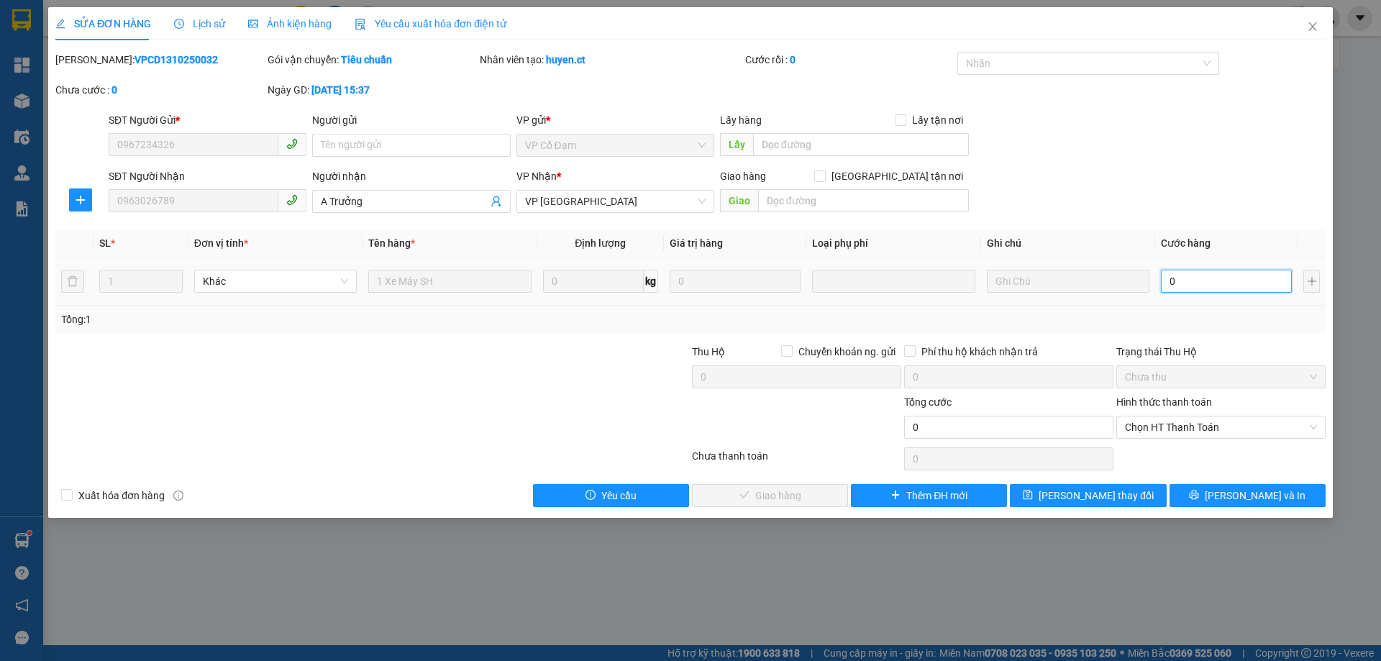
click at [1189, 278] on input "0" at bounding box center [1226, 281] width 131 height 23
type input "4"
type input "40"
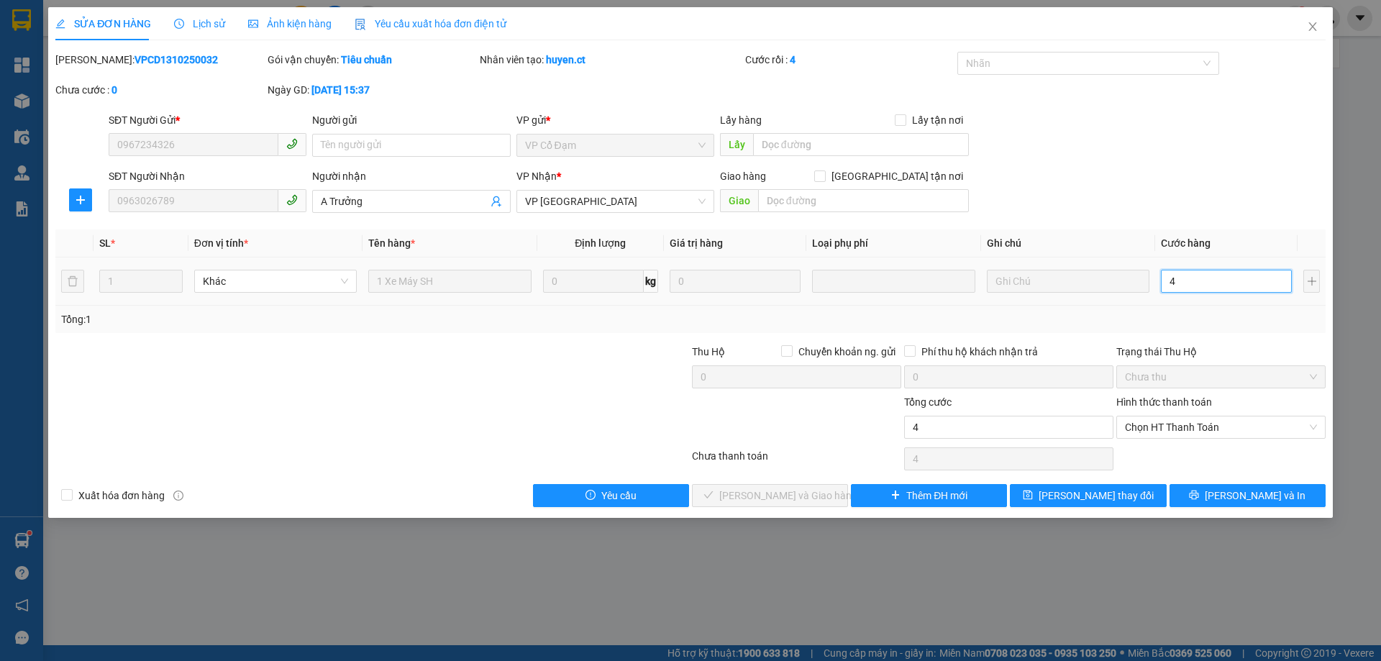
type input "40"
type input "400"
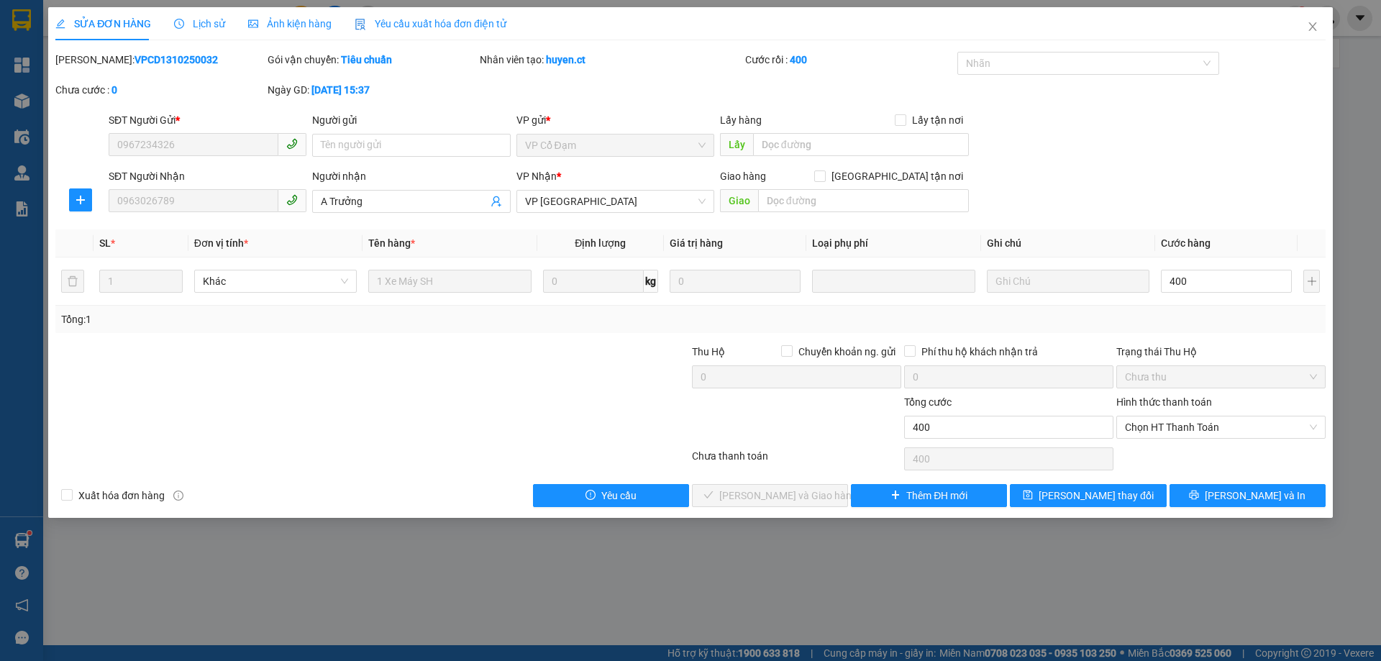
type input "400.000"
click at [1171, 329] on div "Tổng: 1" at bounding box center [690, 319] width 1271 height 27
click at [1186, 421] on span "Chọn HT Thanh Toán" at bounding box center [1221, 428] width 192 height 22
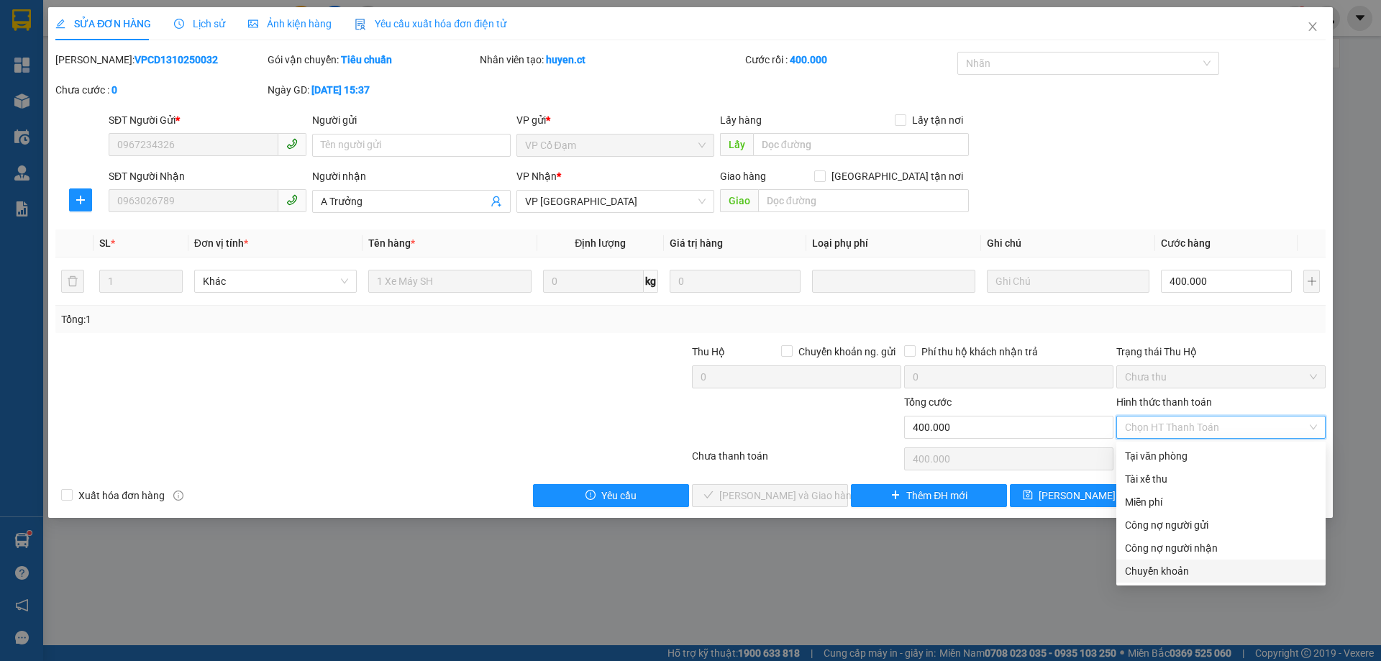
click at [1153, 569] on div "Chuyển khoản" at bounding box center [1221, 571] width 192 height 16
type input "0"
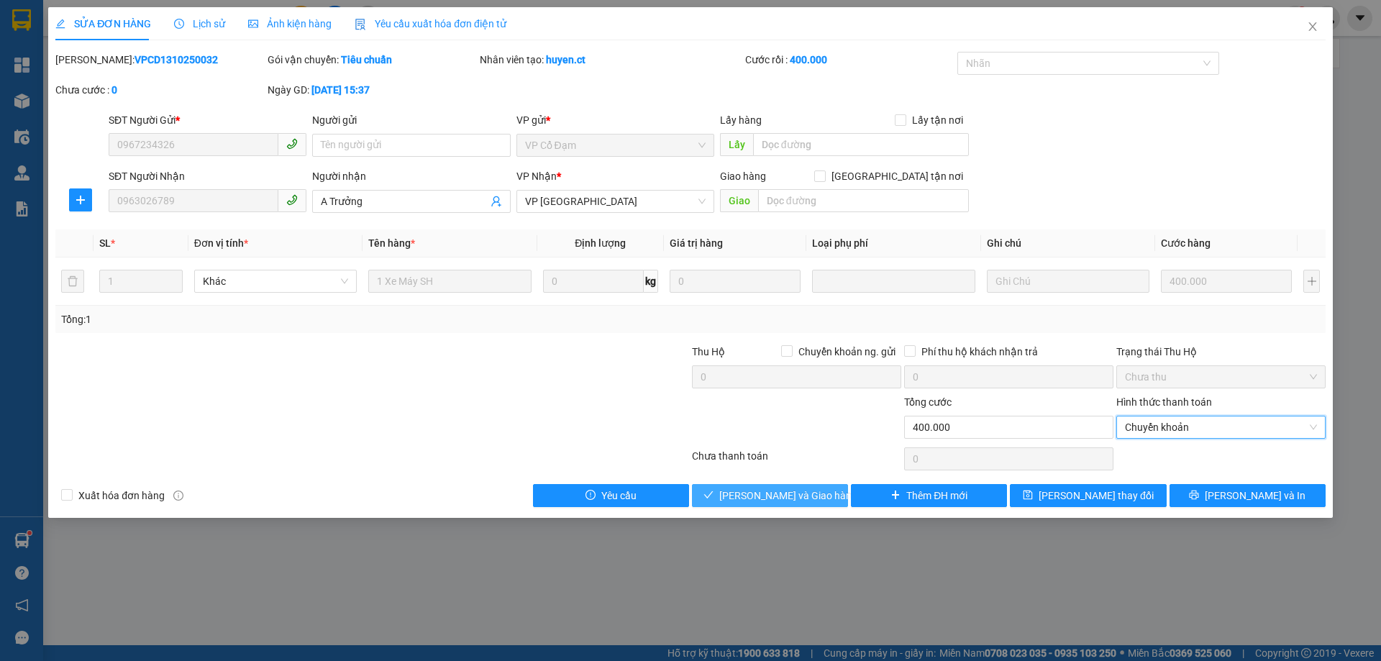
click at [783, 496] on span "[PERSON_NAME] và Giao hàng" at bounding box center [789, 496] width 138 height 16
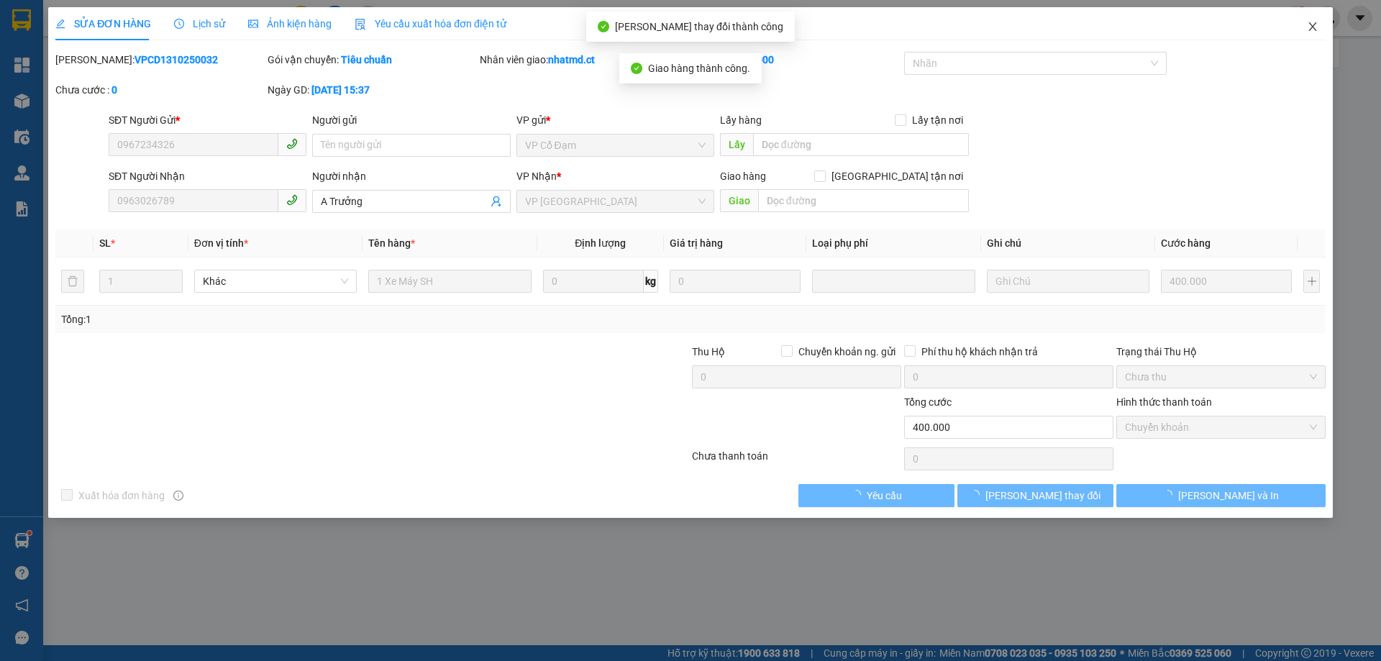
click at [1314, 25] on icon "close" at bounding box center [1313, 27] width 12 height 12
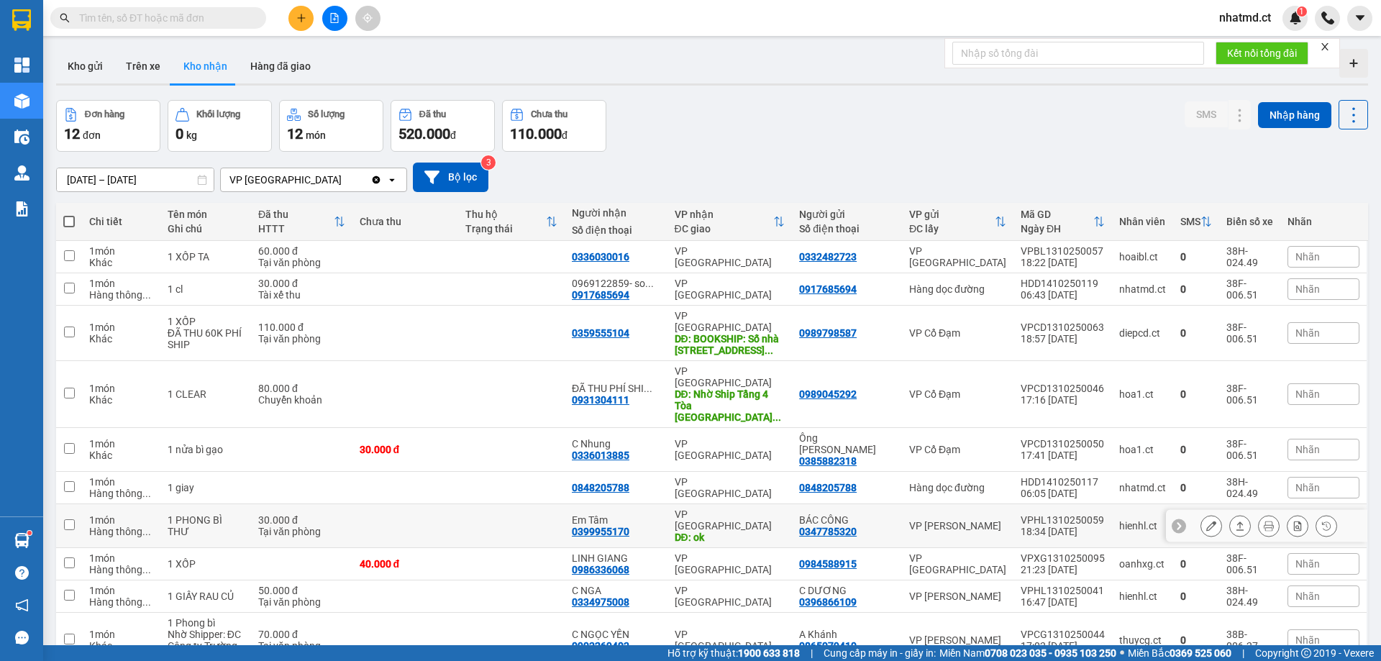
drag, startPoint x: 493, startPoint y: 486, endPoint x: 513, endPoint y: 479, distance: 21.4
click at [494, 504] on td at bounding box center [511, 526] width 106 height 44
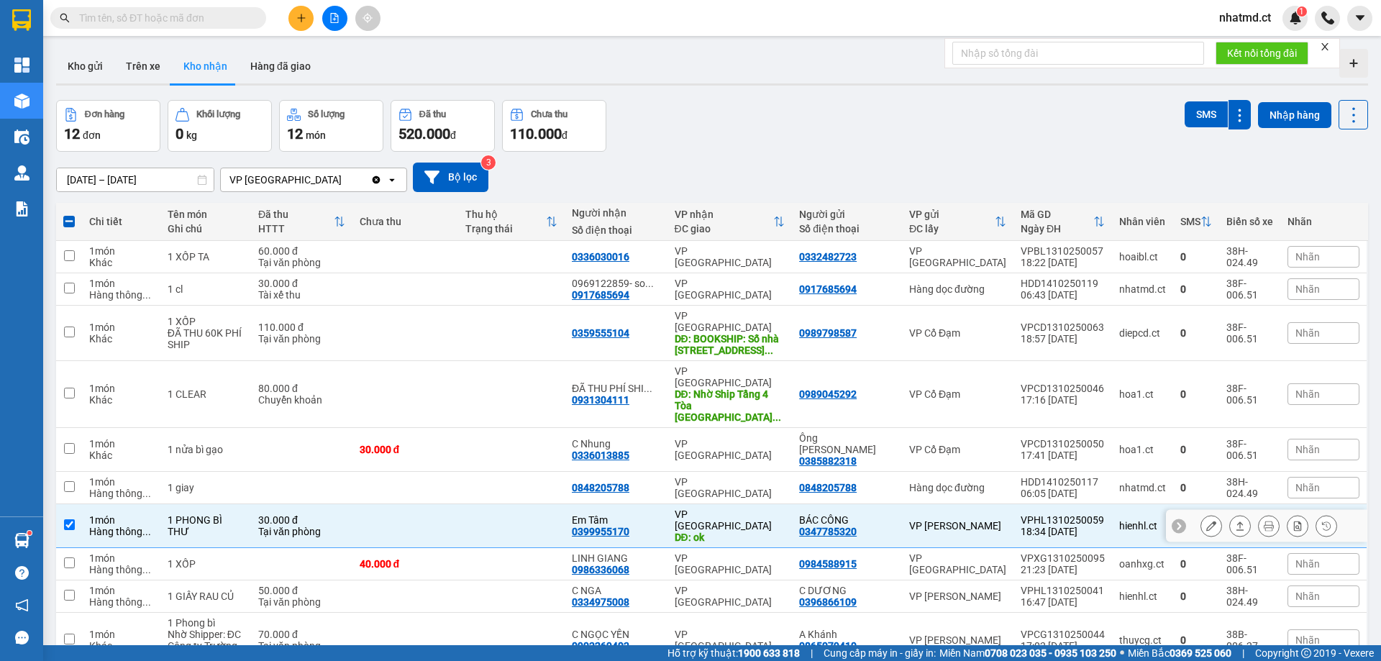
click at [1235, 514] on button at bounding box center [1240, 526] width 20 height 25
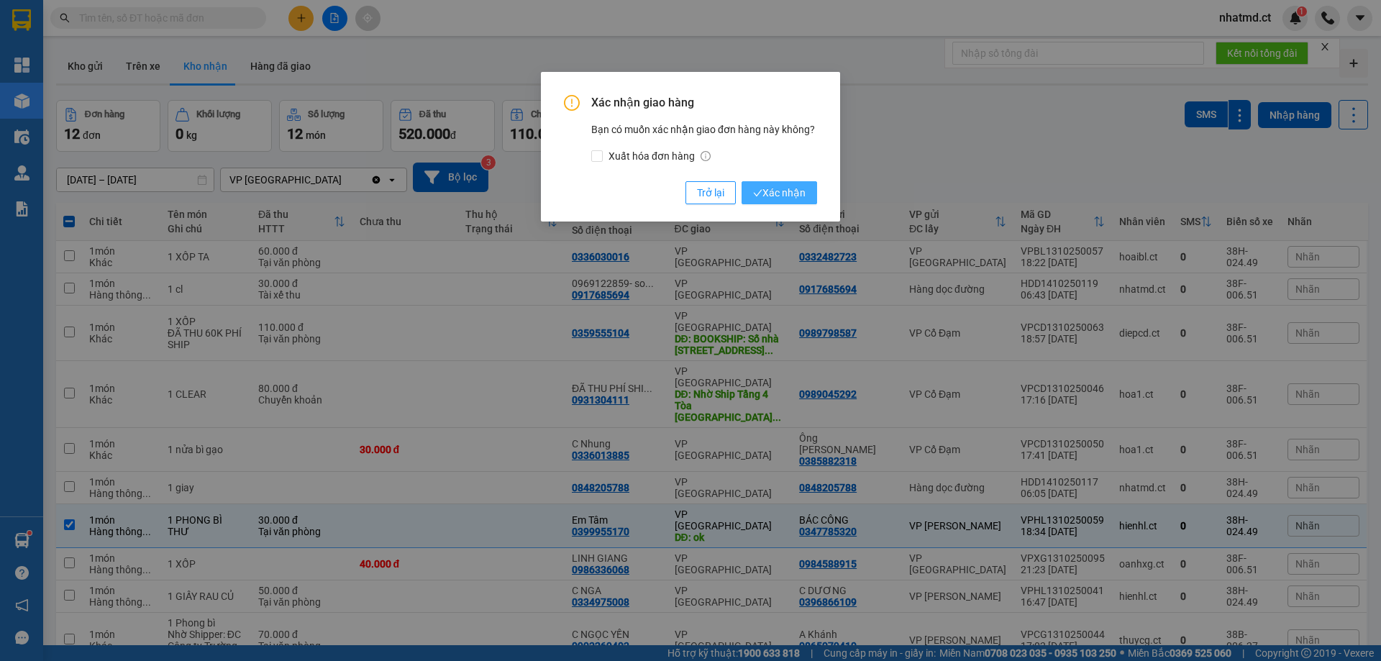
click at [780, 188] on span "Xác nhận" at bounding box center [779, 193] width 53 height 16
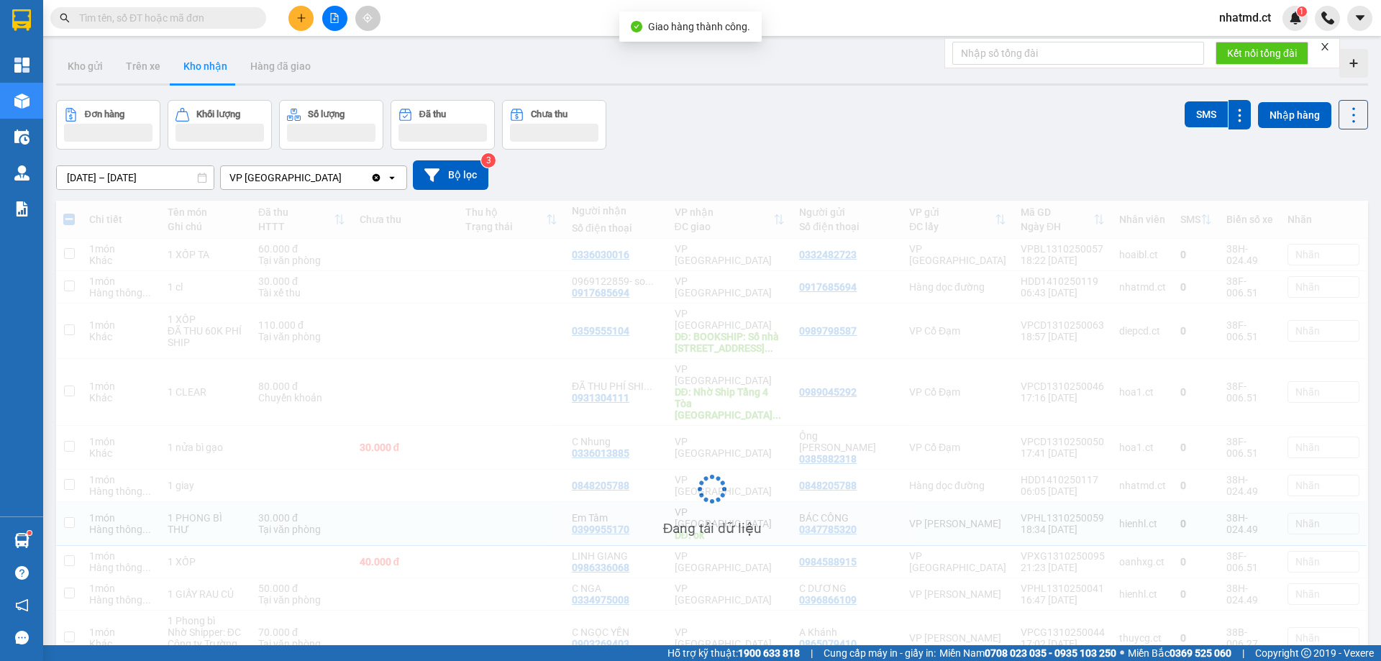
checkbox input "false"
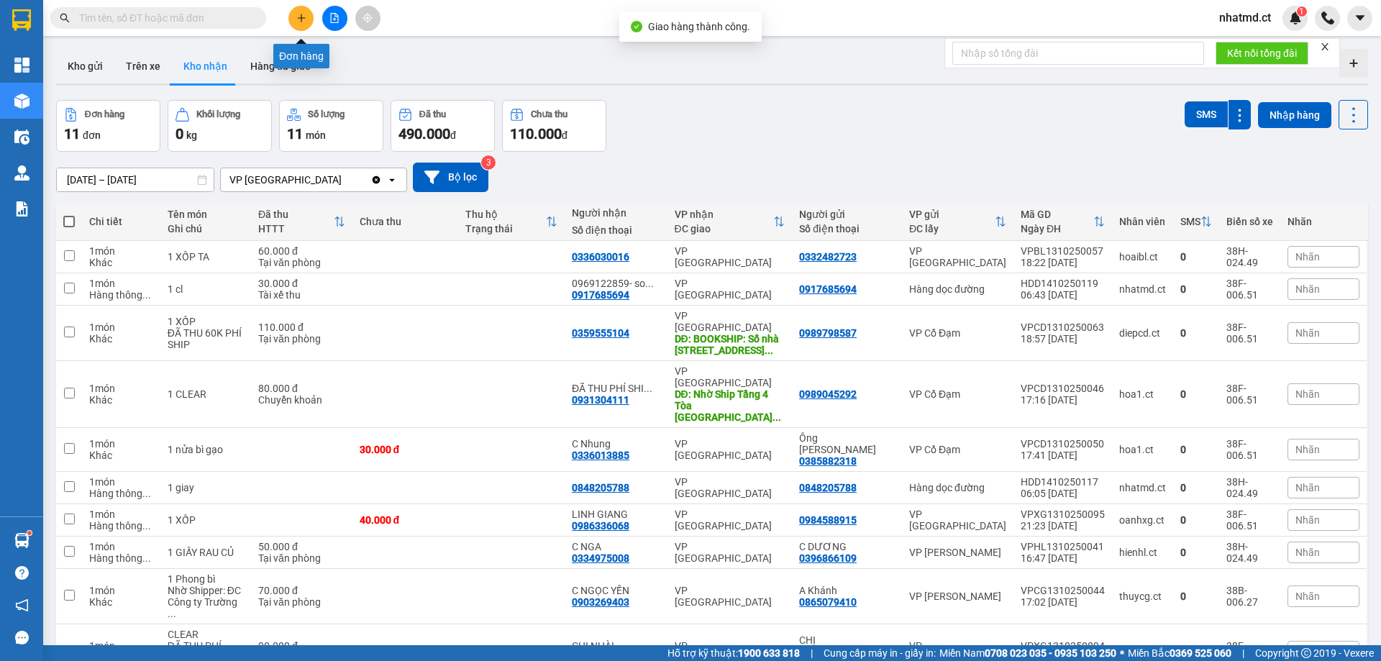
click at [299, 21] on icon "plus" at bounding box center [301, 18] width 10 height 10
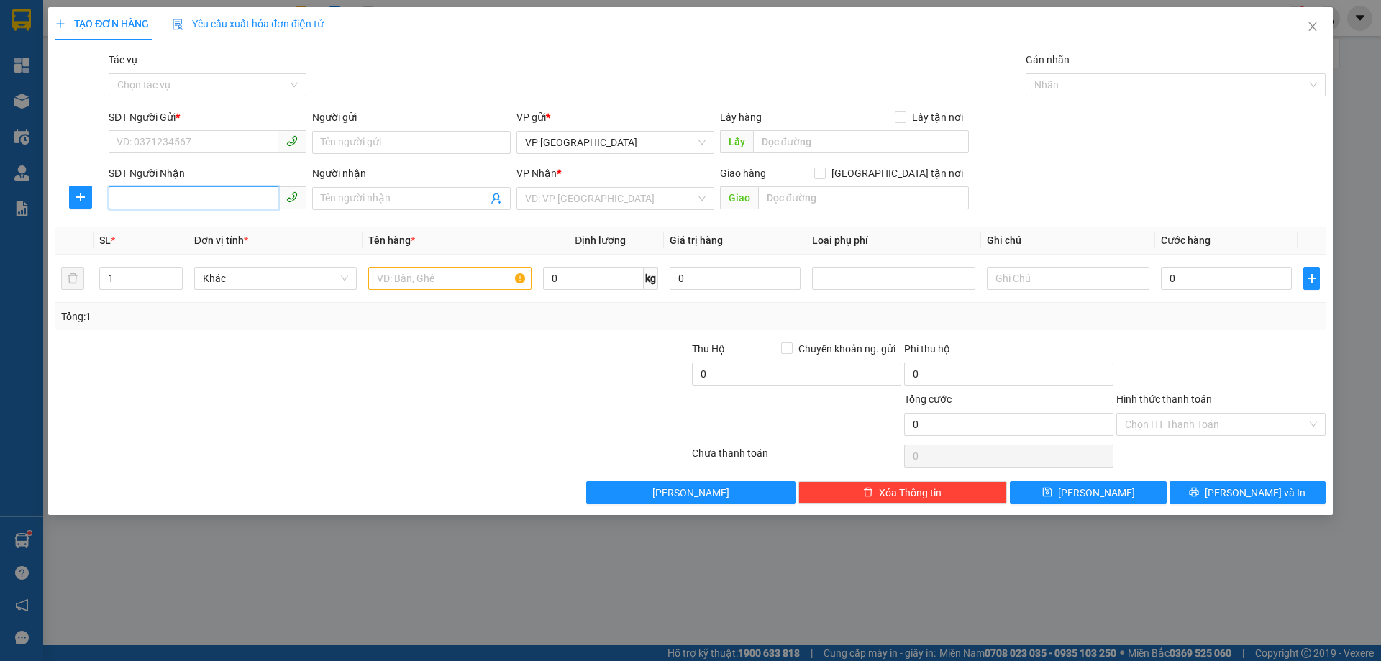
click at [268, 206] on input "SĐT Người Nhận" at bounding box center [194, 197] width 170 height 23
type input "0949358866"
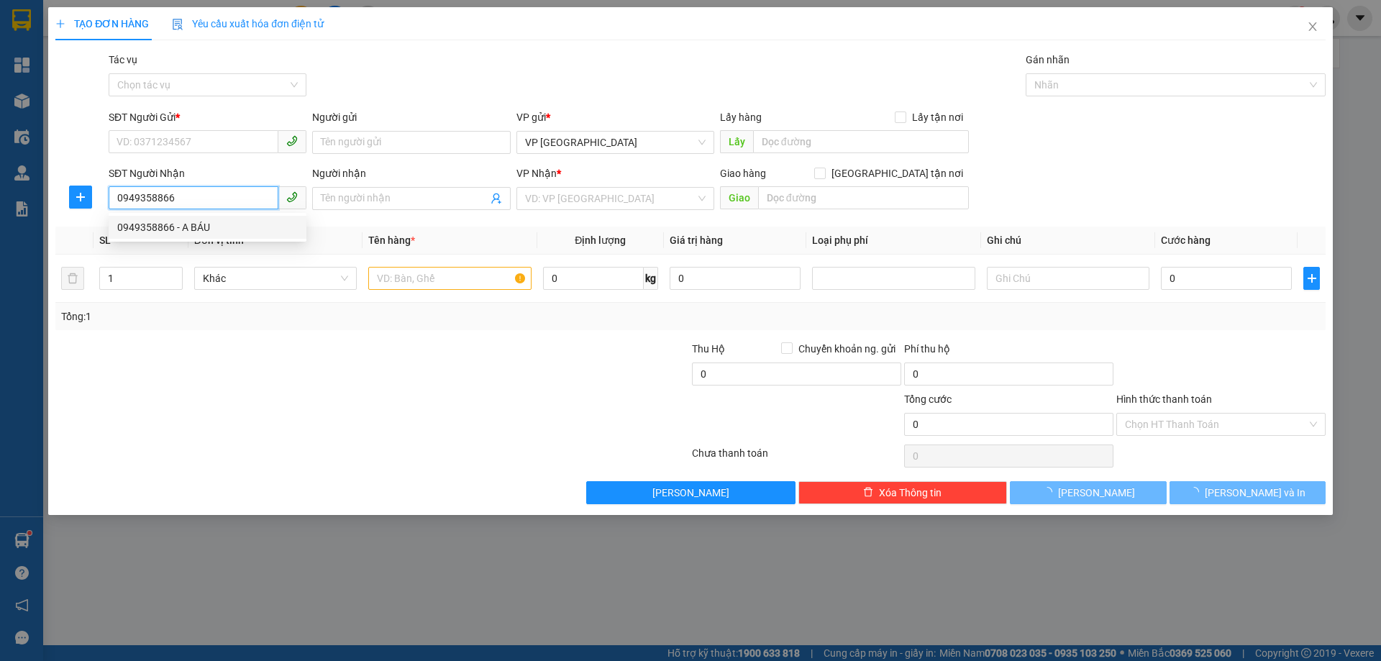
click at [261, 222] on div "0949358866 - A BÁU" at bounding box center [207, 227] width 181 height 16
type input "A BÁU"
type input "X GIANG"
type input "30.000"
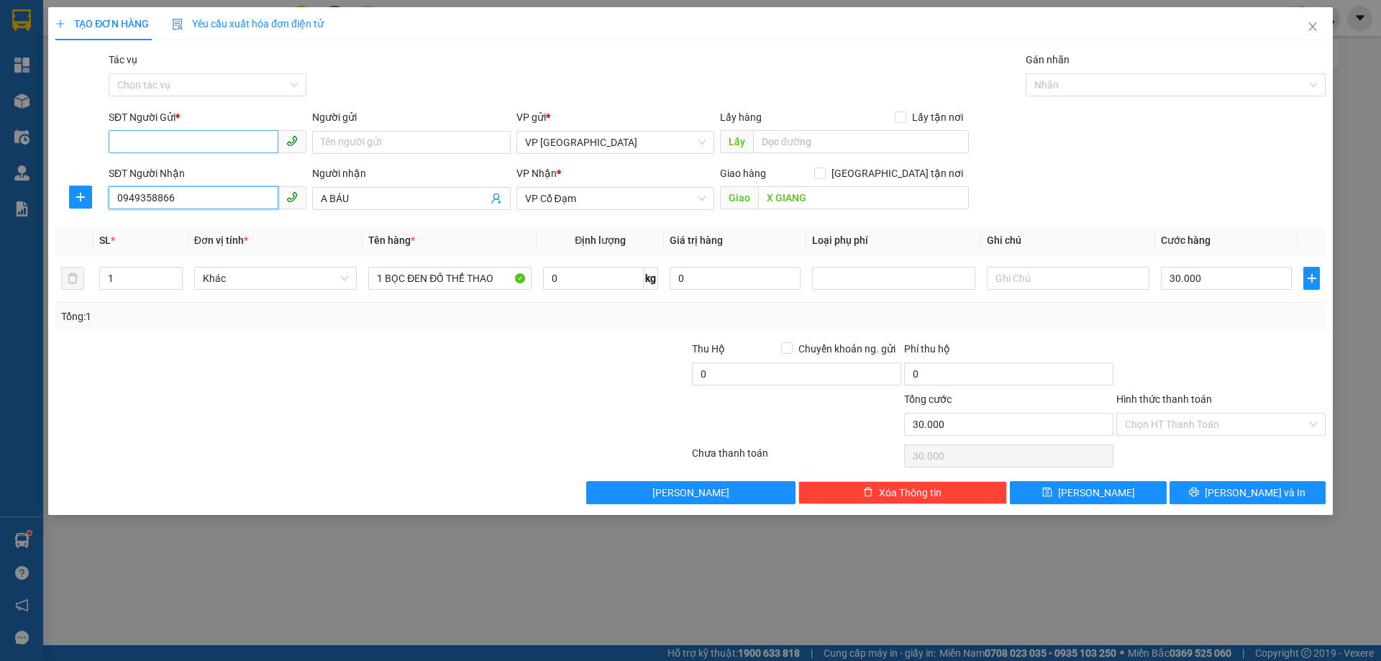
type input "0949358866"
click at [260, 143] on input "SĐT Người Gửi *" at bounding box center [194, 141] width 170 height 23
click at [254, 165] on div "0963125468" at bounding box center [207, 171] width 181 height 16
type input "0963125468"
click at [1186, 283] on input "30.000" at bounding box center [1226, 278] width 131 height 23
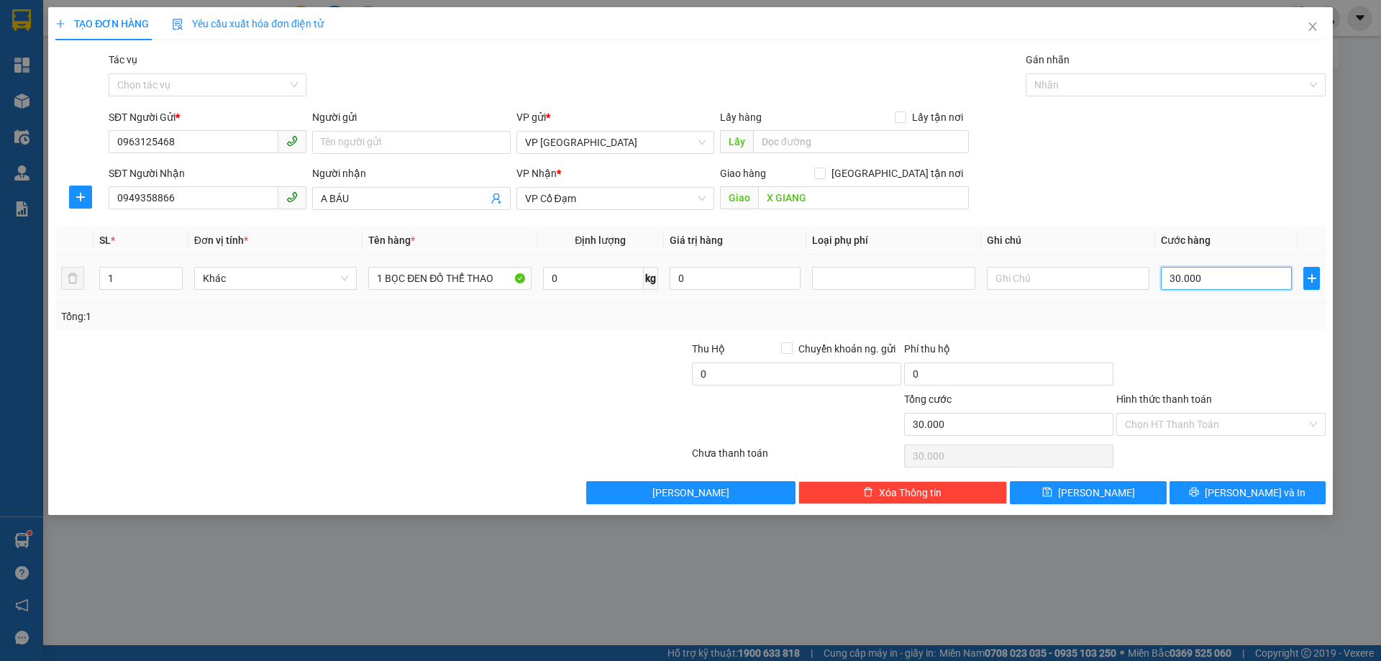
type input "5"
type input "50"
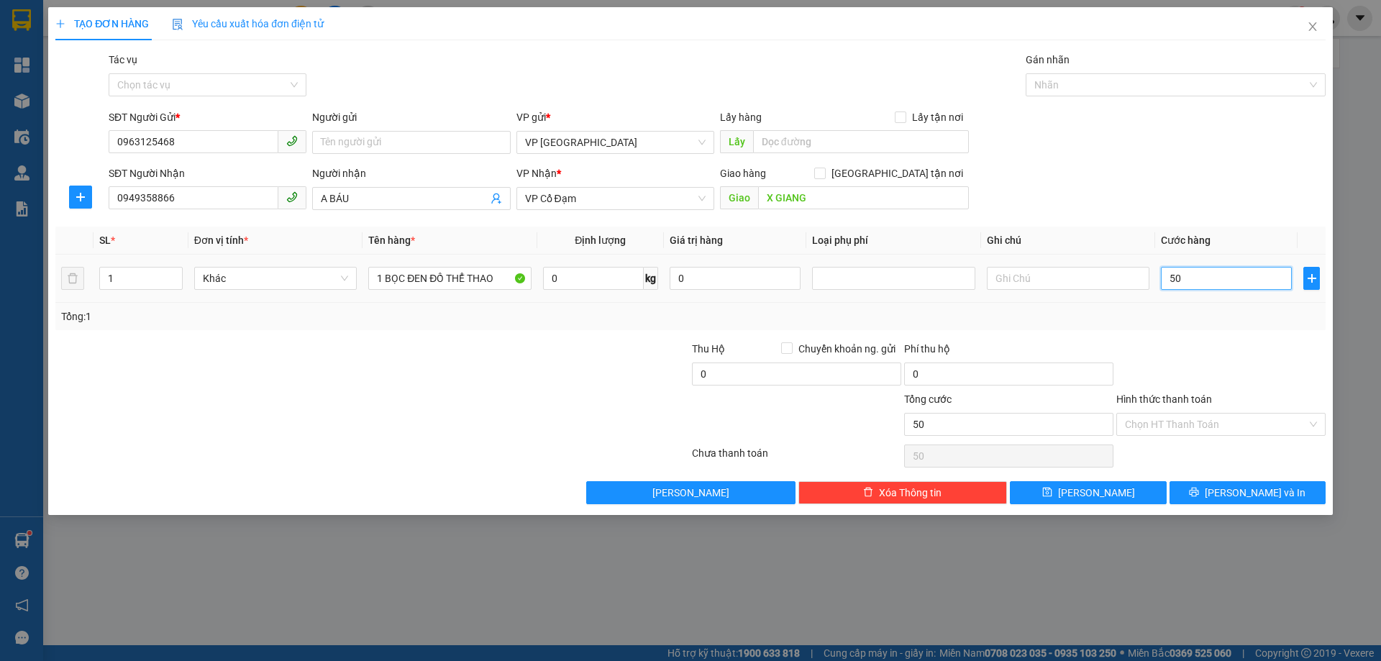
type input "50"
type input "50.000"
click at [1187, 330] on div "Tổng: 1" at bounding box center [690, 316] width 1271 height 27
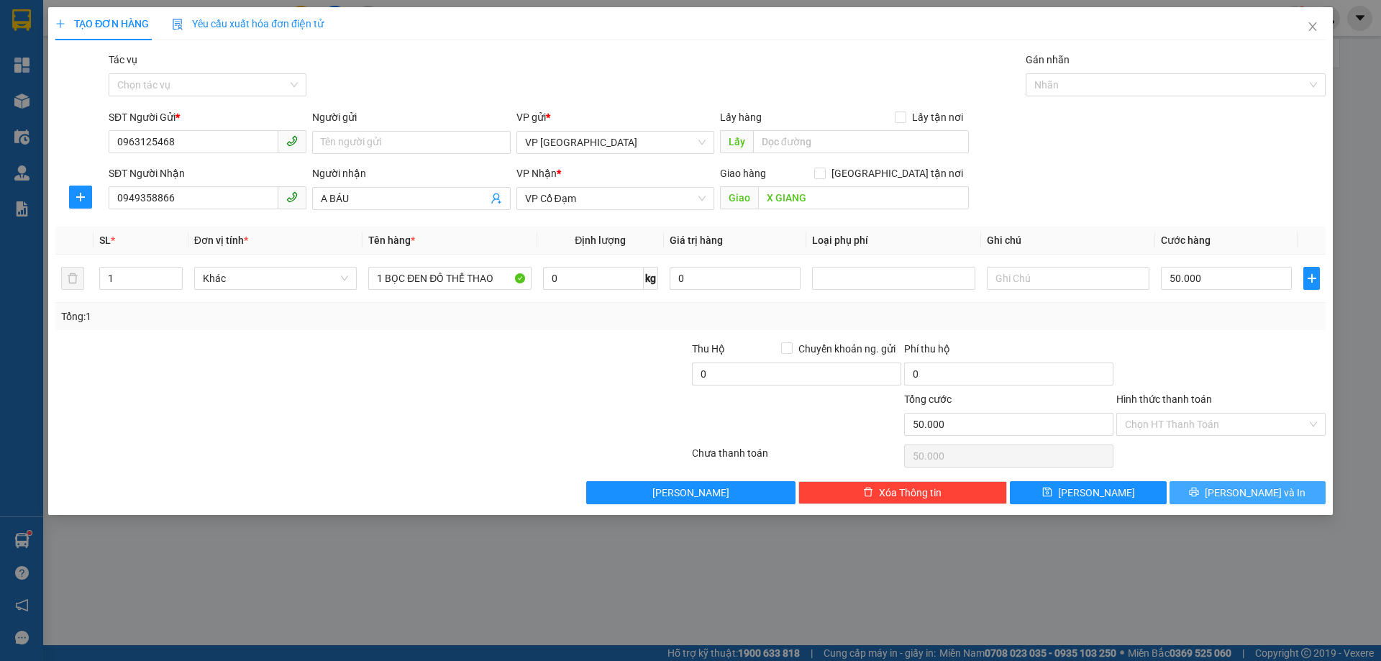
click at [1214, 484] on button "[PERSON_NAME] và In" at bounding box center [1248, 492] width 156 height 23
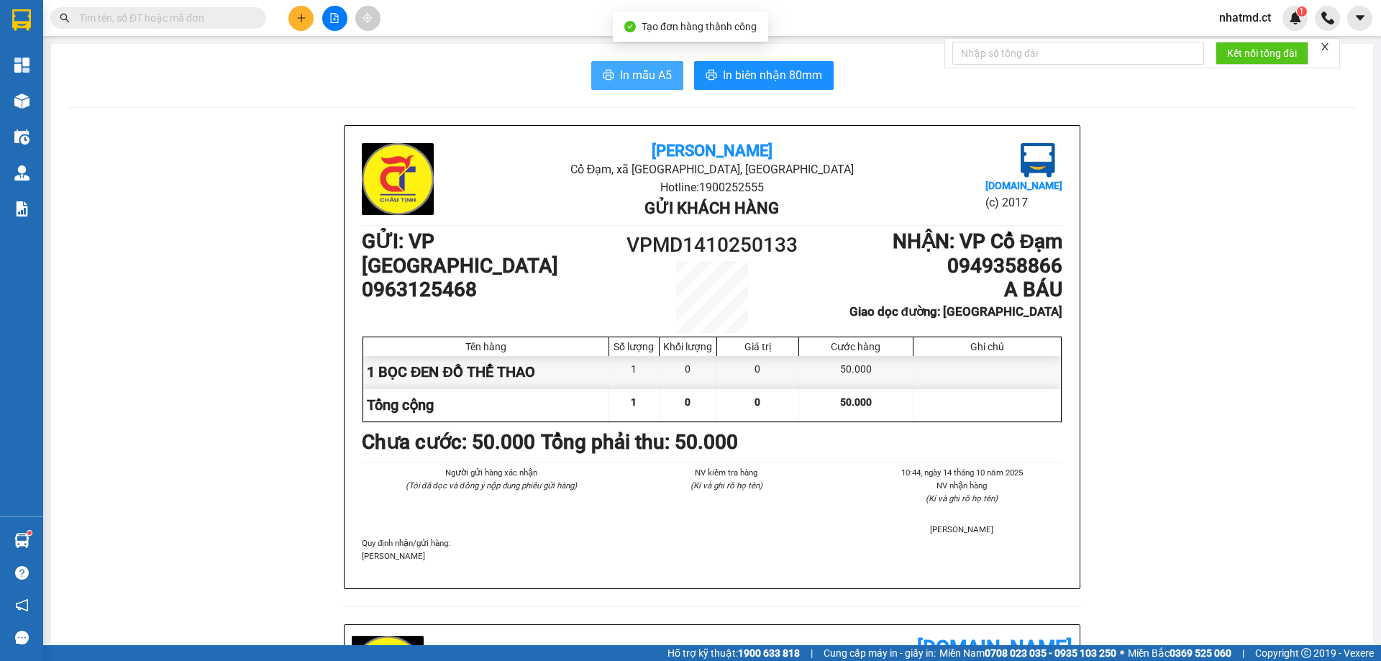
click at [669, 68] on button "In mẫu A5" at bounding box center [637, 75] width 92 height 29
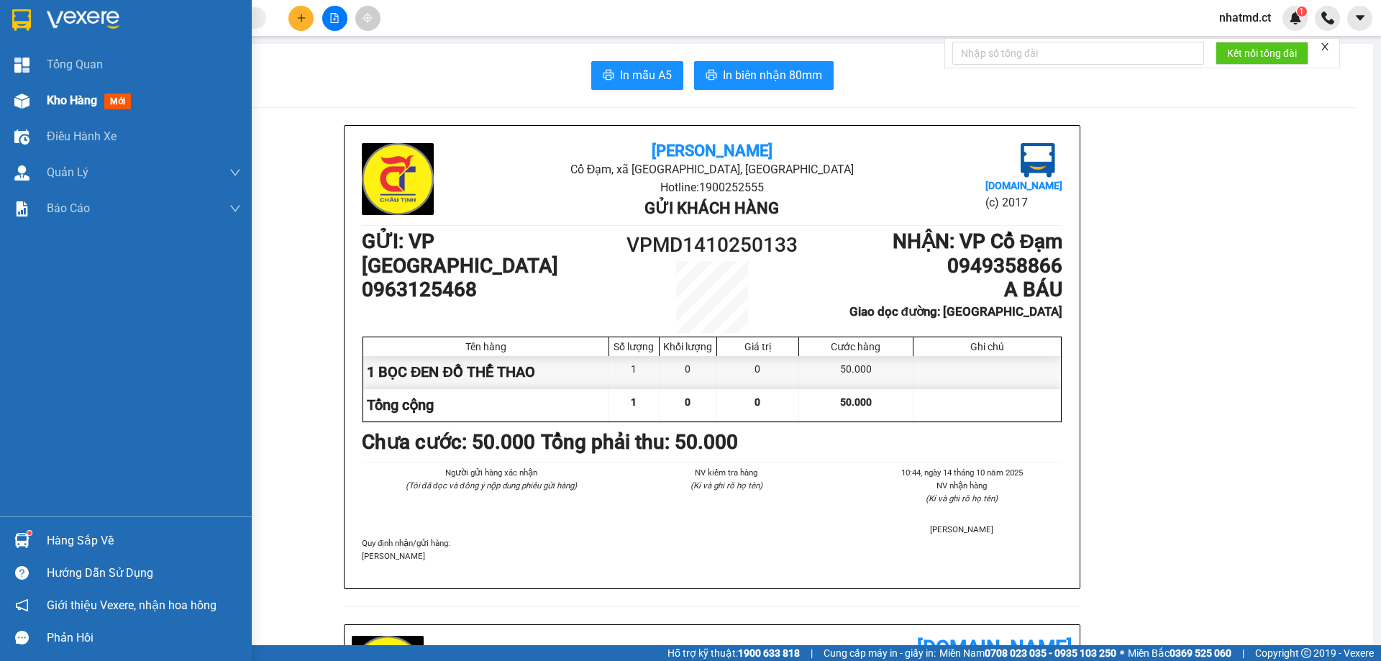
click at [58, 108] on div "Kho hàng mới" at bounding box center [92, 100] width 90 height 18
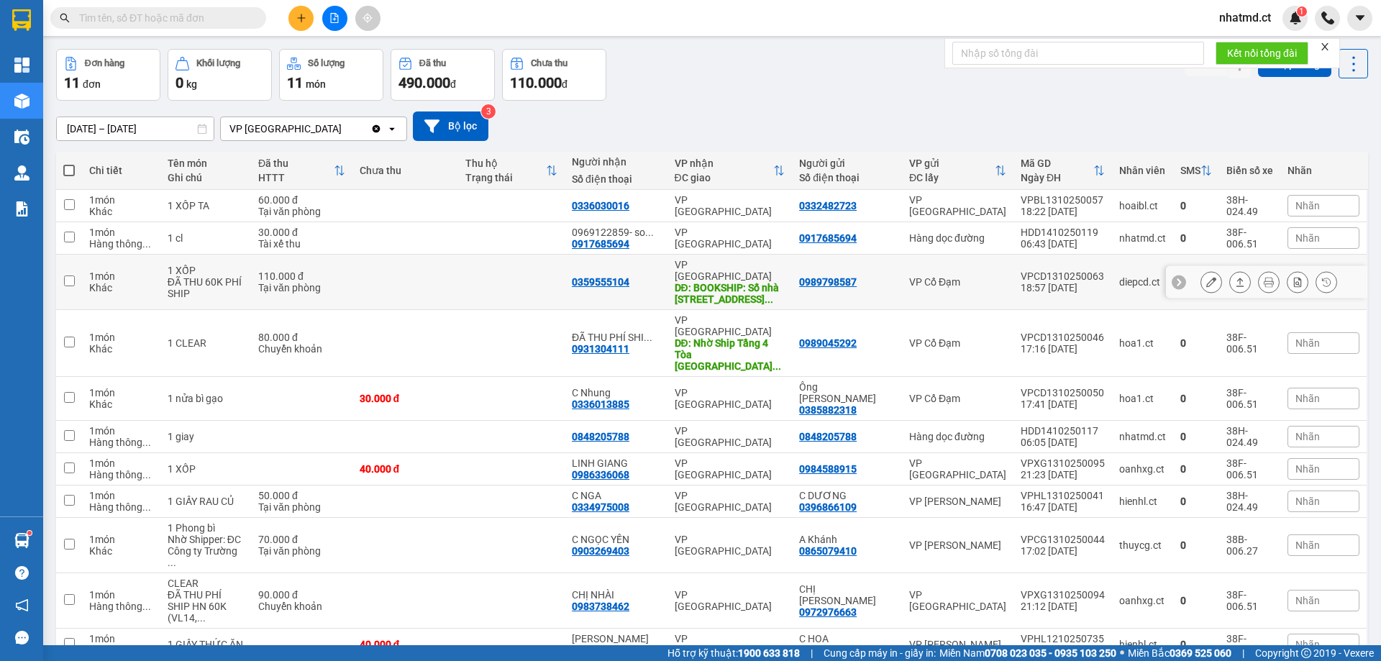
scroll to position [66, 0]
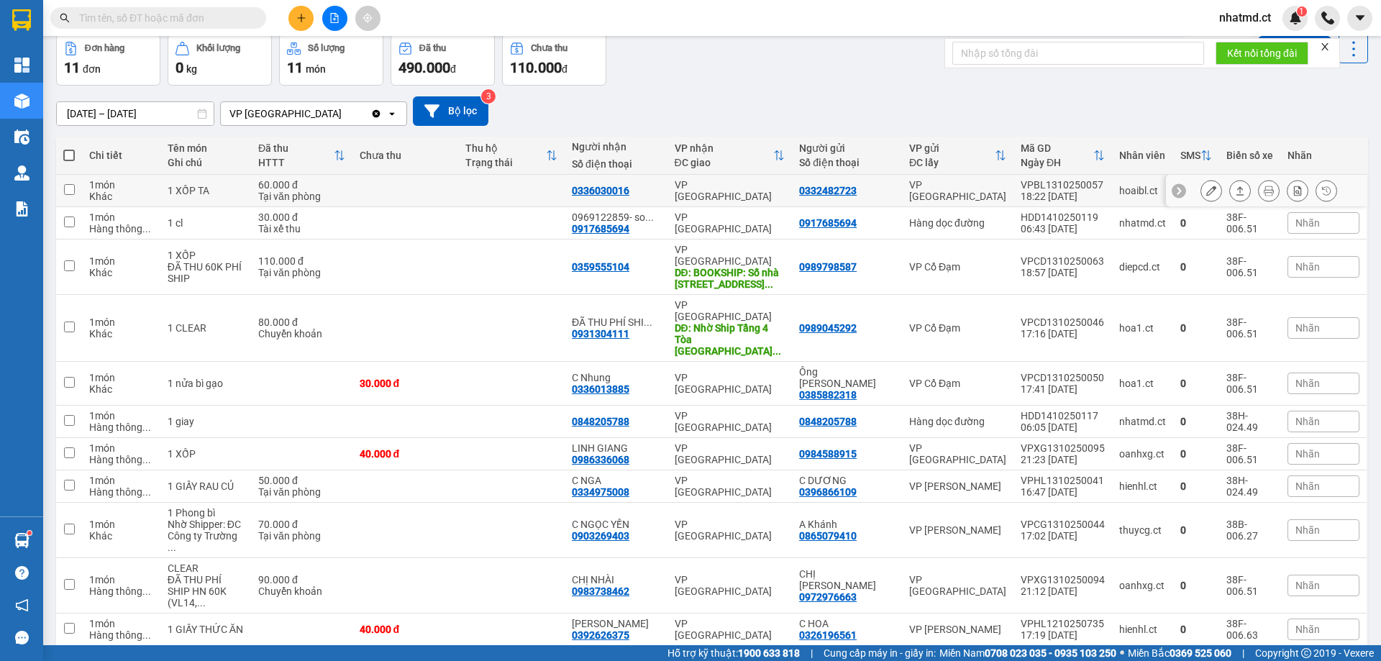
click at [656, 191] on div "0336030016" at bounding box center [616, 191] width 89 height 12
checkbox input "true"
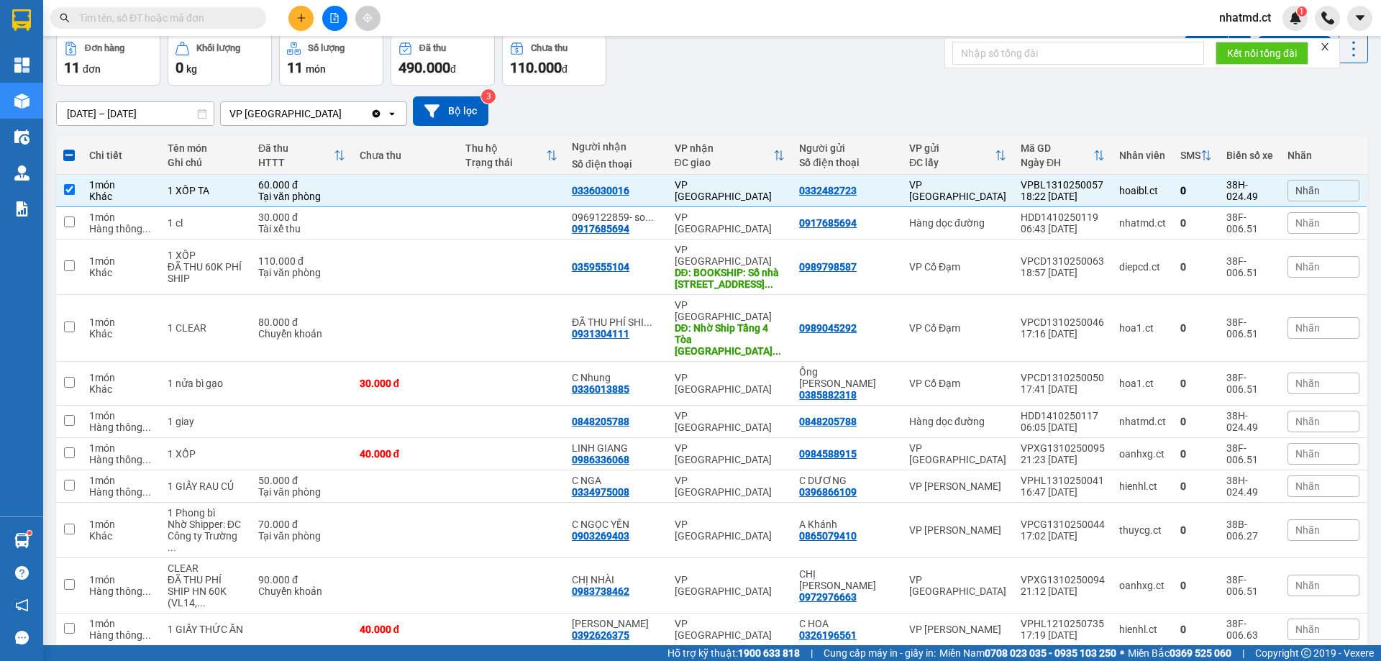
click at [294, 22] on button at bounding box center [301, 18] width 25 height 25
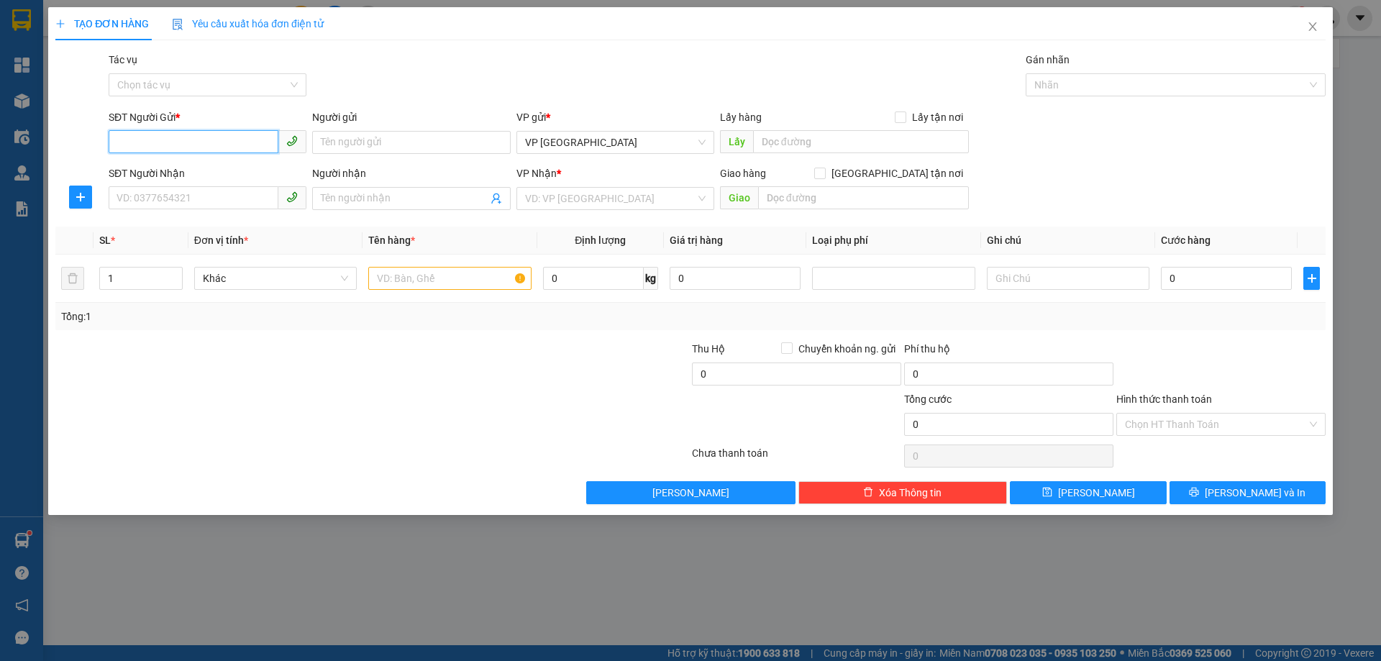
click at [224, 139] on input "SĐT Người Gửi *" at bounding box center [194, 141] width 170 height 23
click at [224, 194] on input "SĐT Người Nhận" at bounding box center [194, 197] width 170 height 23
click at [243, 144] on input "SĐT Người Gửi *" at bounding box center [194, 141] width 170 height 23
click at [360, 194] on input "Người nhận" at bounding box center [404, 199] width 166 height 16
type input "XOP DAU"
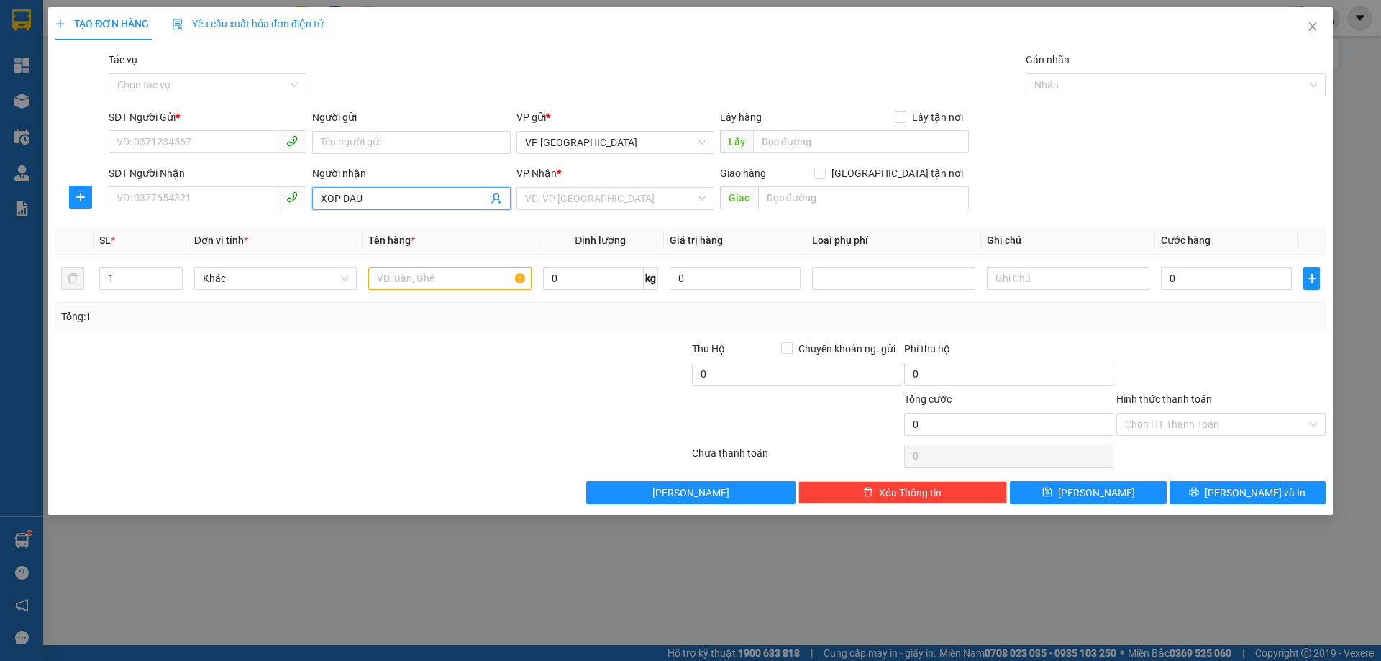
click at [385, 186] on div "Người nhận" at bounding box center [411, 176] width 198 height 22
click at [1311, 40] on span "Close" at bounding box center [1313, 27] width 40 height 40
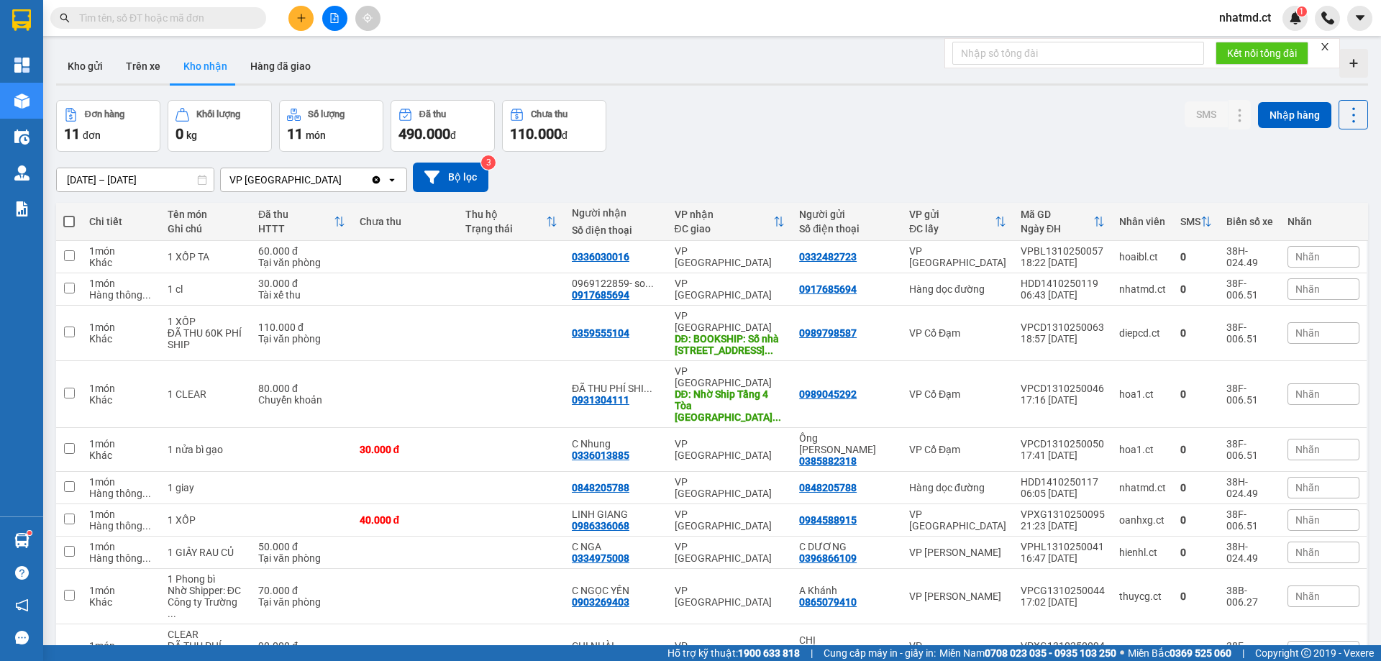
click at [249, 21] on span at bounding box center [158, 18] width 216 height 22
click at [246, 22] on input "text" at bounding box center [164, 18] width 170 height 16
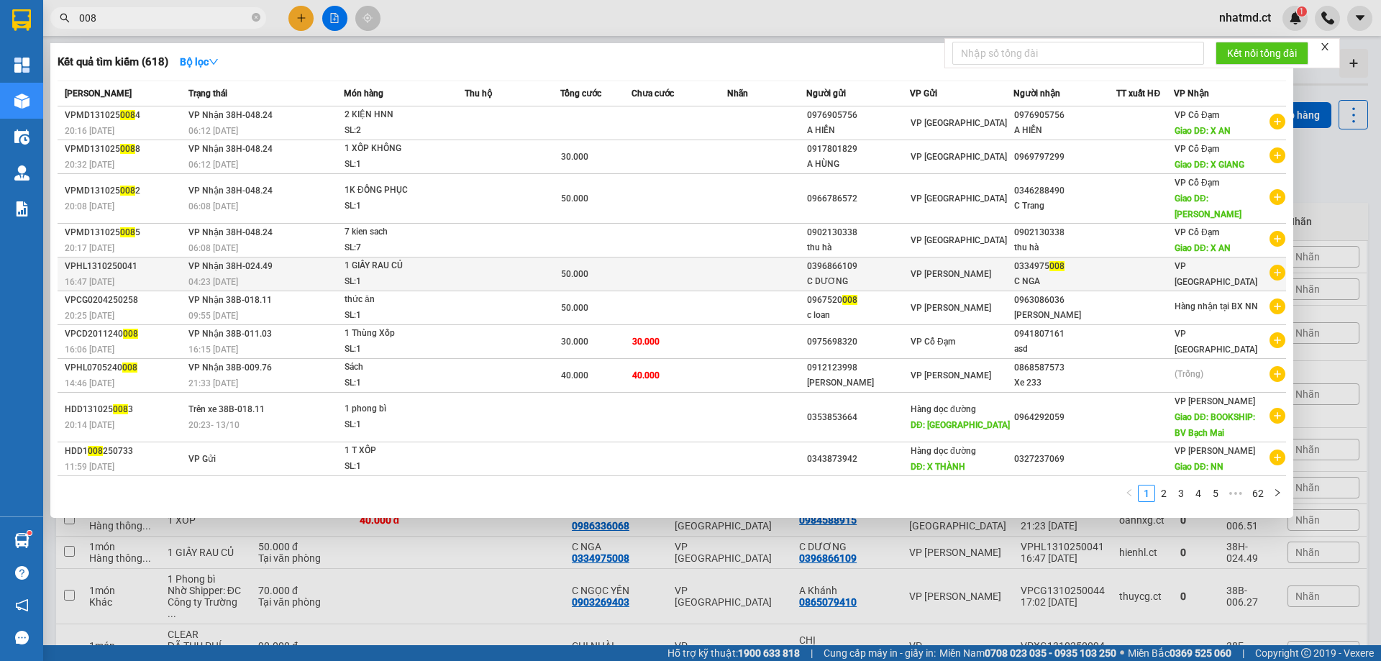
type input "008"
click at [366, 279] on div "SL: 1" at bounding box center [399, 282] width 108 height 16
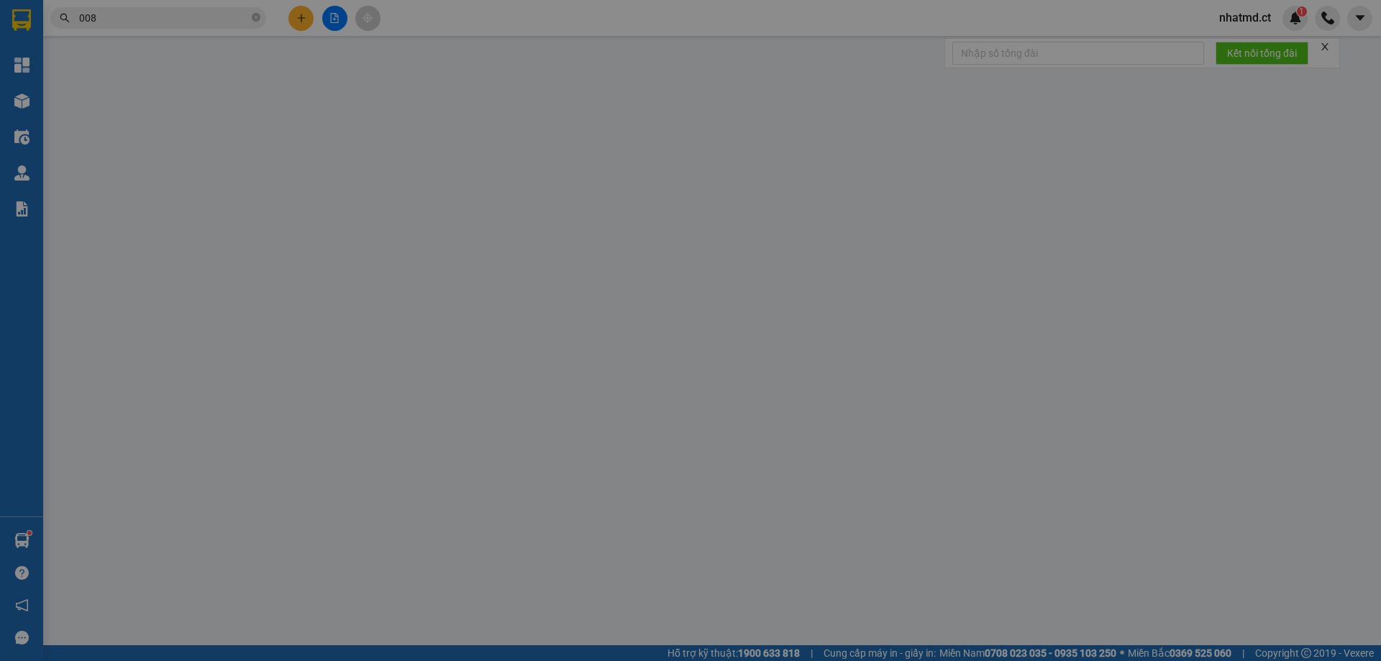
type input "0396866109"
type input "C DƯƠNG"
type input "0334975008"
type input "C NGA"
type input "0"
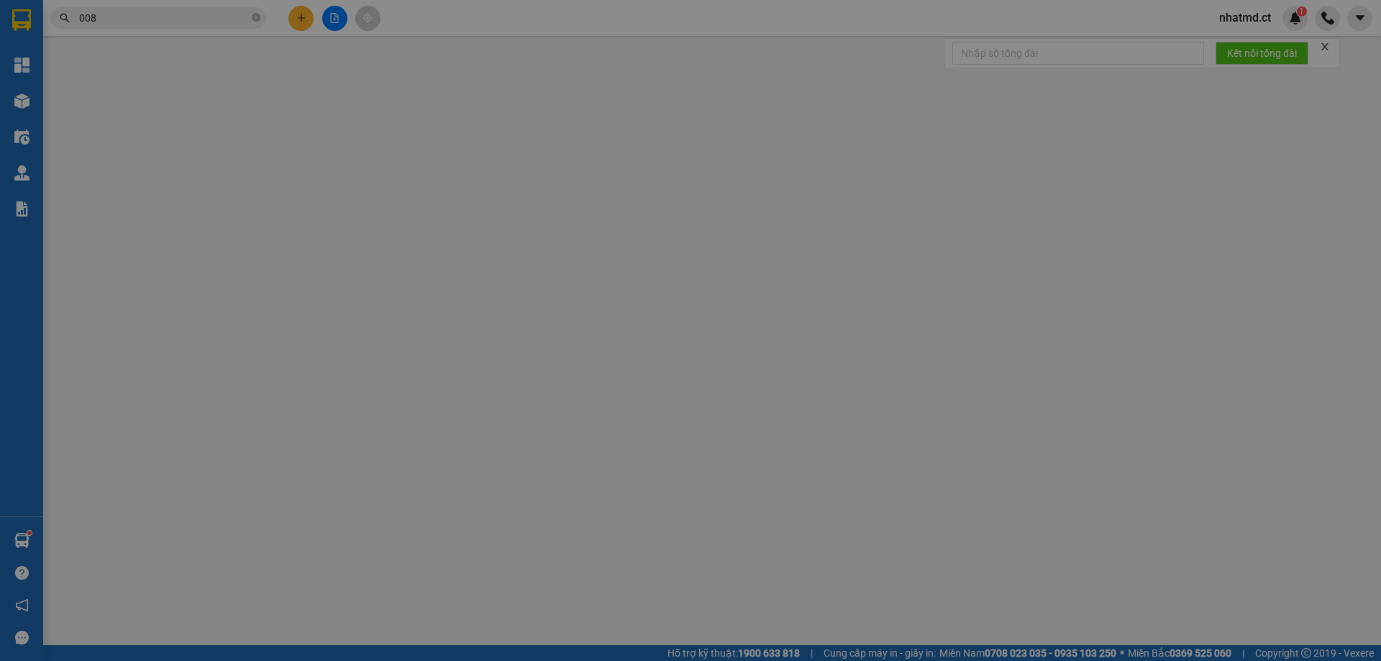
type input "50.000"
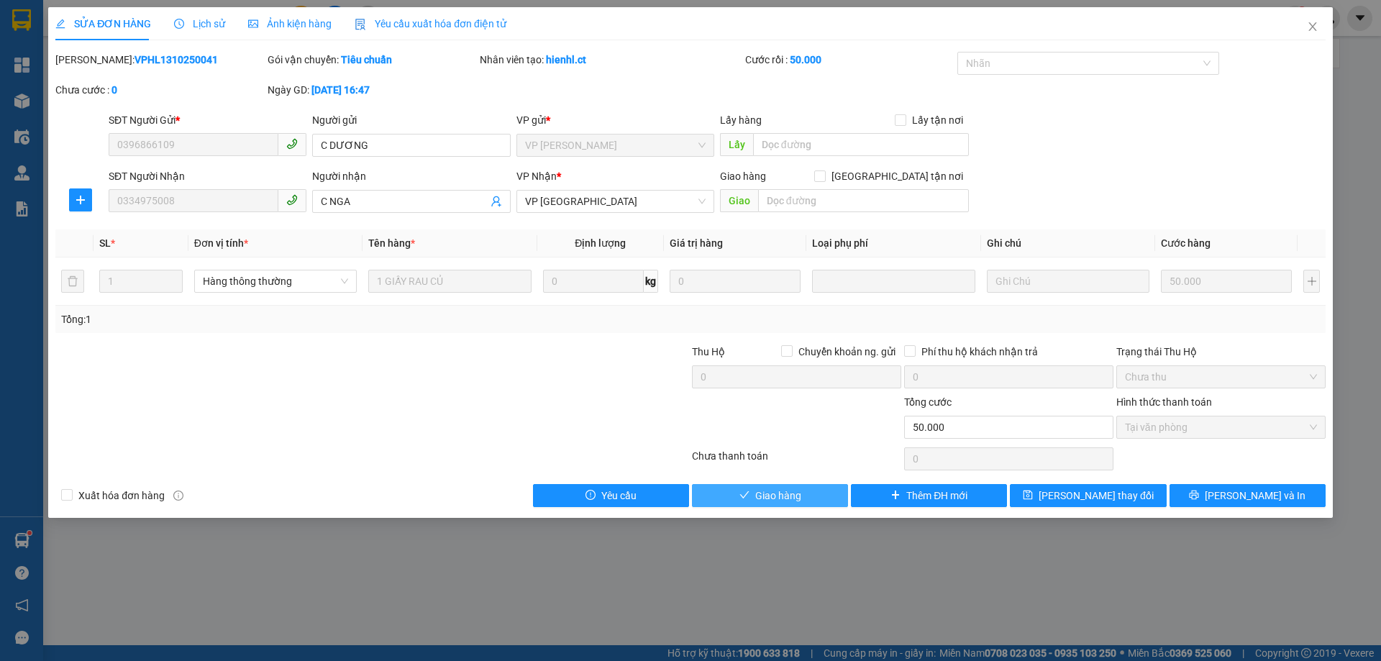
click at [781, 499] on span "Giao hàng" at bounding box center [778, 496] width 46 height 16
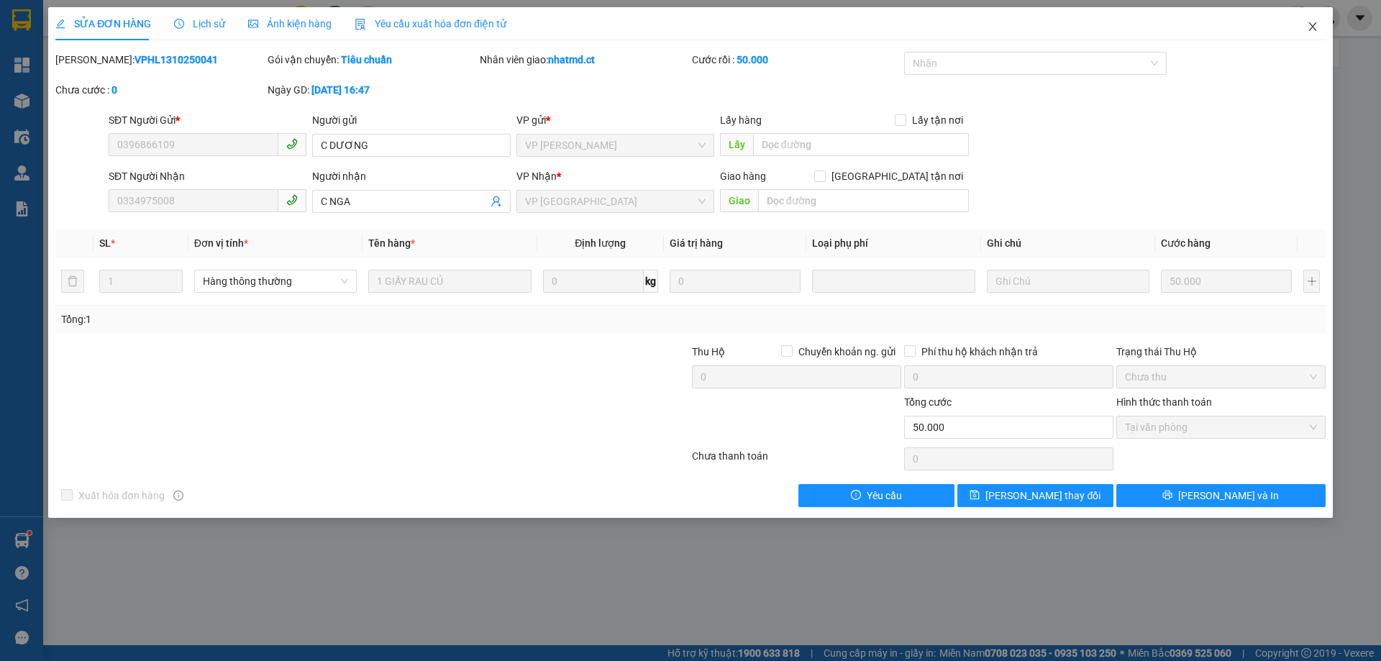
click at [1310, 35] on span "Close" at bounding box center [1313, 27] width 40 height 40
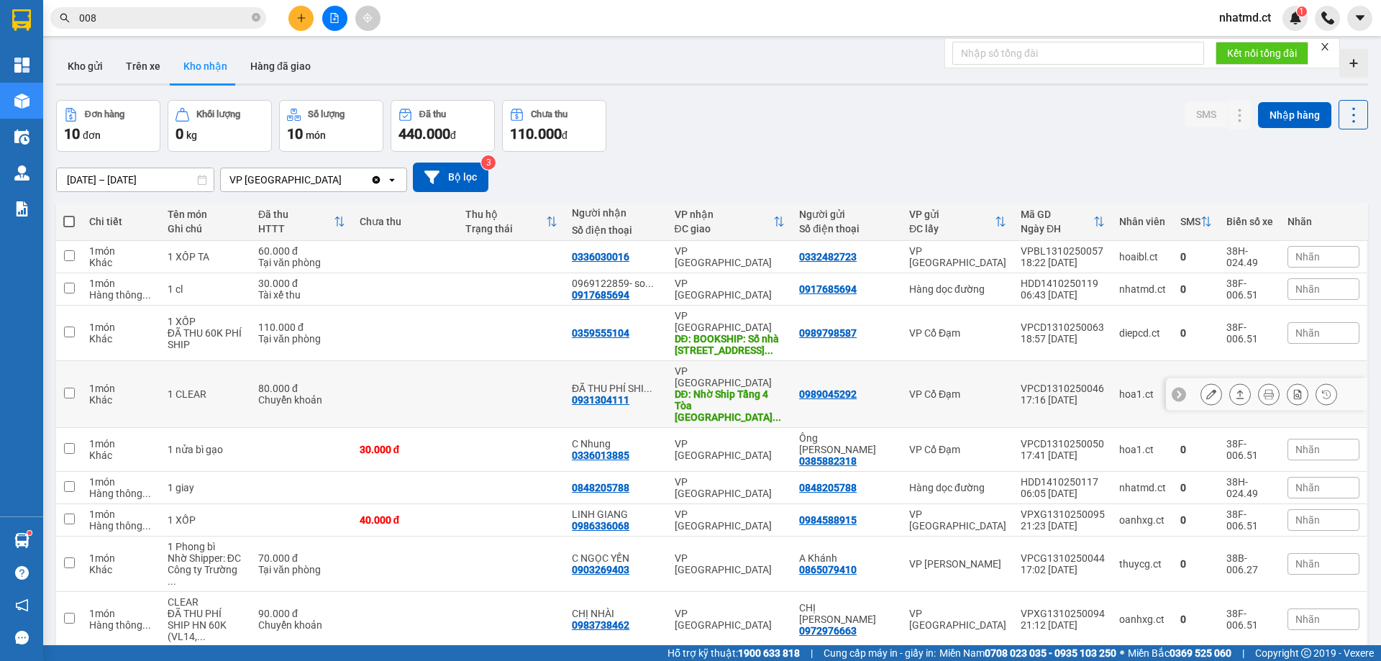
click at [784, 389] on div "DĐ: Nhờ Ship Tầng 4 Tòa [GEOGRAPHIC_DATA] ..." at bounding box center [730, 406] width 111 height 35
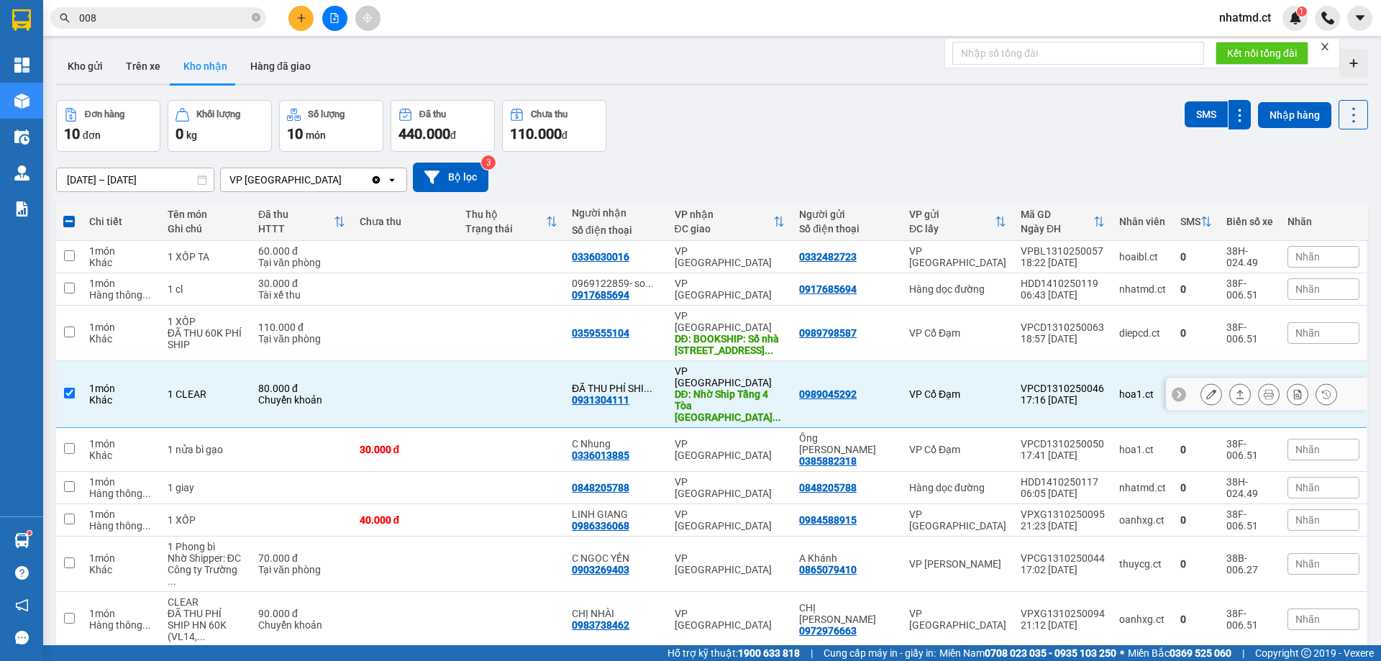
click at [1235, 389] on icon at bounding box center [1240, 394] width 10 height 10
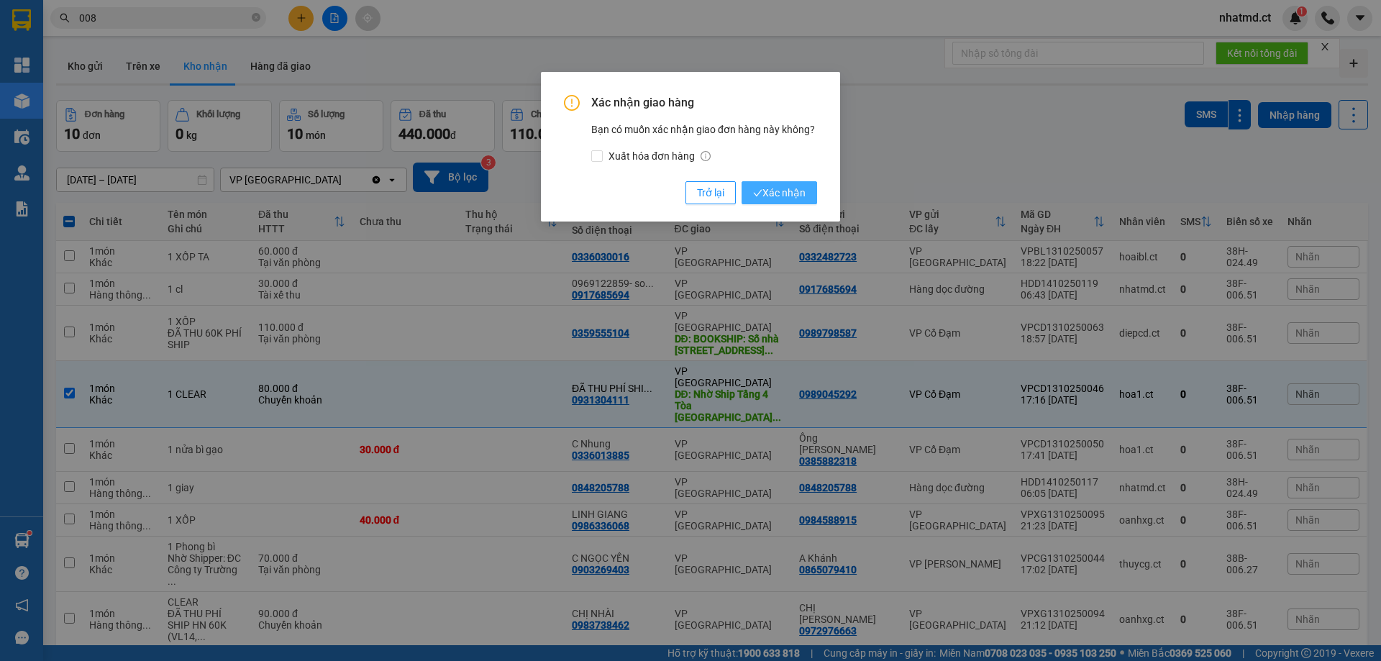
click at [785, 190] on span "Xác nhận" at bounding box center [779, 193] width 53 height 16
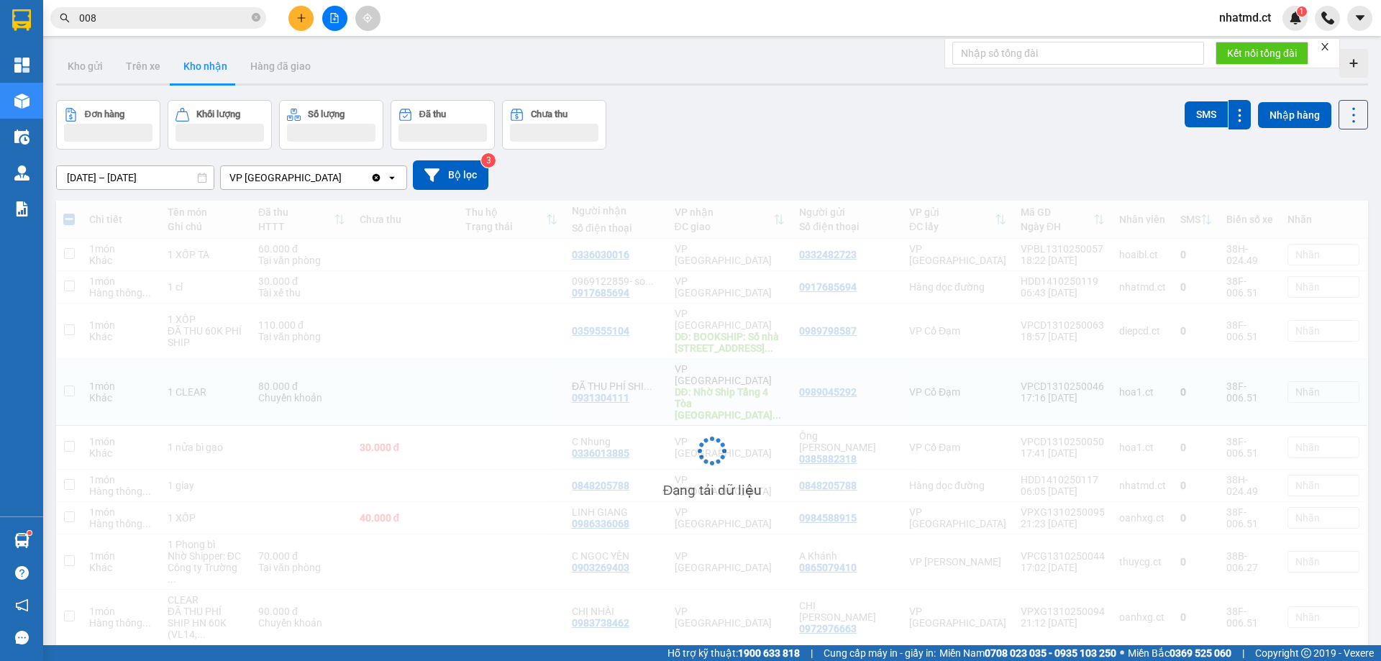
checkbox input "false"
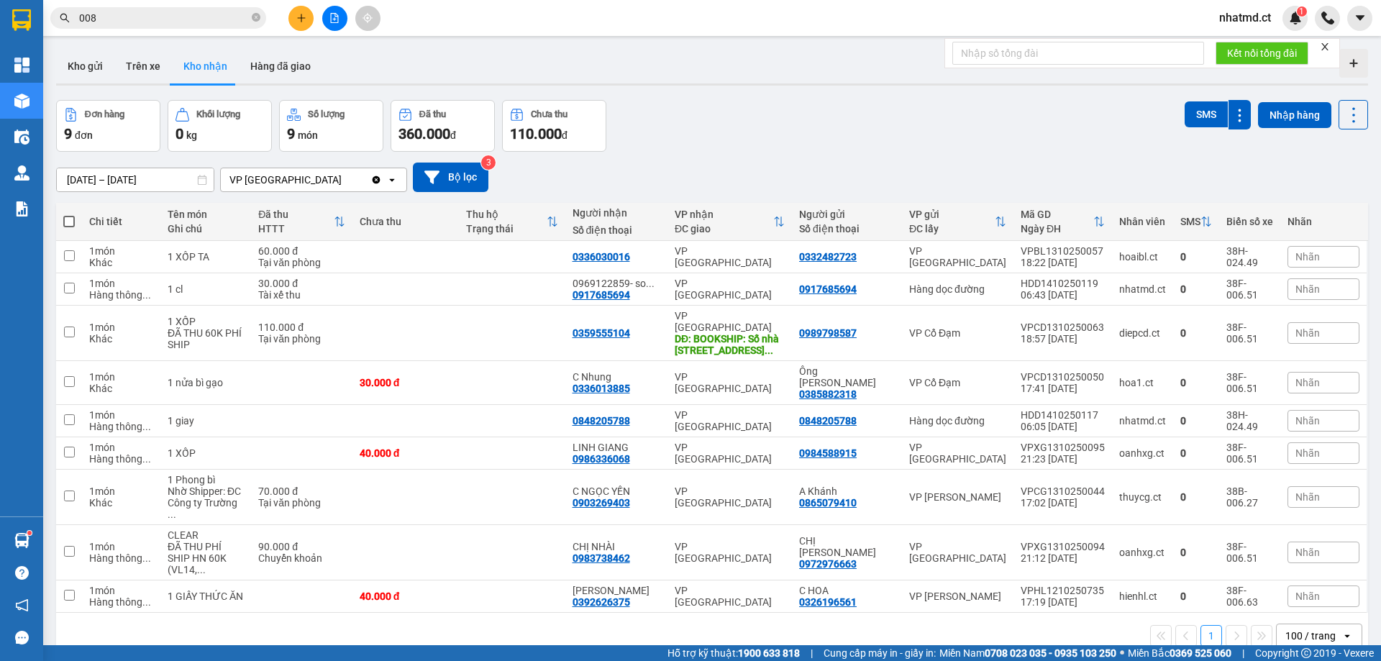
click at [289, 16] on div at bounding box center [335, 18] width 108 height 25
click at [293, 16] on button at bounding box center [301, 18] width 25 height 25
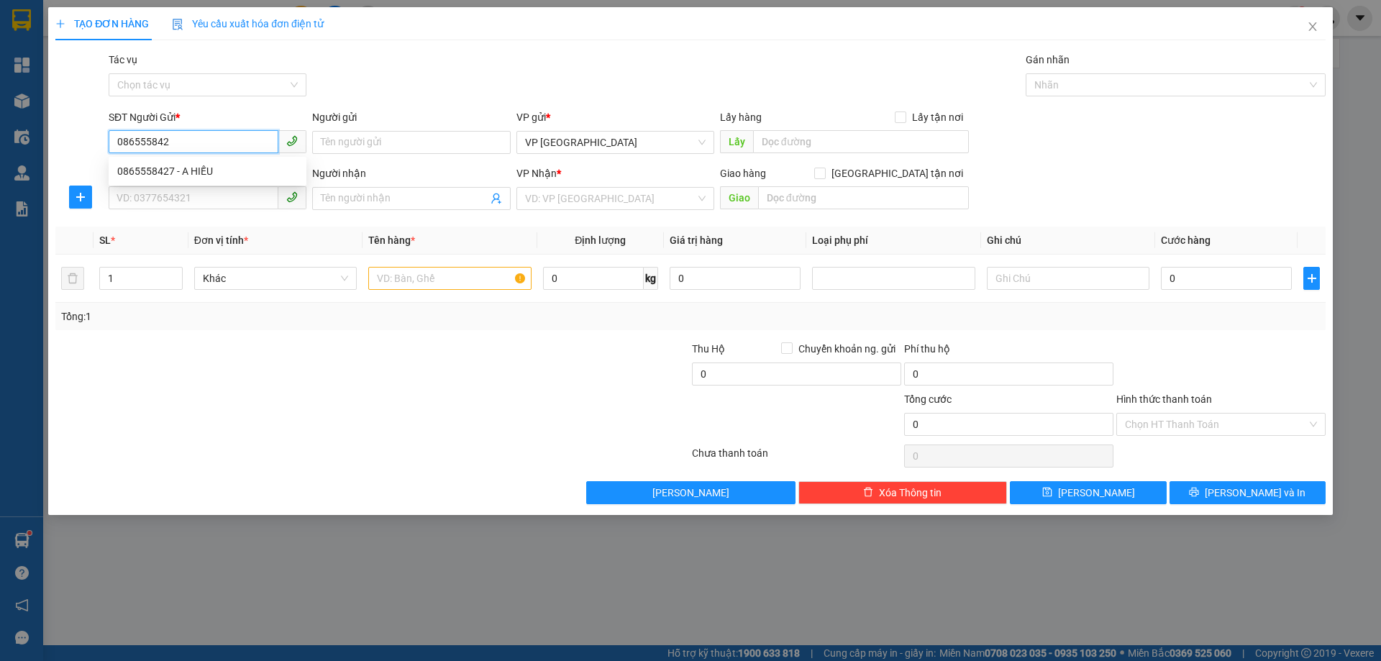
type input "0865558427"
click at [191, 171] on div "0865558427 - A HIẾU" at bounding box center [207, 171] width 181 height 16
type input "A HIẾU"
type input "0964670131"
type input "C YẾN"
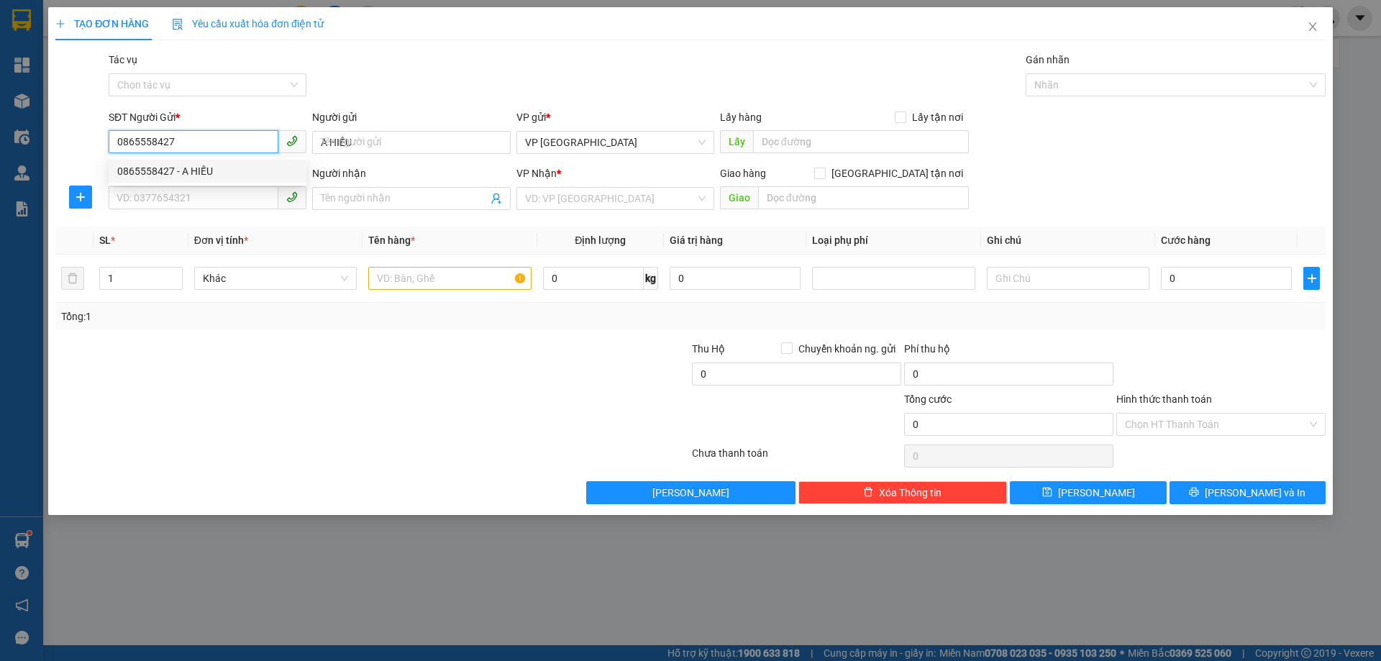
type input "X HOA"
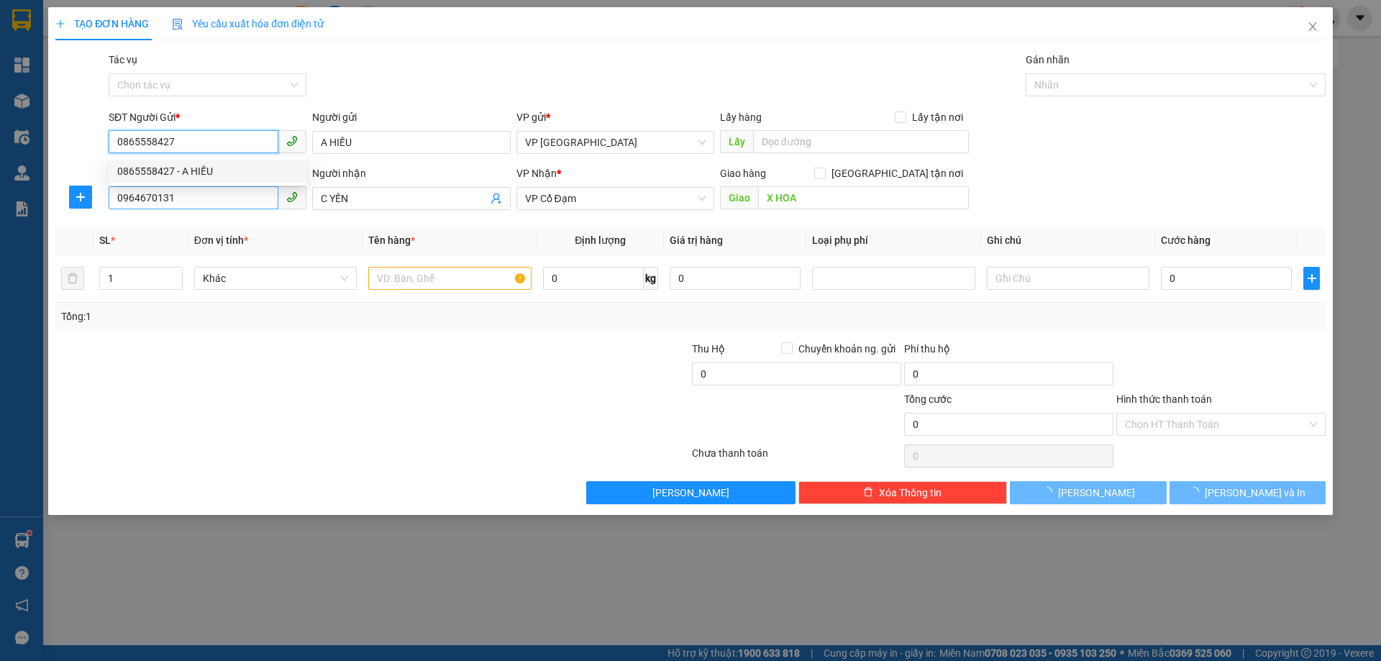
type input "30.000"
type input "0865558427"
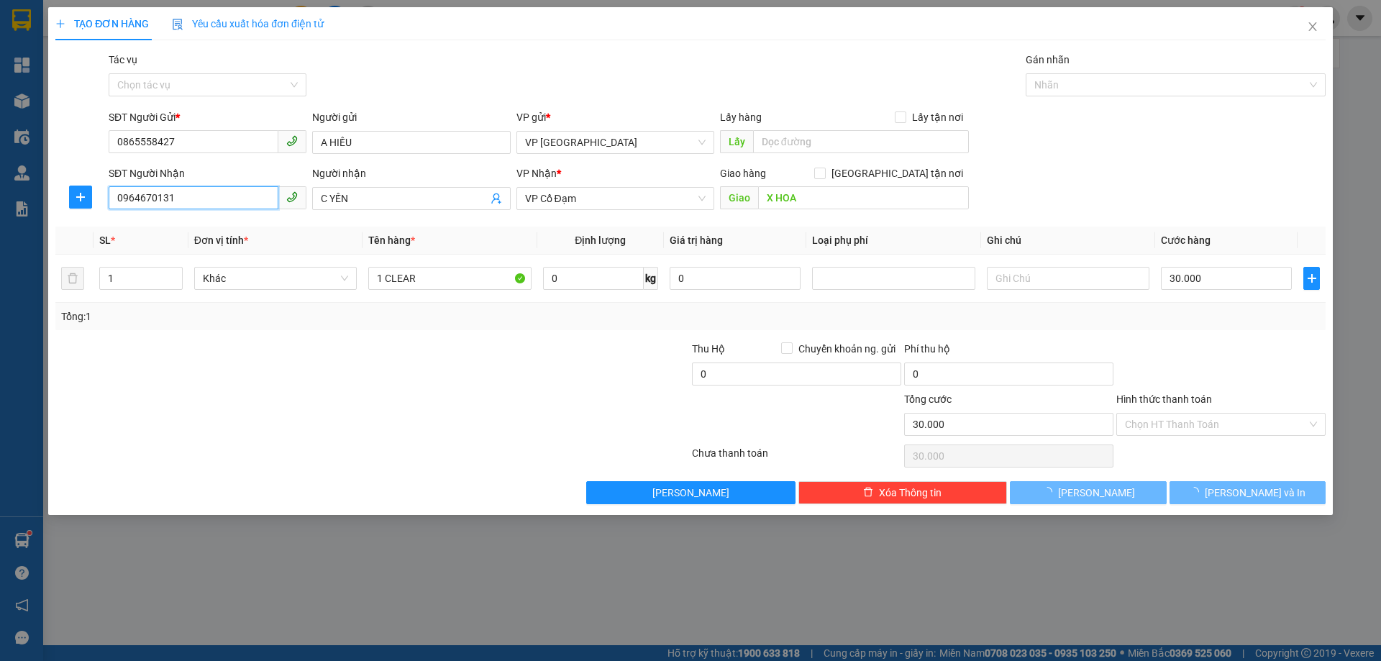
click at [194, 196] on input "0964670131" at bounding box center [194, 197] width 170 height 23
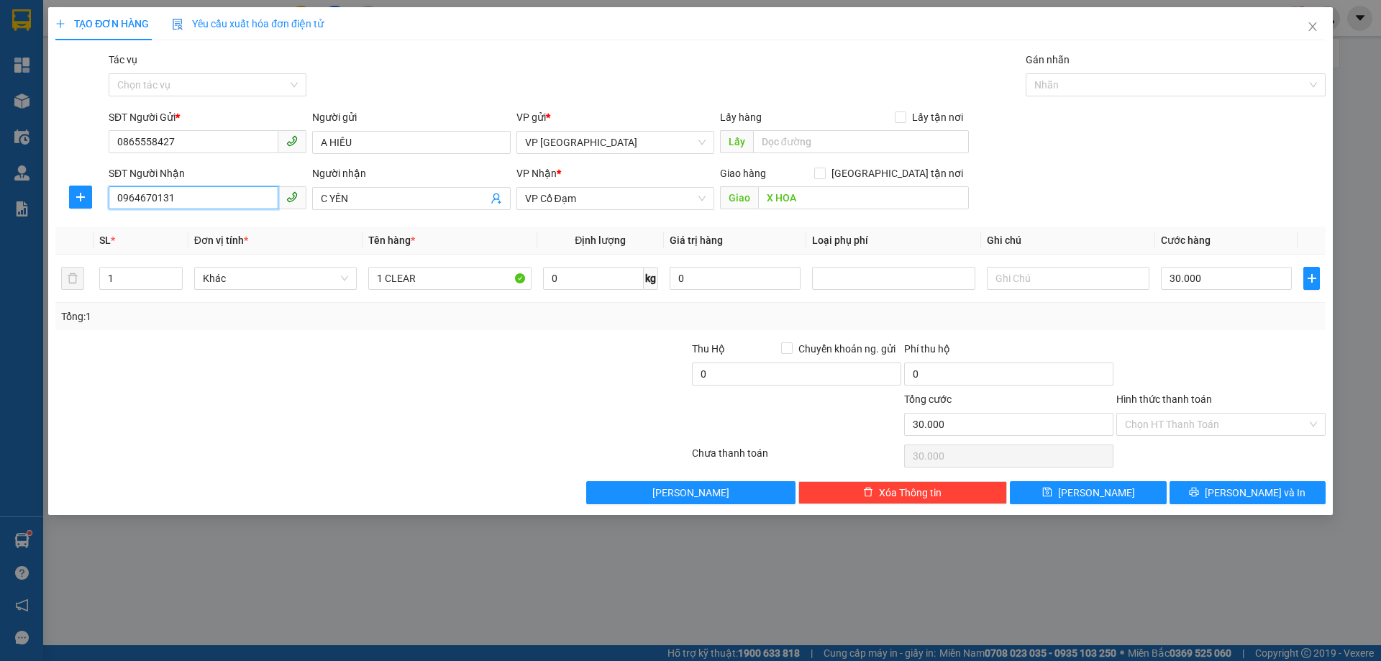
click at [194, 196] on input "0964670131" at bounding box center [194, 197] width 170 height 23
type input "0967668970"
click at [367, 189] on span "C YẾN" at bounding box center [411, 198] width 198 height 23
click at [371, 196] on input "C YẾN" at bounding box center [404, 199] width 166 height 16
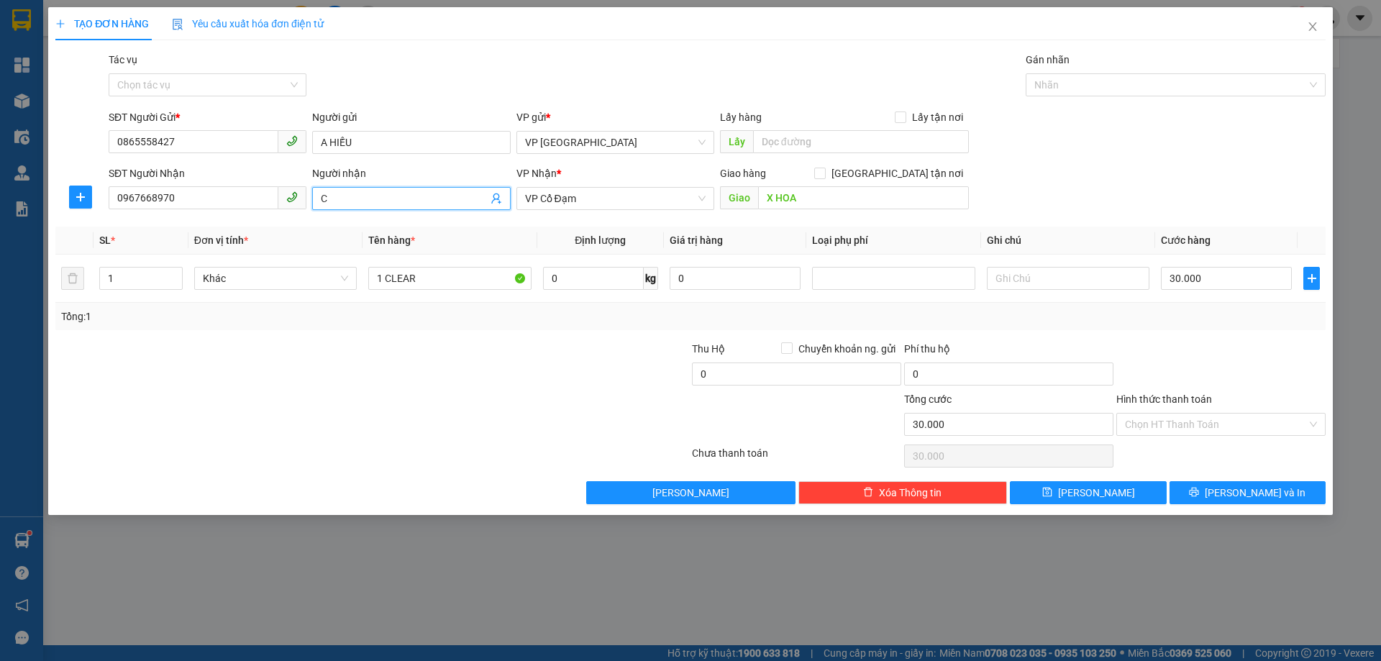
type input "C"
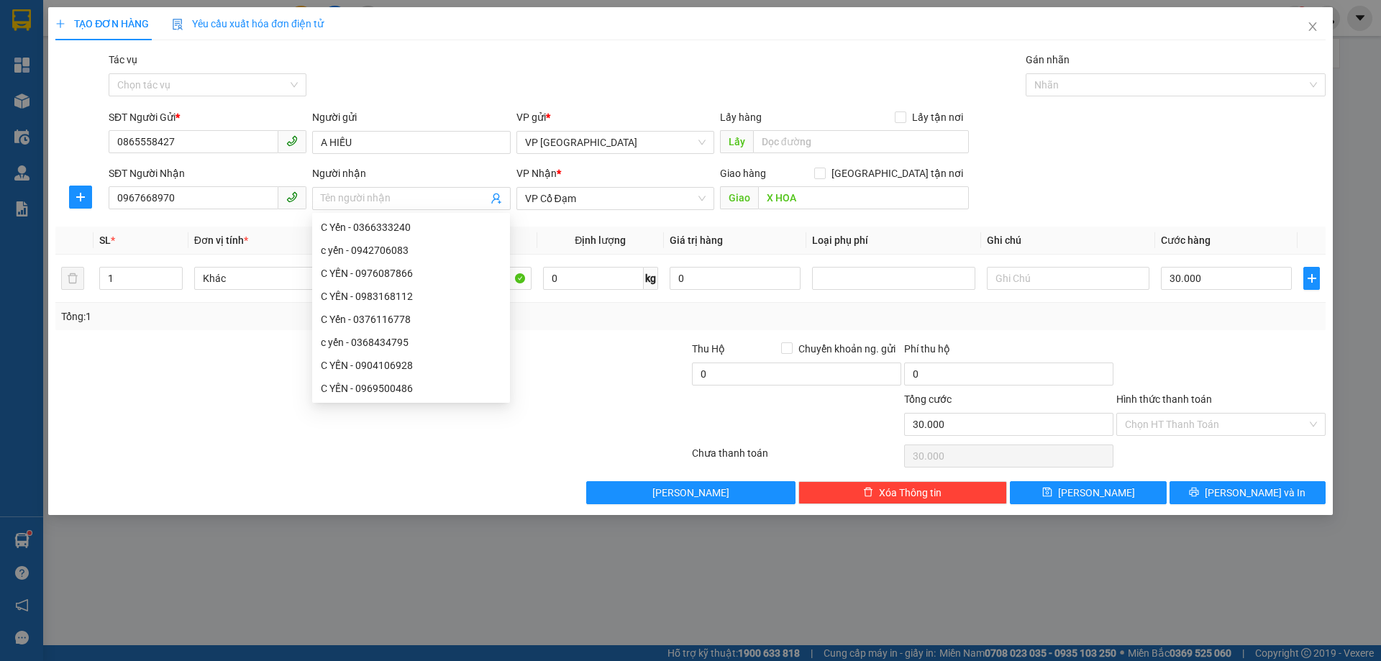
click at [1098, 196] on div "SĐT Người Nhận 0967668970 Người nhận Tên người nhận VP Nhận * VP Cổ Đạm Giao hà…" at bounding box center [717, 190] width 1223 height 50
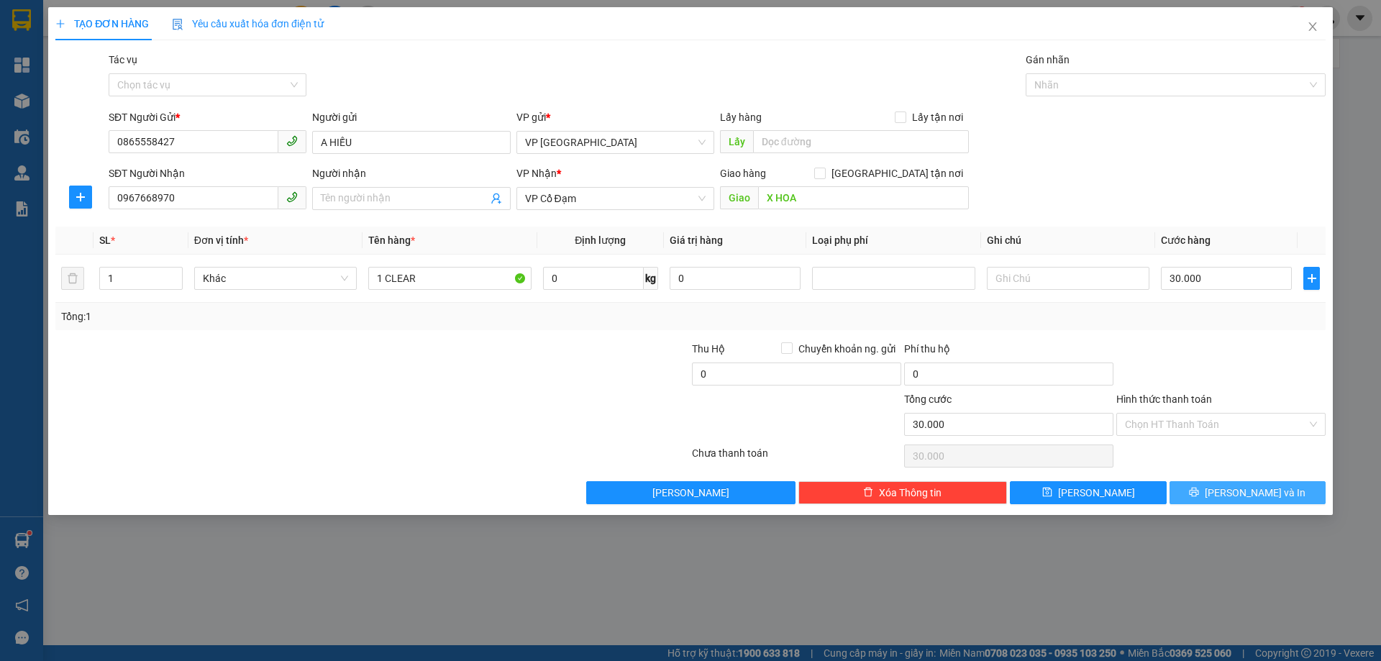
click at [1219, 496] on button "[PERSON_NAME] và In" at bounding box center [1248, 492] width 156 height 23
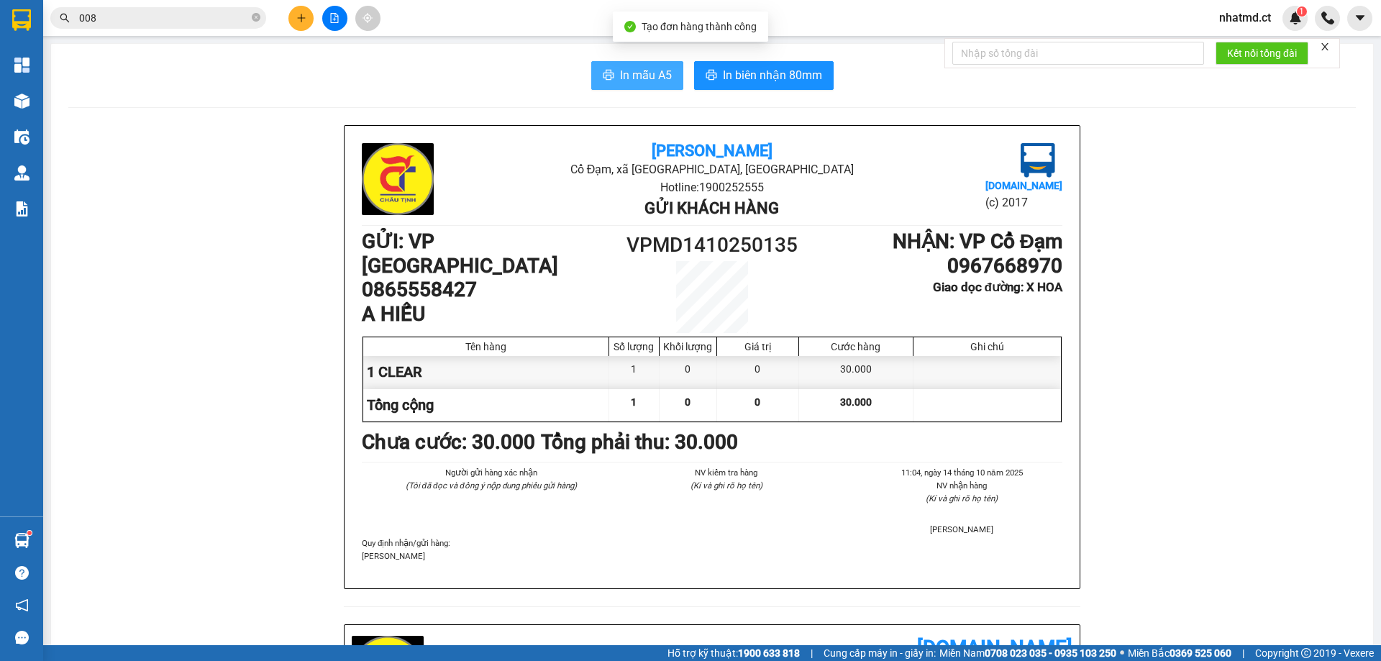
click at [609, 83] on button "In mẫu A5" at bounding box center [637, 75] width 92 height 29
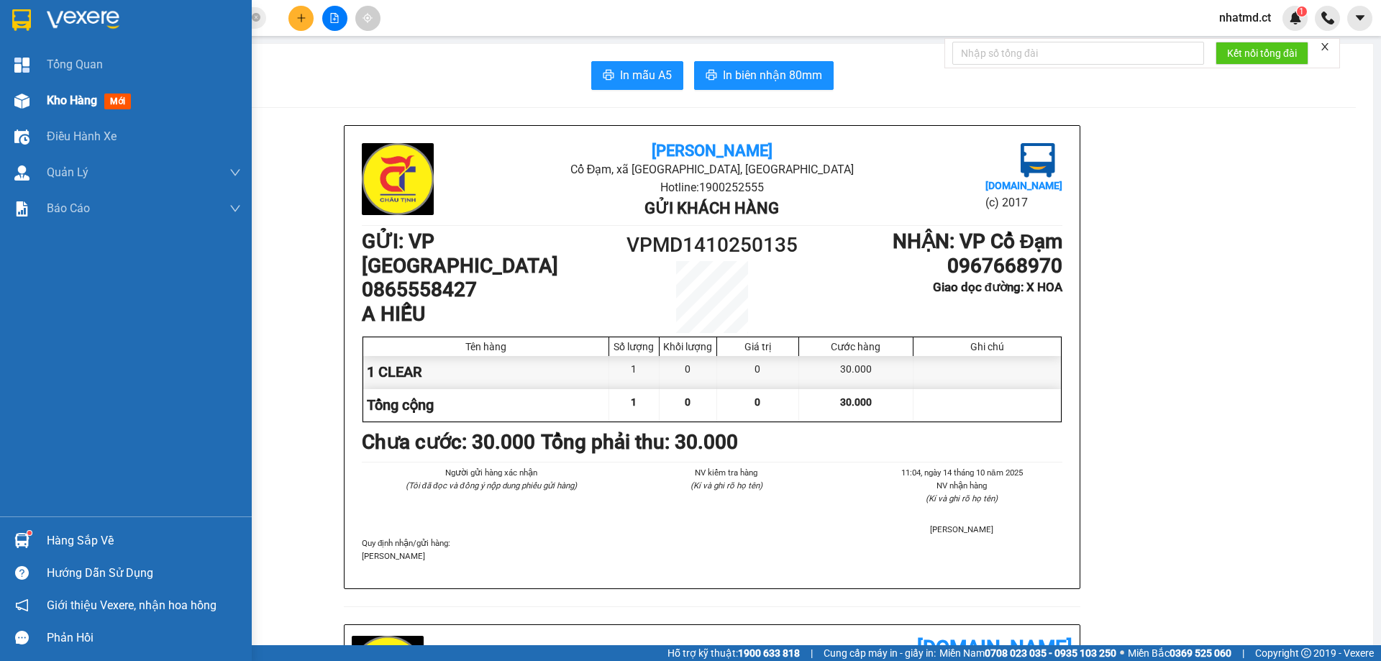
click at [86, 101] on span "Kho hàng" at bounding box center [72, 101] width 50 height 14
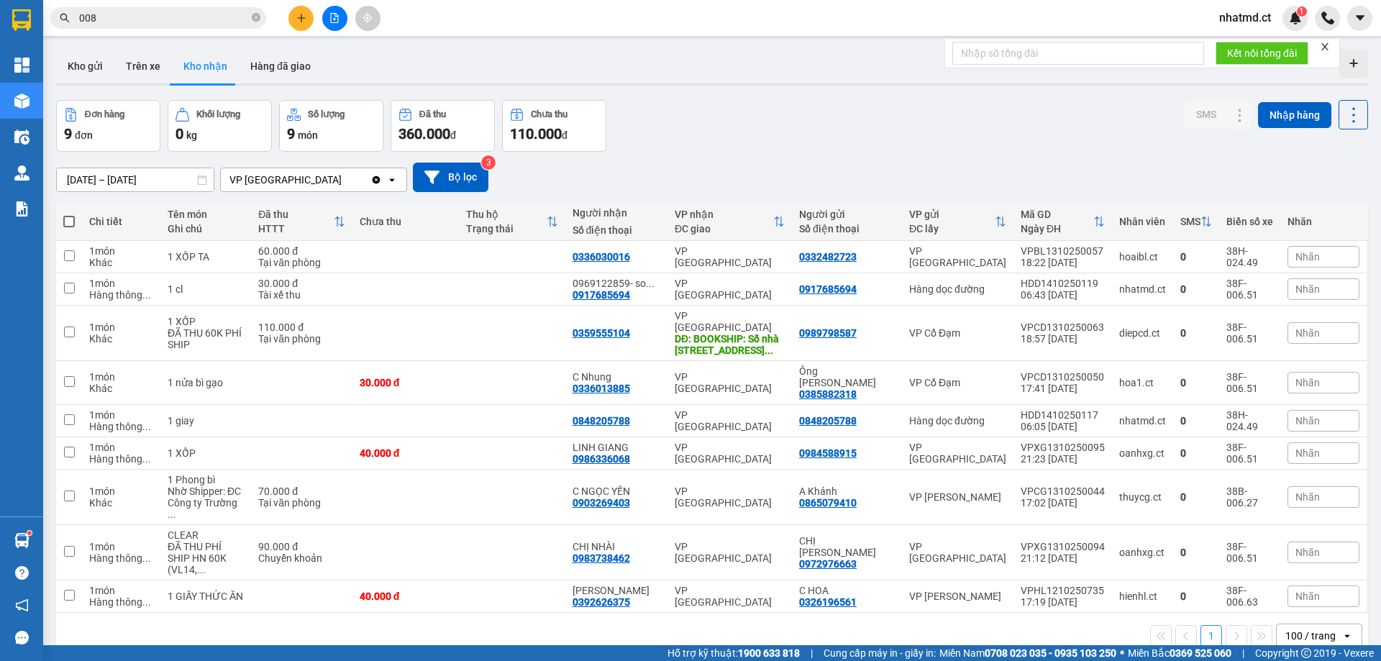
click at [306, 19] on icon "plus" at bounding box center [301, 18] width 10 height 10
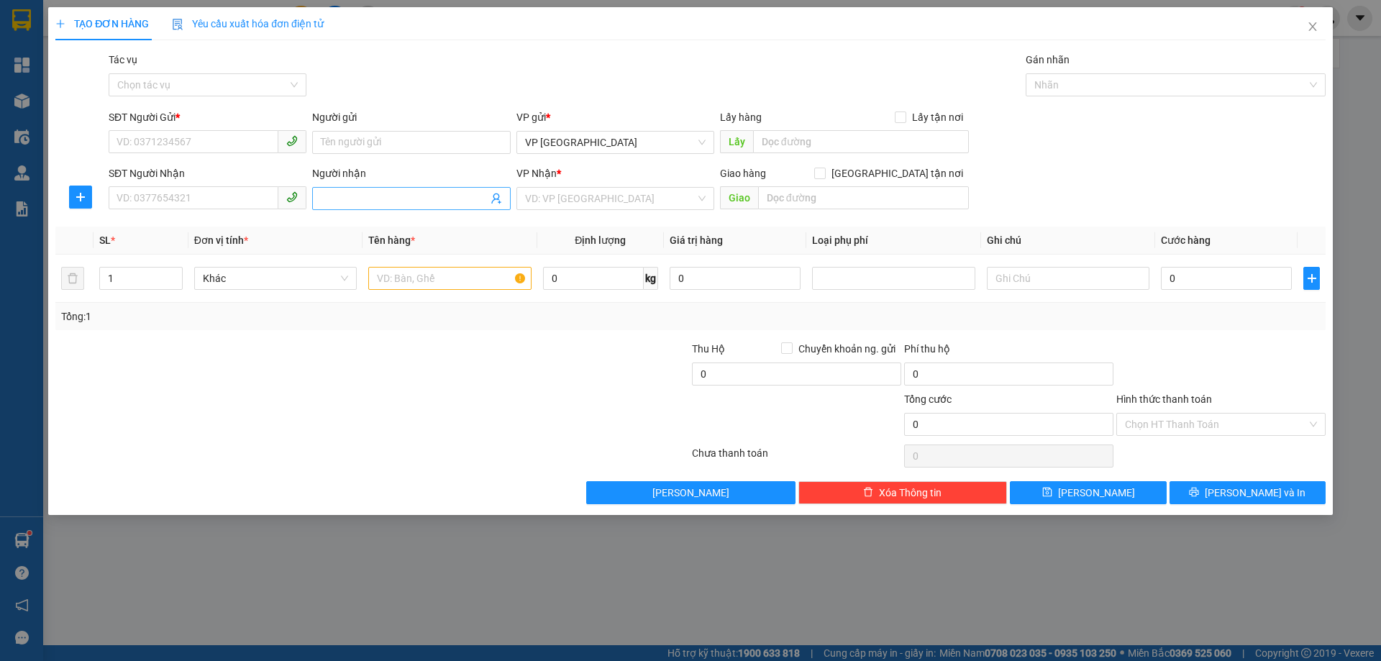
click at [415, 199] on input "Người nhận" at bounding box center [404, 199] width 166 height 16
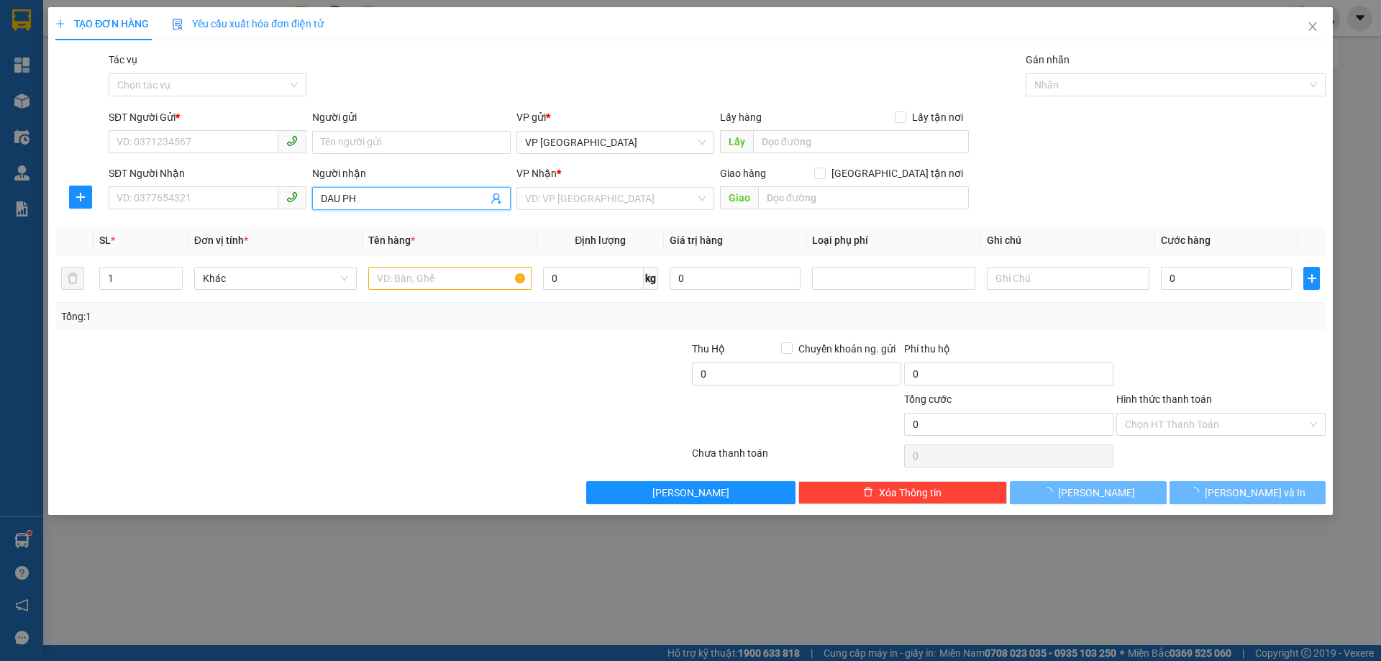
type input "DAU PHU"
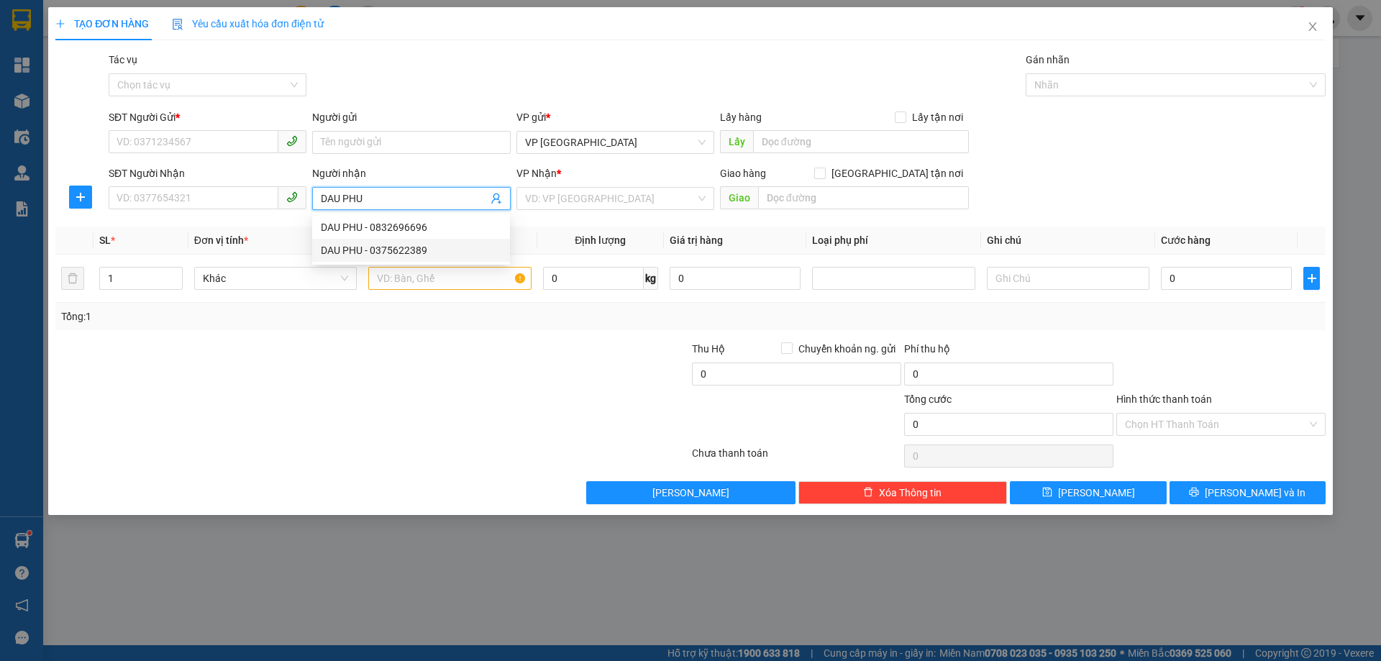
click at [419, 257] on div "DAU PHU - 0375622389" at bounding box center [411, 250] width 181 height 16
type input "0375622389"
type input "DAU PHU"
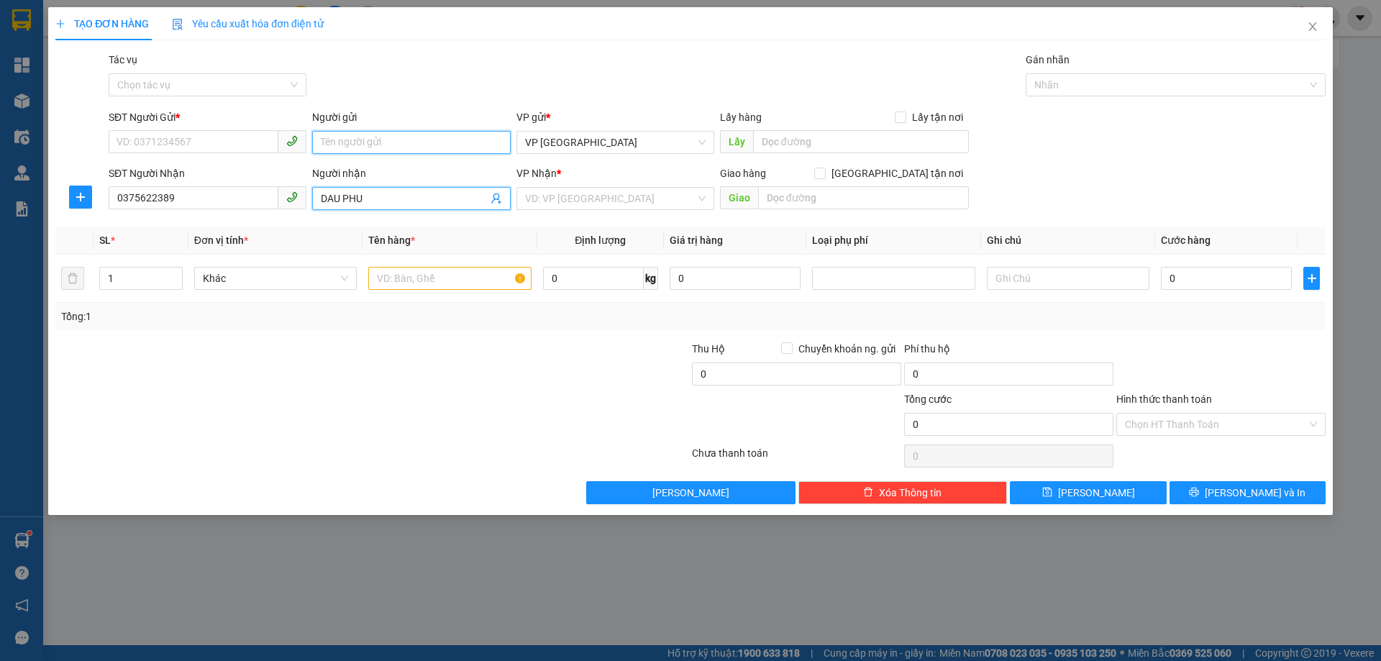
click at [346, 137] on input "Người gửi" at bounding box center [411, 142] width 198 height 23
drag, startPoint x: 384, startPoint y: 194, endPoint x: 391, endPoint y: 199, distance: 8.2
click at [386, 195] on div "DAU PHU - 0375622389" at bounding box center [411, 194] width 181 height 16
type input "0375622389"
click at [395, 194] on input "DAU PHU" at bounding box center [404, 199] width 166 height 16
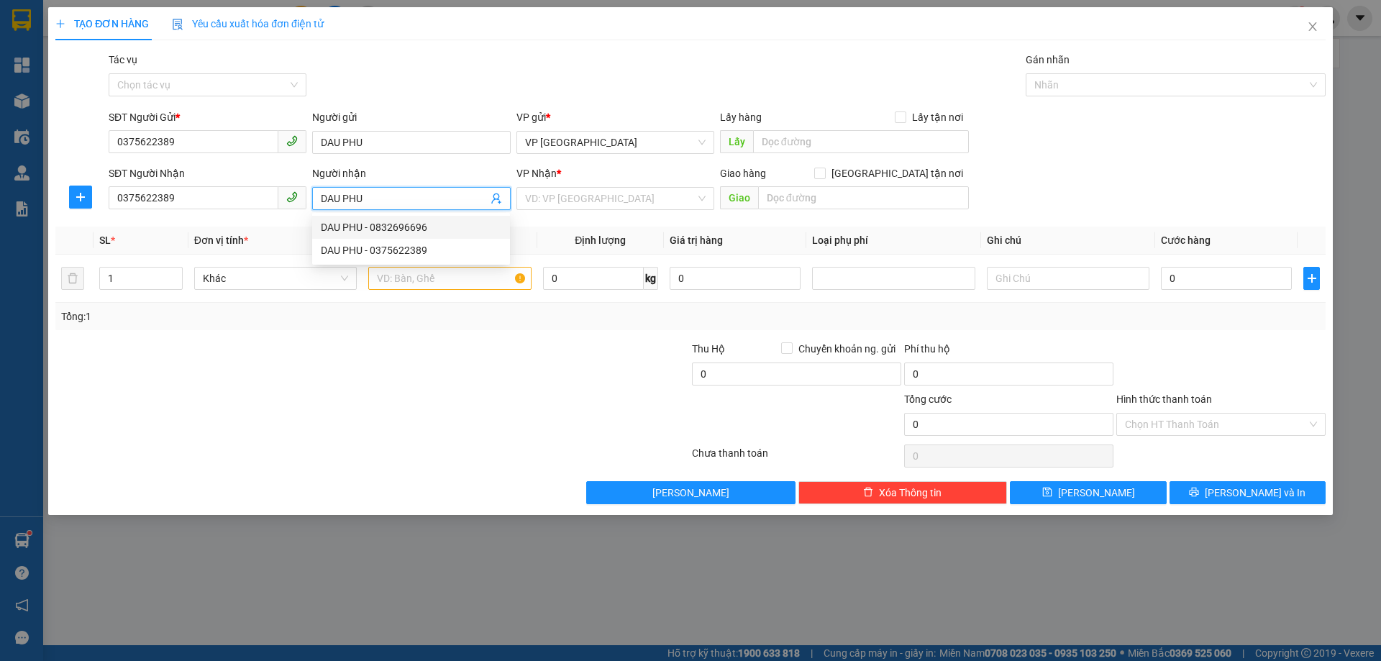
click at [396, 229] on div "DAU PHU - 0832696696" at bounding box center [411, 227] width 181 height 16
click at [791, 194] on input "text" at bounding box center [863, 197] width 211 height 23
click at [428, 278] on input "text" at bounding box center [449, 278] width 163 height 23
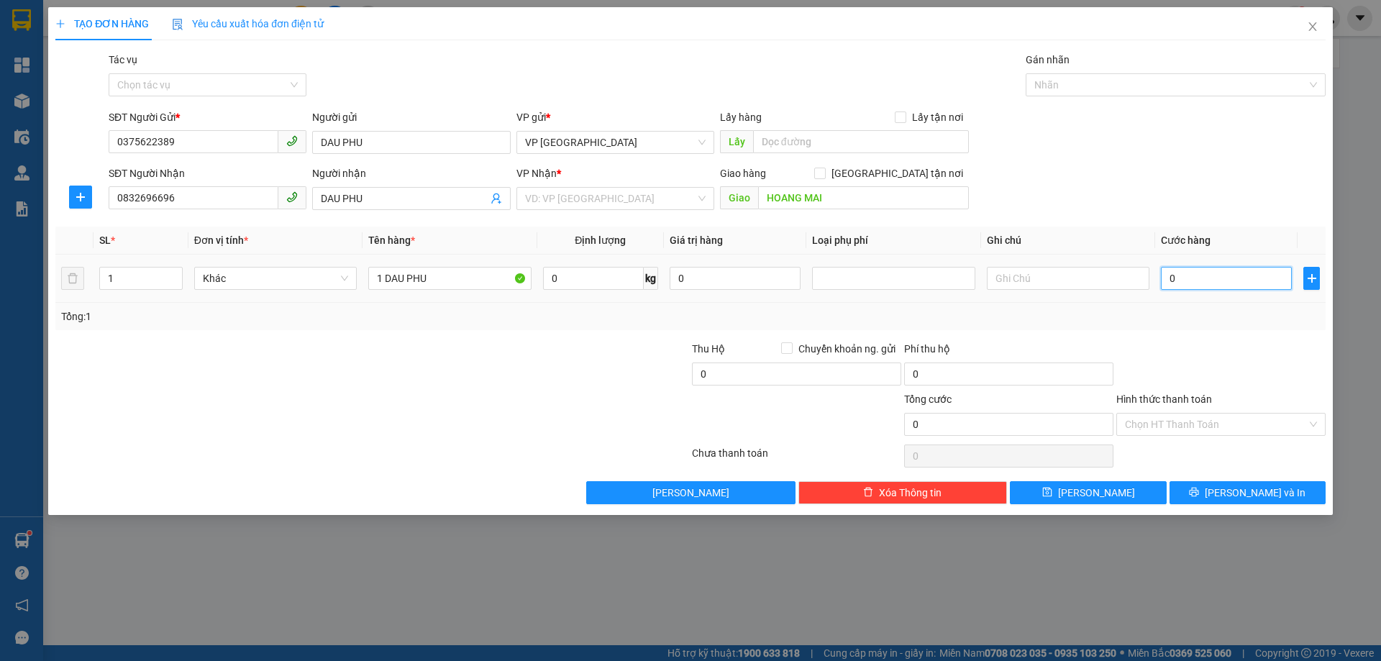
drag, startPoint x: 1221, startPoint y: 273, endPoint x: 1180, endPoint y: 272, distance: 41.0
click at [1220, 273] on input "0" at bounding box center [1226, 278] width 131 height 23
click at [1120, 268] on input "text" at bounding box center [1068, 278] width 163 height 23
drag, startPoint x: 1210, startPoint y: 489, endPoint x: 1202, endPoint y: 489, distance: 7.9
click at [1210, 489] on button "[PERSON_NAME] và In" at bounding box center [1248, 492] width 156 height 23
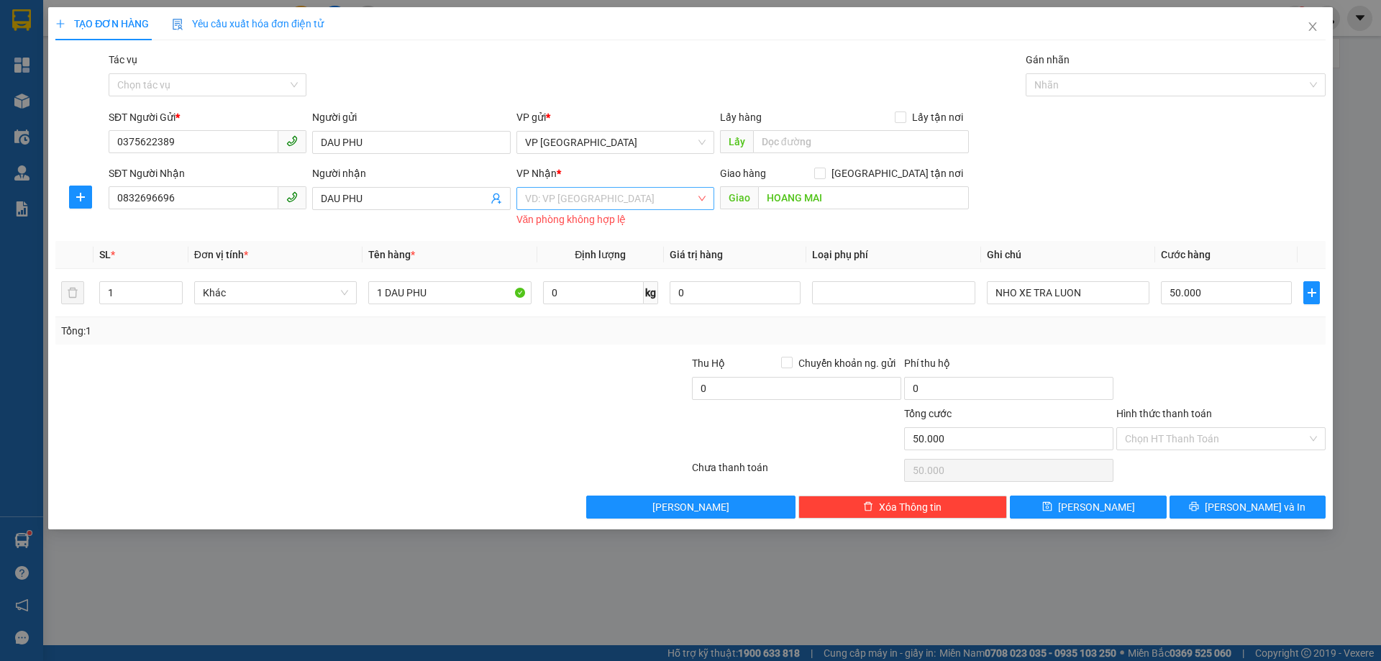
click at [588, 198] on input "search" at bounding box center [610, 199] width 171 height 22
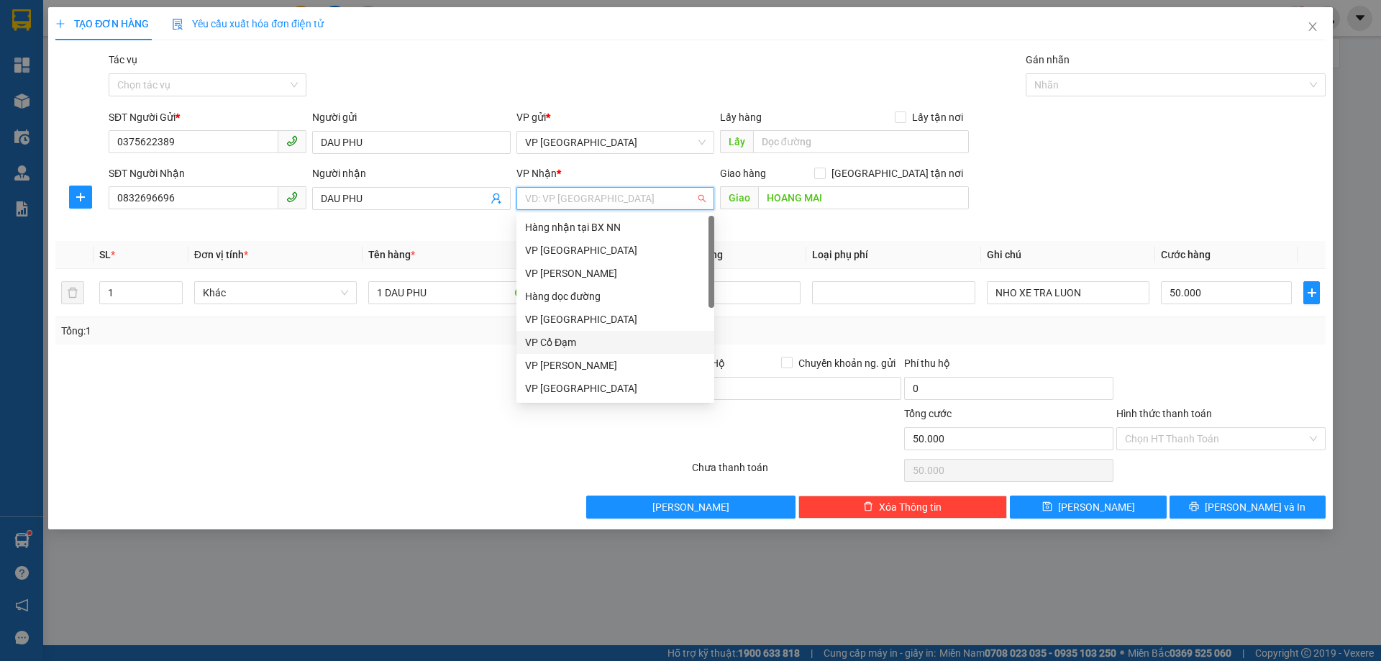
click at [589, 337] on div "VP Cổ Đạm" at bounding box center [615, 343] width 181 height 16
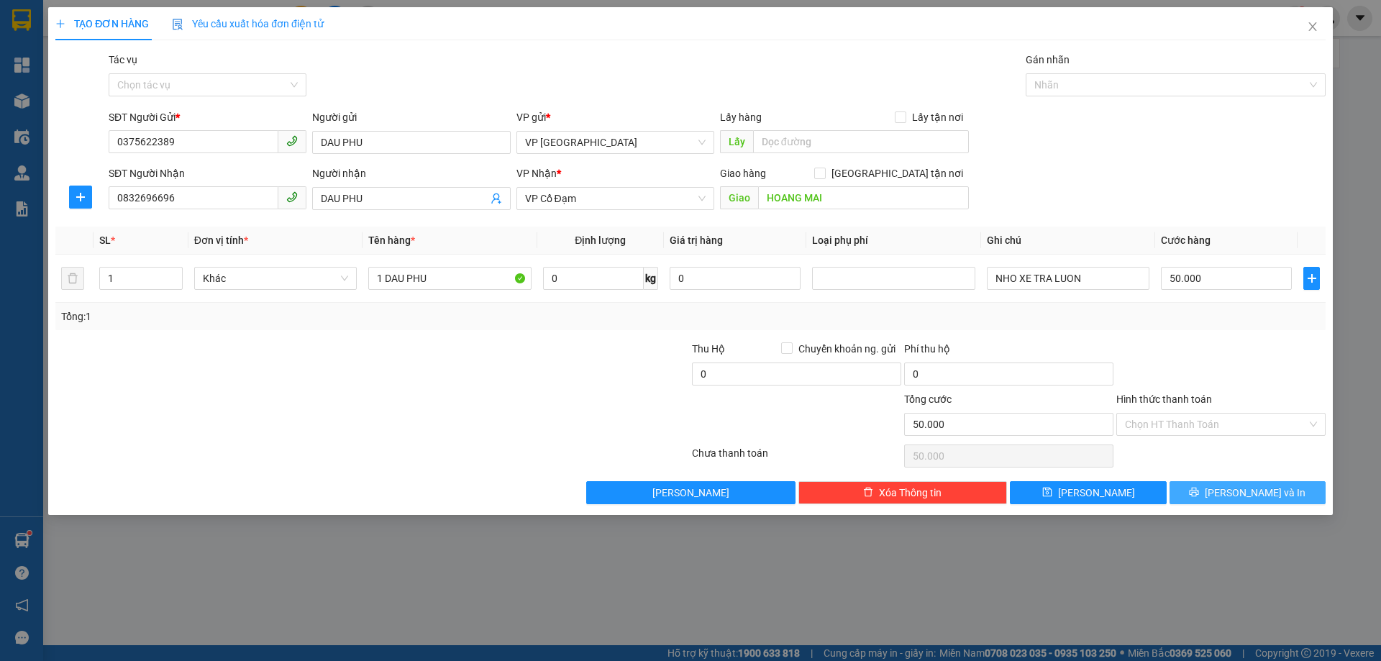
click at [1199, 489] on icon "printer" at bounding box center [1194, 492] width 10 height 10
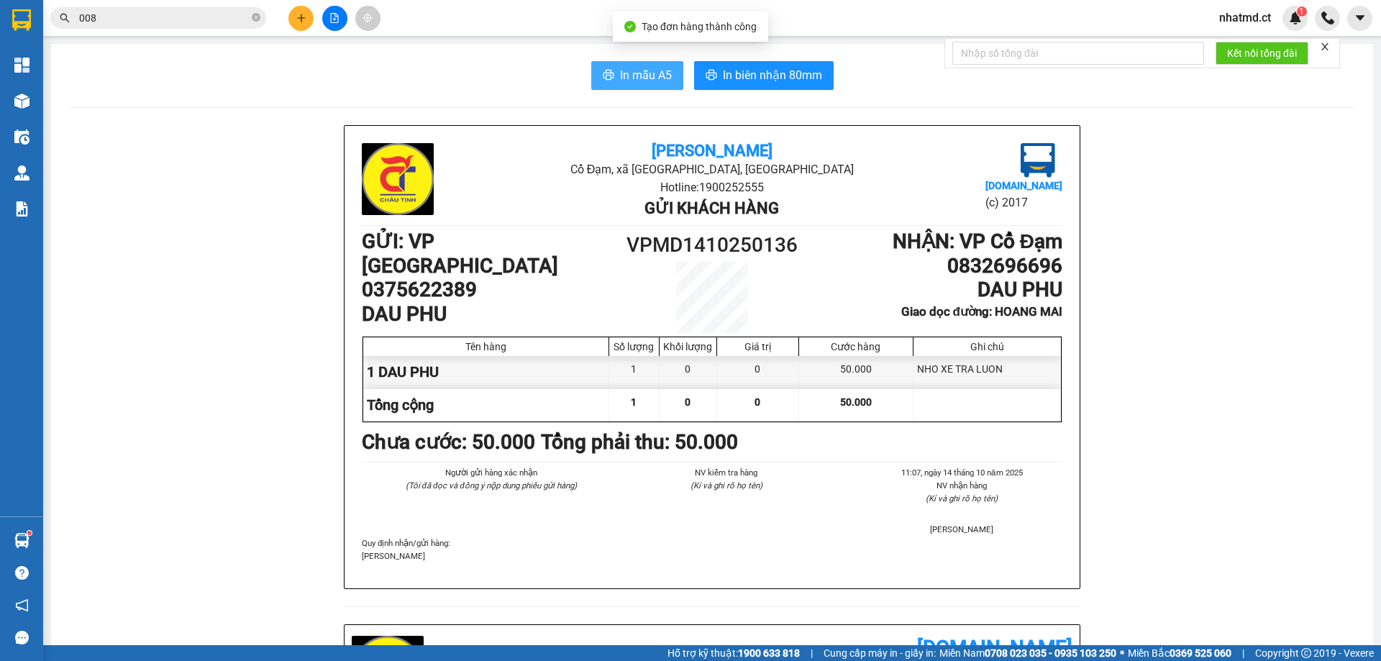
click at [631, 68] on span "In mẫu A5" at bounding box center [646, 75] width 52 height 18
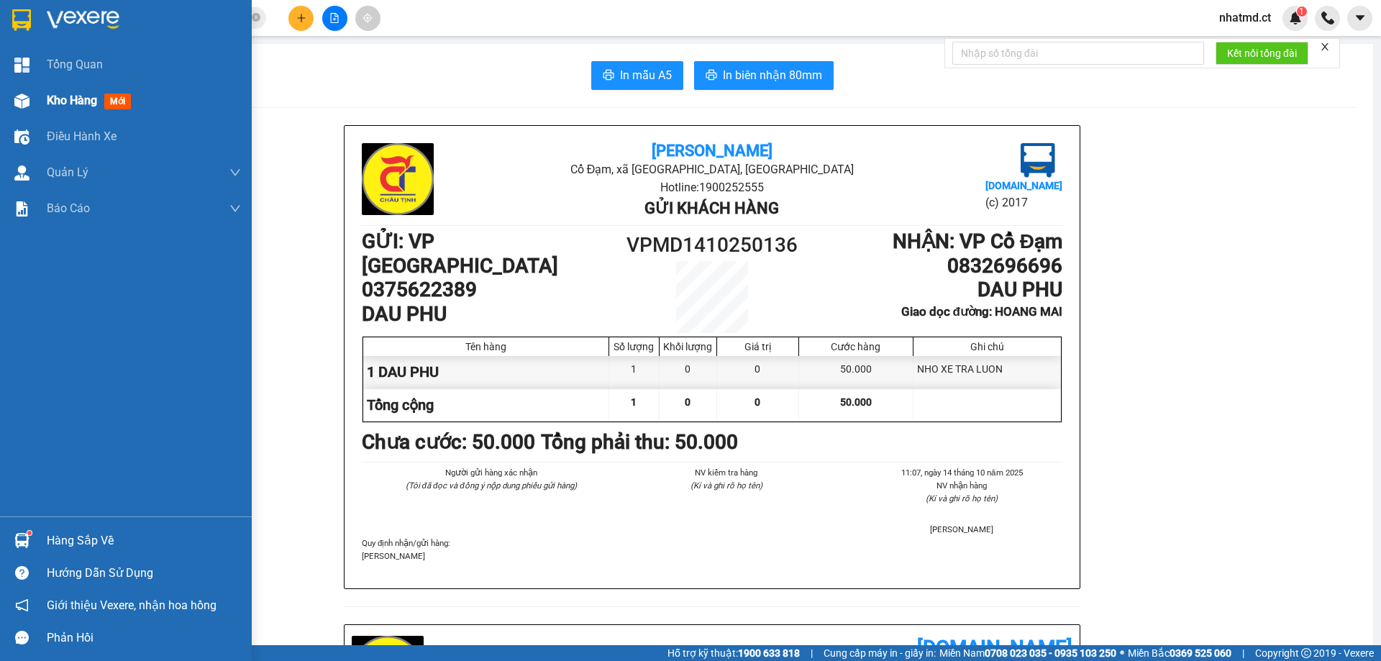
click at [67, 94] on span "Kho hàng" at bounding box center [72, 101] width 50 height 14
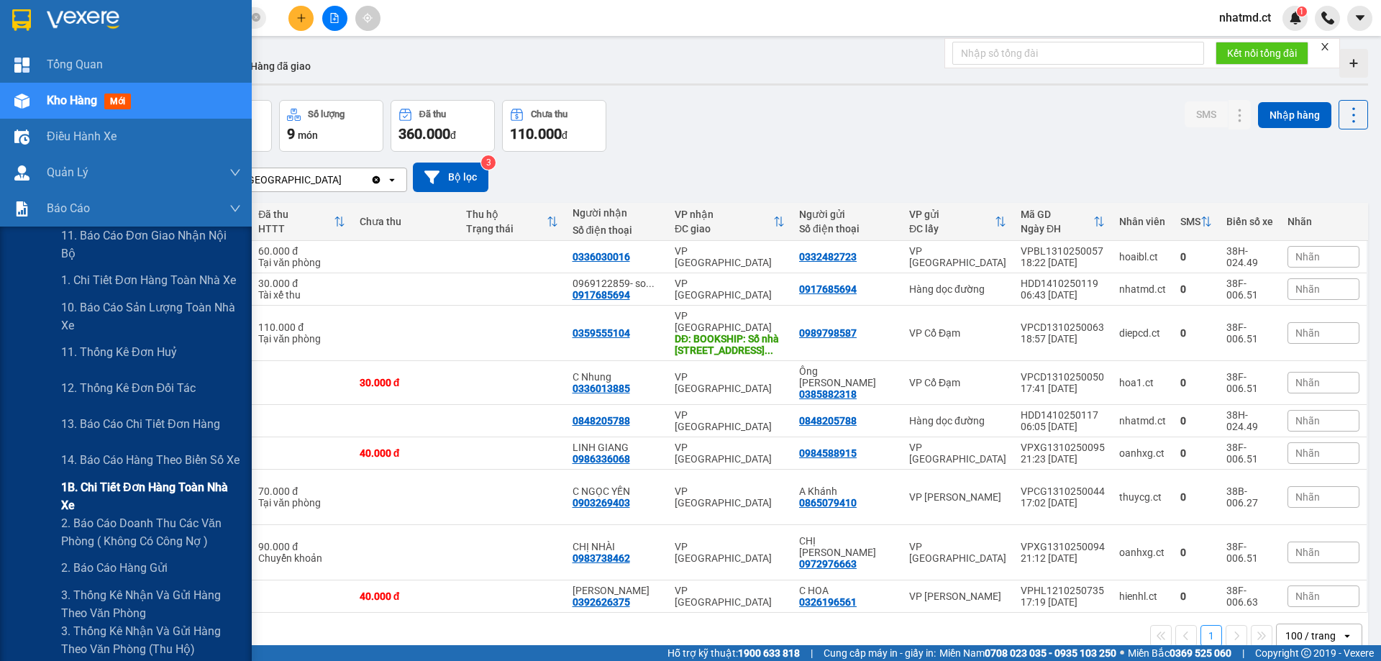
click at [120, 481] on span "1B. Chi tiết đơn hàng toàn nhà xe" at bounding box center [151, 496] width 180 height 36
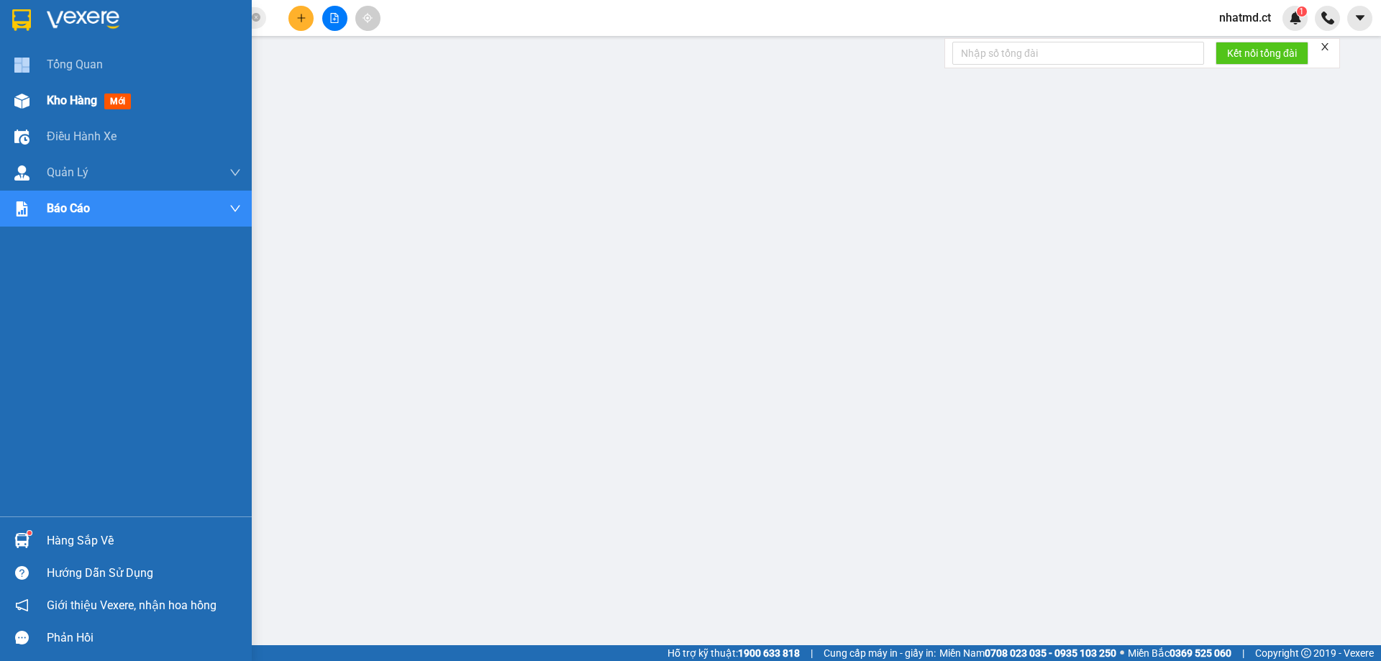
drag, startPoint x: 36, startPoint y: 73, endPoint x: 42, endPoint y: 92, distance: 19.6
click at [42, 92] on div "Tổng Quan Kho hàng mới Điều hành xe Quản Lý Quản lý thu hộ Quản lý chuyến Quản …" at bounding box center [126, 282] width 252 height 470
click at [42, 92] on div "Kho hàng mới" at bounding box center [126, 101] width 252 height 36
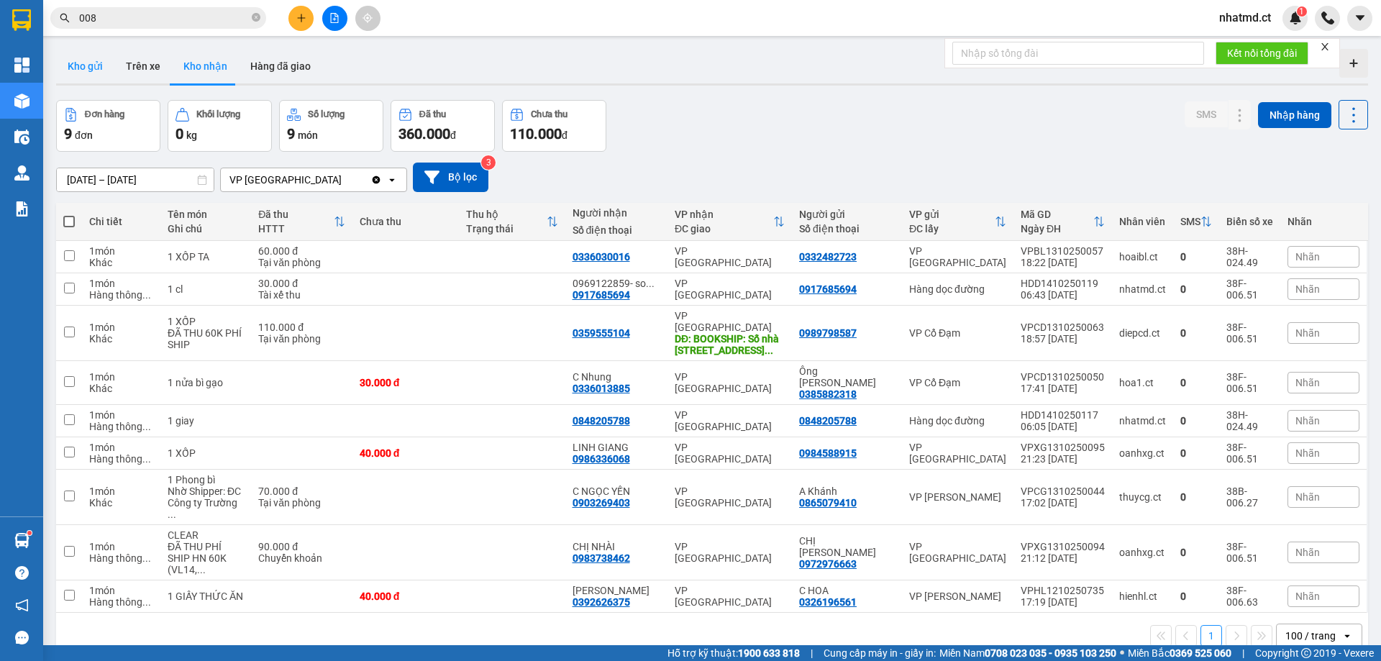
click at [94, 81] on button "Kho gửi" at bounding box center [85, 66] width 58 height 35
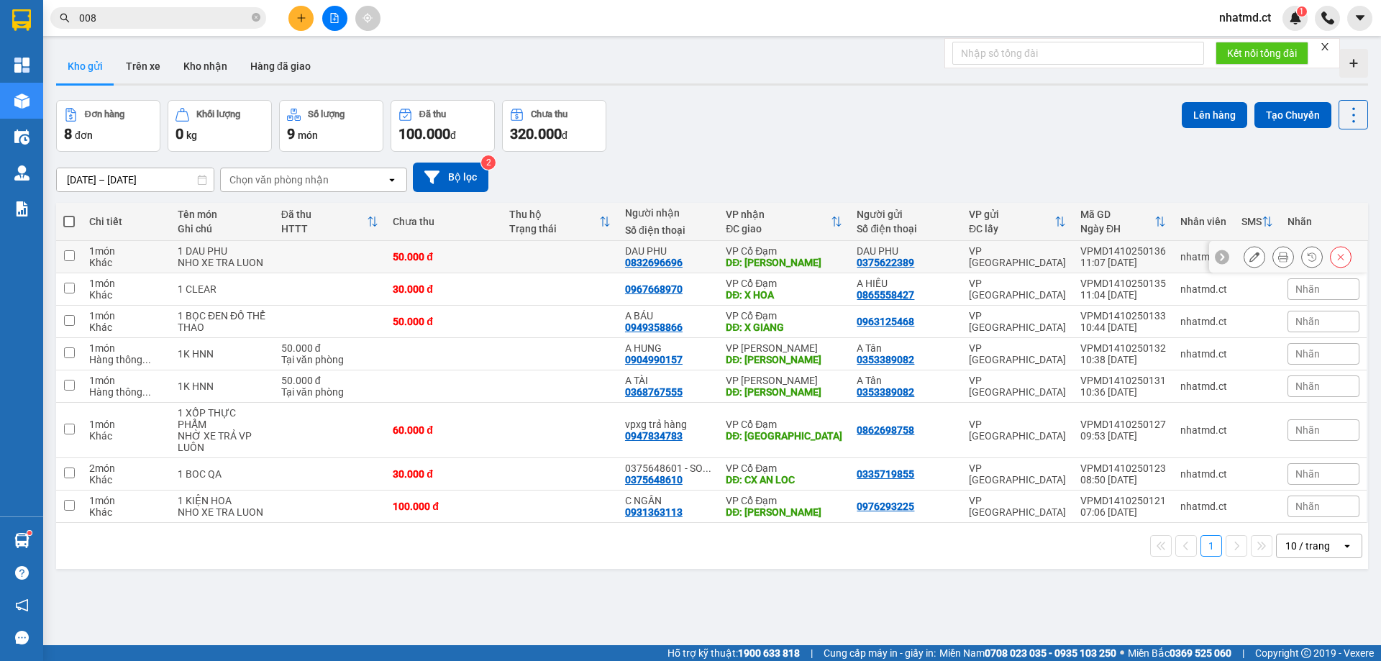
click at [330, 267] on td at bounding box center [330, 257] width 112 height 32
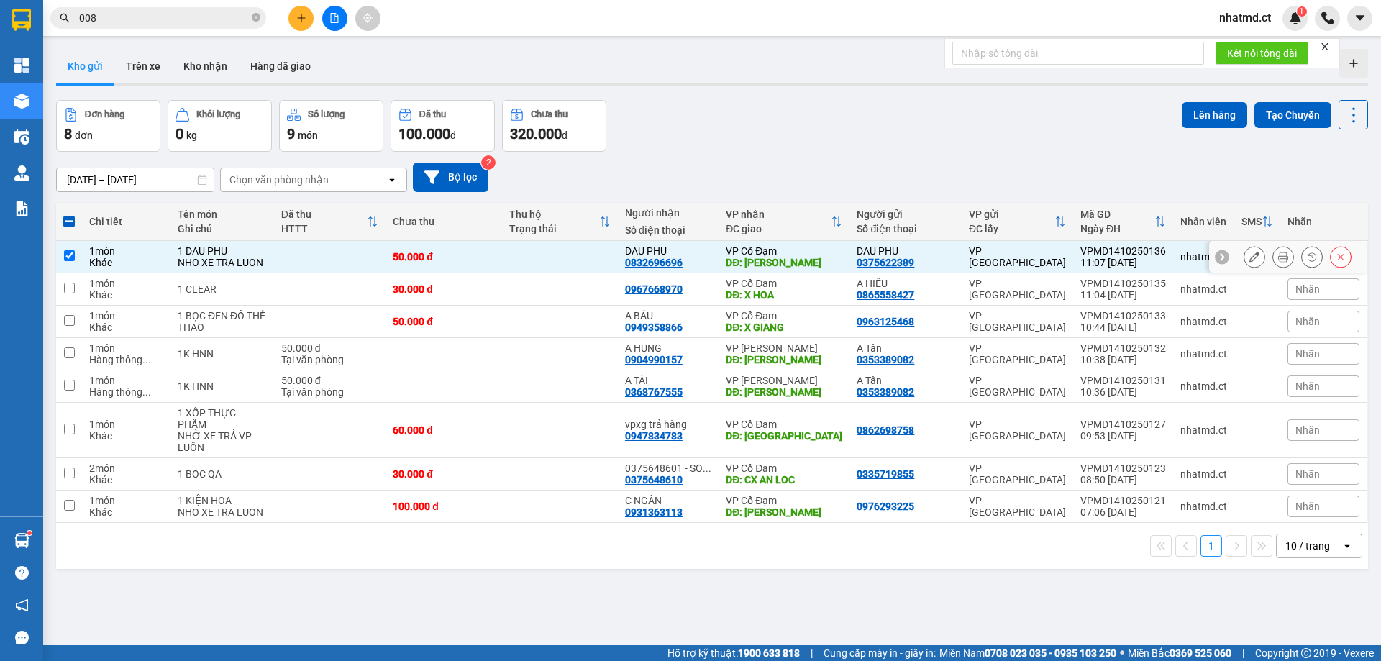
click at [304, 249] on td at bounding box center [330, 257] width 112 height 32
checkbox input "false"
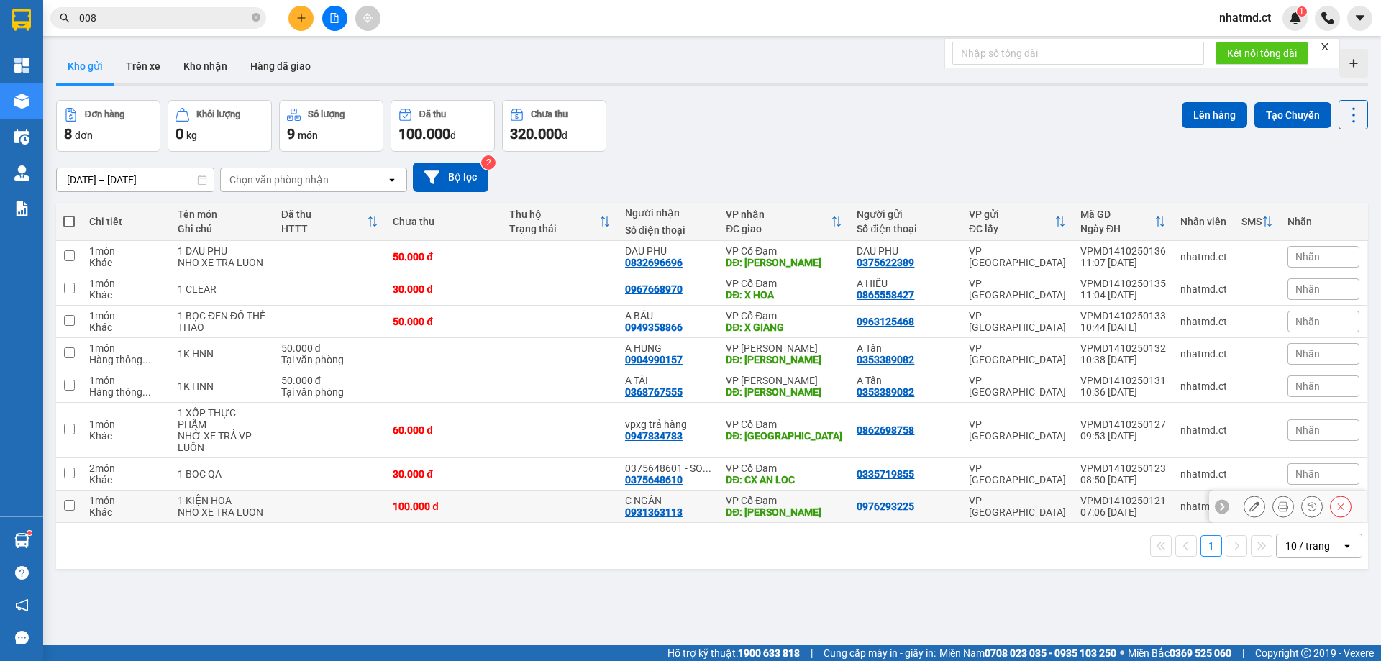
click at [304, 493] on td at bounding box center [330, 507] width 112 height 32
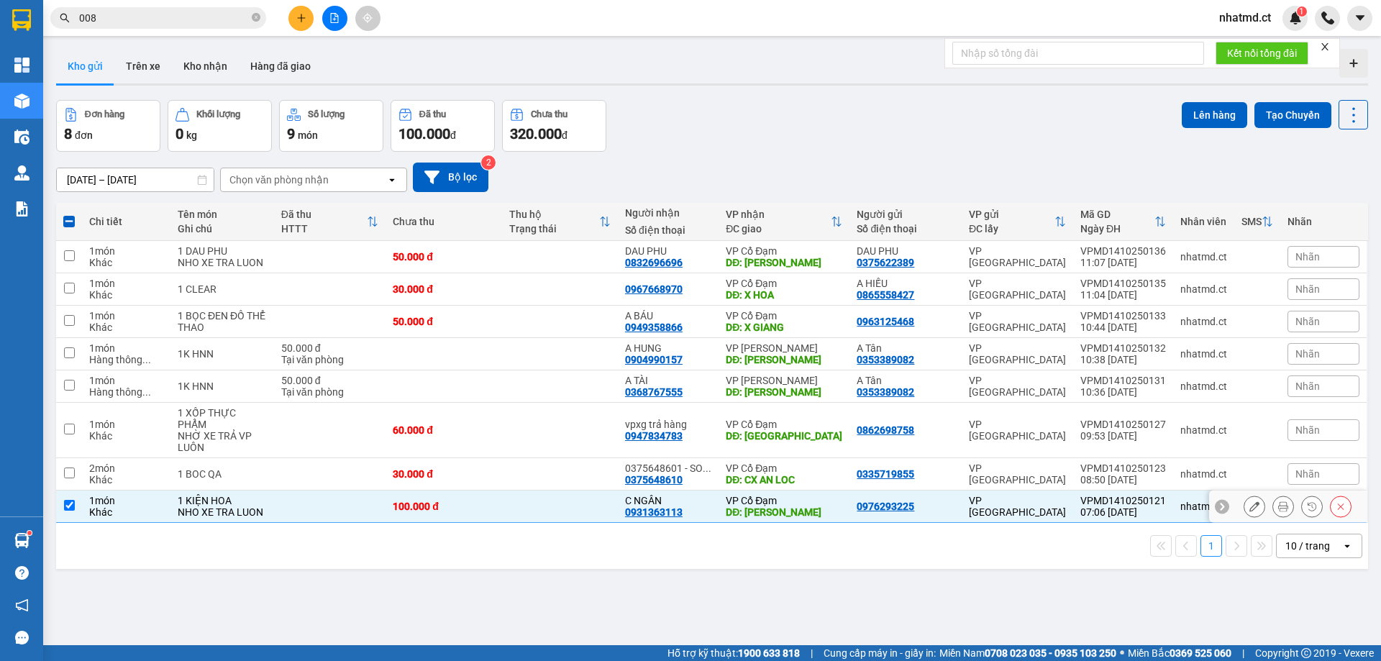
click at [301, 491] on td at bounding box center [330, 507] width 112 height 32
checkbox input "false"
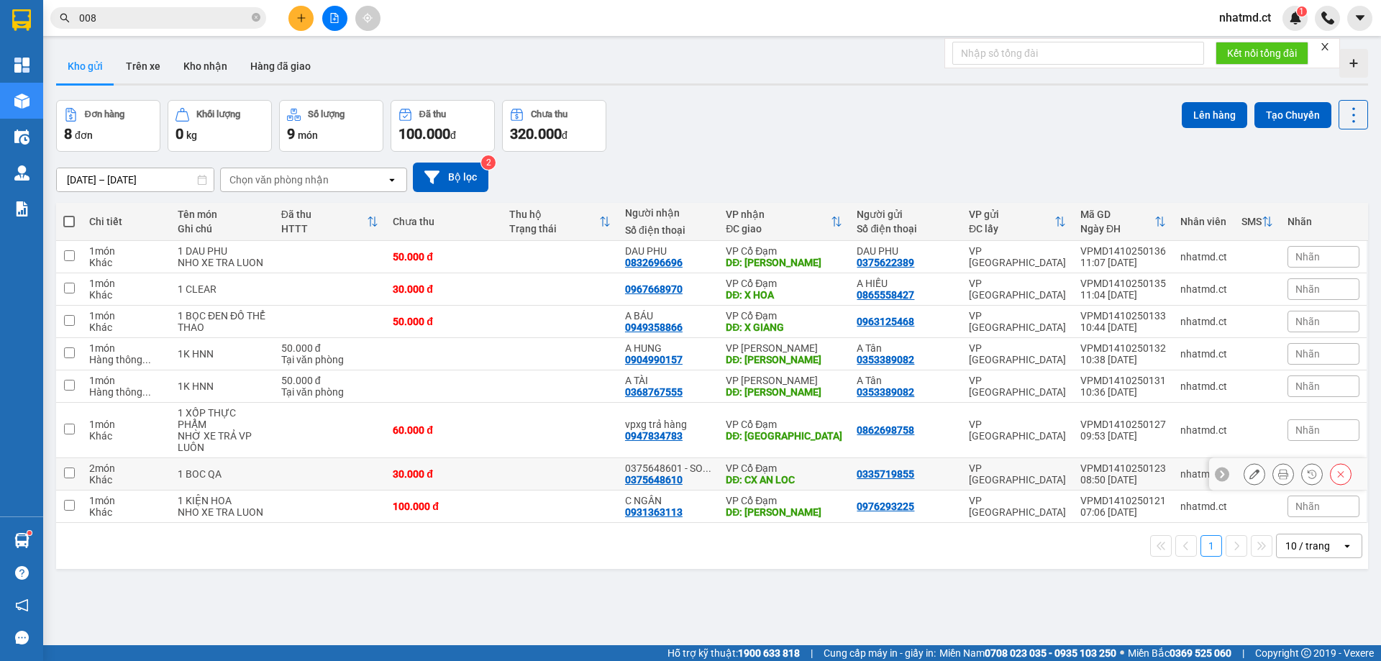
click at [319, 434] on td at bounding box center [330, 430] width 112 height 55
checkbox input "true"
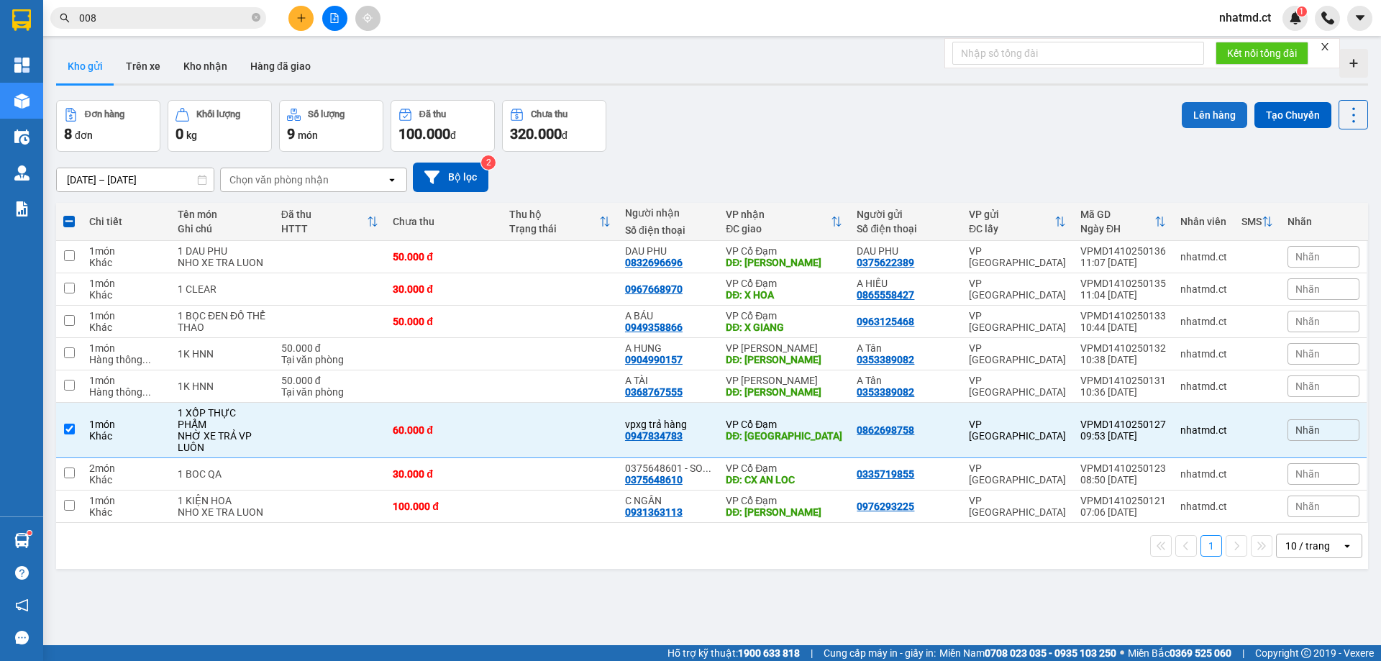
click at [1198, 122] on button "Lên hàng" at bounding box center [1214, 115] width 65 height 26
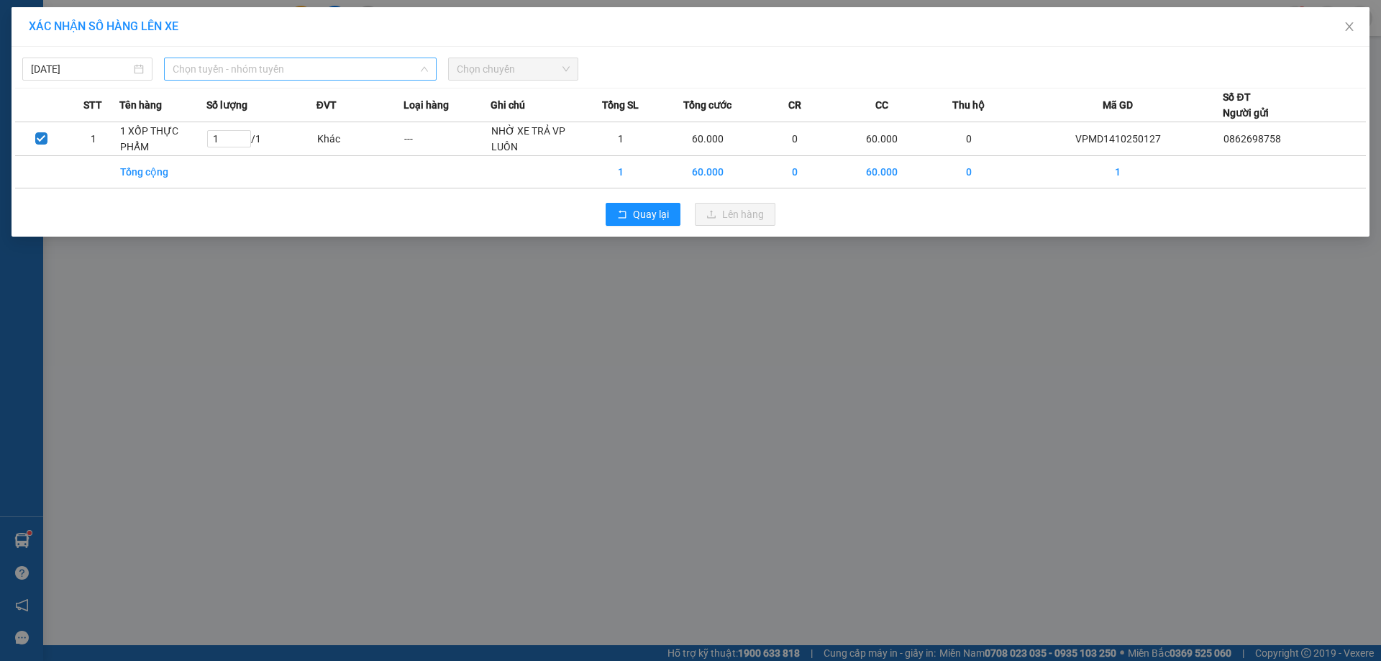
click at [354, 75] on span "Chọn tuyến - nhóm tuyến" at bounding box center [300, 69] width 255 height 22
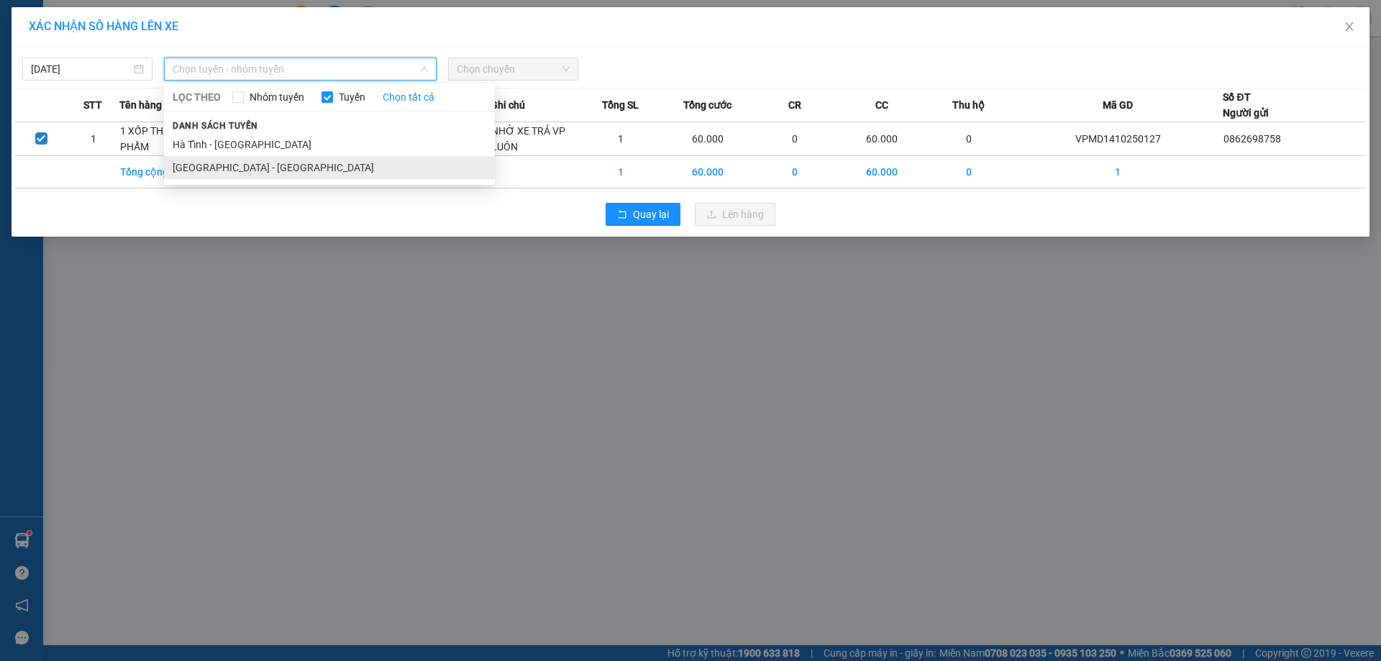
click at [242, 173] on li "Hà Nội - Hà Tĩnh" at bounding box center [329, 167] width 331 height 23
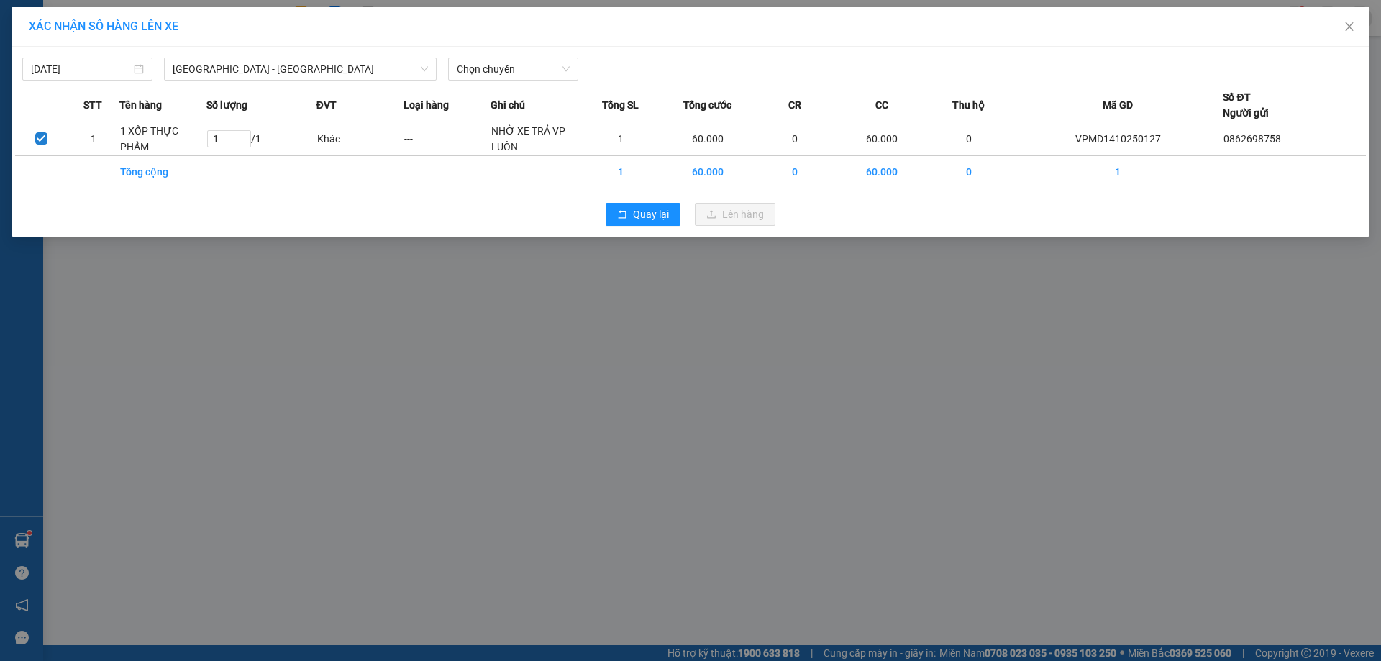
click at [499, 57] on div "14/10/2025 Hà Nội - Hà Tĩnh LỌC THEO Nhóm tuyến Tuyến Chọn tất cả Danh sách tuy…" at bounding box center [690, 65] width 1351 height 30
click at [499, 64] on span "Chọn chuyến" at bounding box center [513, 69] width 113 height 22
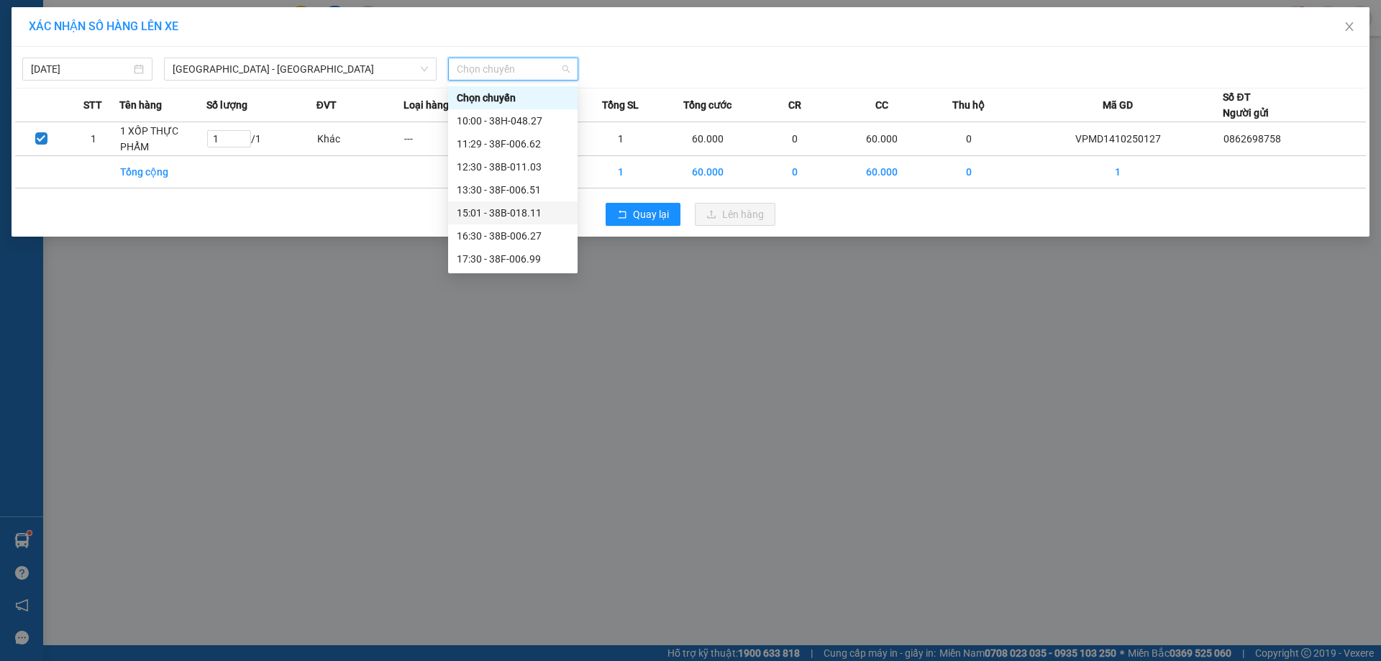
drag, startPoint x: 532, startPoint y: 213, endPoint x: 540, endPoint y: 217, distance: 9.7
click at [532, 214] on div "15:01 - 38B-018.11" at bounding box center [513, 213] width 112 height 16
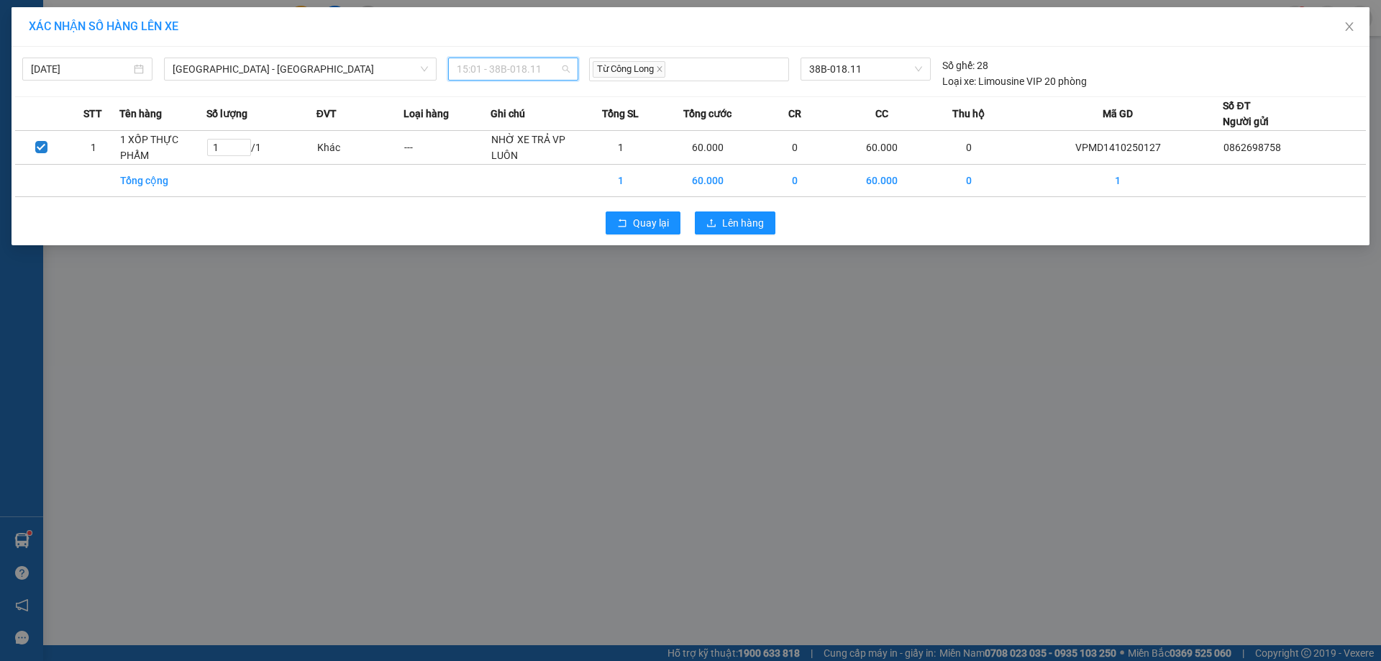
click at [533, 64] on span "15:01 - 38B-018.11" at bounding box center [513, 69] width 113 height 22
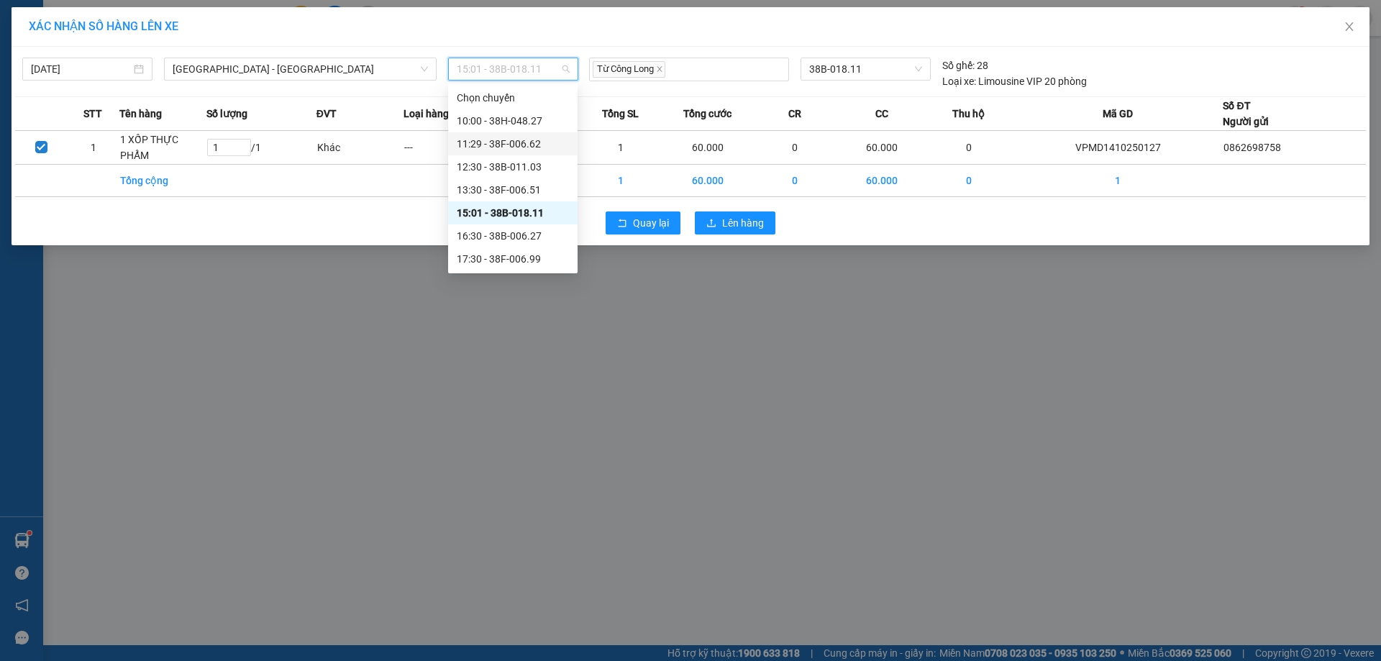
click at [510, 151] on div "11:29 - 38F-006.62" at bounding box center [513, 144] width 112 height 16
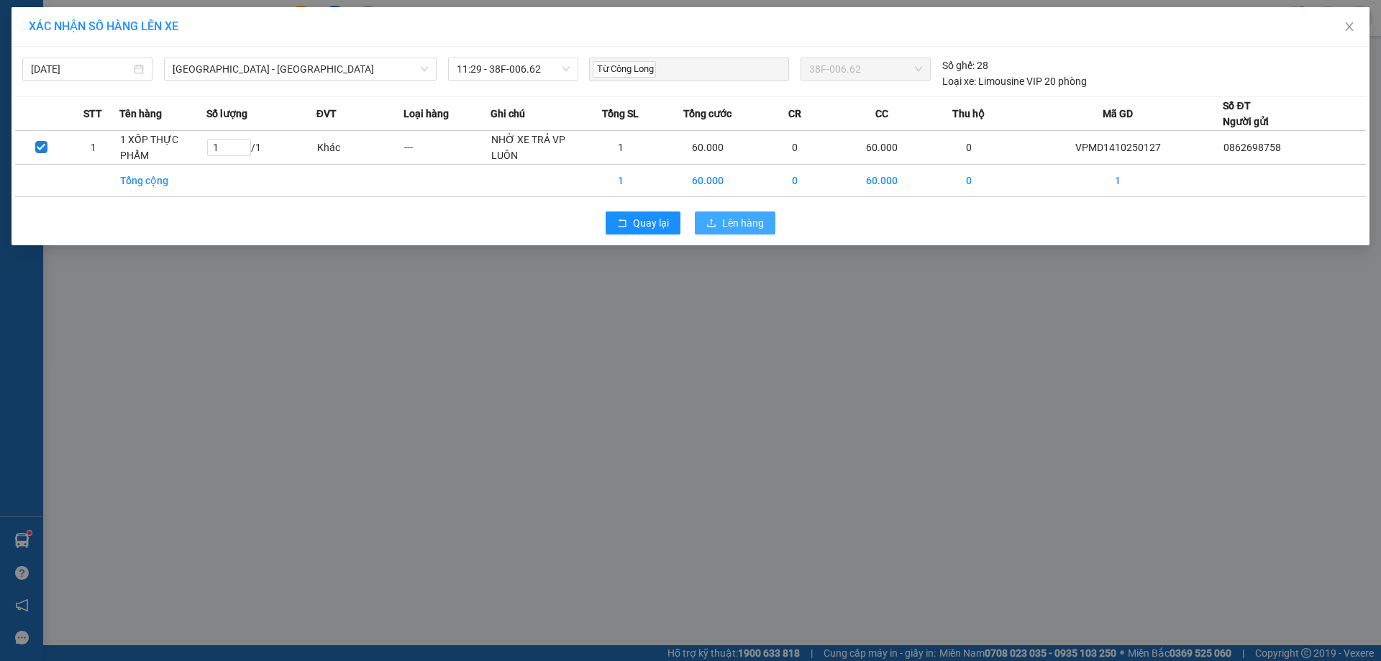
click at [709, 222] on icon "upload" at bounding box center [712, 223] width 10 height 10
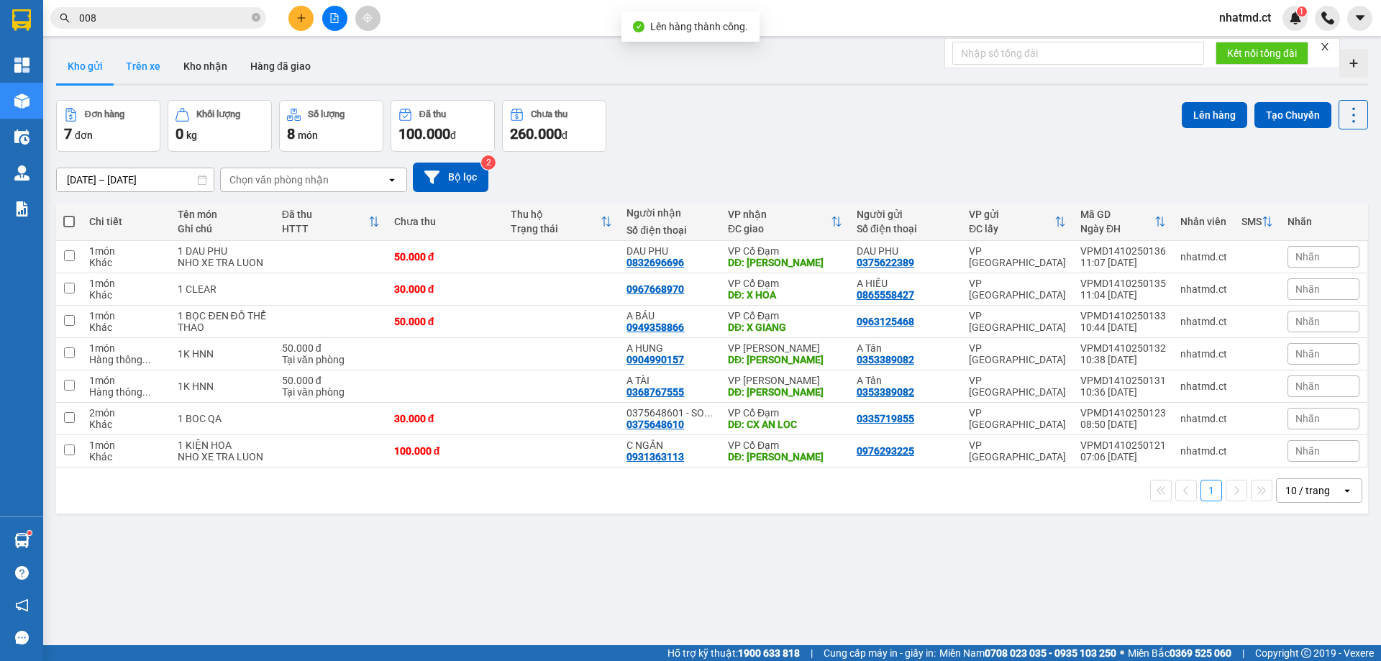
click at [138, 72] on button "Trên xe" at bounding box center [143, 66] width 58 height 35
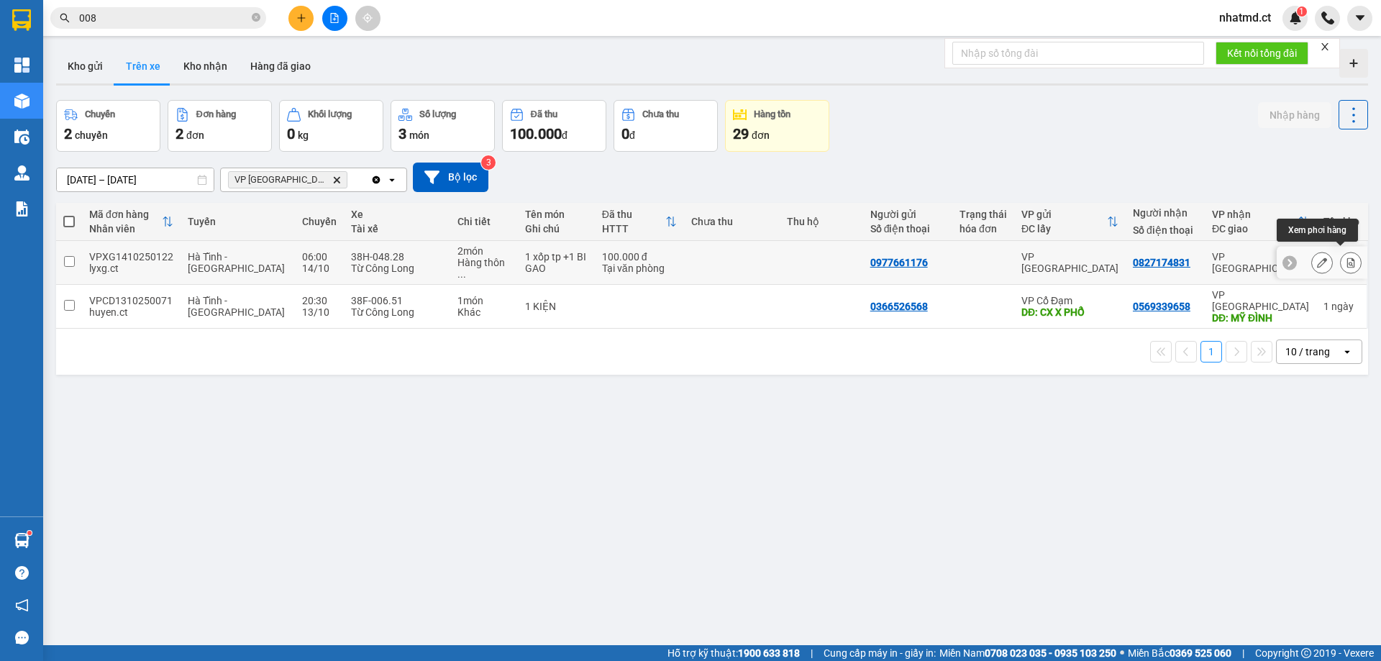
click at [1346, 258] on icon at bounding box center [1351, 263] width 10 height 10
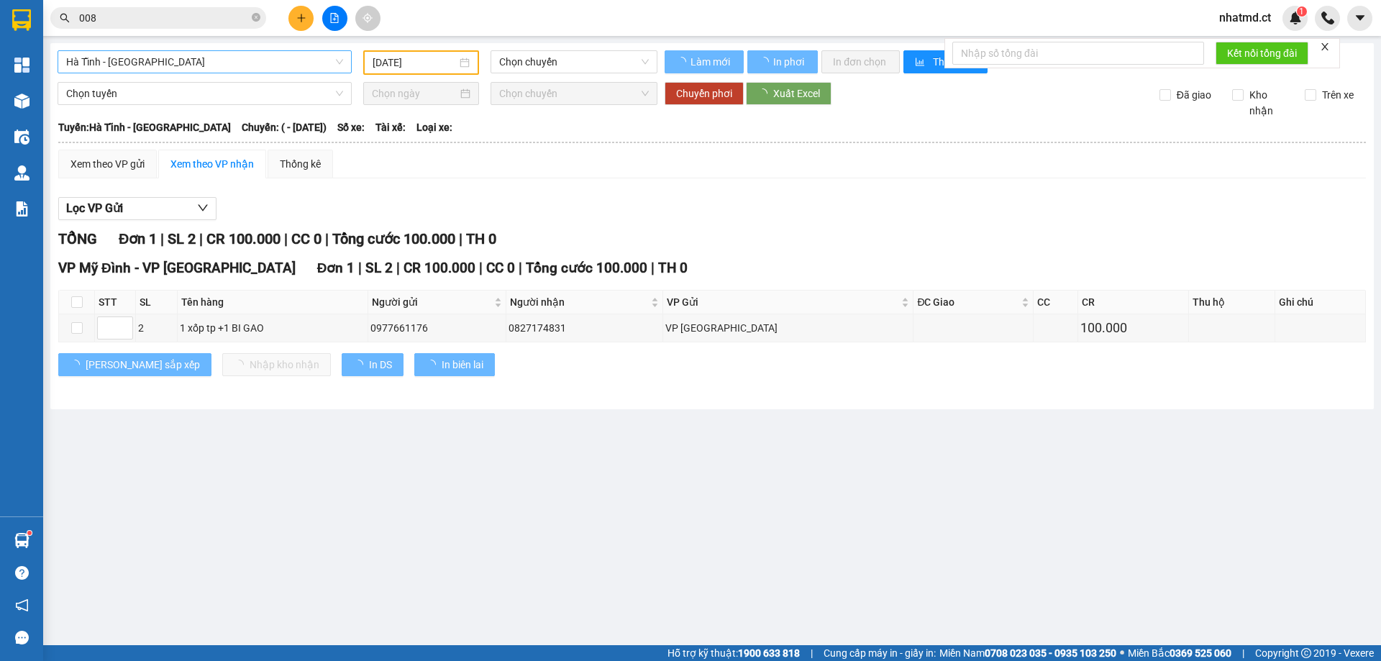
type input "14/10/2025"
click at [312, 58] on span "Hà Tĩnh - Hà Nội" at bounding box center [204, 62] width 277 height 22
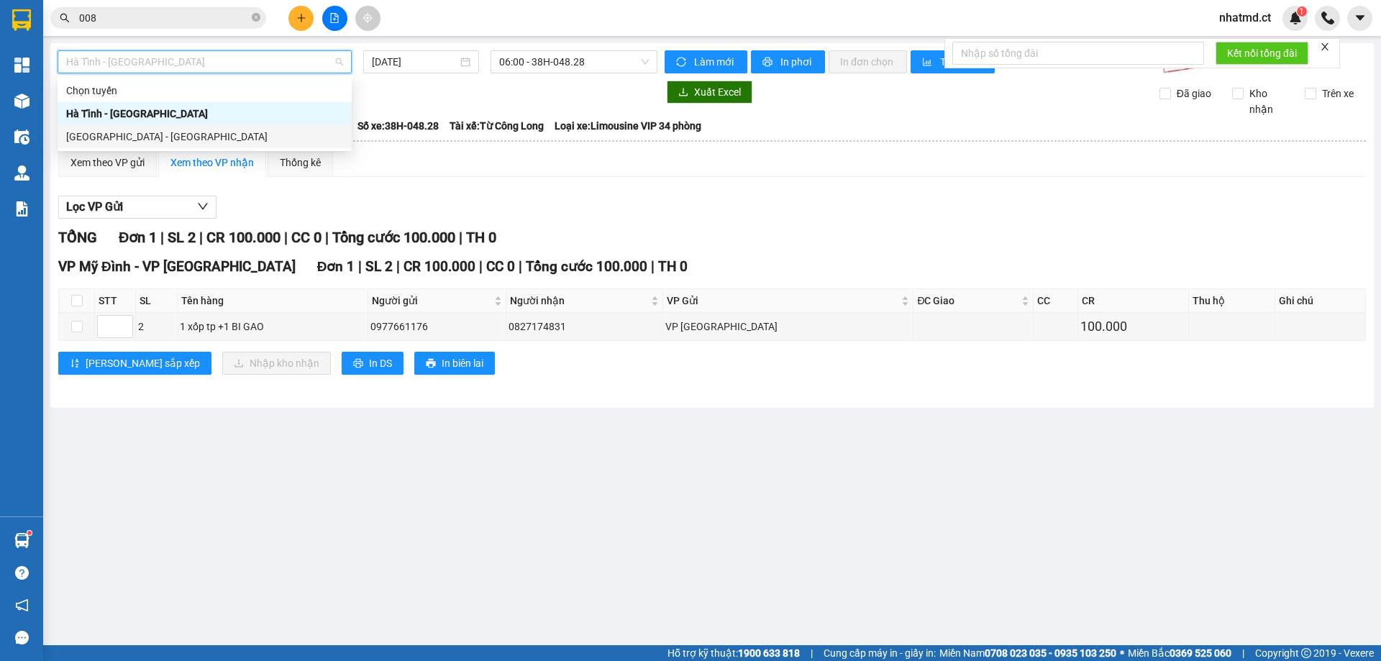
click at [232, 142] on div "Hà Nội - Hà Tĩnh" at bounding box center [204, 137] width 277 height 16
type input "14/10/2025"
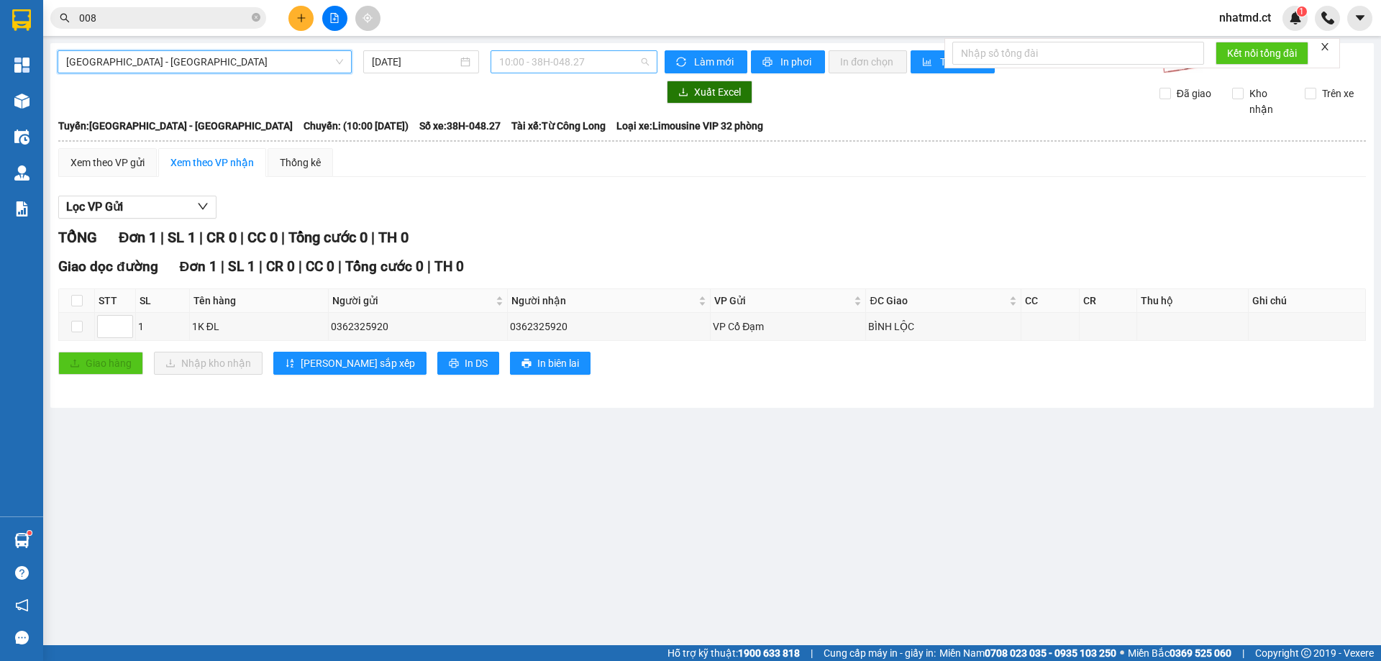
click at [594, 55] on span "10:00 - 38H-048.27" at bounding box center [574, 62] width 150 height 22
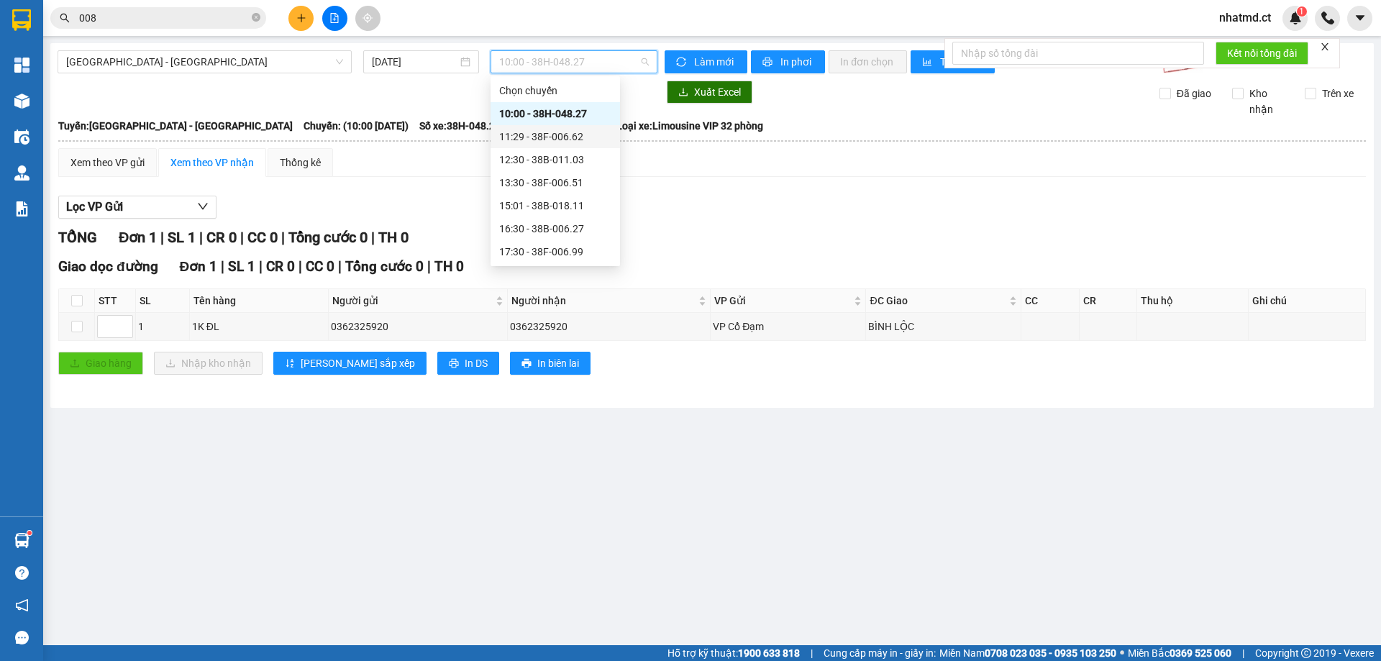
click at [574, 137] on div "11:29 - 38F-006.62" at bounding box center [555, 137] width 112 height 16
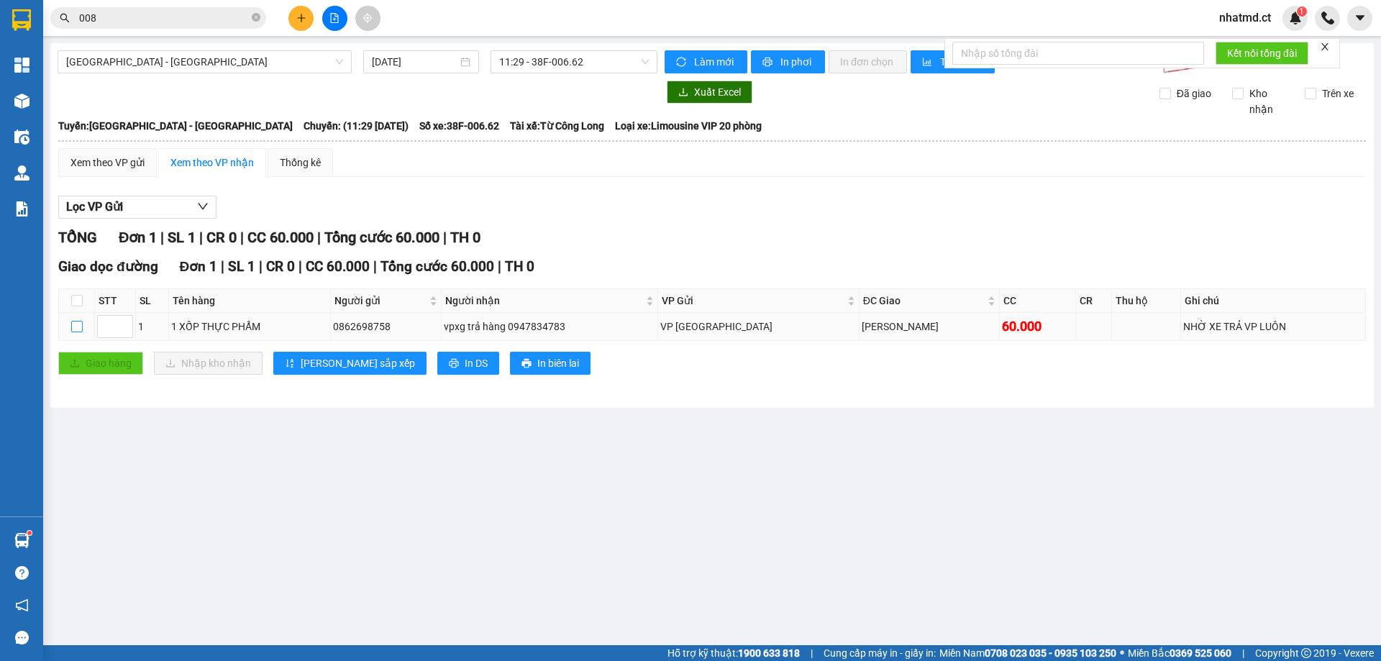
click at [71, 332] on input "checkbox" at bounding box center [77, 327] width 12 height 12
checkbox input "true"
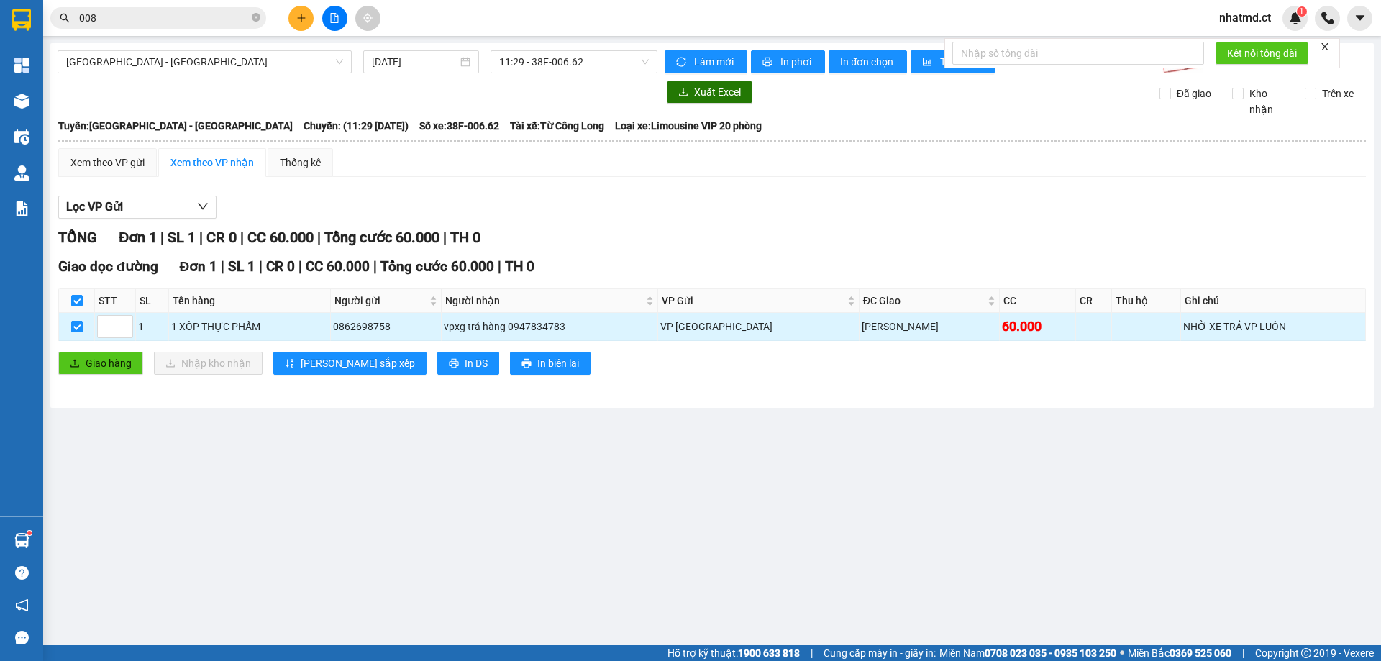
click at [77, 328] on input "checkbox" at bounding box center [77, 327] width 12 height 12
checkbox input "false"
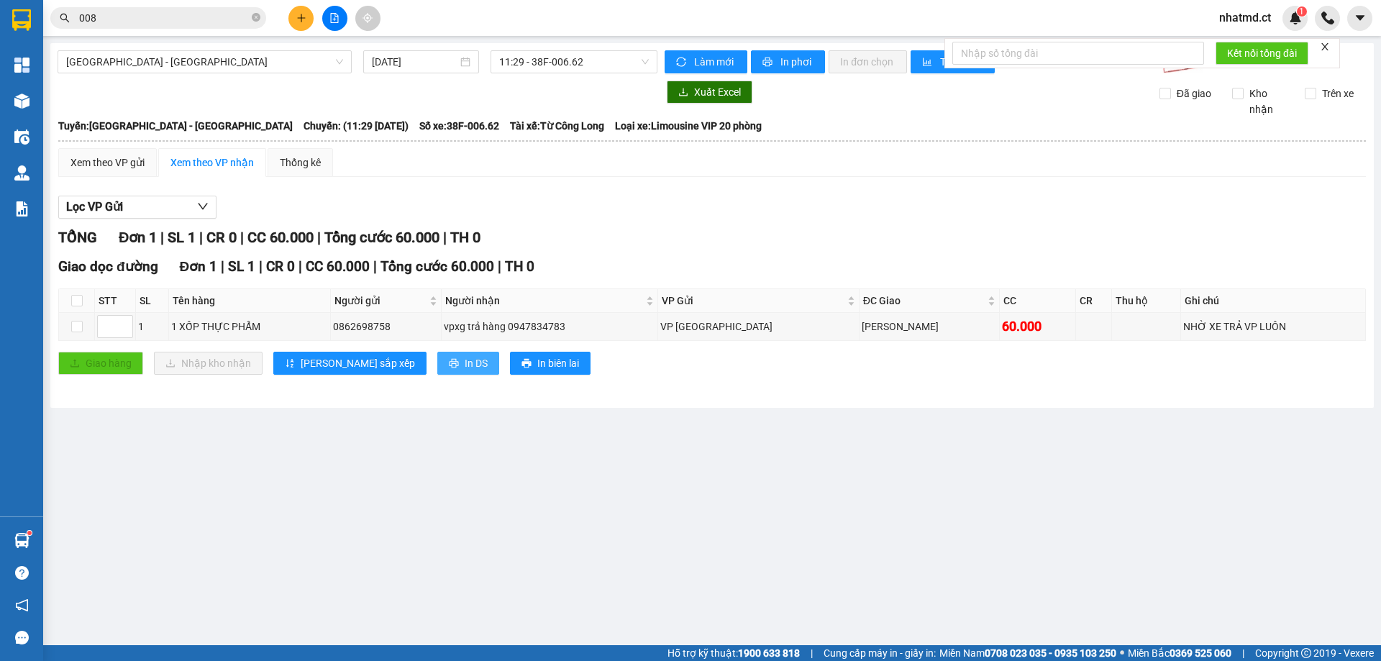
drag, startPoint x: 423, startPoint y: 375, endPoint x: 418, endPoint y: 369, distance: 7.6
click at [437, 374] on button "In DS" at bounding box center [468, 363] width 62 height 23
click at [465, 369] on span "In DS" at bounding box center [476, 363] width 23 height 16
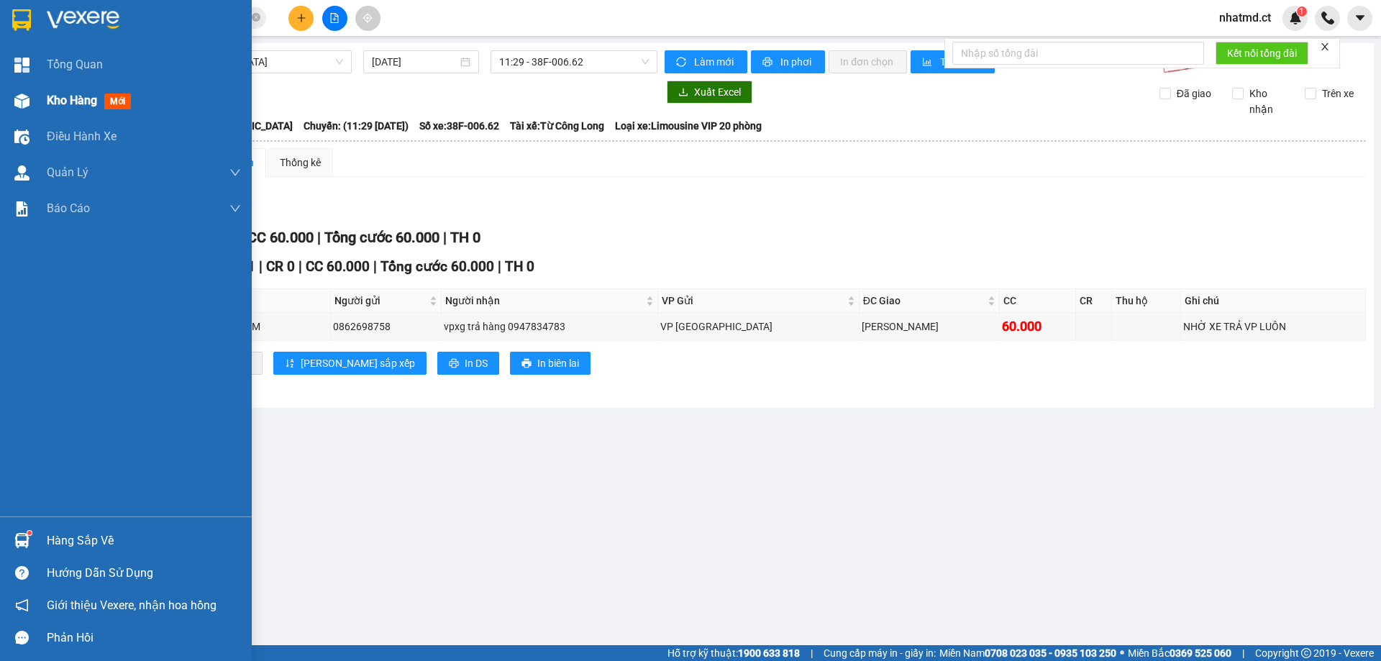
click at [62, 109] on div "Kho hàng mới" at bounding box center [92, 100] width 90 height 18
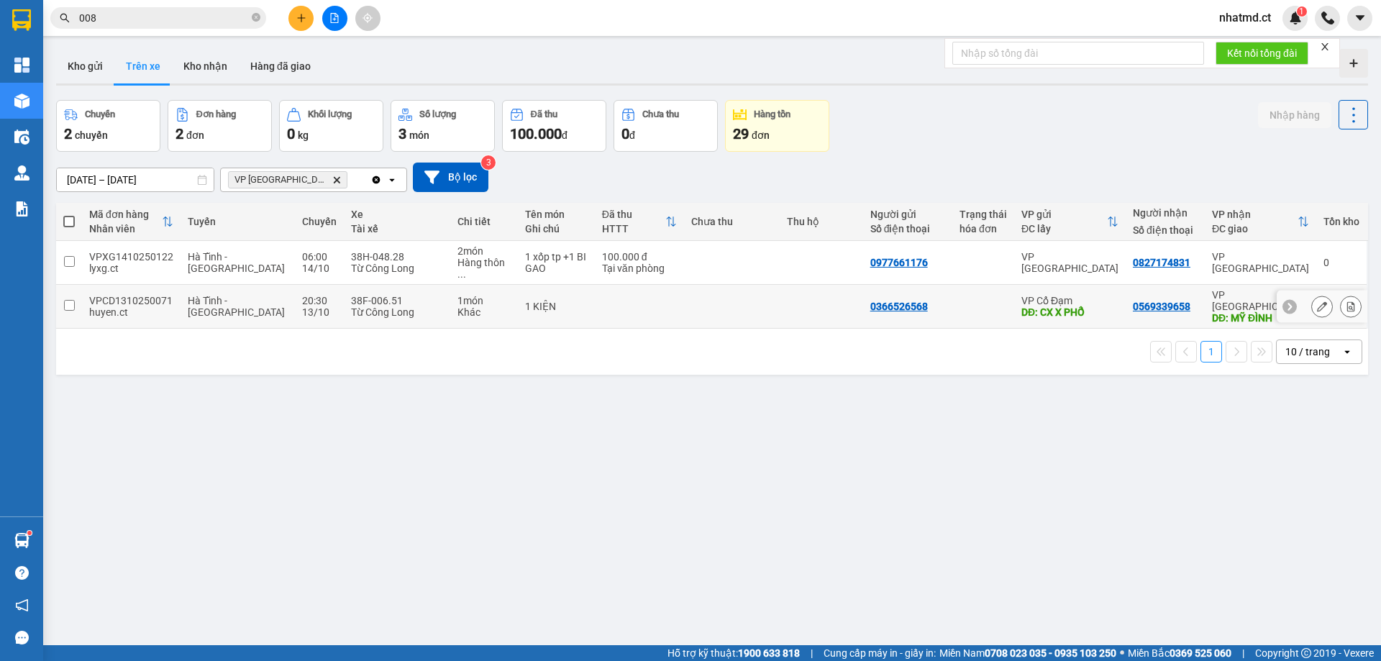
click at [568, 301] on td "1 KIỆN" at bounding box center [556, 307] width 77 height 44
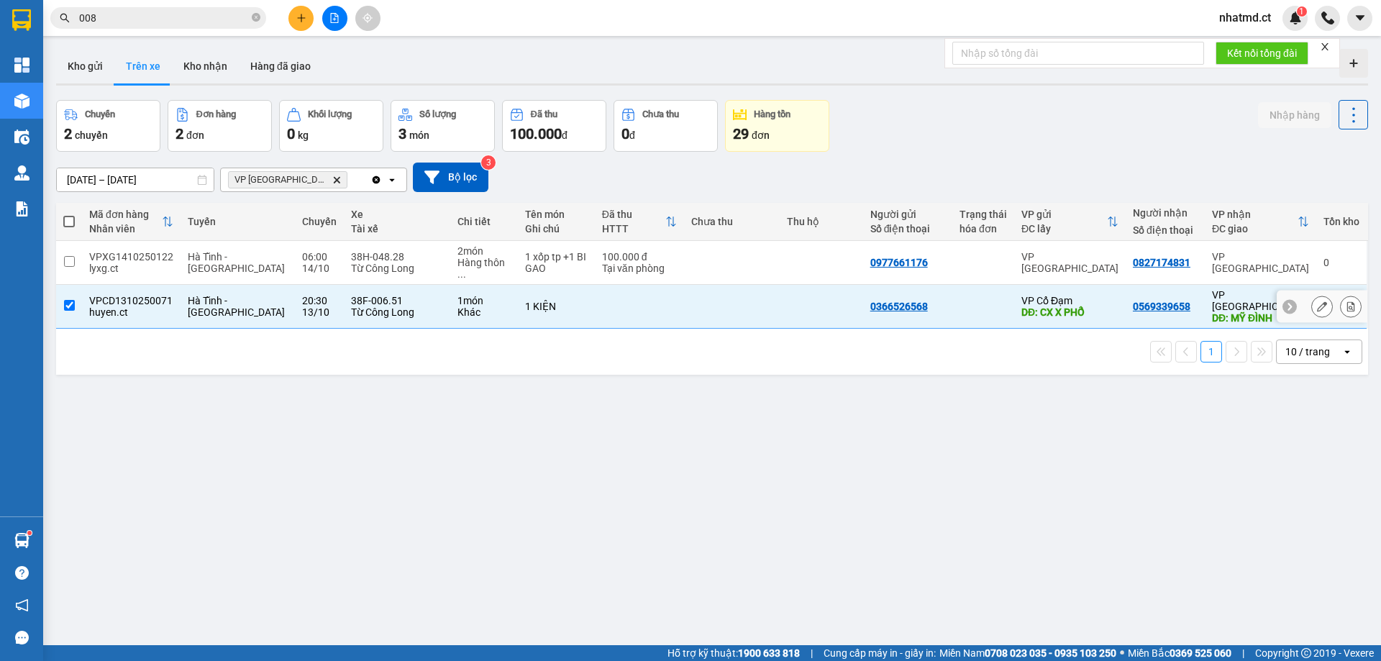
checkbox input "true"
click at [1317, 301] on icon at bounding box center [1322, 306] width 10 height 10
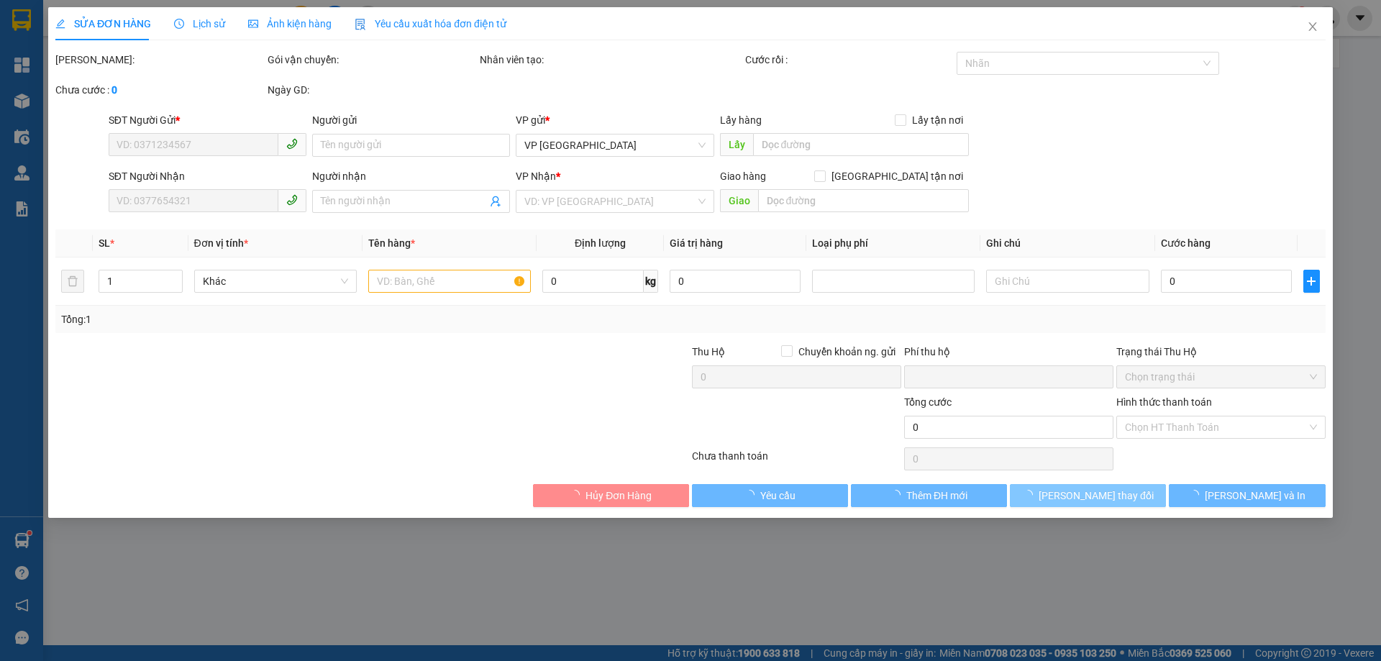
type input "0366526568"
type input "CX X PHỔ"
type input "0569339658"
type input "MỸ ĐÌNH"
type input "0"
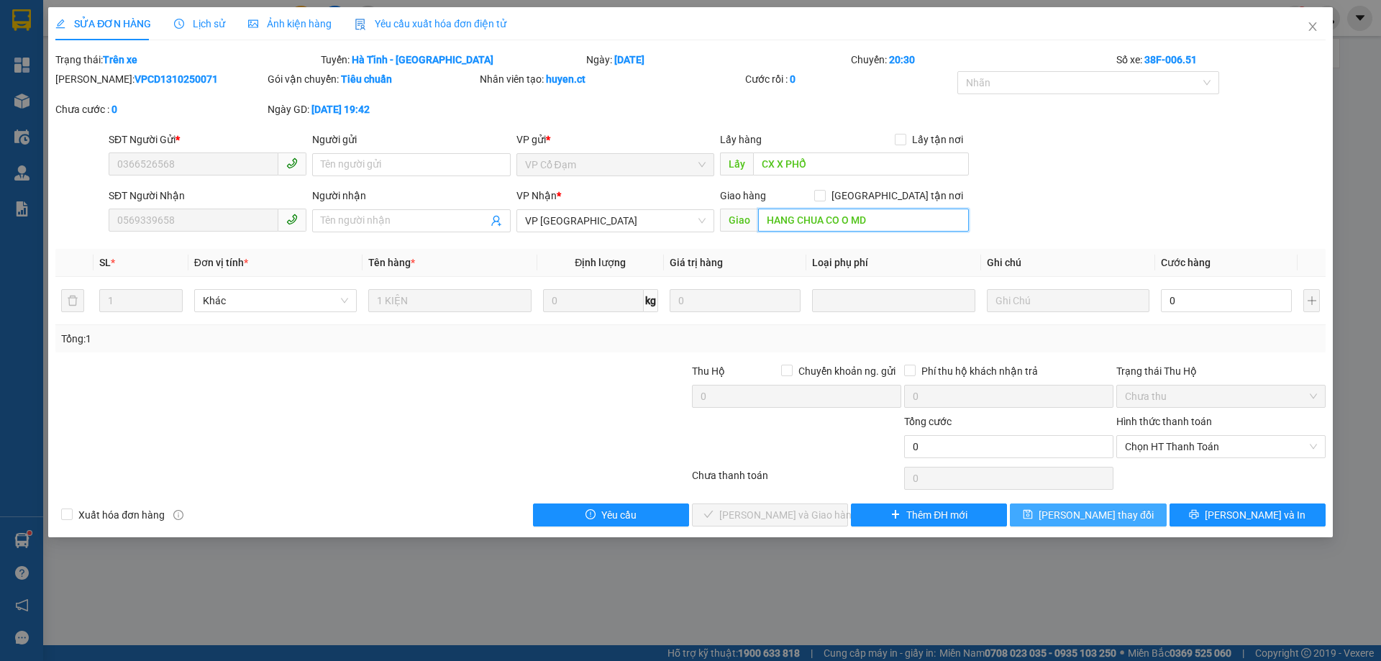
type input "HANG CHUA CO O MD"
click at [1107, 512] on span "[PERSON_NAME] thay đổi" at bounding box center [1096, 515] width 115 height 16
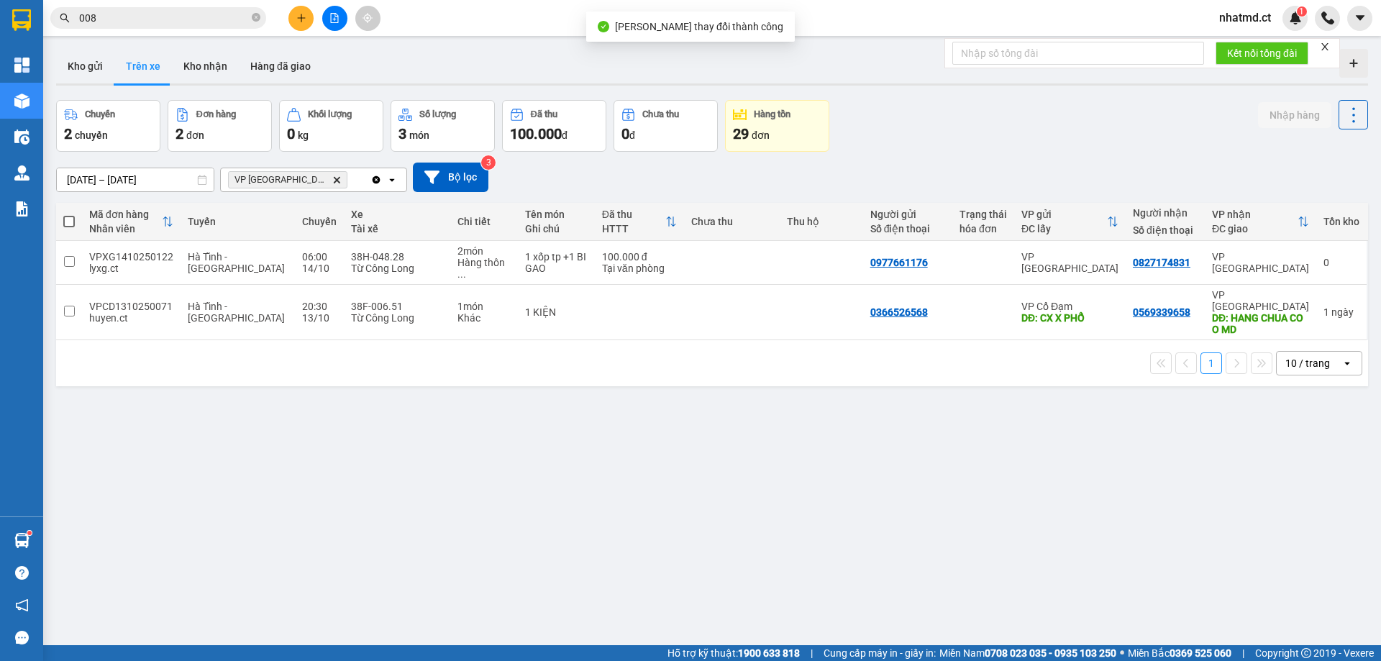
click at [278, 437] on div "ver 1.8.147 Kho gửi Trên xe Kho nhận Hàng đã giao Chuyến 2 chuyến Đơn hàng 2 đơ…" at bounding box center [712, 373] width 1324 height 661
click at [217, 50] on button "Kho nhận" at bounding box center [205, 66] width 67 height 35
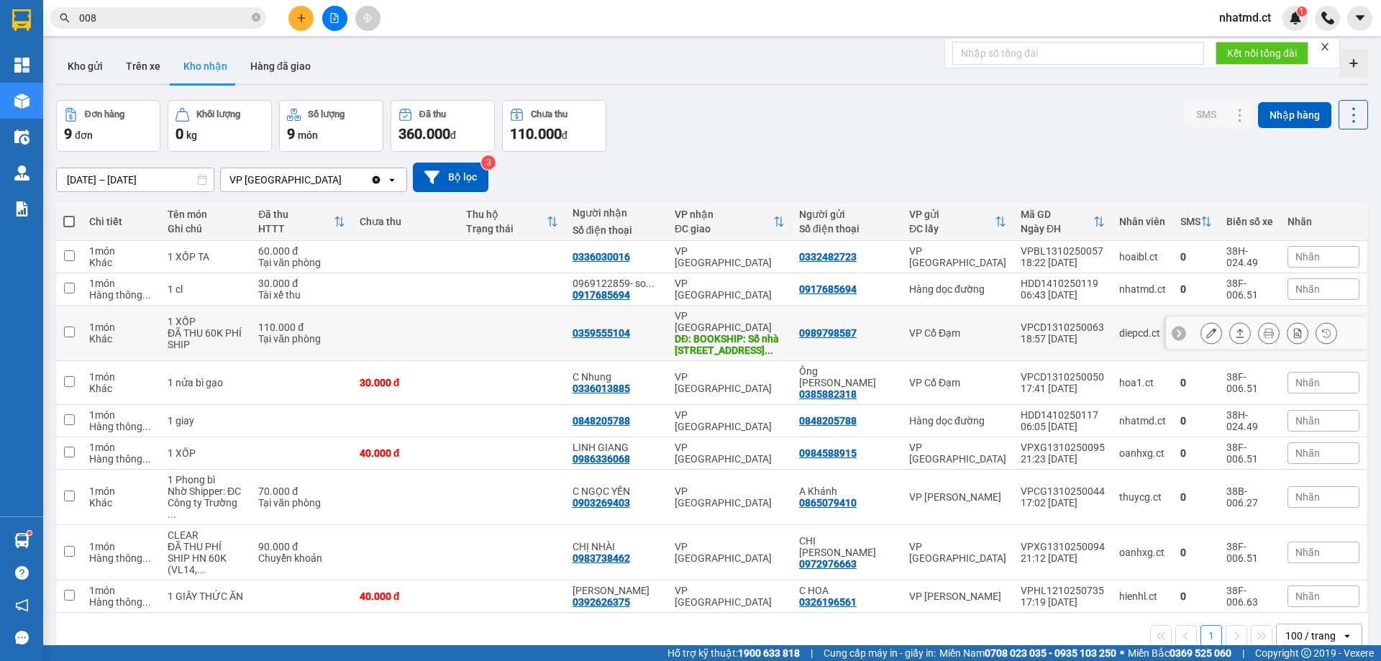
click at [370, 336] on td at bounding box center [406, 333] width 106 height 55
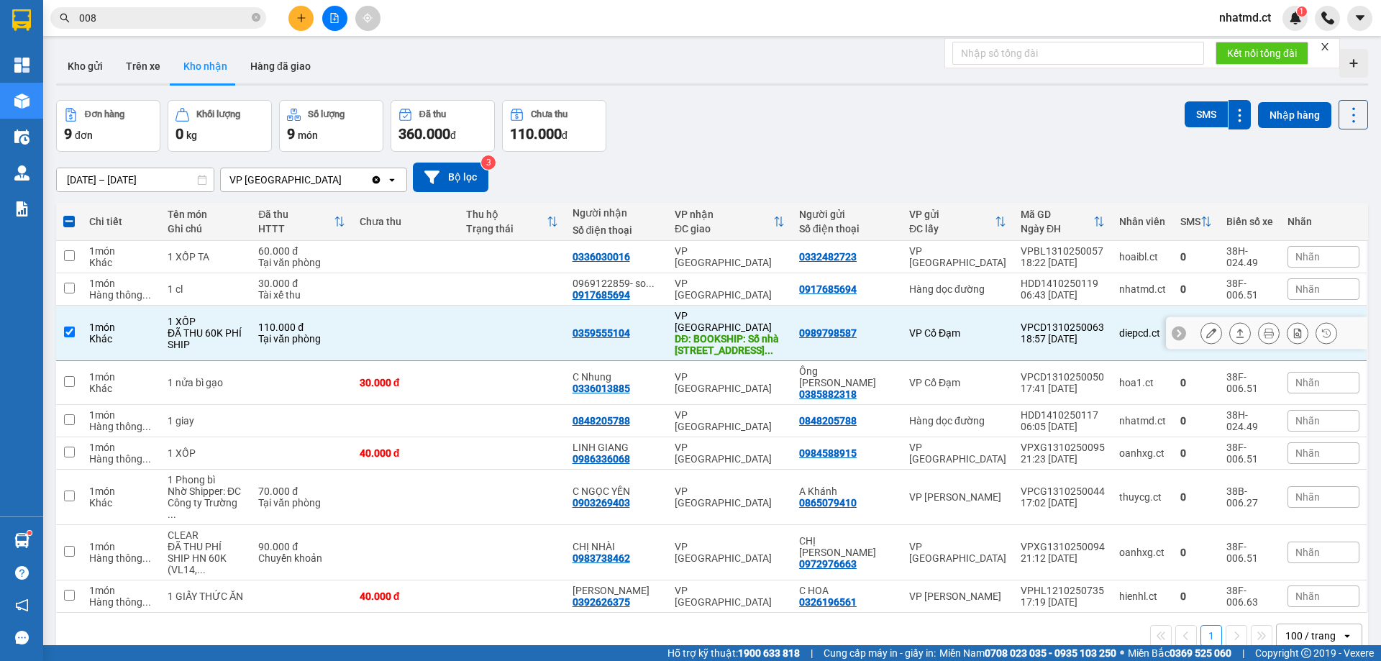
click at [1237, 332] on icon at bounding box center [1241, 333] width 8 height 9
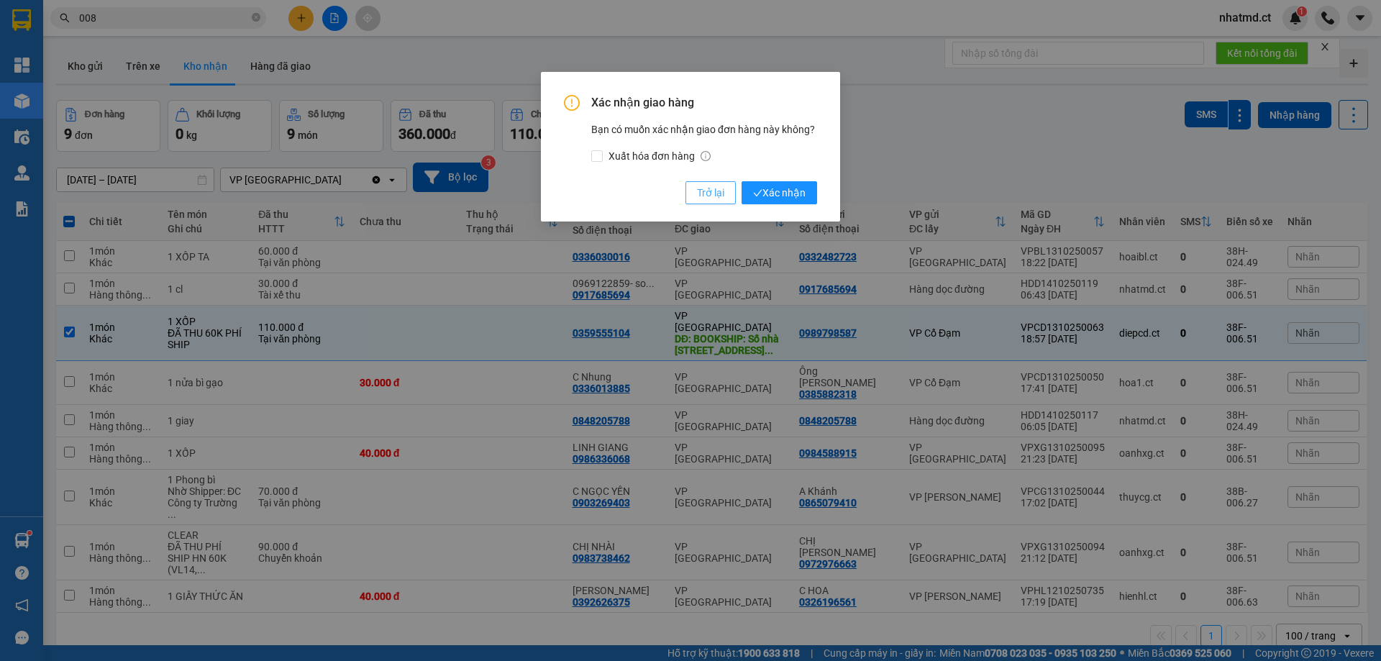
click at [711, 199] on span "Trở lại" at bounding box center [710, 193] width 27 height 16
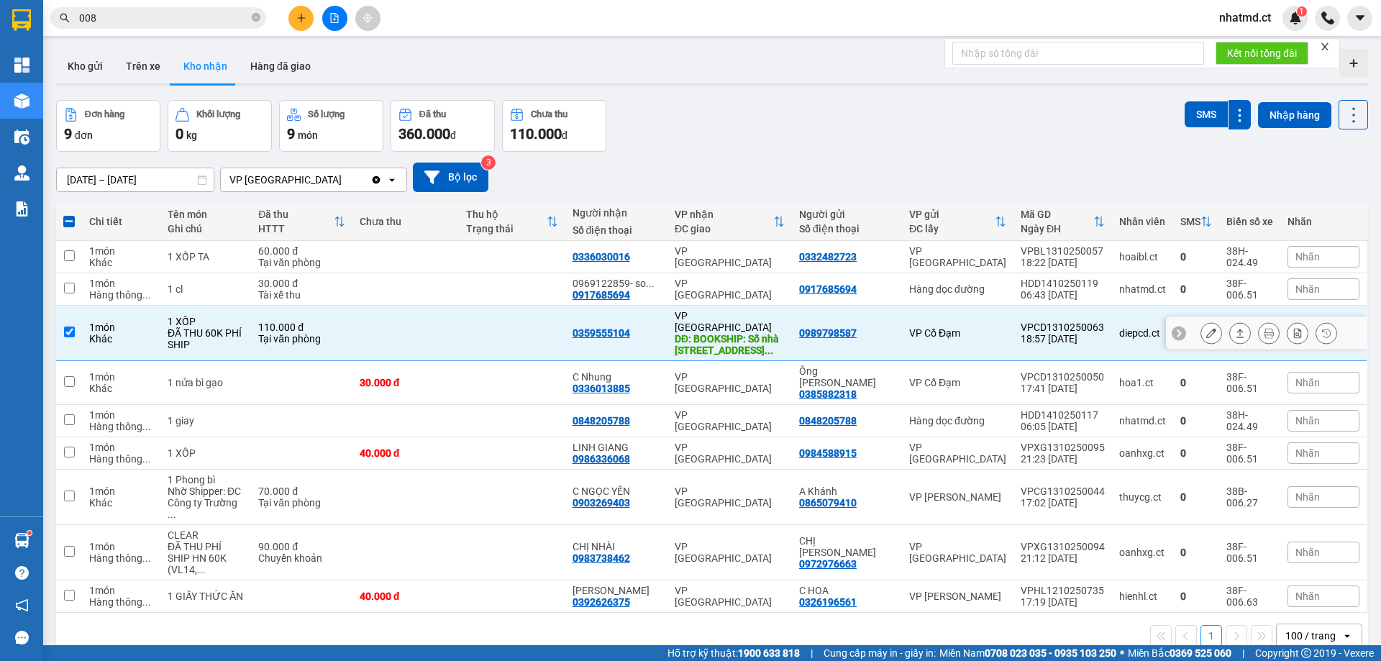
click at [503, 338] on td at bounding box center [512, 333] width 106 height 55
checkbox input "false"
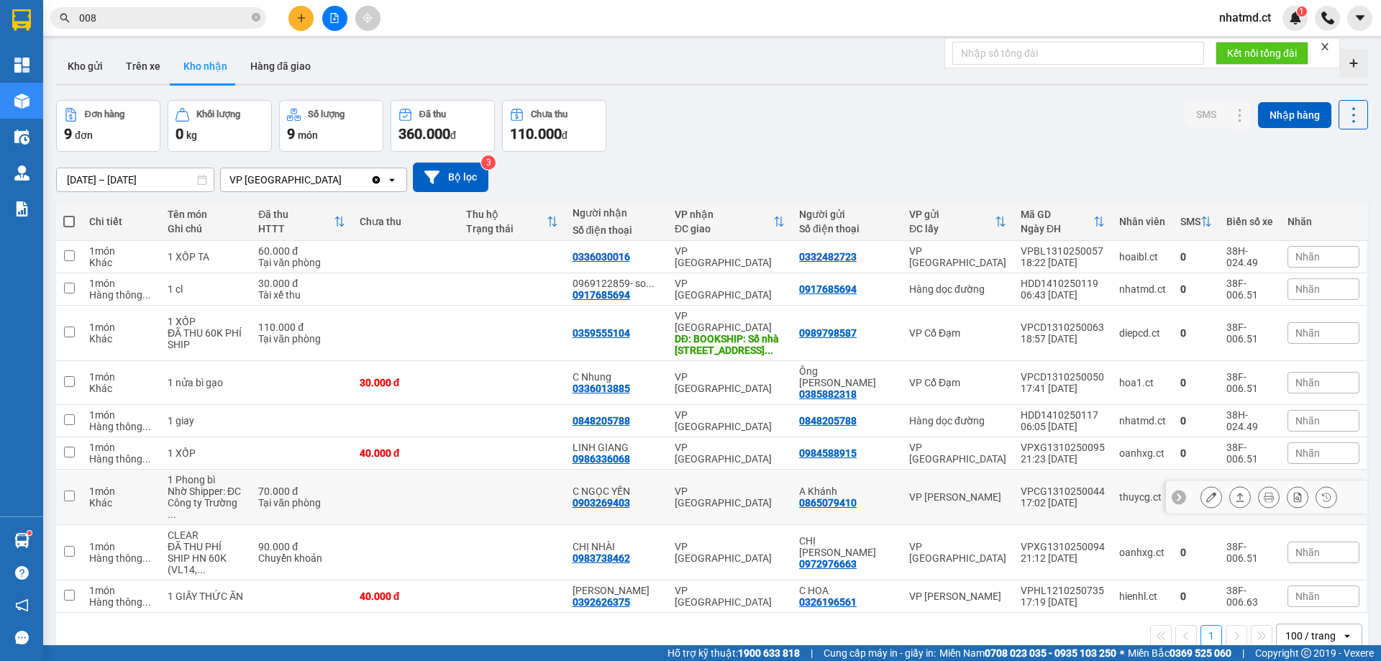
click at [489, 470] on td at bounding box center [512, 497] width 106 height 55
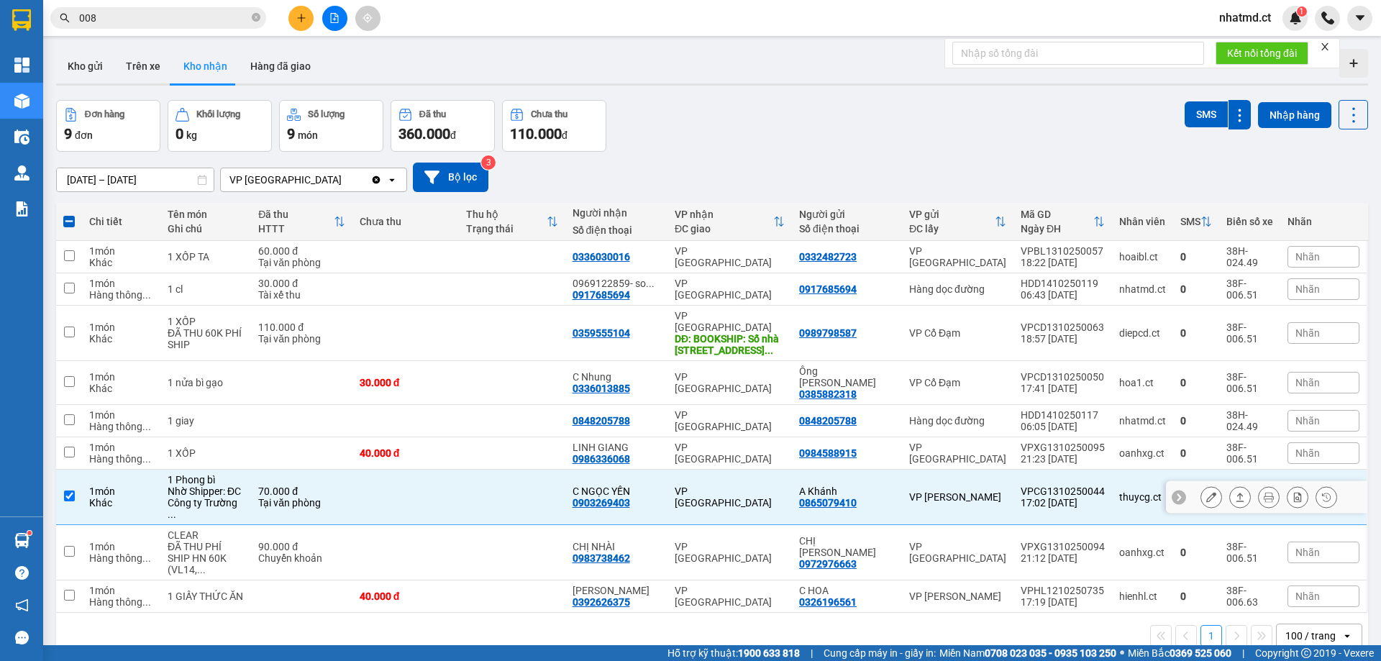
click at [1238, 485] on button at bounding box center [1240, 497] width 20 height 25
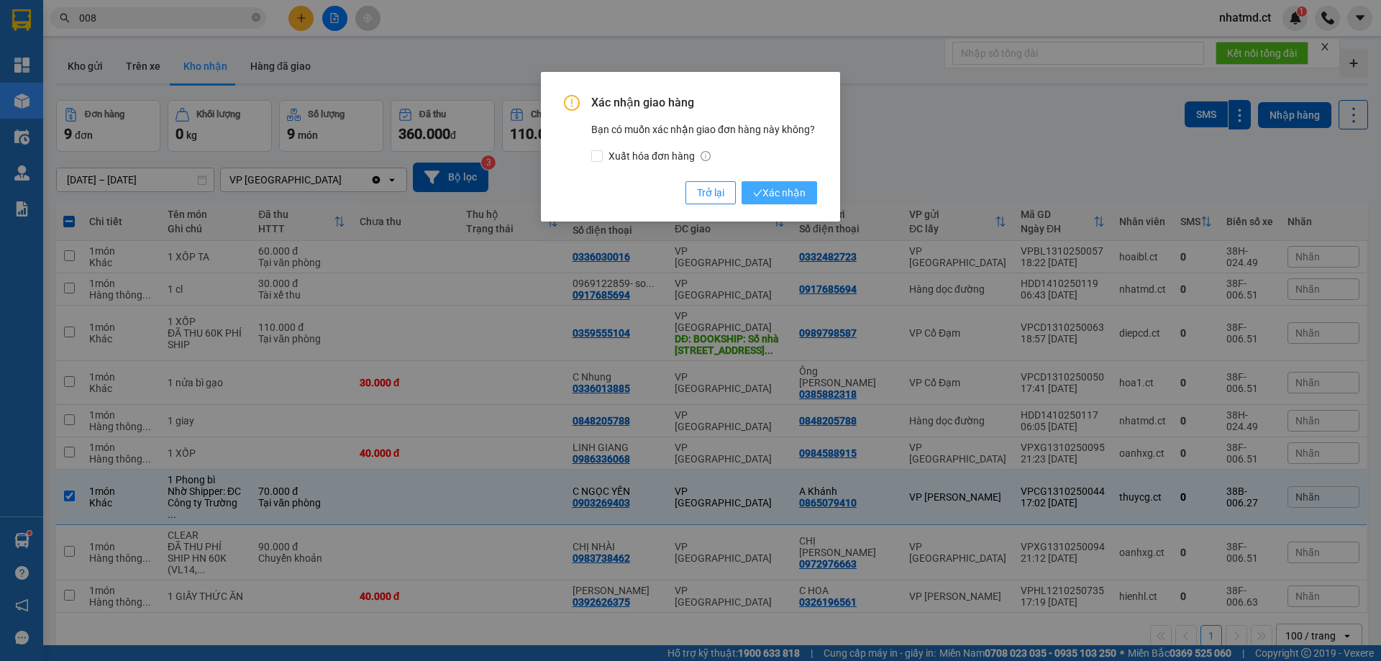
click at [768, 195] on span "Xác nhận" at bounding box center [779, 193] width 53 height 16
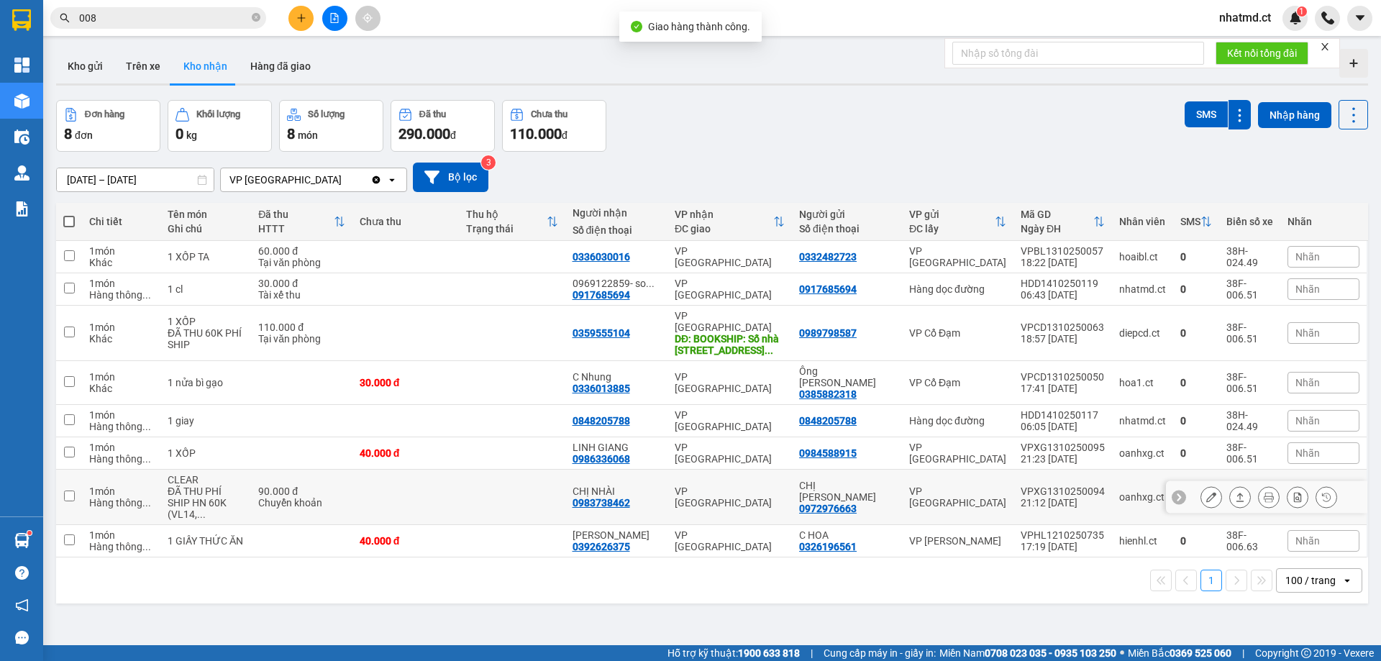
click at [459, 470] on td at bounding box center [406, 497] width 106 height 55
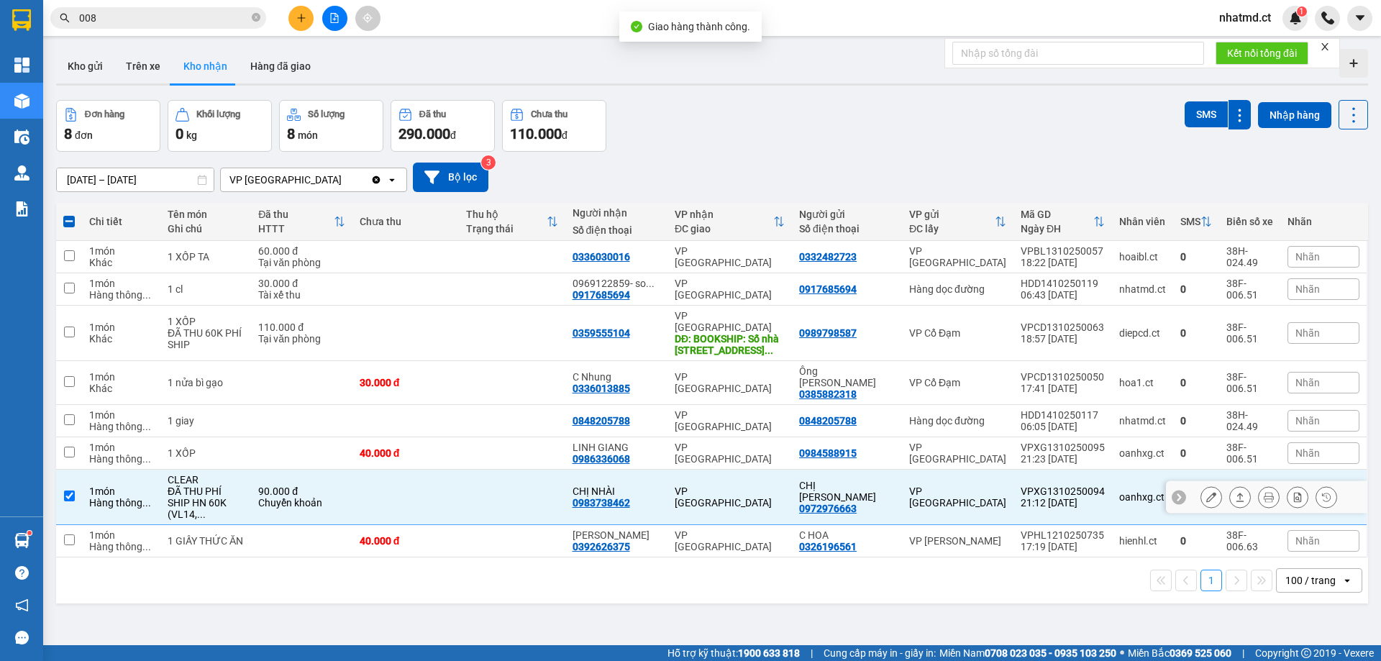
click at [1230, 485] on button at bounding box center [1240, 497] width 20 height 25
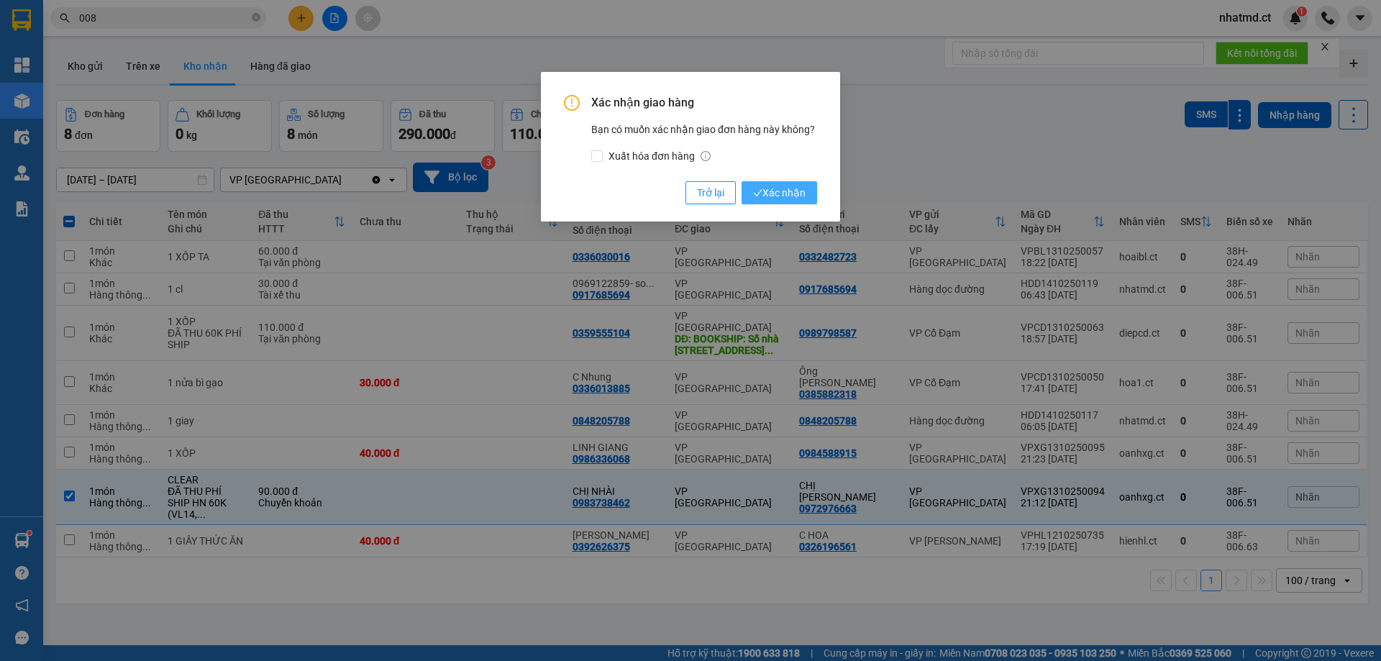
click at [767, 189] on span "Xác nhận" at bounding box center [779, 193] width 53 height 16
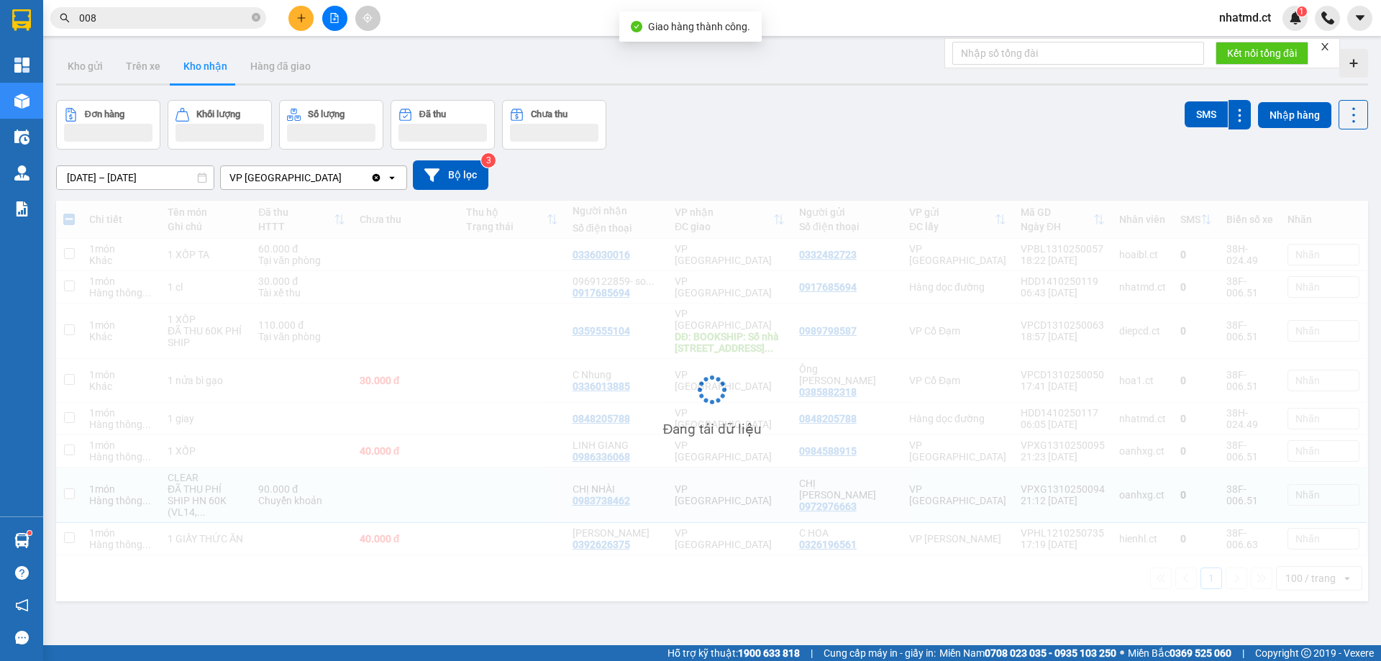
checkbox input "false"
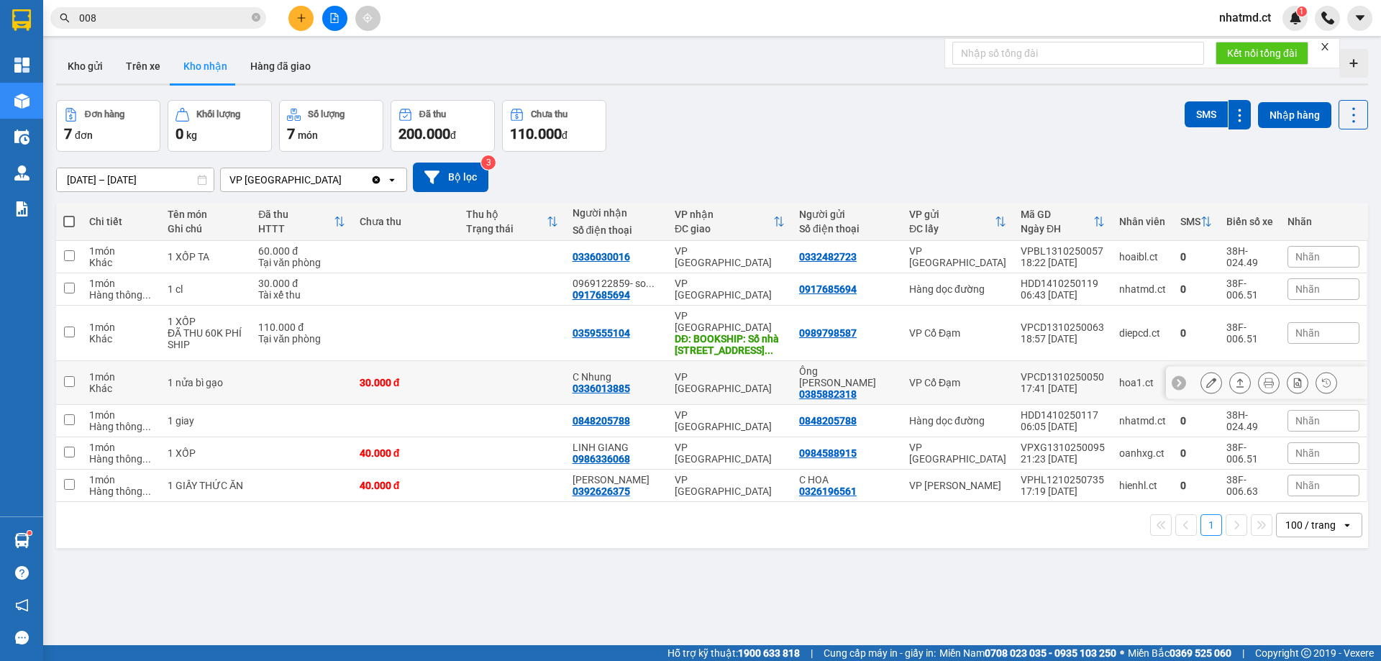
click at [517, 368] on td at bounding box center [512, 383] width 106 height 44
checkbox input "true"
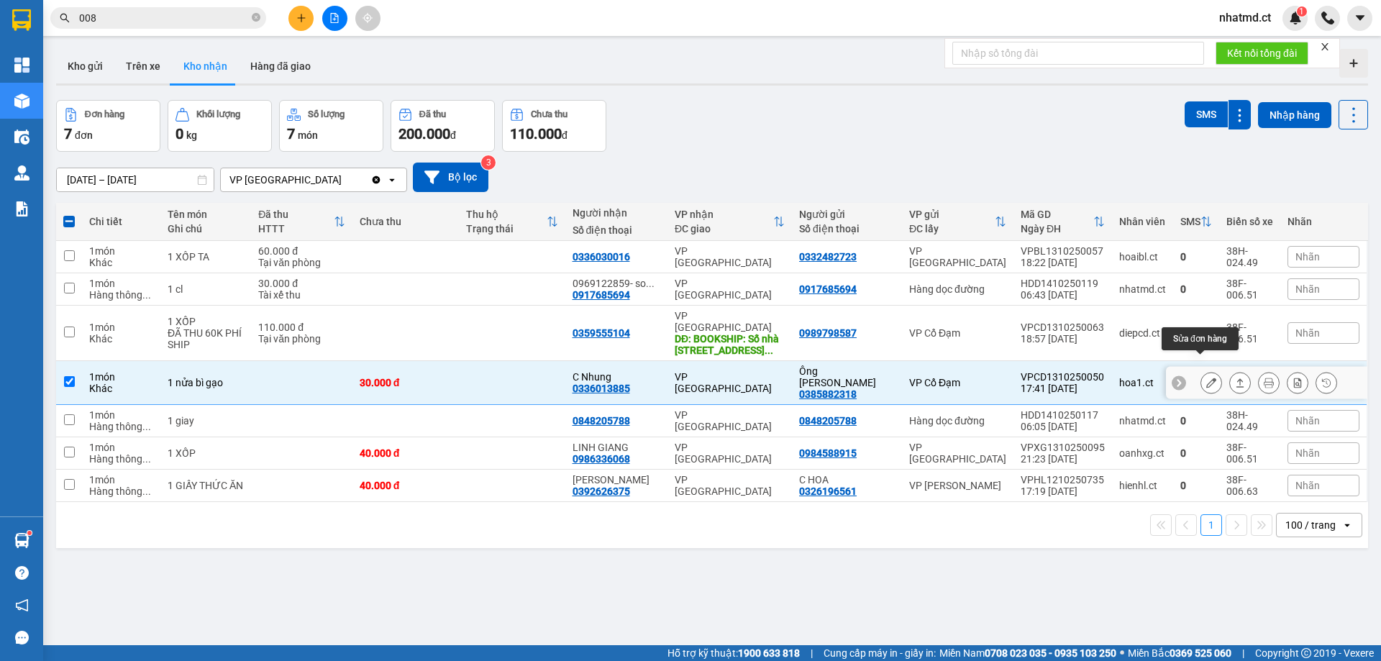
click at [1207, 378] on icon at bounding box center [1212, 383] width 10 height 10
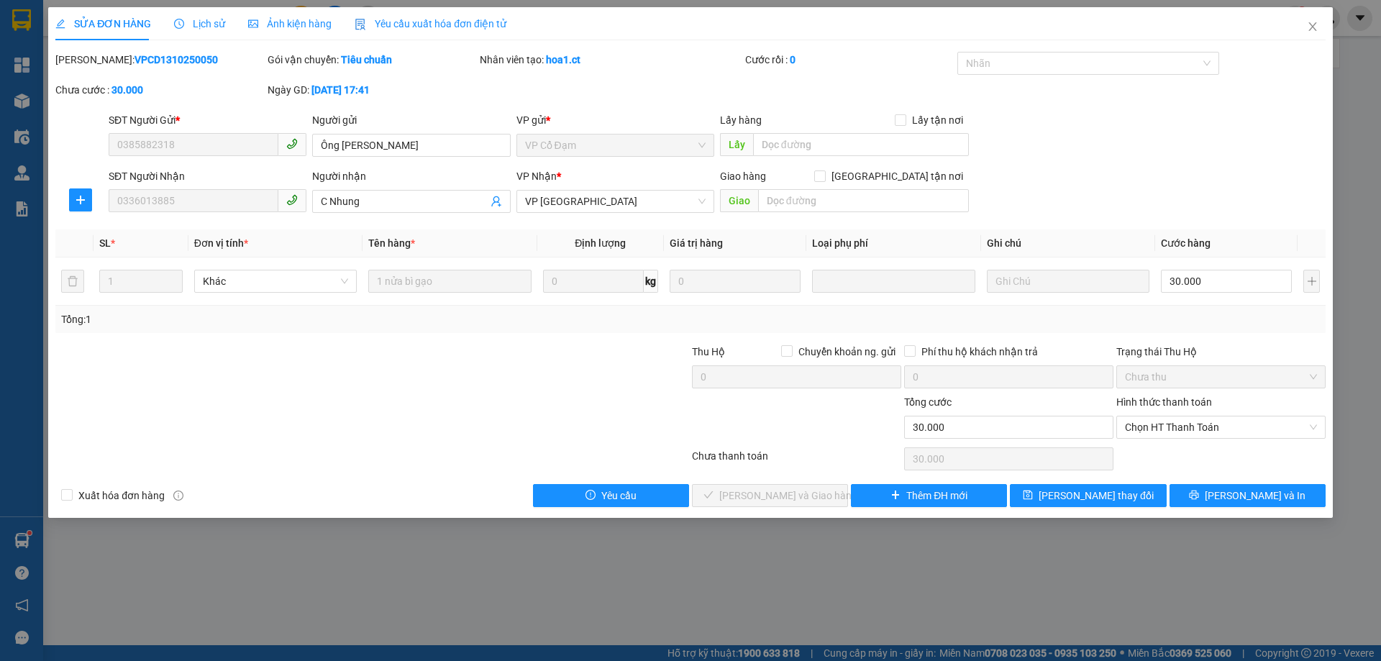
type input "0385882318"
type input "Ông [PERSON_NAME]"
type input "0336013885"
type input "C Nhung"
type input "0"
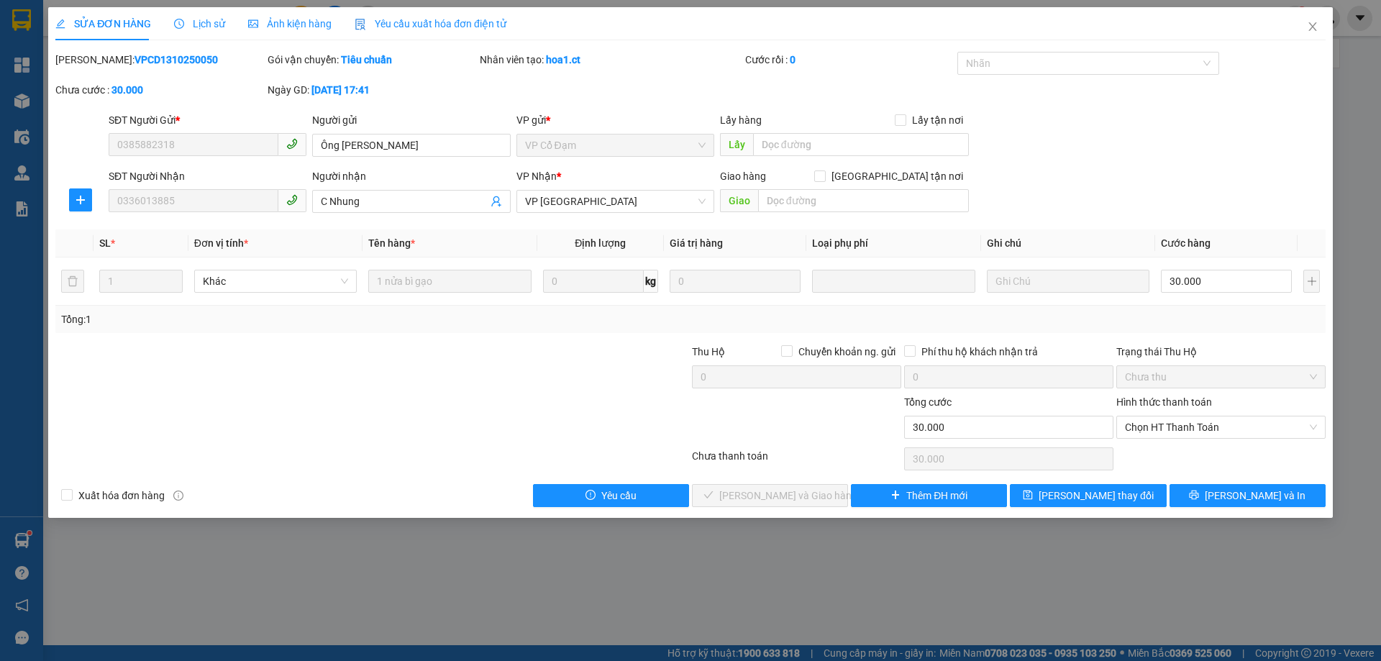
type input "30.000"
click at [1166, 435] on span "Chọn HT Thanh Toán" at bounding box center [1221, 428] width 192 height 22
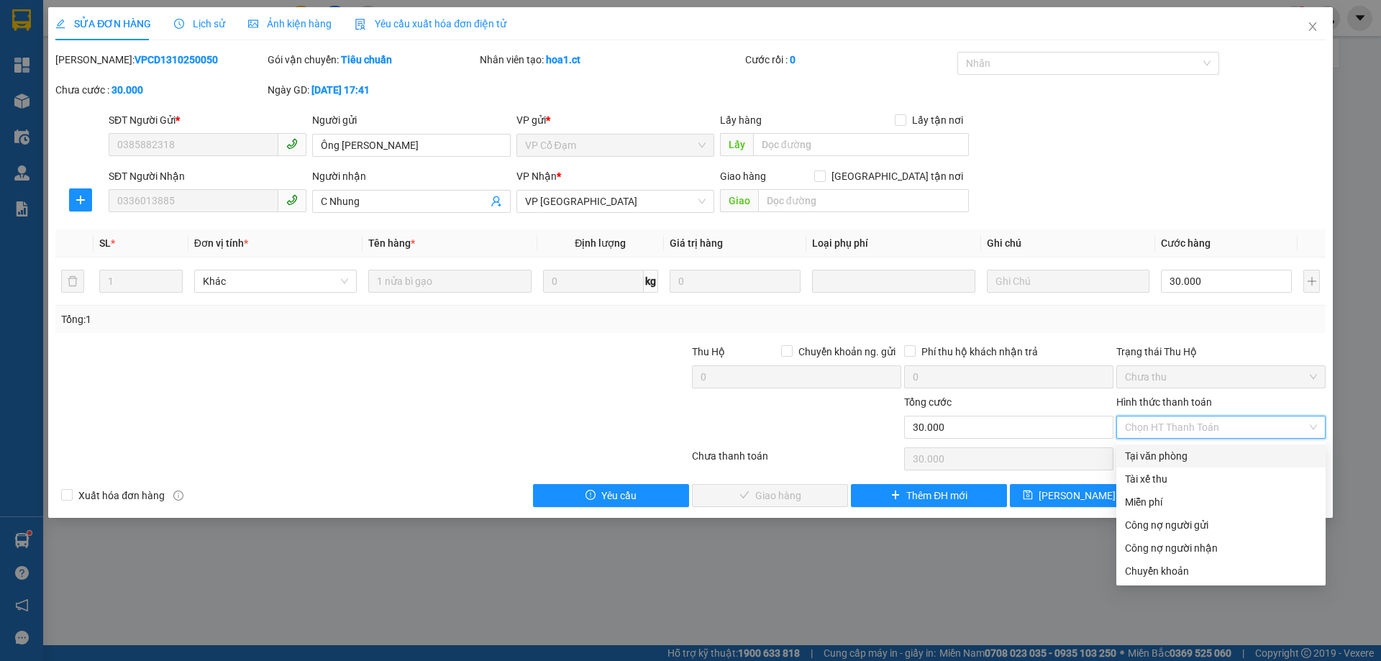
click at [1212, 450] on div "Tại văn phòng" at bounding box center [1221, 456] width 192 height 16
type input "0"
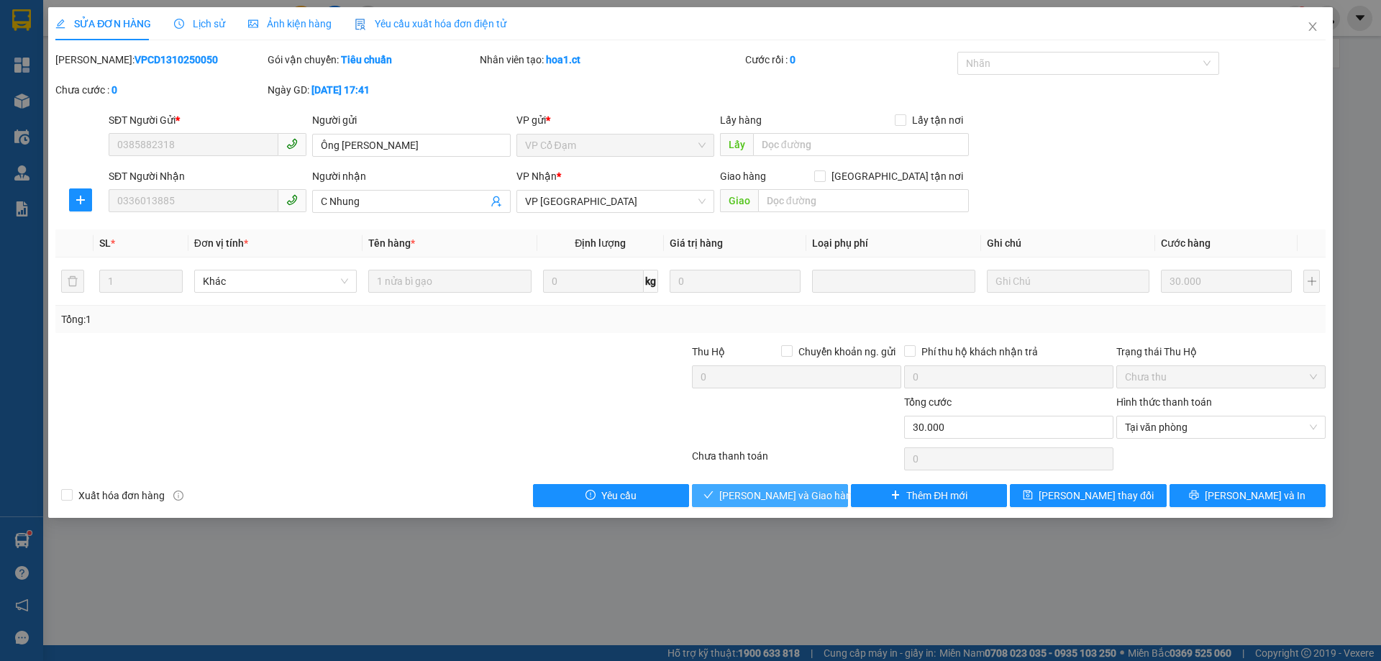
click at [824, 499] on button "[PERSON_NAME] và Giao hàng" at bounding box center [770, 495] width 156 height 23
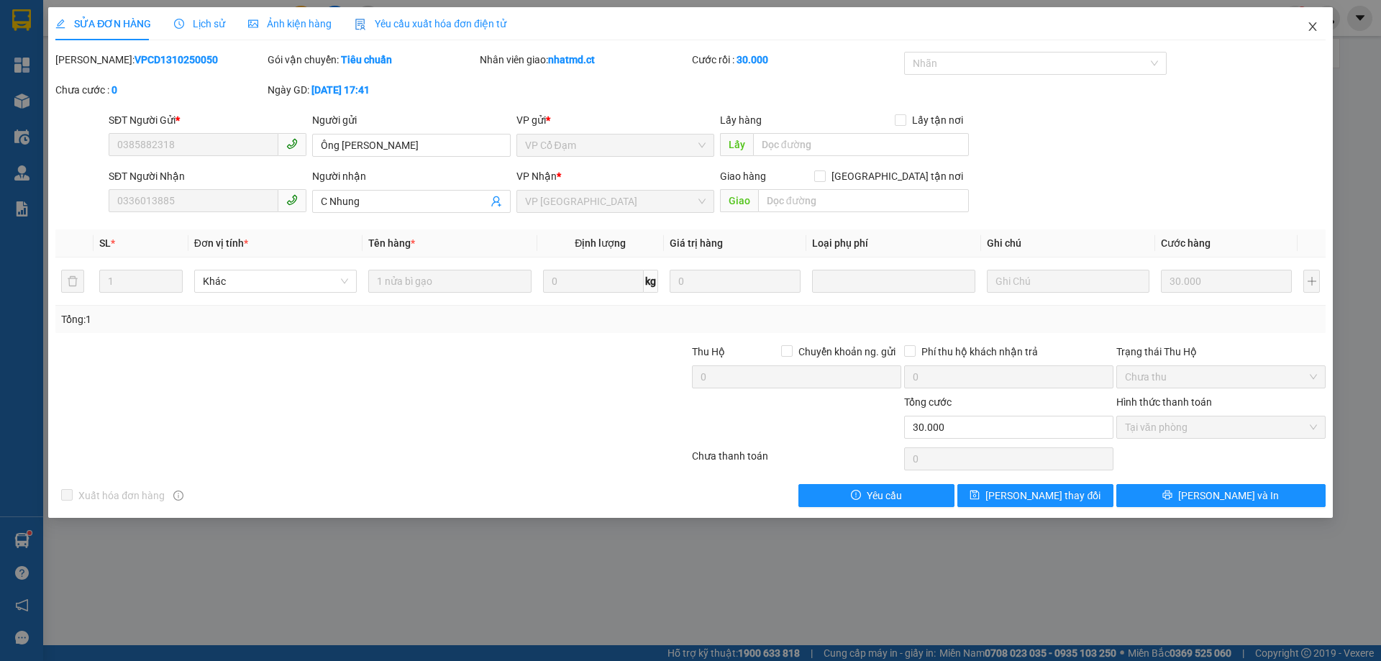
click at [1312, 25] on icon "close" at bounding box center [1313, 27] width 12 height 12
